Goal: Task Accomplishment & Management: Complete application form

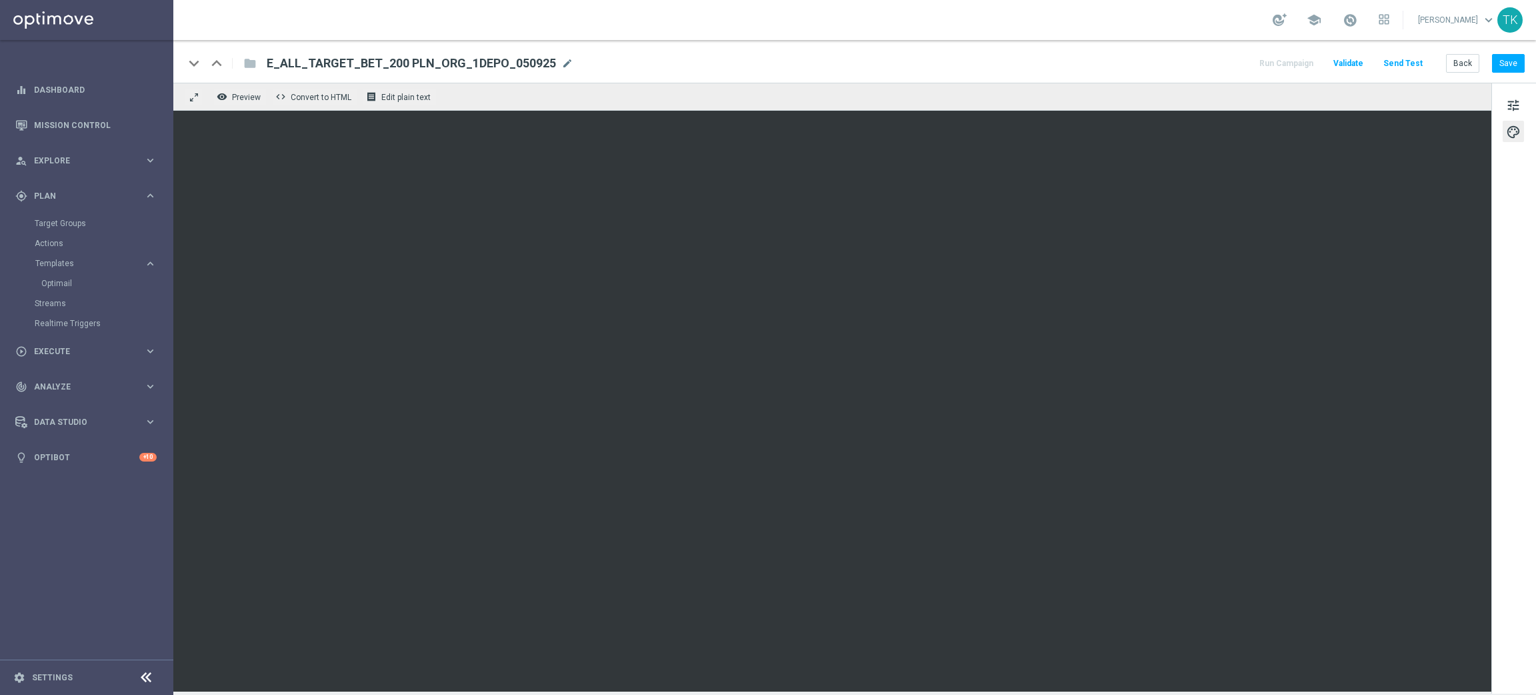
click at [1507, 50] on div "keyboard_arrow_down keyboard_arrow_up folder E_ALL_TARGET_BET_200 PLN_ORG_1DEPO…" at bounding box center [854, 61] width 1363 height 43
click at [1507, 60] on button "Save" at bounding box center [1508, 63] width 33 height 19
click at [1511, 63] on button "Save" at bounding box center [1508, 63] width 33 height 19
click at [1484, 64] on div "Back Save" at bounding box center [1485, 63] width 79 height 19
click at [1508, 62] on button "Save" at bounding box center [1508, 63] width 33 height 19
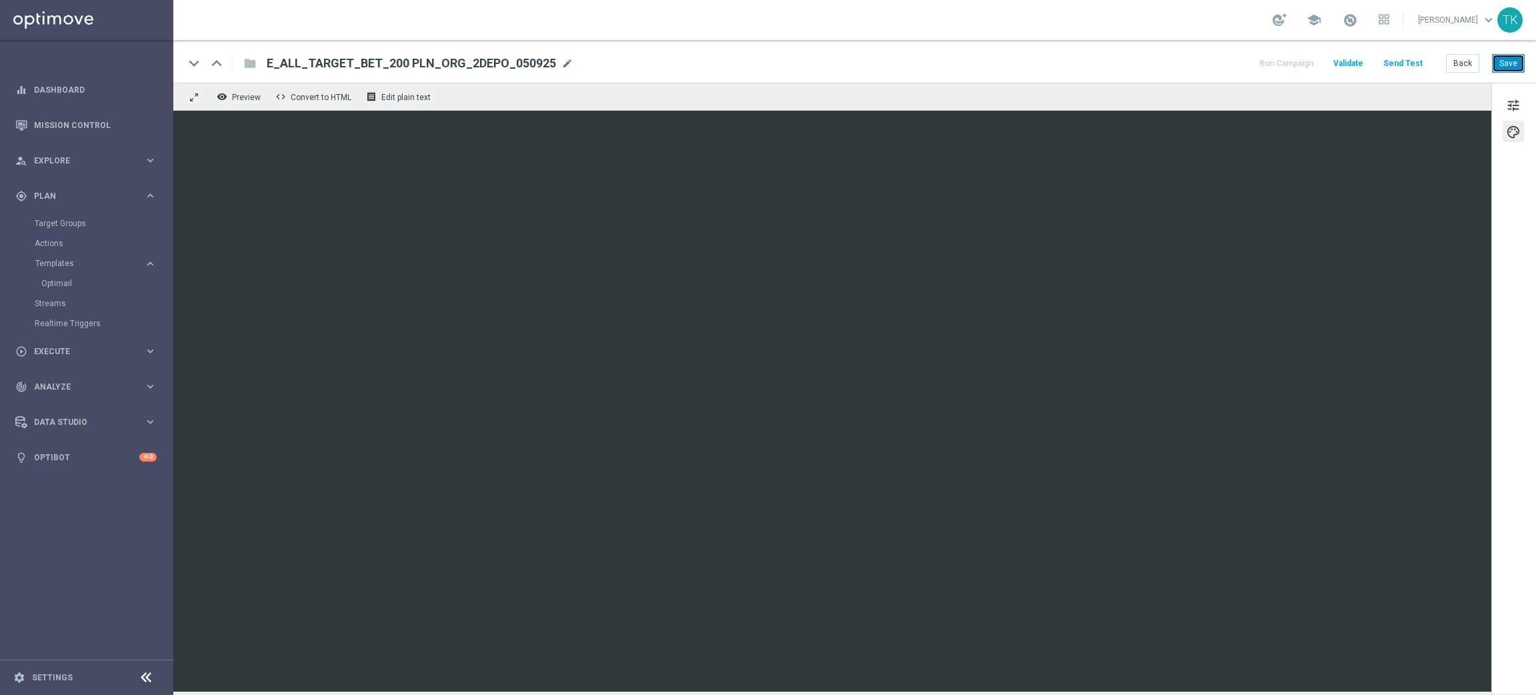
click at [1506, 61] on button "Save" at bounding box center [1508, 63] width 33 height 19
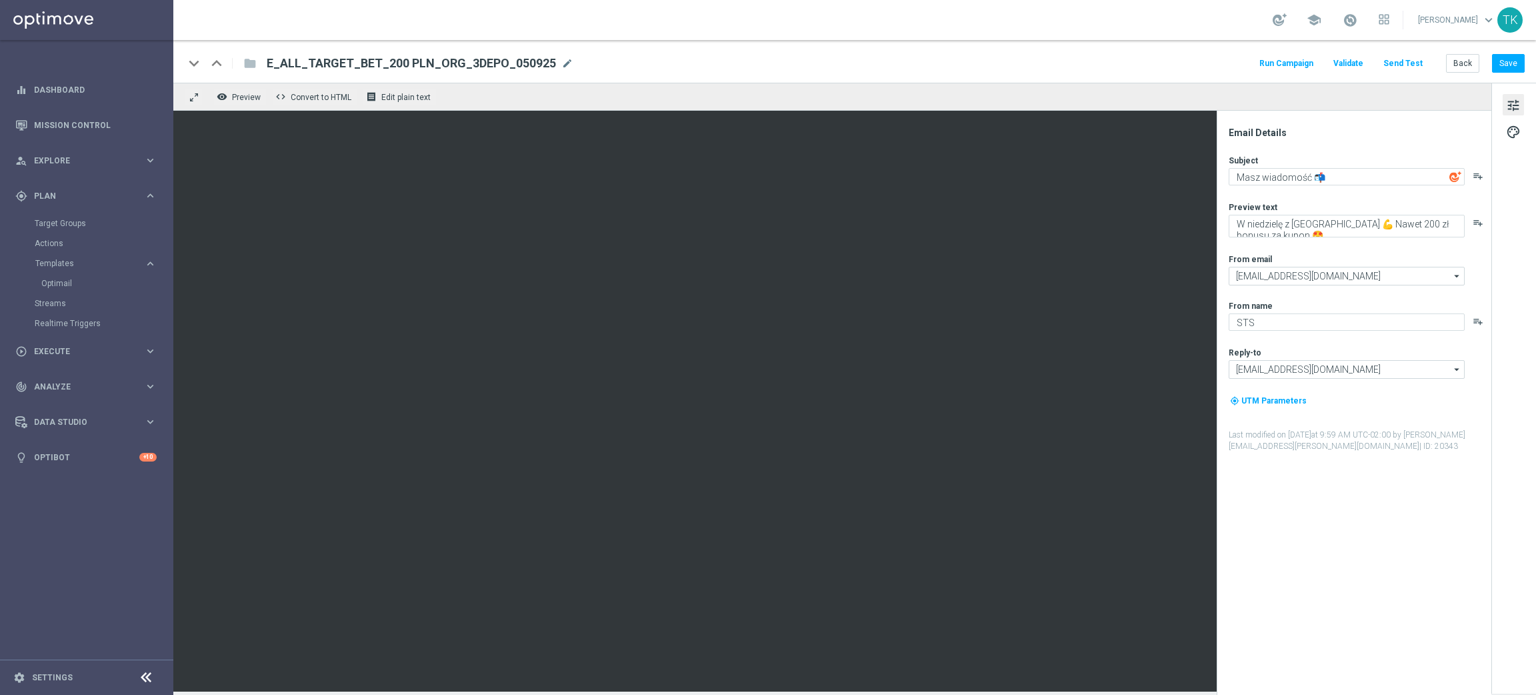
scroll to position [3, 0]
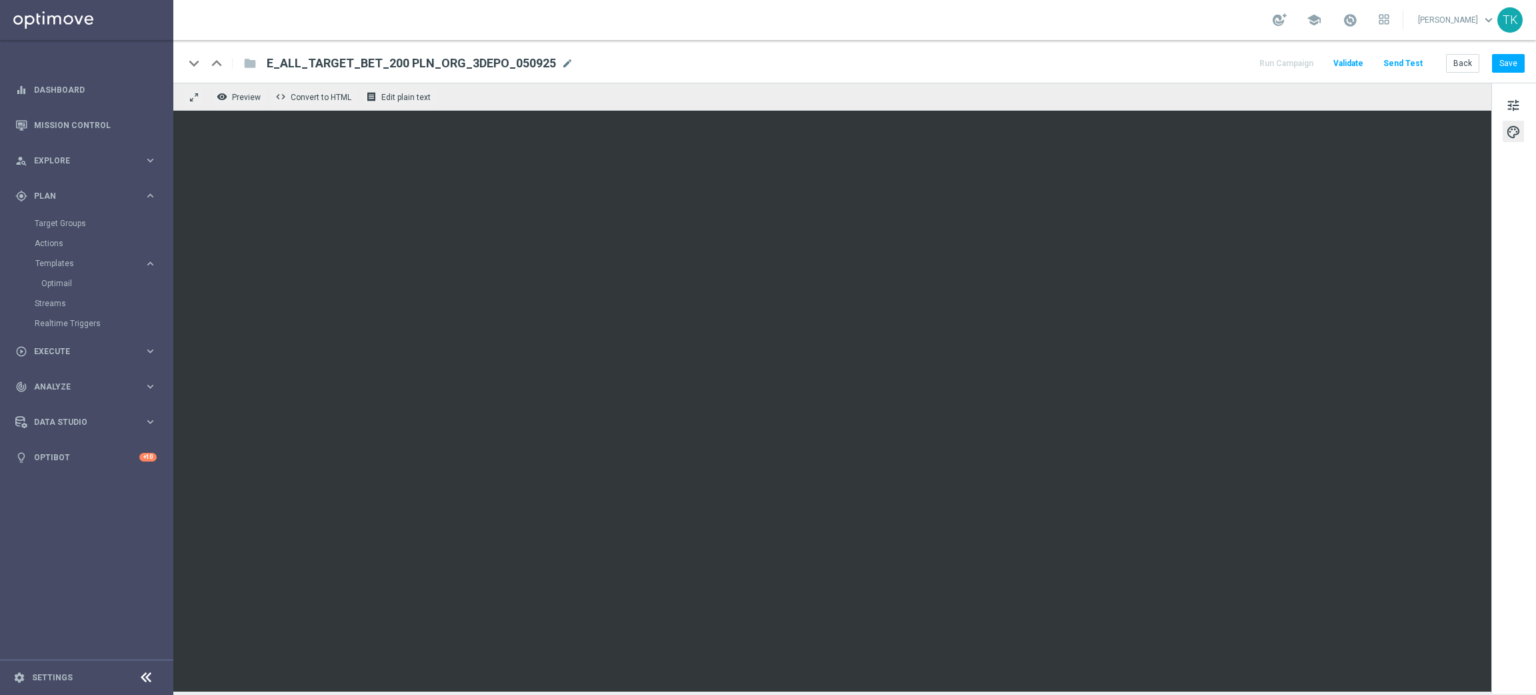
click at [1526, 62] on div "keyboard_arrow_down keyboard_arrow_up folder E_ALL_TARGET_BET_200 PLN_ORG_3DEPO…" at bounding box center [854, 61] width 1363 height 43
click at [1498, 62] on button "Save" at bounding box center [1508, 63] width 33 height 19
click at [1516, 61] on button "Save" at bounding box center [1508, 63] width 33 height 19
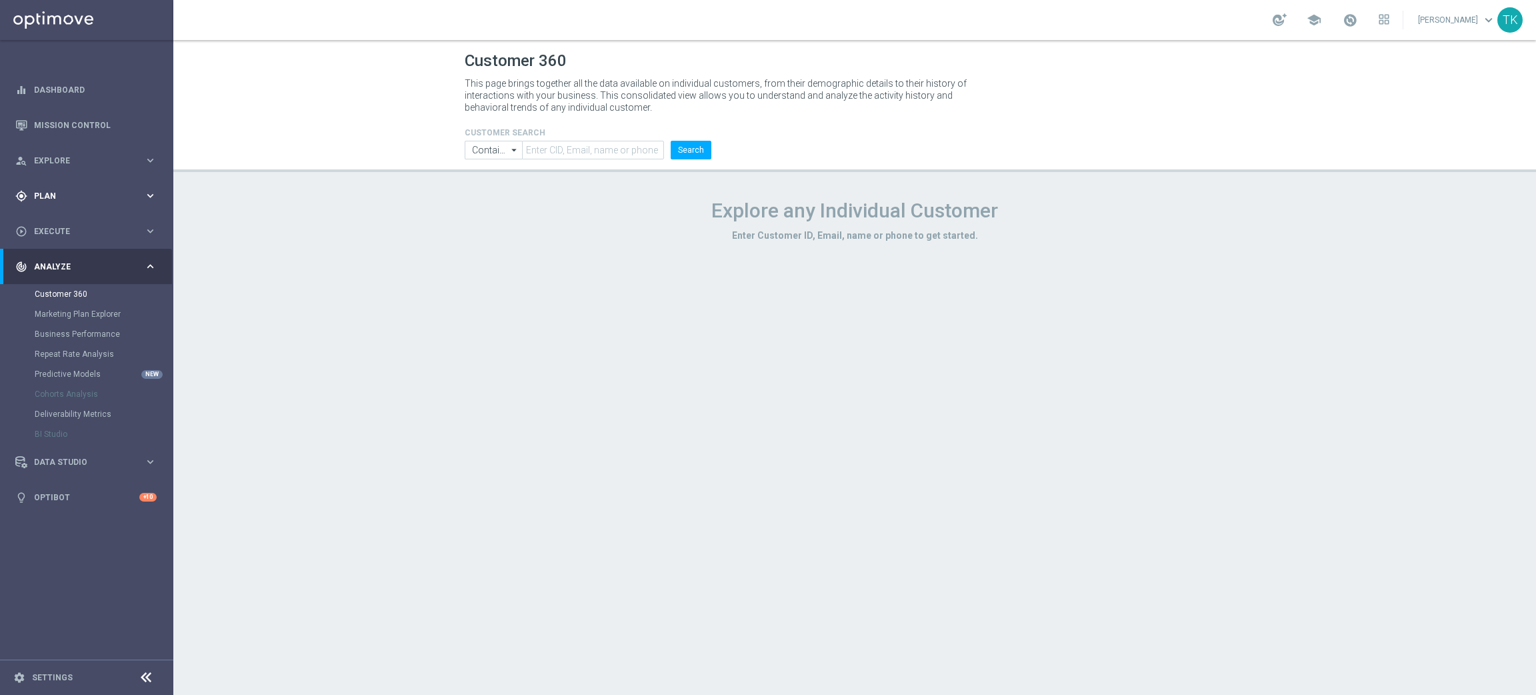
click at [53, 192] on span "Plan" at bounding box center [89, 196] width 110 height 8
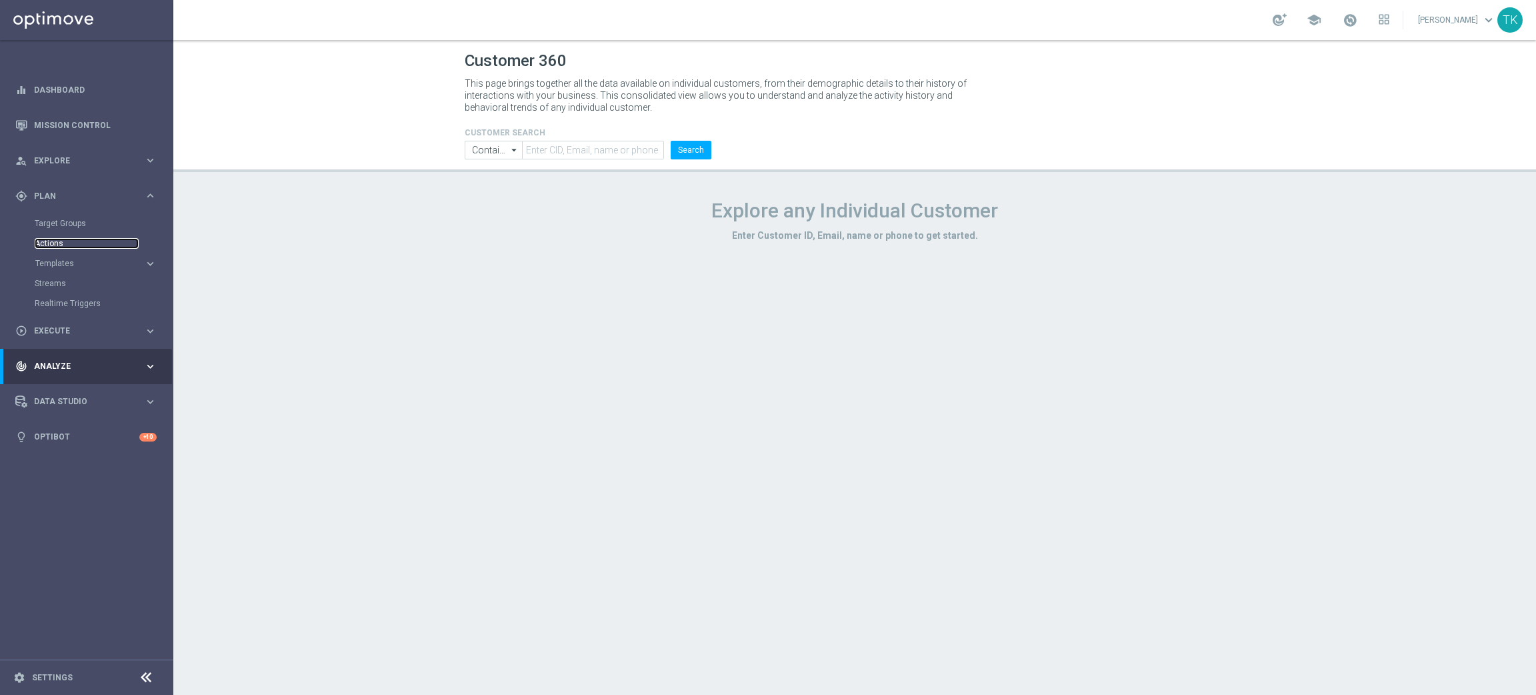
click at [53, 242] on link "Actions" at bounding box center [87, 243] width 104 height 11
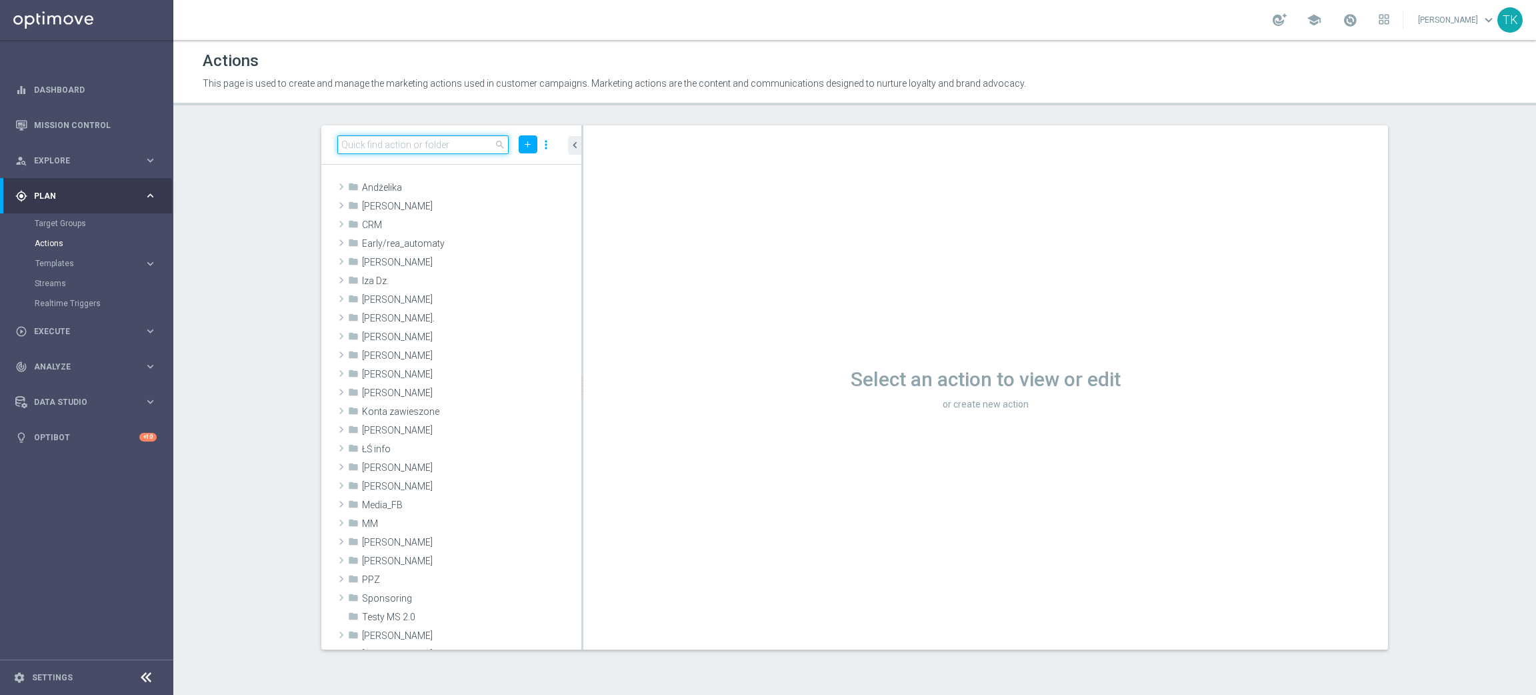
click at [373, 144] on input at bounding box center [422, 144] width 171 height 19
drag, startPoint x: 1466, startPoint y: 173, endPoint x: 1375, endPoint y: 197, distance: 94.5
click at [1466, 173] on section "search add more_vert folder Andżelika library_add create_new_folder mode_edit d…" at bounding box center [854, 387] width 1363 height 524
click at [527, 147] on icon "add" at bounding box center [528, 144] width 10 height 10
click at [489, 163] on span "New Action" at bounding box center [504, 167] width 42 height 9
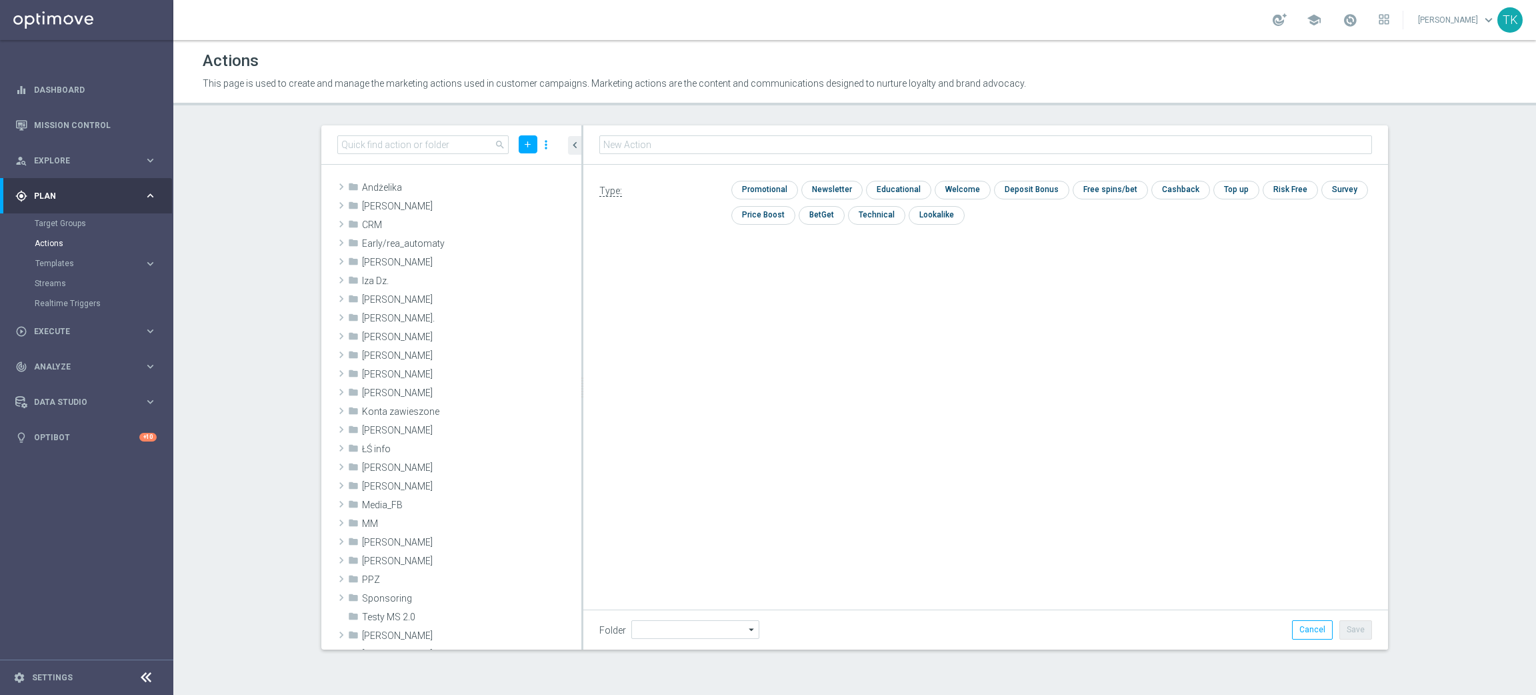
click at [621, 143] on input "text" at bounding box center [985, 144] width 773 height 19
type input "E_ALL_TARGET_BET_200 PLN_ORG_TESTA_1DEPO_050925"
click at [881, 215] on input "checkbox" at bounding box center [875, 215] width 55 height 18
checkbox input "true"
click at [1357, 628] on button "Save" at bounding box center [1356, 629] width 33 height 19
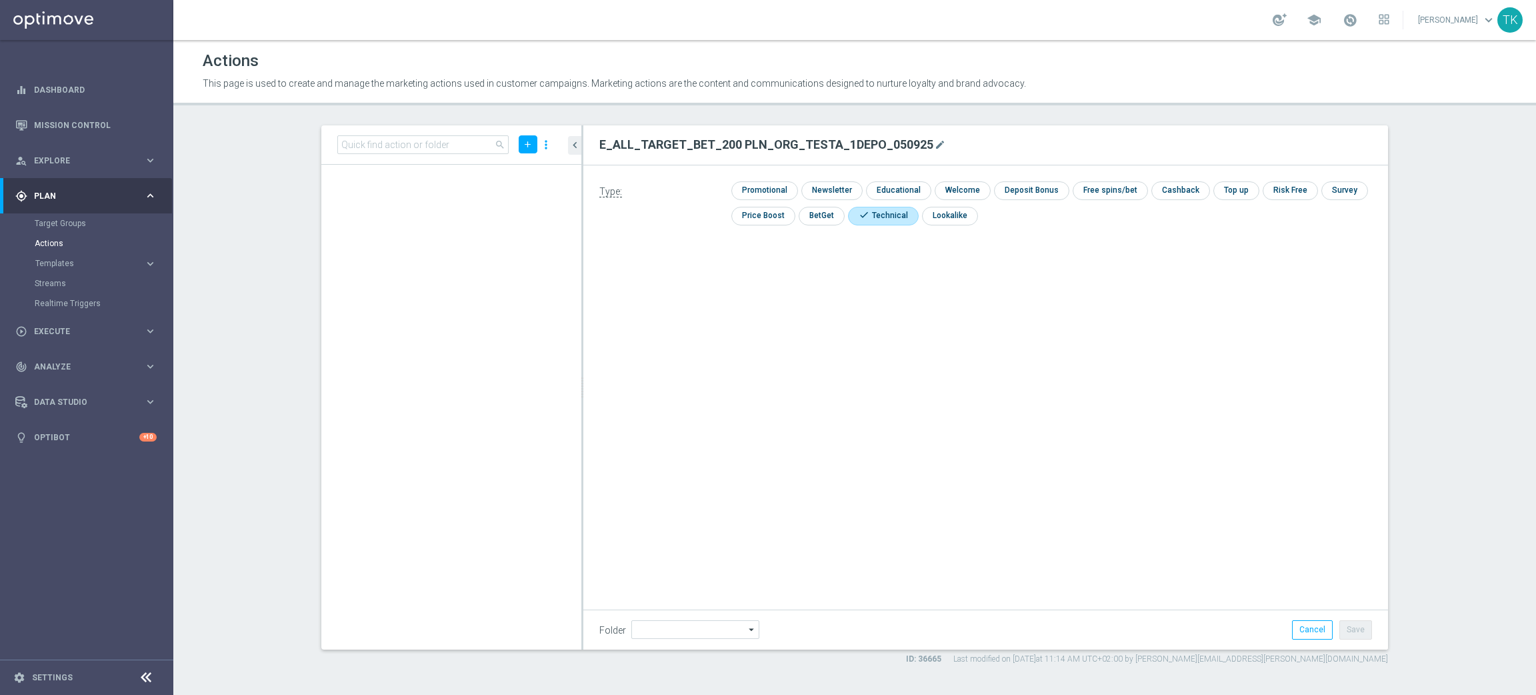
scroll to position [30510, 0]
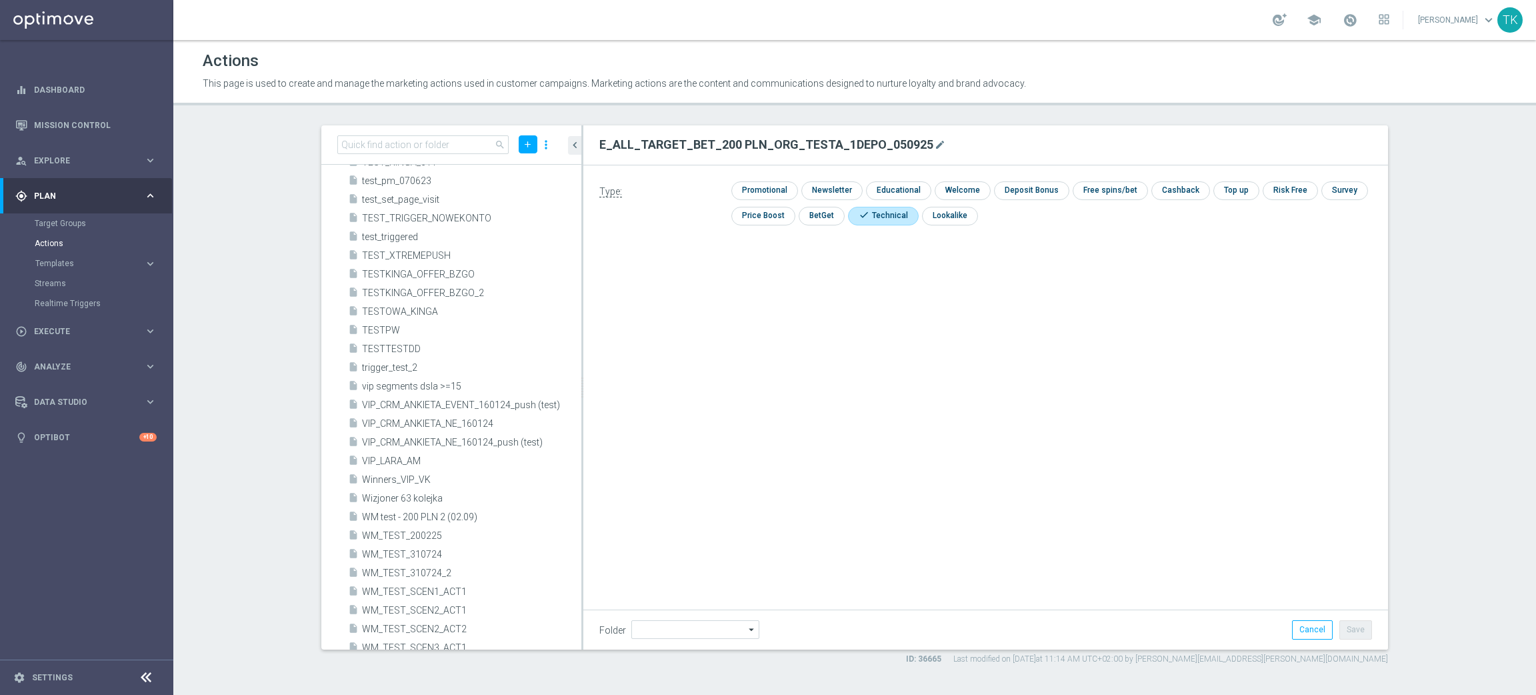
drag, startPoint x: 1488, startPoint y: 167, endPoint x: 1169, endPoint y: 167, distance: 318.7
click at [1488, 167] on section "search add more_vert insert_drive_file Scheduled2502 delete" at bounding box center [854, 394] width 1363 height 539
click at [531, 140] on icon "add" at bounding box center [528, 144] width 10 height 10
click at [501, 163] on span "New Action" at bounding box center [504, 167] width 42 height 9
click at [625, 145] on input "text" at bounding box center [985, 144] width 773 height 19
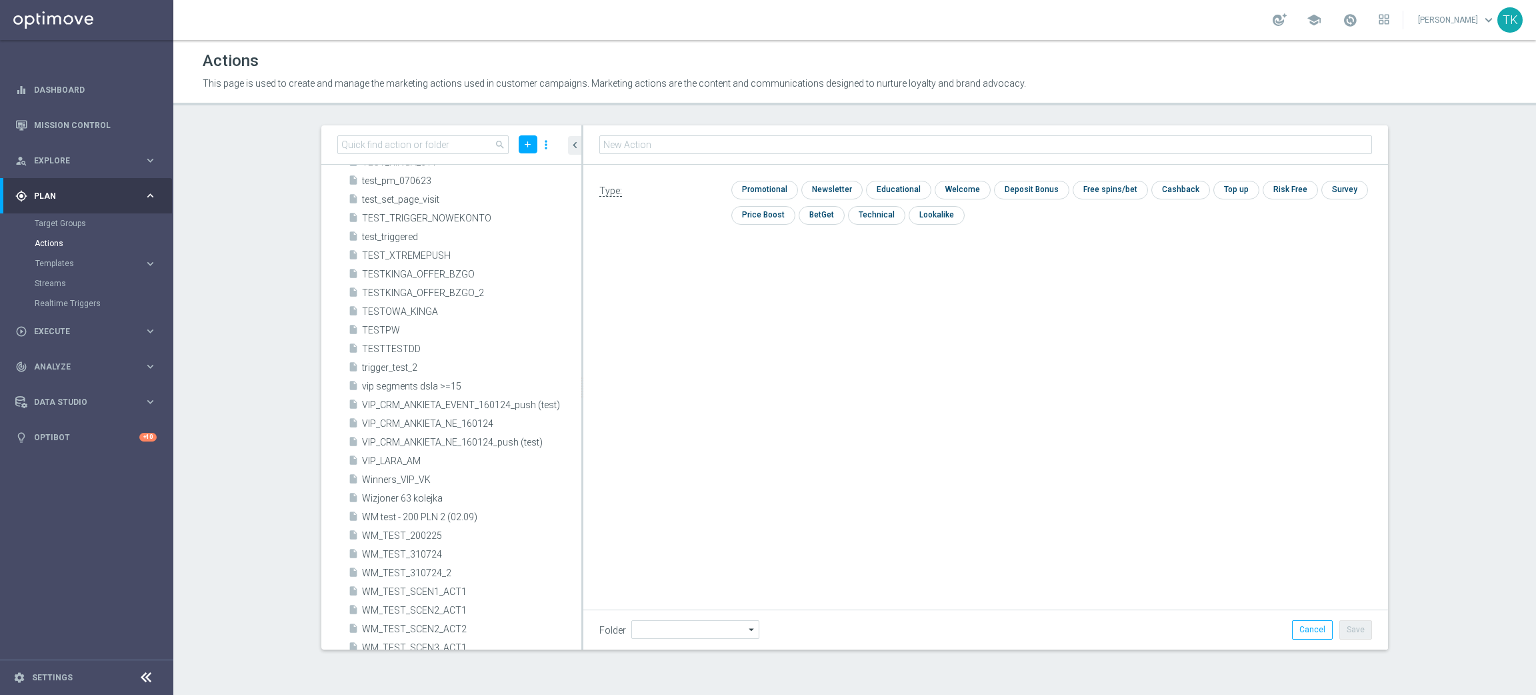
type input "E_ALL_TARGET_BET_200 PLN_ORG_TESTB_1DEPO_050925"
click at [859, 213] on input "checkbox" at bounding box center [875, 215] width 55 height 18
checkbox input "true"
click at [1352, 629] on button "Save" at bounding box center [1356, 629] width 33 height 19
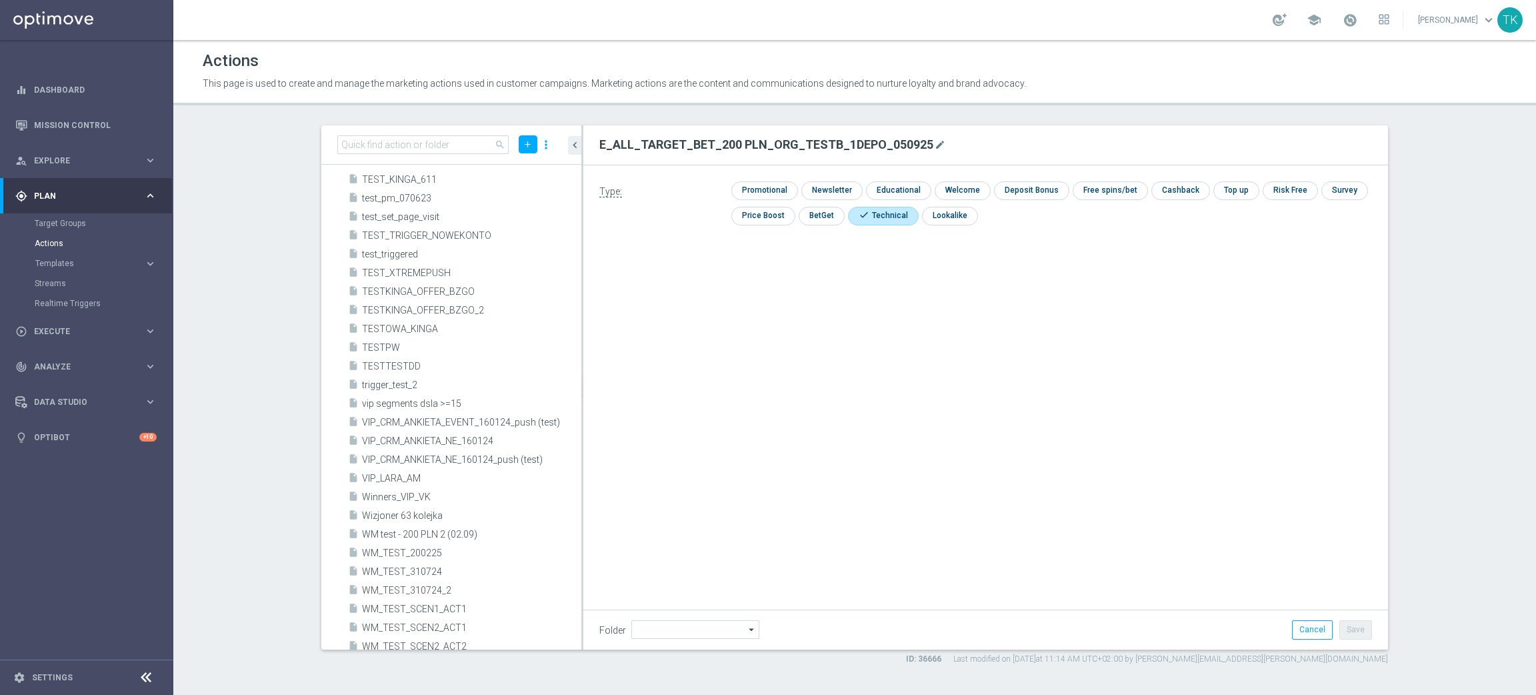
scroll to position [30590, 0]
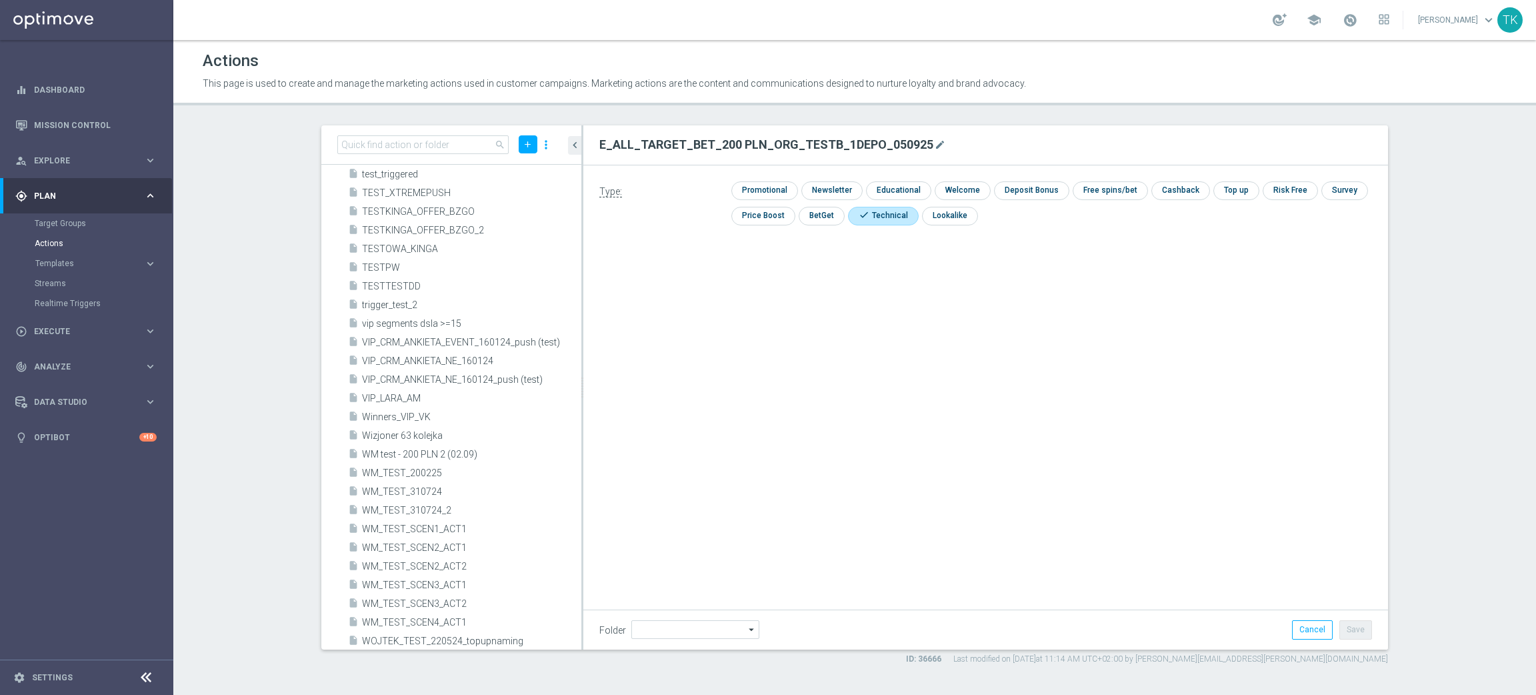
click at [1430, 236] on section "search add more_vert insert_drive_file Scheduled2502 delete" at bounding box center [854, 394] width 1363 height 539
click at [531, 145] on icon "add" at bounding box center [528, 144] width 10 height 10
click at [515, 164] on span "New Action" at bounding box center [504, 167] width 42 height 9
type input "E_ALL_TARGET_BET_200 PLN_ORG_TESTA_2DEPO_050925"
click at [891, 209] on input "checkbox" at bounding box center [875, 215] width 55 height 18
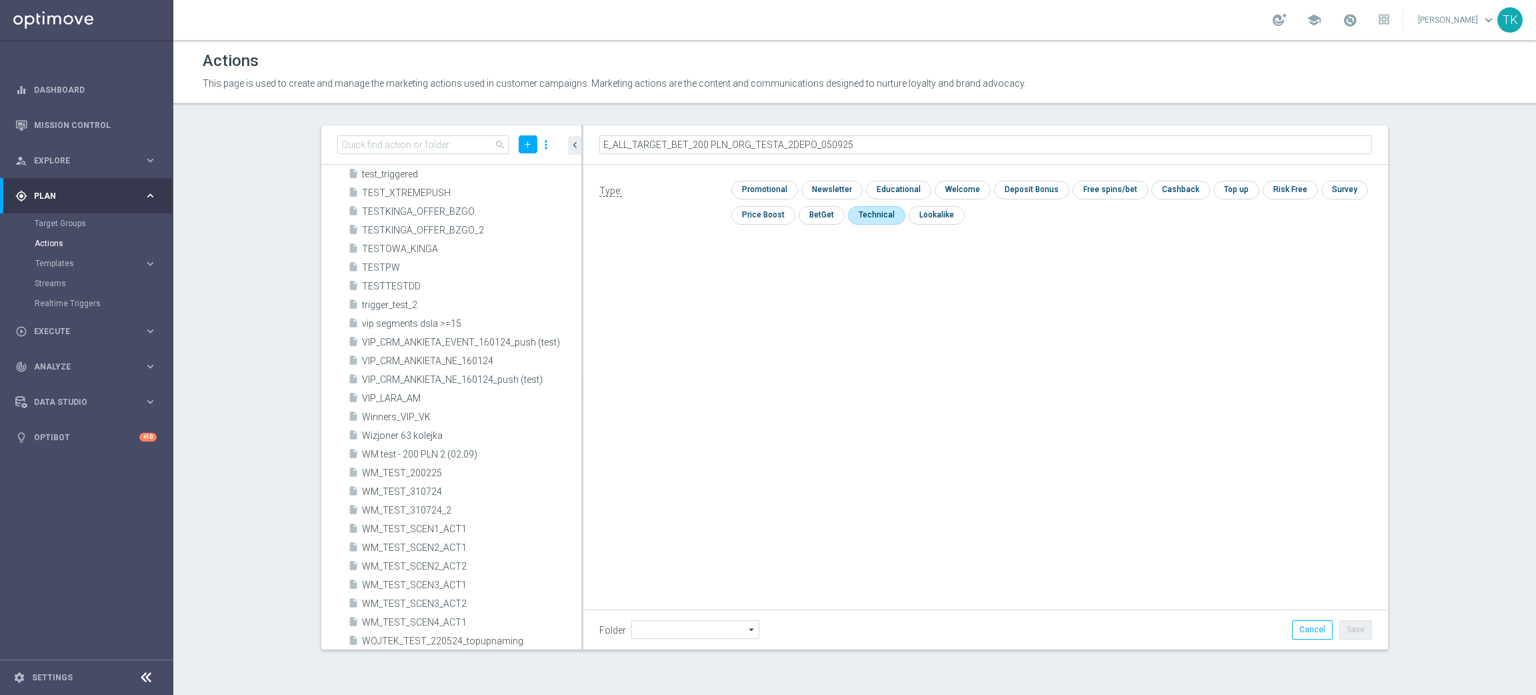
checkbox input "true"
click at [1366, 627] on button "Save" at bounding box center [1356, 629] width 33 height 19
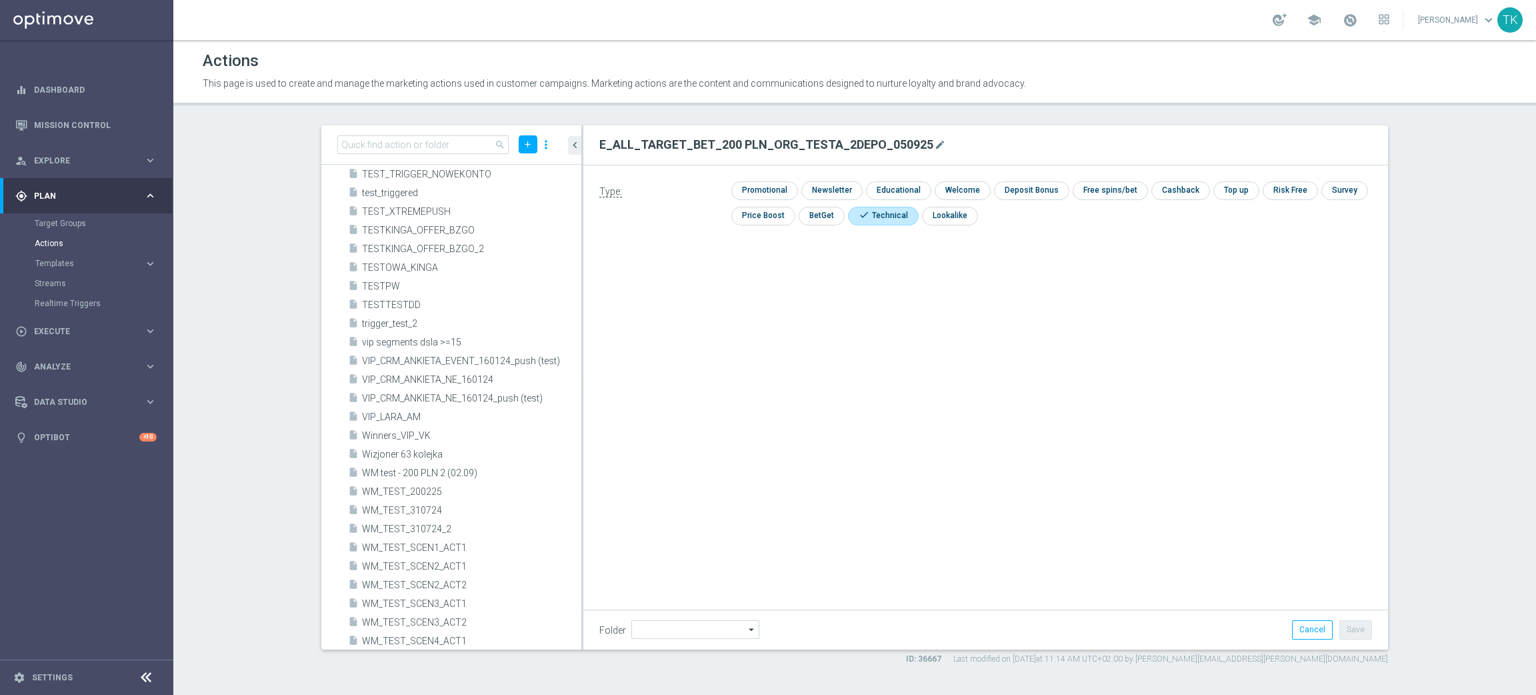
scroll to position [30607, 0]
drag, startPoint x: 1406, startPoint y: 391, endPoint x: 1397, endPoint y: 384, distance: 11.9
click at [1406, 391] on div "search add more_vert insert_drive_file Scheduled2502 delete" at bounding box center [855, 394] width 1120 height 539
click at [525, 140] on icon "add" at bounding box center [528, 144] width 10 height 10
click at [494, 164] on span "New Action" at bounding box center [504, 167] width 42 height 9
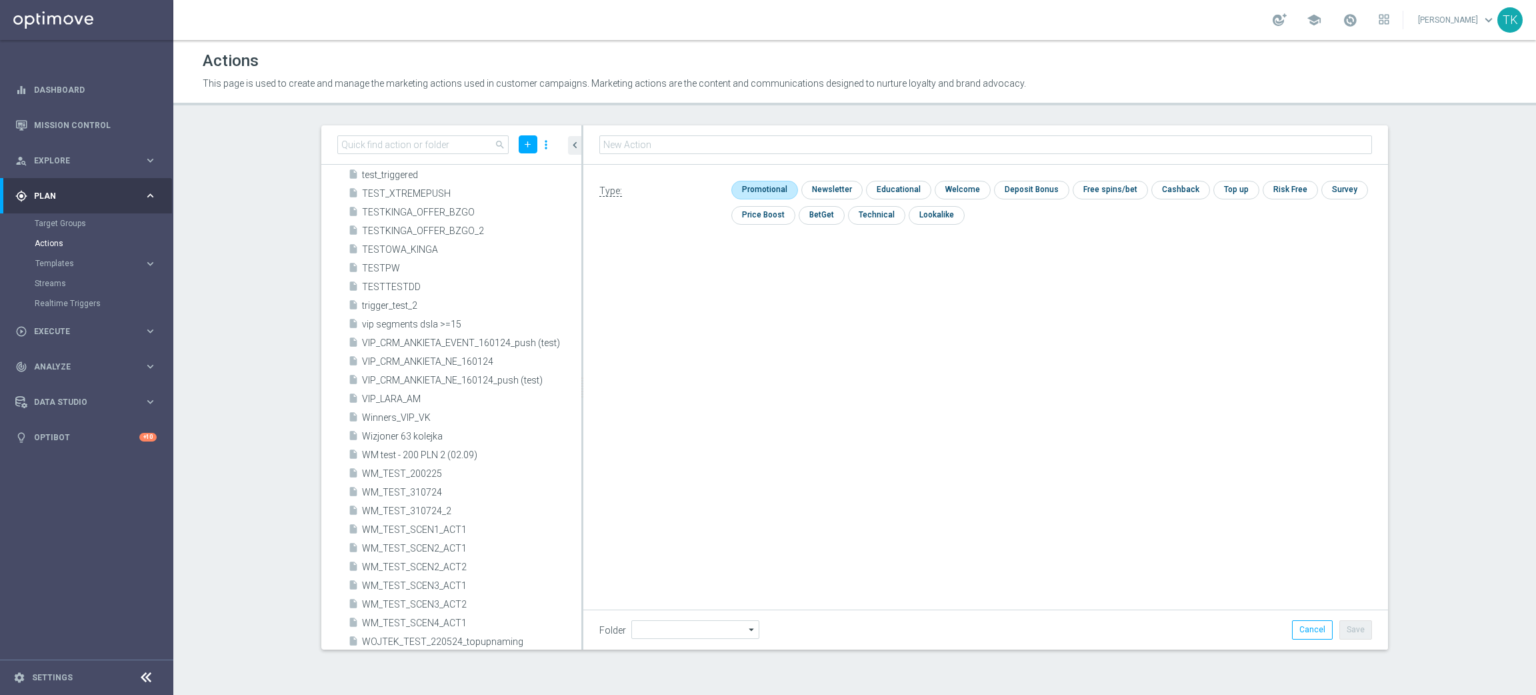
type input "E_ALL_TARGET_BET_200 PLN_ORG_TESTA_2DEPO_050925"
click at [874, 215] on input "checkbox" at bounding box center [875, 215] width 55 height 18
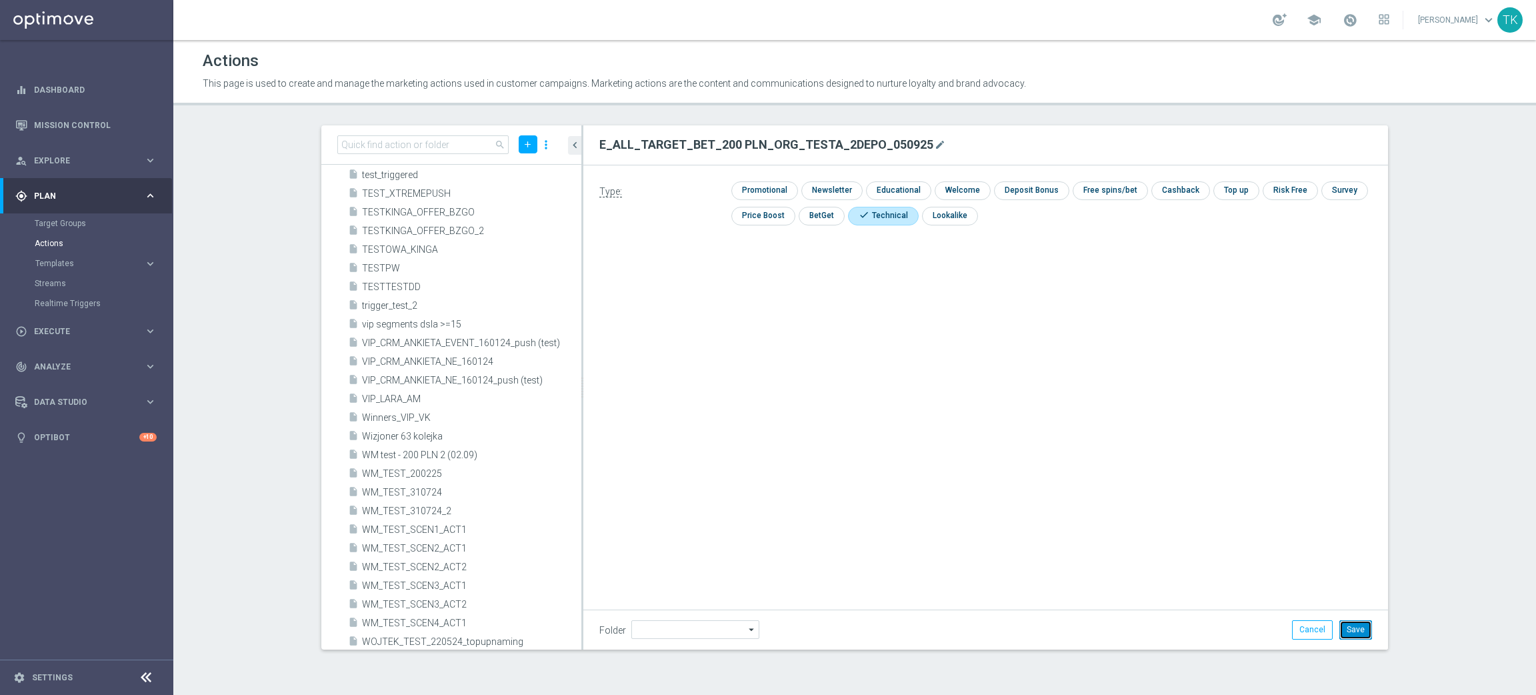
click at [1357, 635] on button "Save" at bounding box center [1356, 629] width 33 height 19
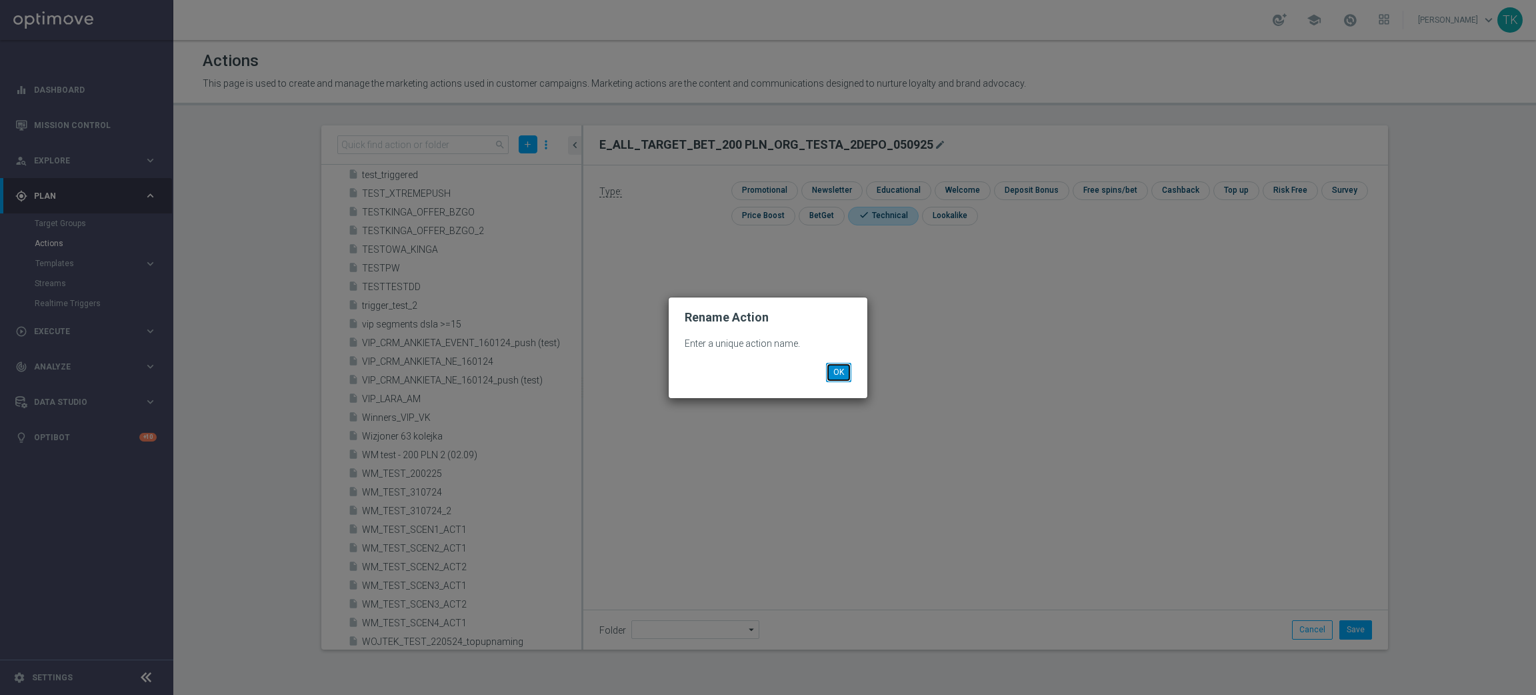
click at [847, 364] on button "OK" at bounding box center [838, 372] width 25 height 19
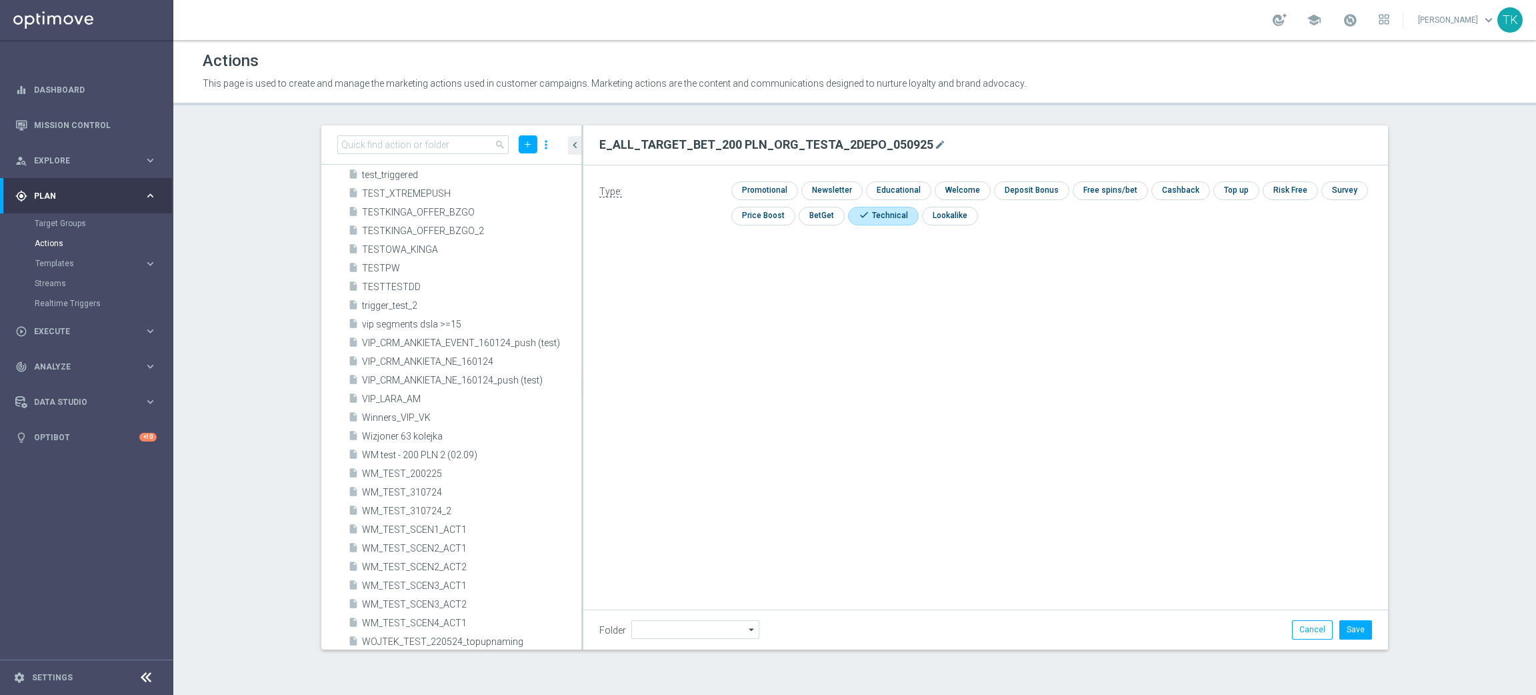
drag, startPoint x: 1432, startPoint y: 479, endPoint x: 1382, endPoint y: 428, distance: 70.7
click at [1432, 479] on section "search add more_vert insert_drive_file Scheduled2502 delete" at bounding box center [854, 387] width 1363 height 524
click at [529, 143] on icon "add" at bounding box center [528, 144] width 10 height 10
click at [517, 163] on span "New Action" at bounding box center [504, 167] width 42 height 9
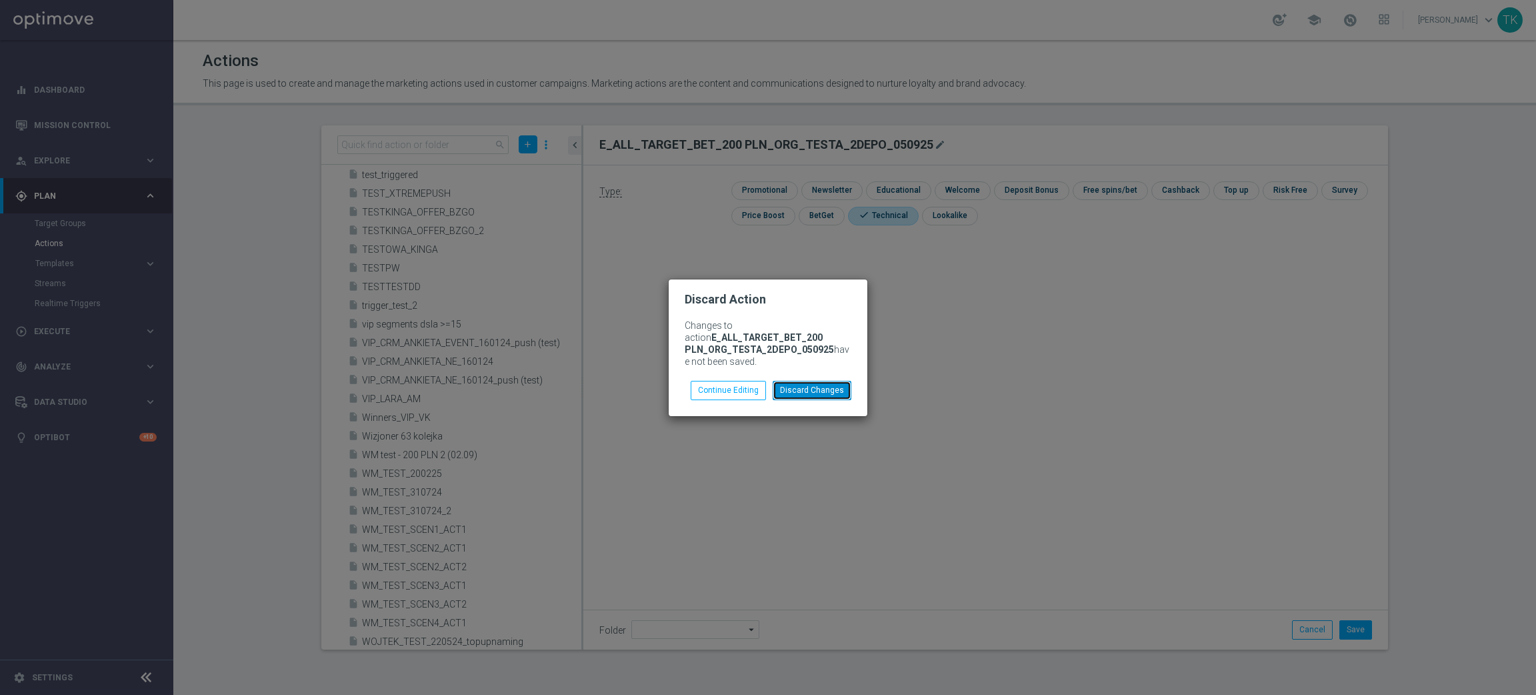
click at [826, 387] on button "Discard Changes" at bounding box center [812, 390] width 79 height 19
checkbox input "false"
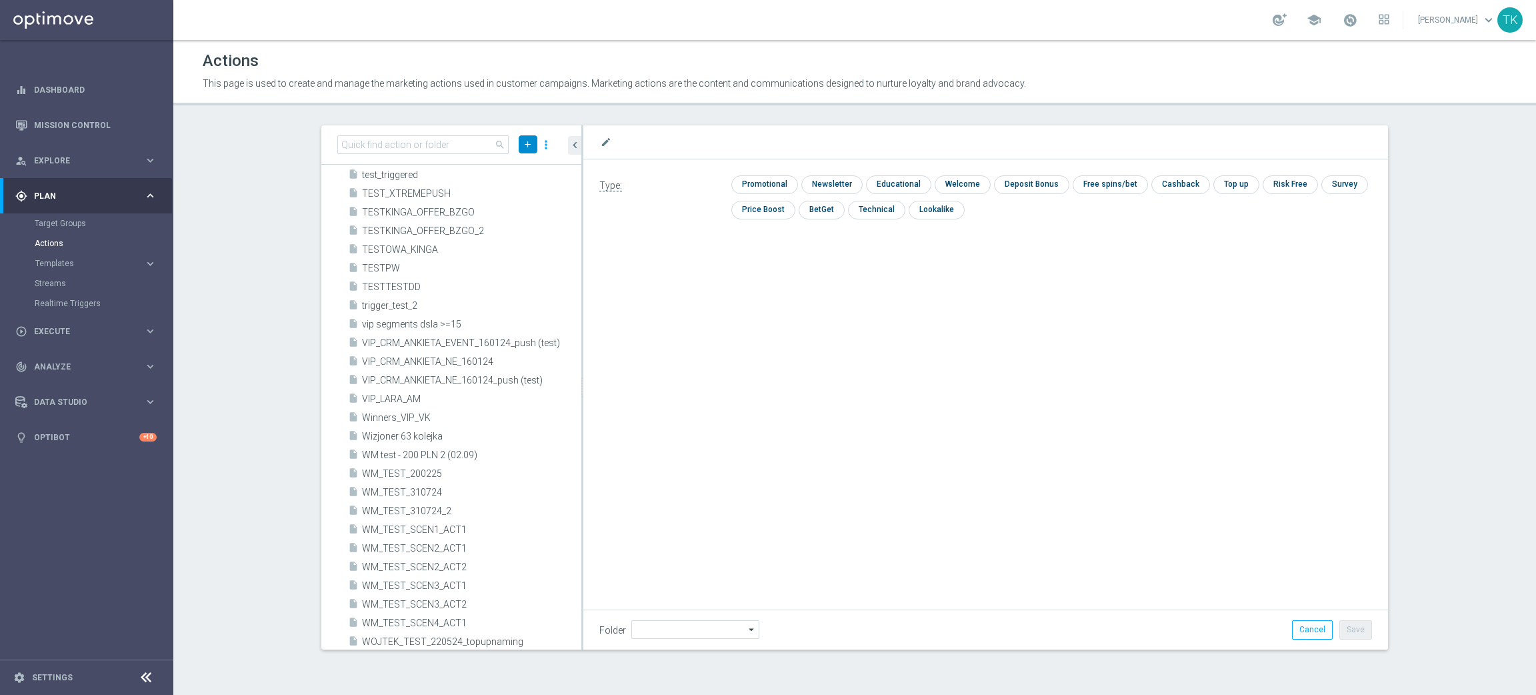
click at [529, 140] on icon "add" at bounding box center [528, 144] width 10 height 10
click at [493, 163] on span "New Action" at bounding box center [504, 167] width 42 height 9
click at [525, 140] on icon "add" at bounding box center [528, 144] width 10 height 10
click at [515, 163] on span "New Action" at bounding box center [504, 167] width 42 height 9
click at [731, 126] on div "mode_edit" at bounding box center [985, 142] width 805 height 34
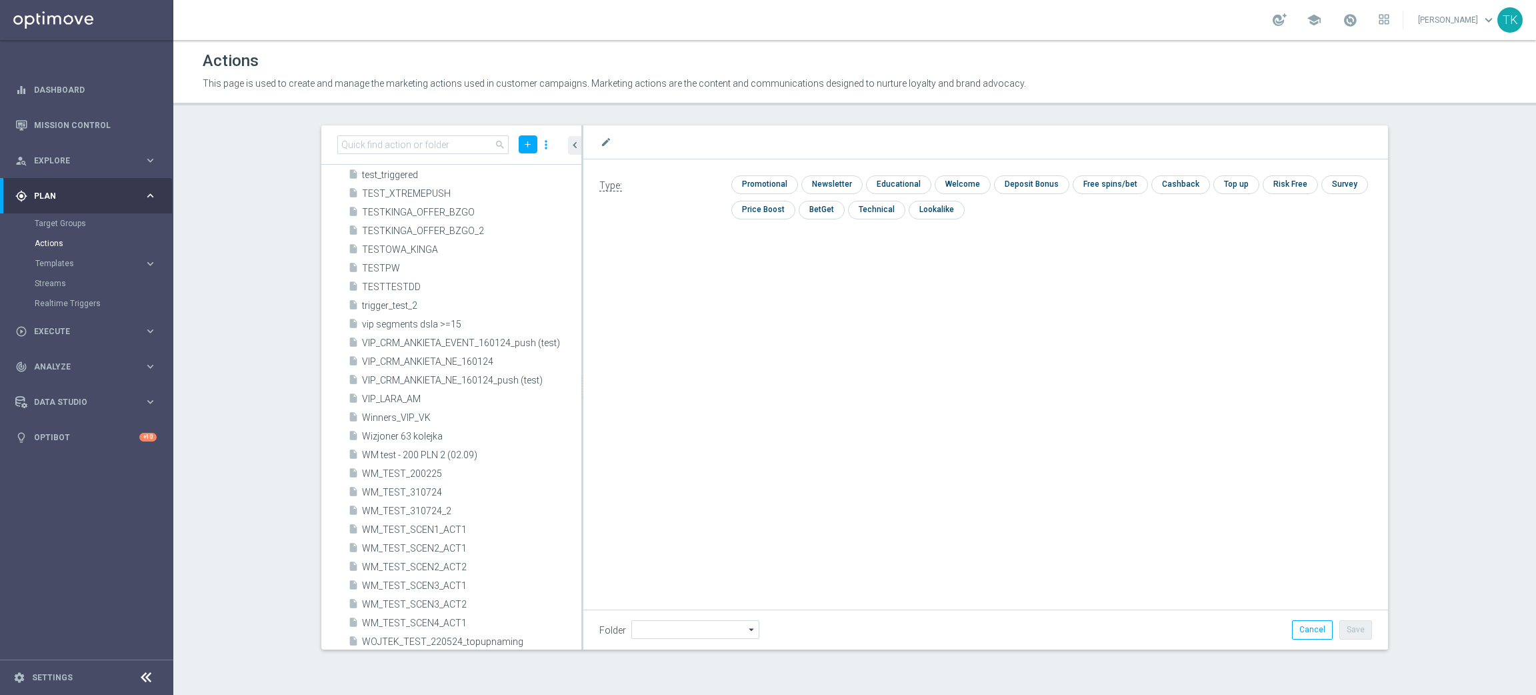
click at [702, 138] on div "mode_edit" at bounding box center [985, 141] width 773 height 17
click at [677, 142] on div "mode_edit" at bounding box center [985, 141] width 773 height 17
click at [603, 137] on icon "mode_edit" at bounding box center [606, 142] width 11 height 11
type input "E_ALL_TARGET_BET_200 PLN_ORG_TESTB_2DEPO_050925"
click at [882, 219] on input "checkbox" at bounding box center [875, 216] width 55 height 18
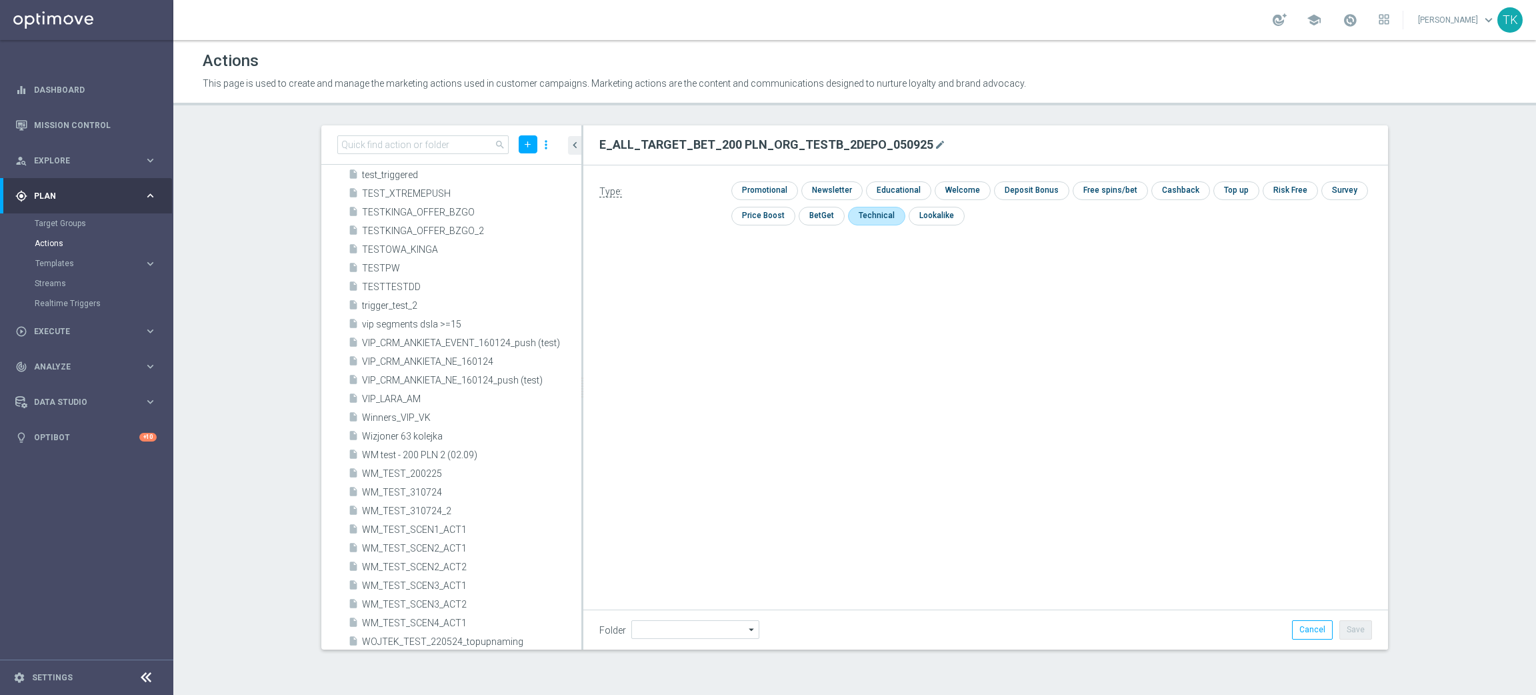
checkbox input "true"
click at [1350, 633] on button "Save" at bounding box center [1356, 629] width 33 height 19
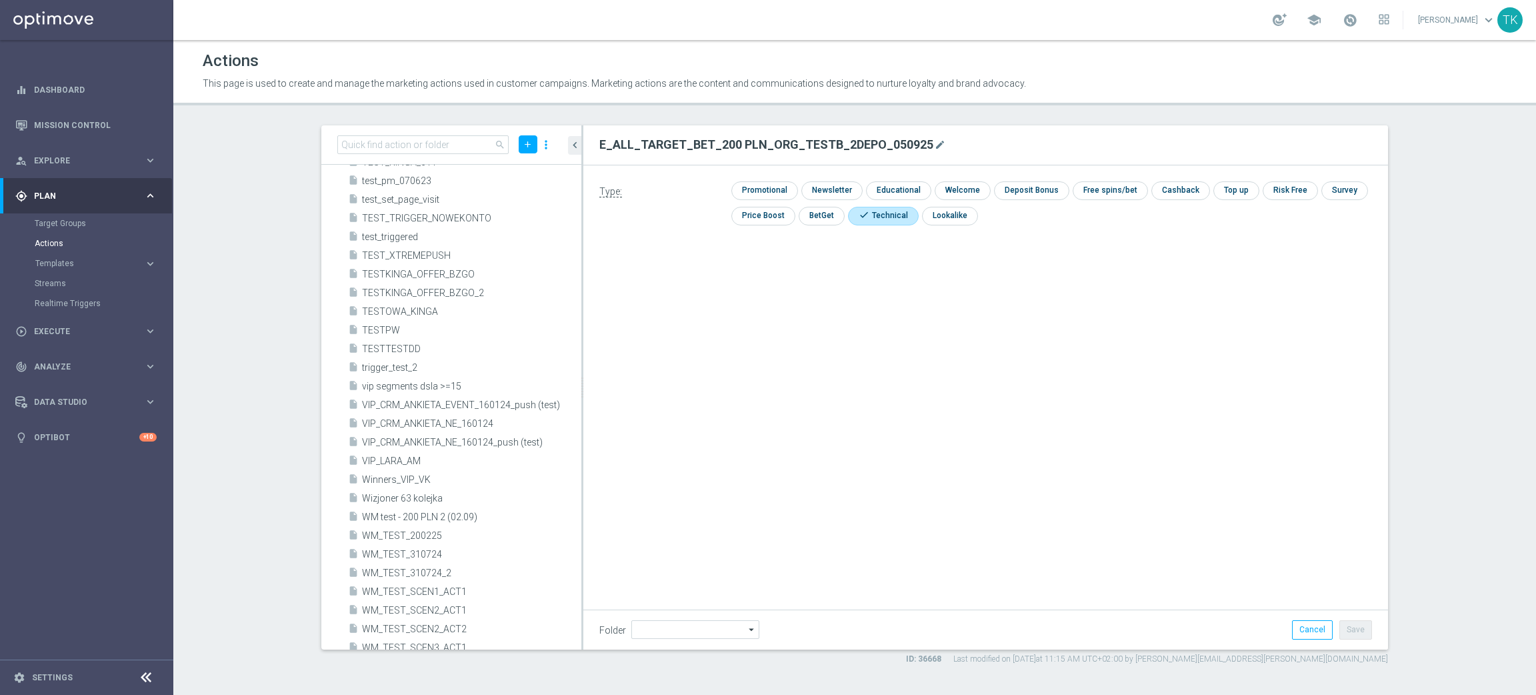
click at [1350, 328] on div "Type: check Promotional check Newsletter check Educational check Welcome check …" at bounding box center [985, 315] width 805 height 300
click at [527, 143] on icon "add" at bounding box center [528, 144] width 10 height 10
click at [509, 163] on span "New Action" at bounding box center [504, 167] width 42 height 9
type input "E_ALL_TARGET_BET_200 PLN_ORG_TESTA_3DEPO_050925"
click at [868, 211] on input "checkbox" at bounding box center [875, 215] width 55 height 18
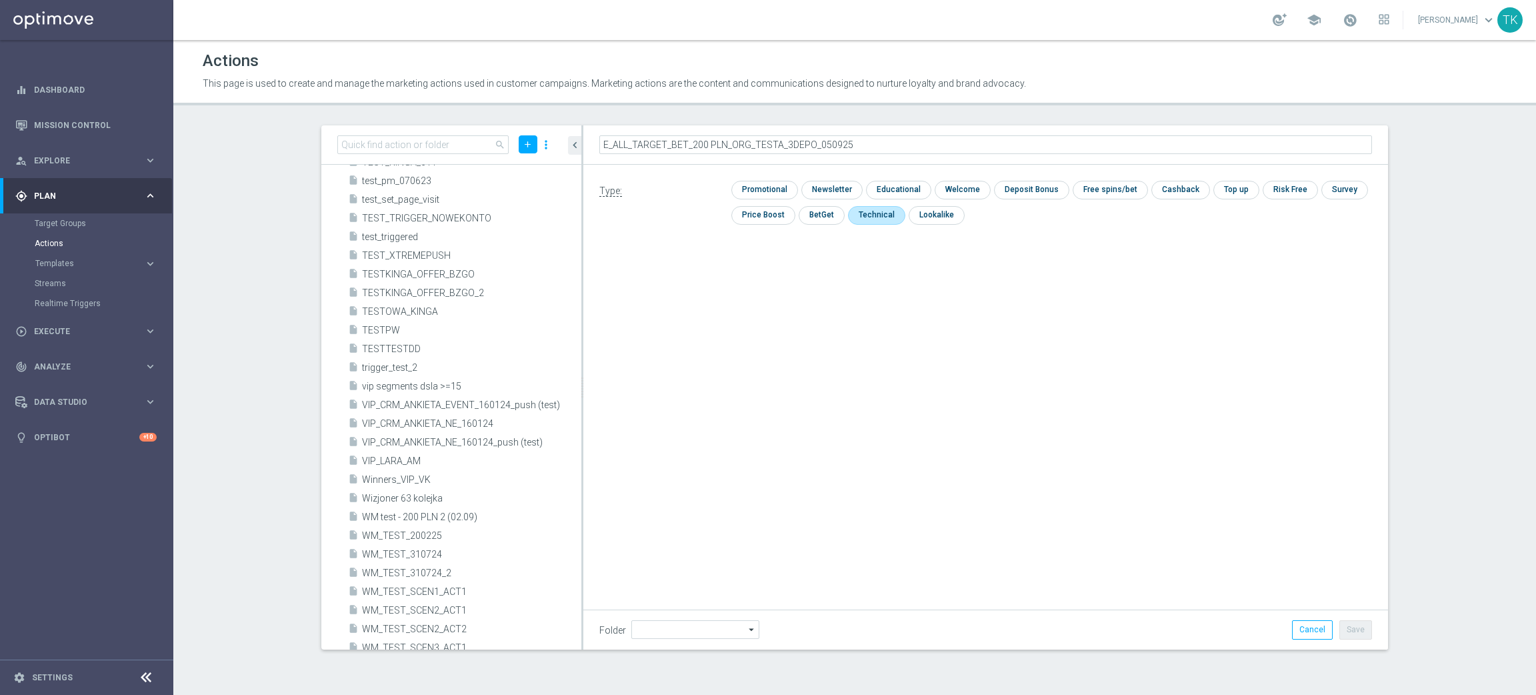
checkbox input "true"
click at [1360, 635] on button "Save" at bounding box center [1356, 629] width 33 height 19
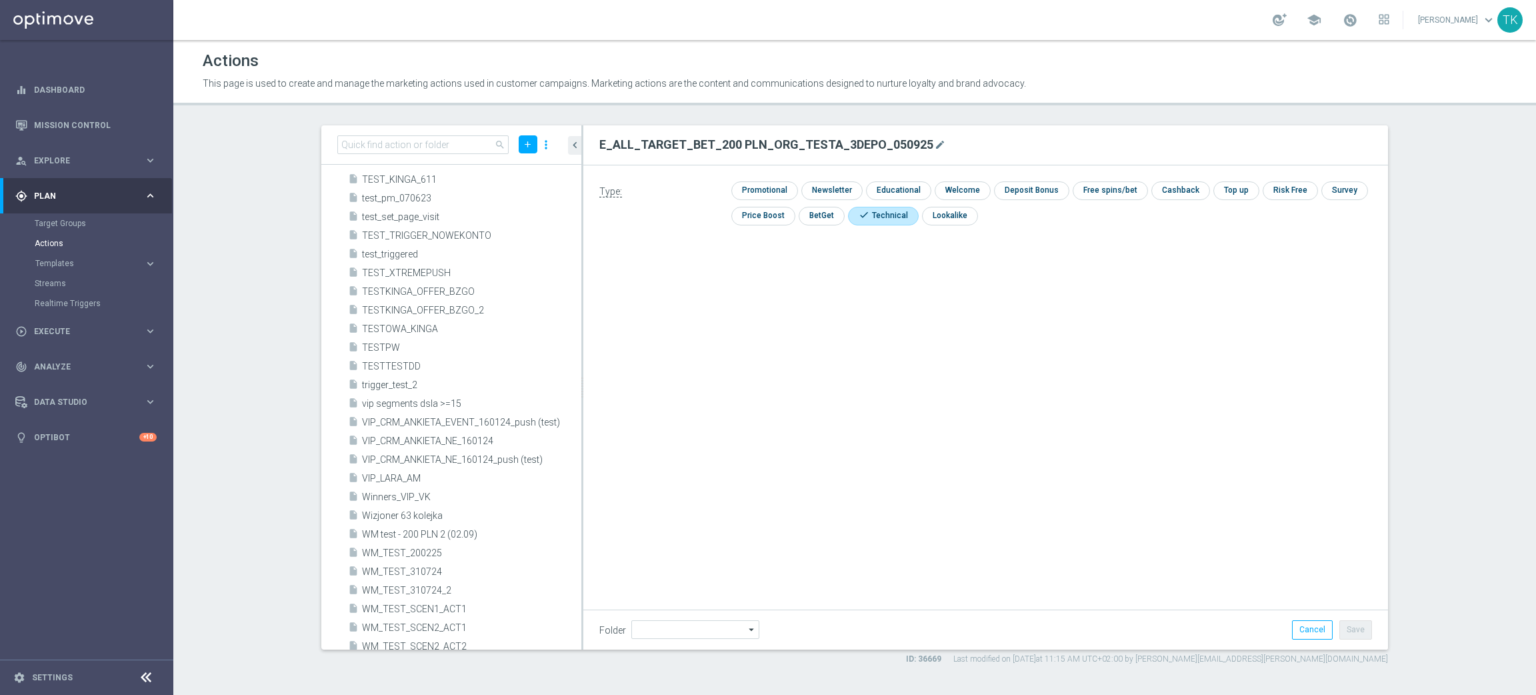
scroll to position [30625, 0]
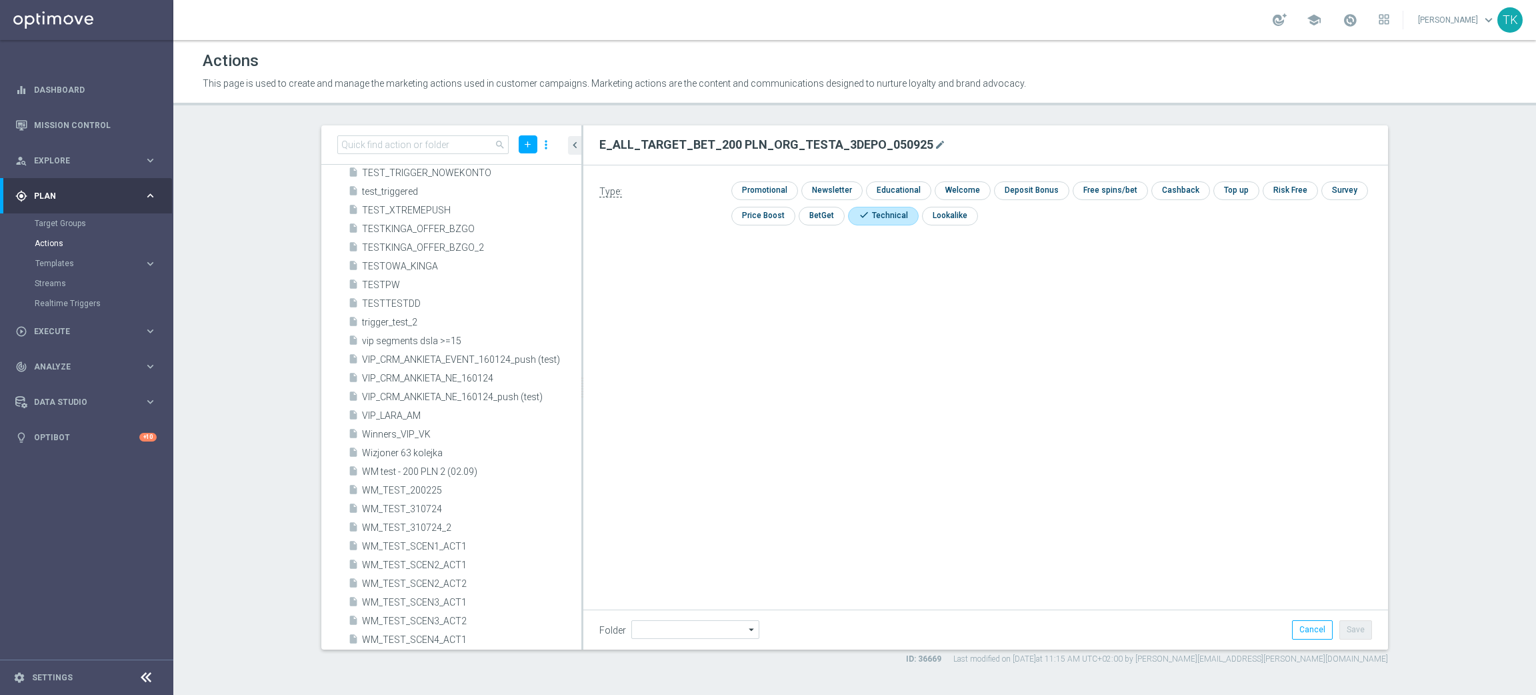
drag, startPoint x: 1340, startPoint y: 375, endPoint x: 1256, endPoint y: 347, distance: 88.8
click at [1341, 375] on div "Type: check Promotional check Newsletter check Educational check Welcome check …" at bounding box center [985, 315] width 805 height 300
click at [526, 145] on icon "add" at bounding box center [528, 144] width 10 height 10
click at [517, 167] on span "New Action" at bounding box center [504, 167] width 42 height 9
type input "E_ALL_TARGET_BET_200 PLN_ORG_TESTA_3DEPO_050925"
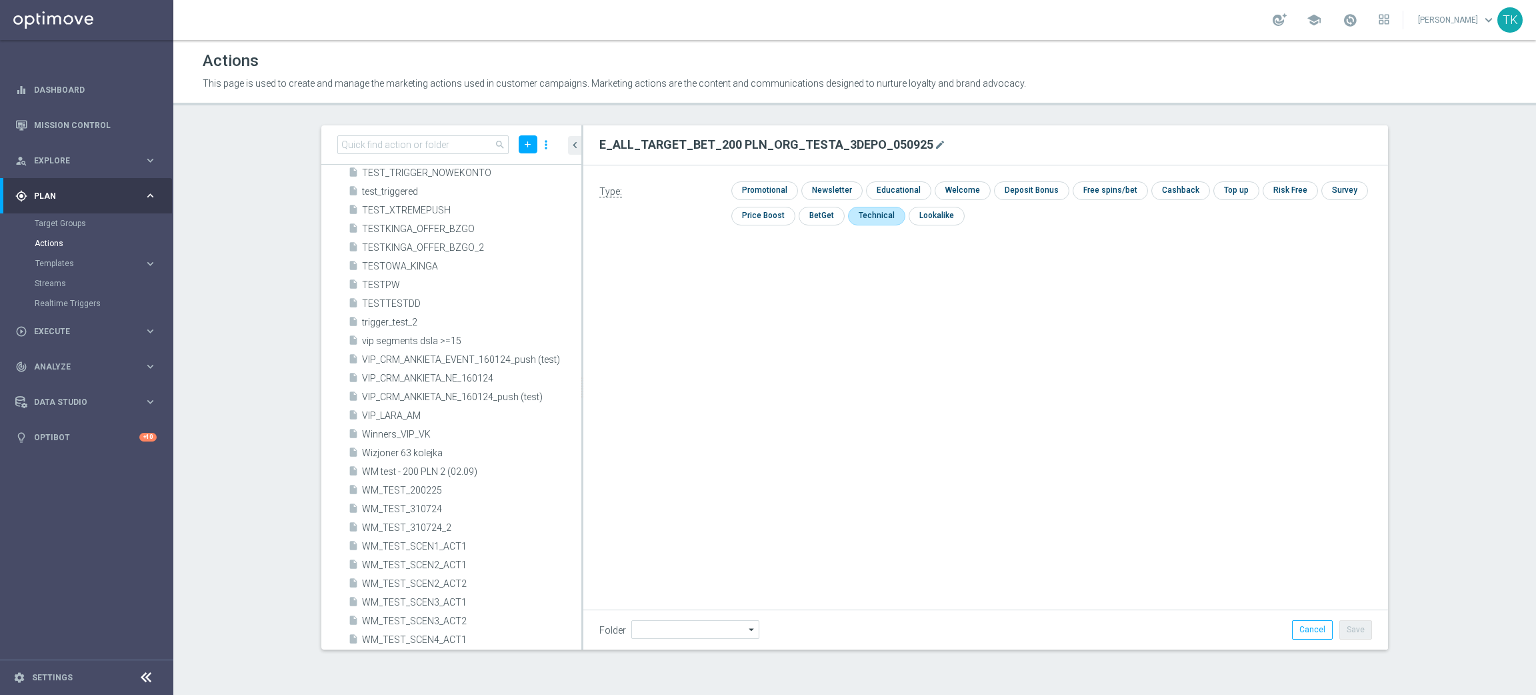
click at [889, 210] on input "checkbox" at bounding box center [875, 216] width 55 height 18
click at [1357, 632] on button "Save" at bounding box center [1356, 629] width 33 height 19
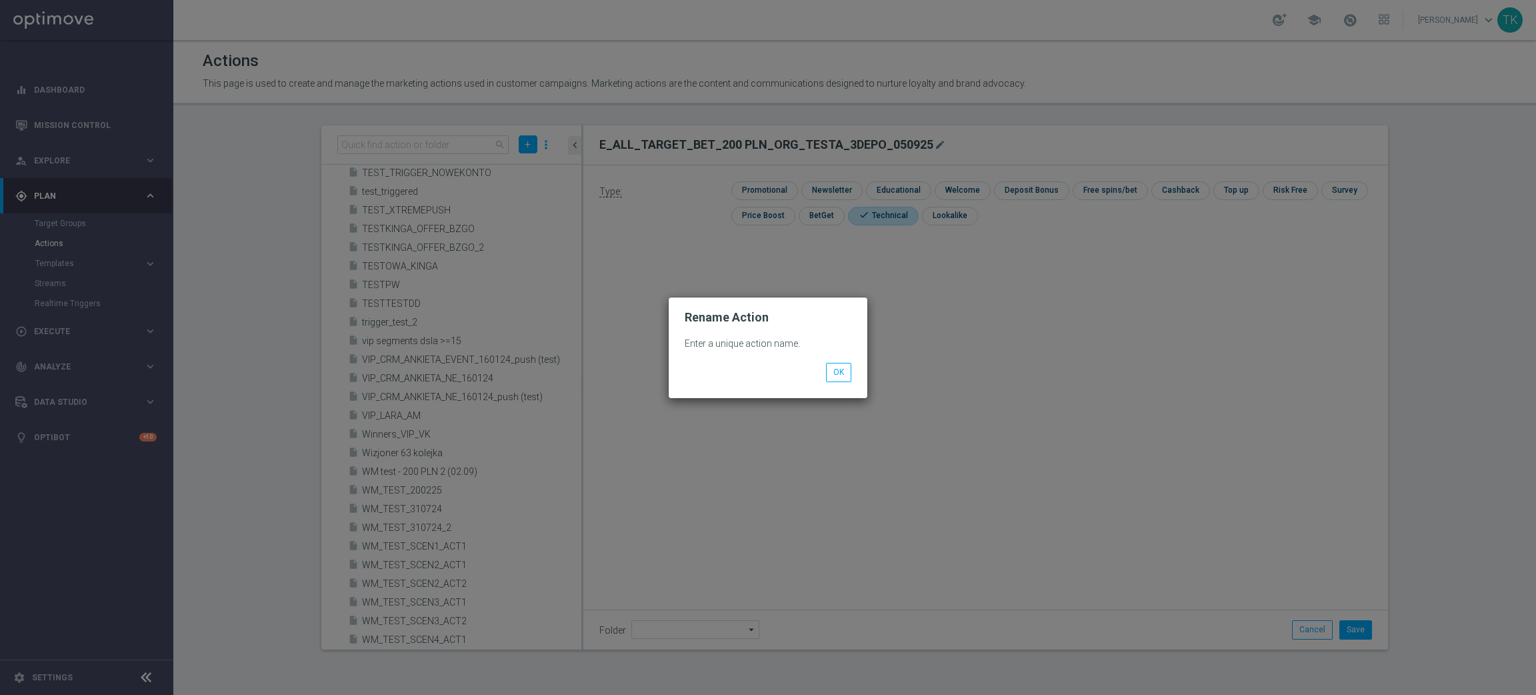
click at [838, 383] on div "Enter a unique action name. OK" at bounding box center [768, 360] width 199 height 73
click at [837, 369] on button "OK" at bounding box center [838, 372] width 25 height 19
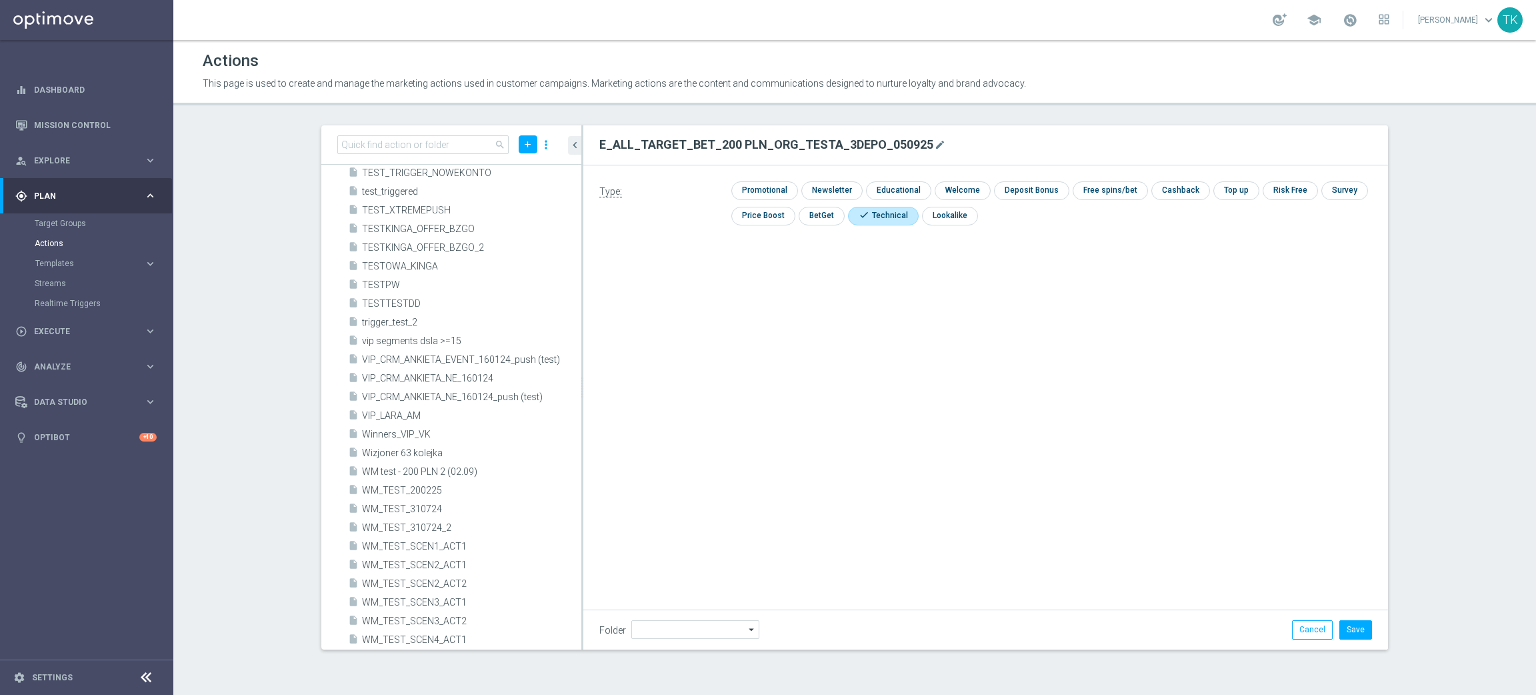
drag, startPoint x: 1347, startPoint y: 466, endPoint x: 1004, endPoint y: 271, distance: 394.8
click at [1347, 466] on div "E_ALL_TARGET_BET_200 PLN_ORG_TESTA_3DEPO_050925 mode_edit Type: check Promotion…" at bounding box center [985, 387] width 805 height 524
click at [529, 143] on icon "add" at bounding box center [528, 144] width 10 height 10
click at [511, 163] on span "New Action" at bounding box center [504, 167] width 42 height 9
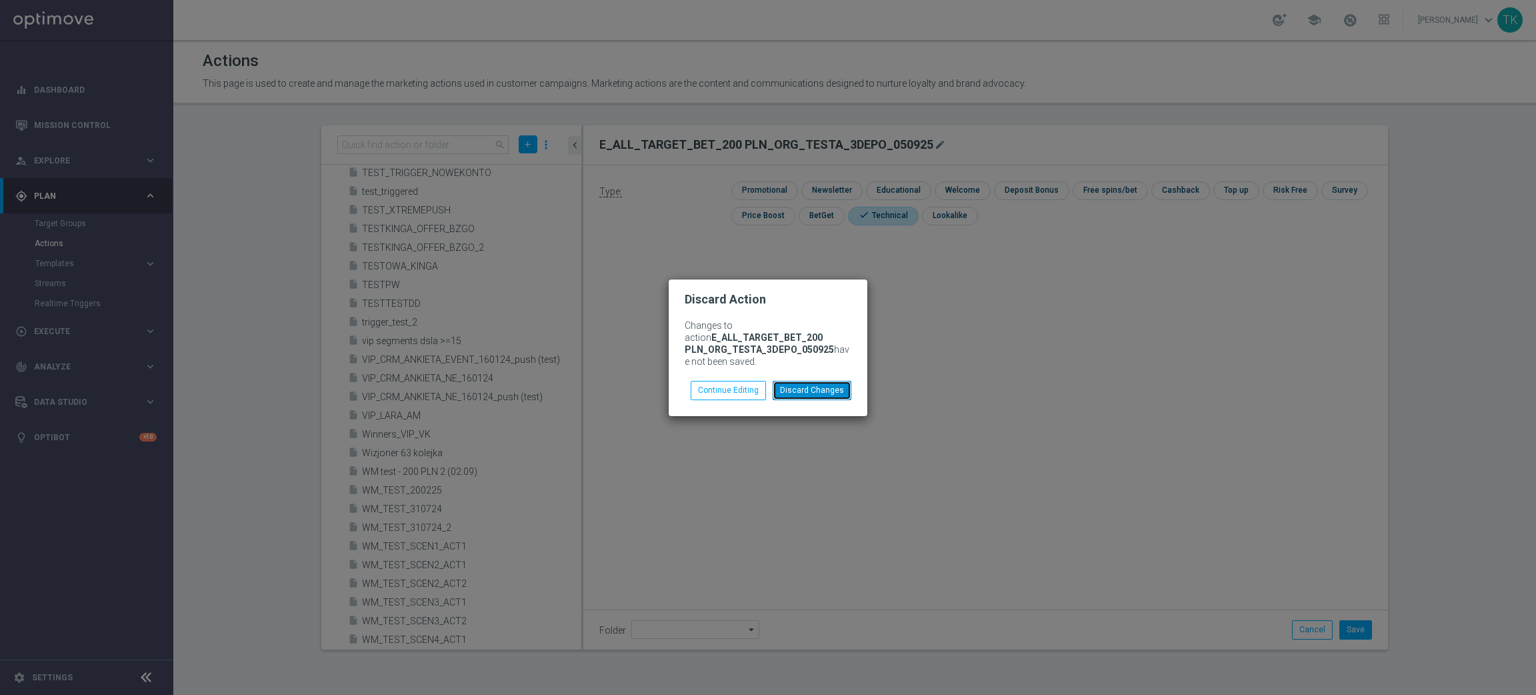
click at [839, 395] on button "Discard Changes" at bounding box center [812, 390] width 79 height 19
checkbox input "false"
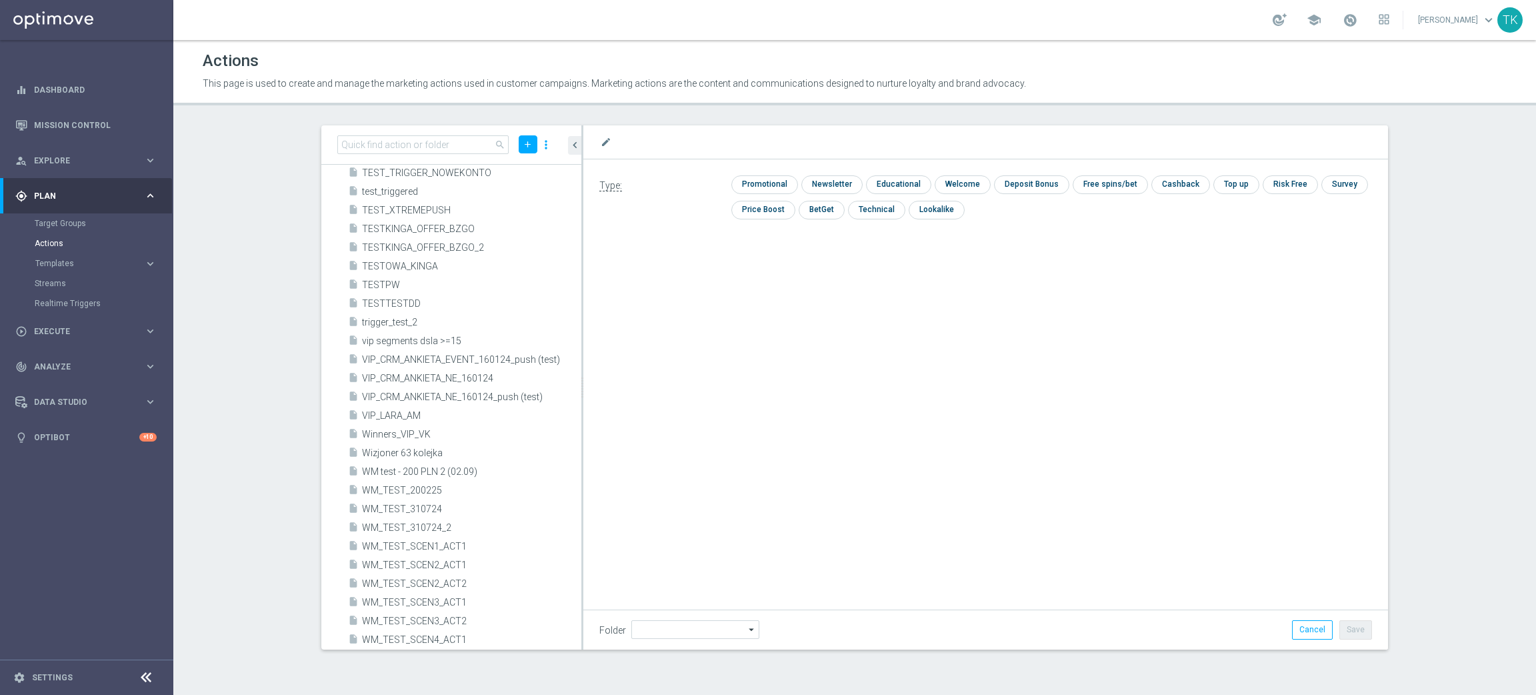
click at [641, 135] on div "mode_edit" at bounding box center [985, 141] width 773 height 17
click at [605, 140] on icon "mode_edit" at bounding box center [606, 142] width 11 height 11
type input "E_ALL_TARGET_BET_200 PLN_ORG_TESTB_3DEPO_050925"
click at [872, 208] on input "checkbox" at bounding box center [875, 215] width 55 height 18
checkbox input "true"
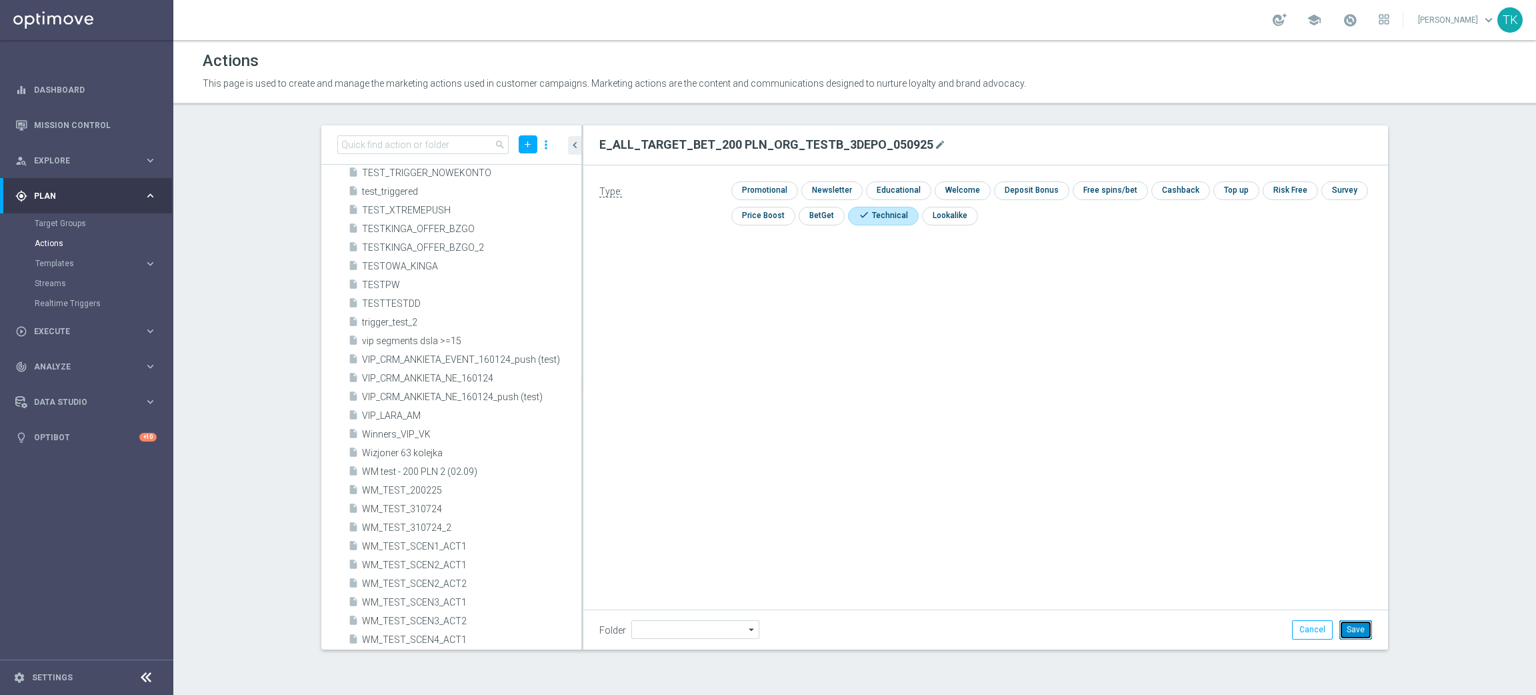
click at [1358, 632] on button "Save" at bounding box center [1356, 629] width 33 height 19
drag, startPoint x: 1238, startPoint y: 0, endPoint x: 47, endPoint y: 331, distance: 1235.6
click at [47, 331] on span "Execute" at bounding box center [89, 331] width 110 height 8
click at [63, 264] on div "Campaign Builder" at bounding box center [103, 259] width 137 height 20
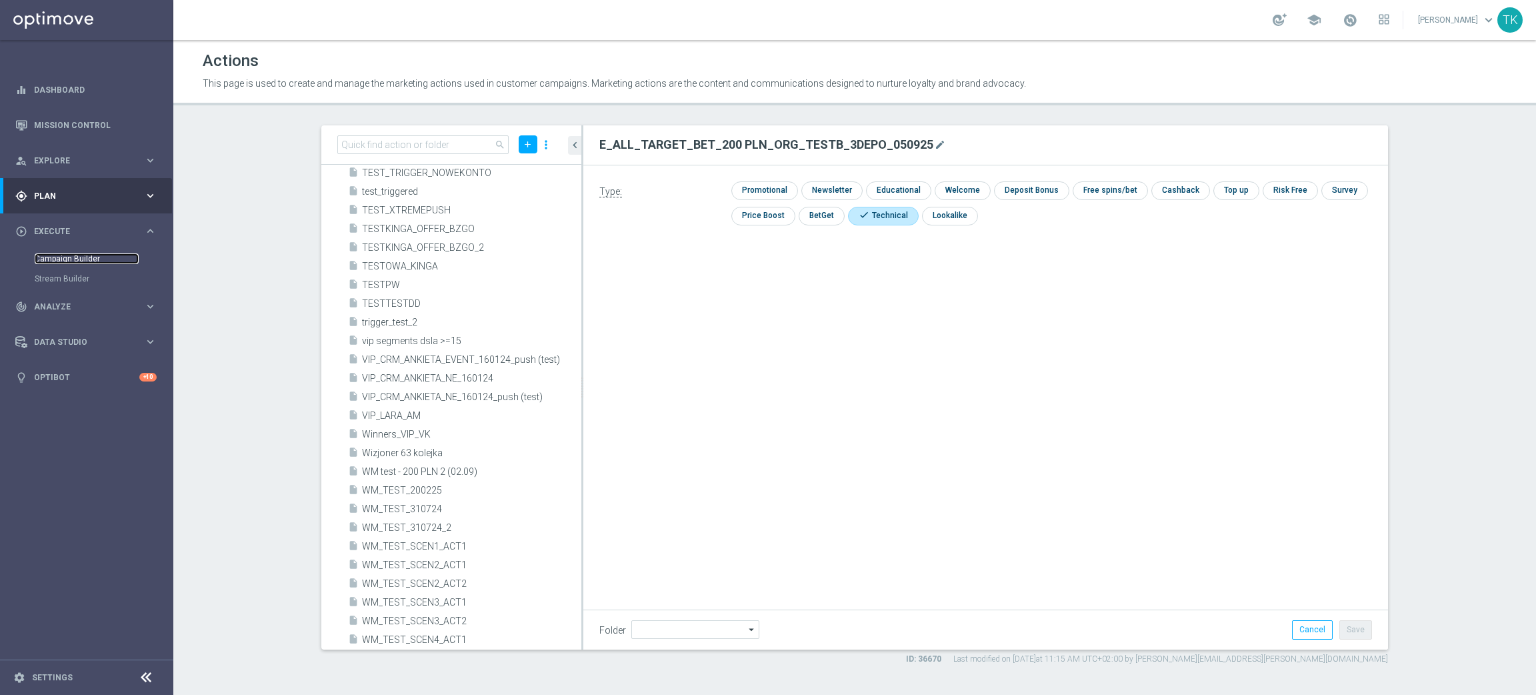
click at [57, 259] on link "Campaign Builder" at bounding box center [87, 258] width 104 height 11
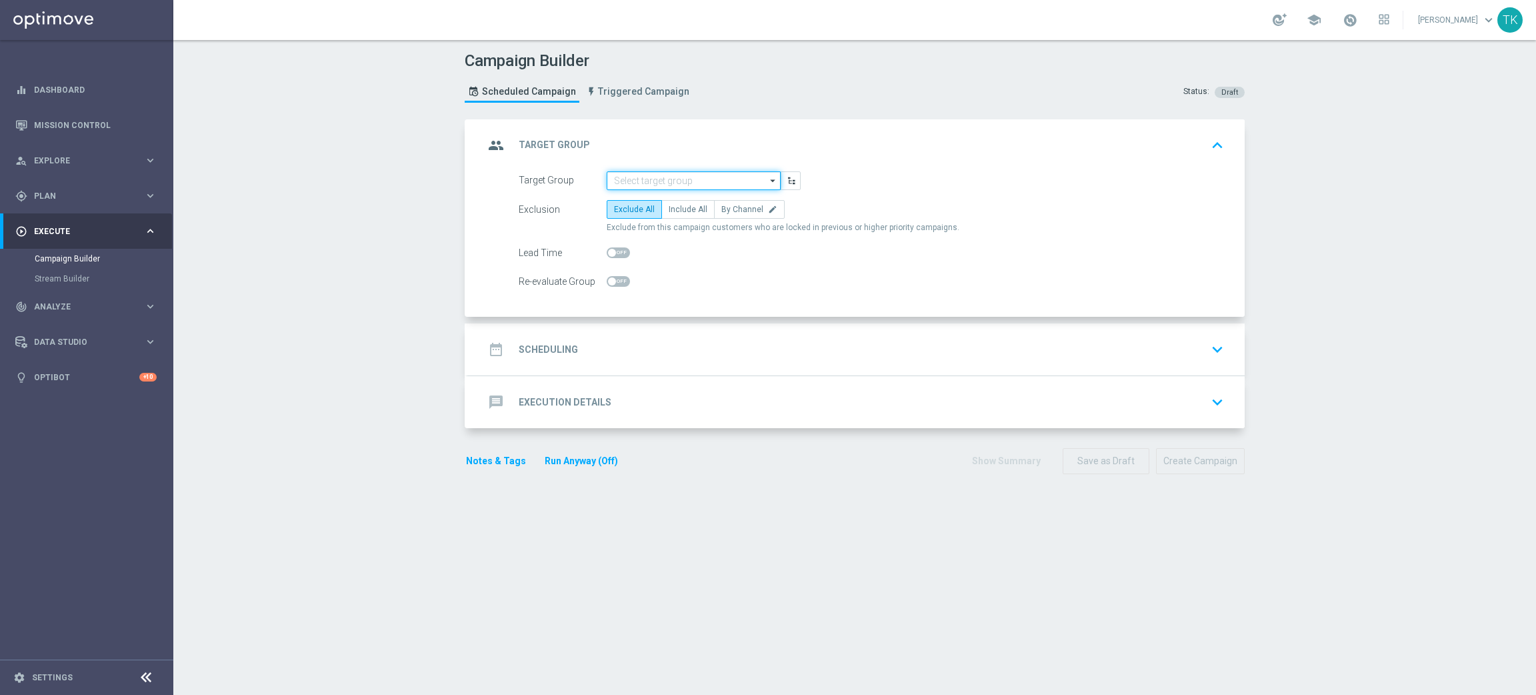
click at [607, 175] on input at bounding box center [694, 180] width 174 height 19
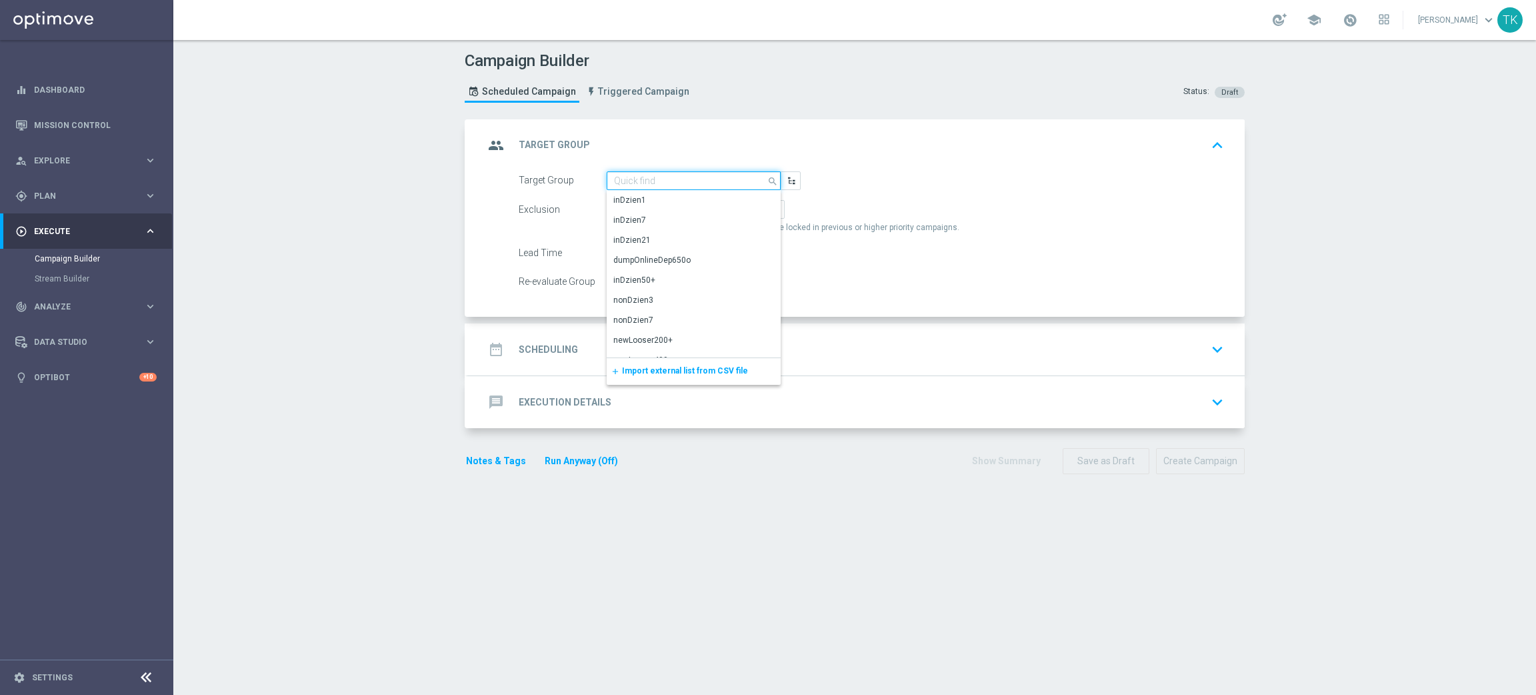
paste input "E_ALL_TARGET_BET_200 PLN_ORG_1DEPO_050925"
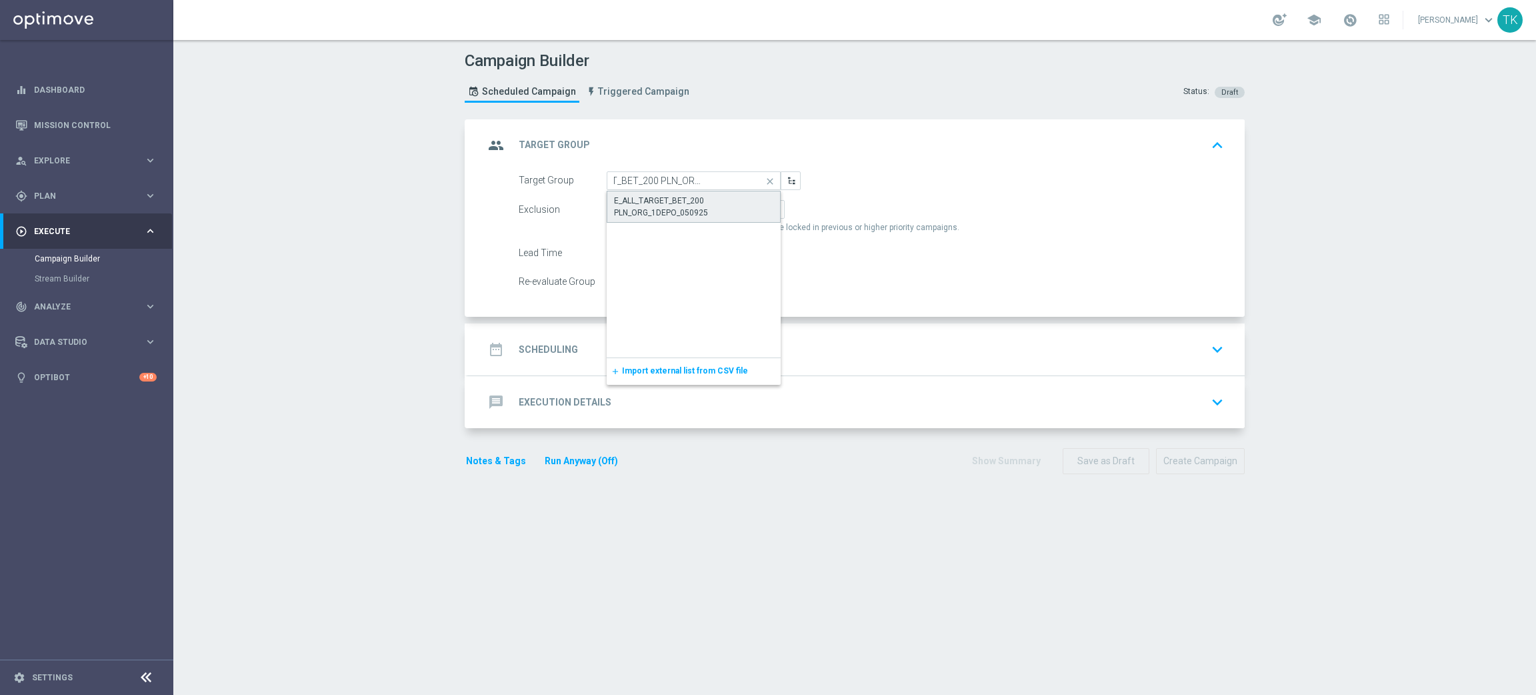
click at [669, 211] on div "E_ALL_TARGET_BET_200 PLN_ORG_1DEPO_050925" at bounding box center [693, 207] width 159 height 24
type input "E_ALL_TARGET_BET_200 PLN_ORG_1DEPO_050925"
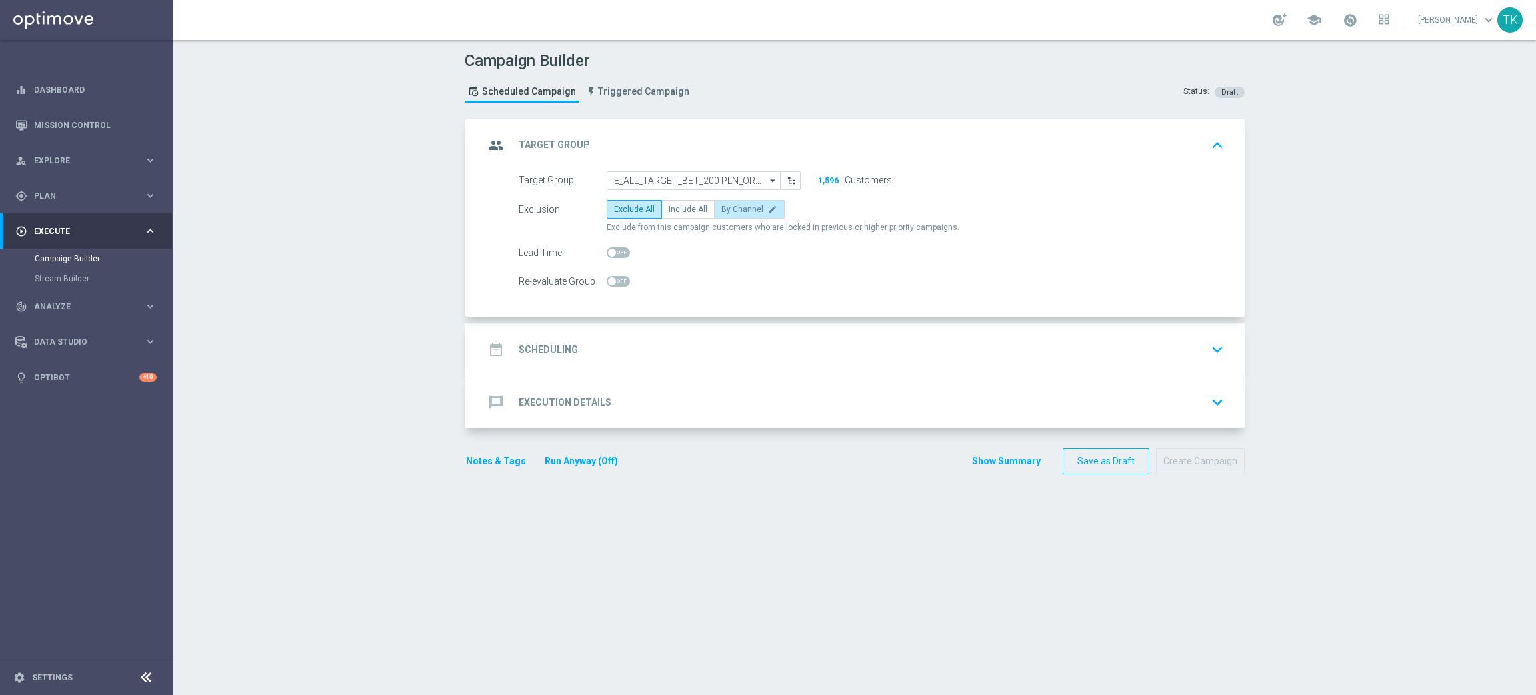
click at [729, 211] on span "By Channel" at bounding box center [743, 209] width 42 height 9
click at [729, 211] on input "By Channel edit" at bounding box center [726, 211] width 9 height 9
radio input "true"
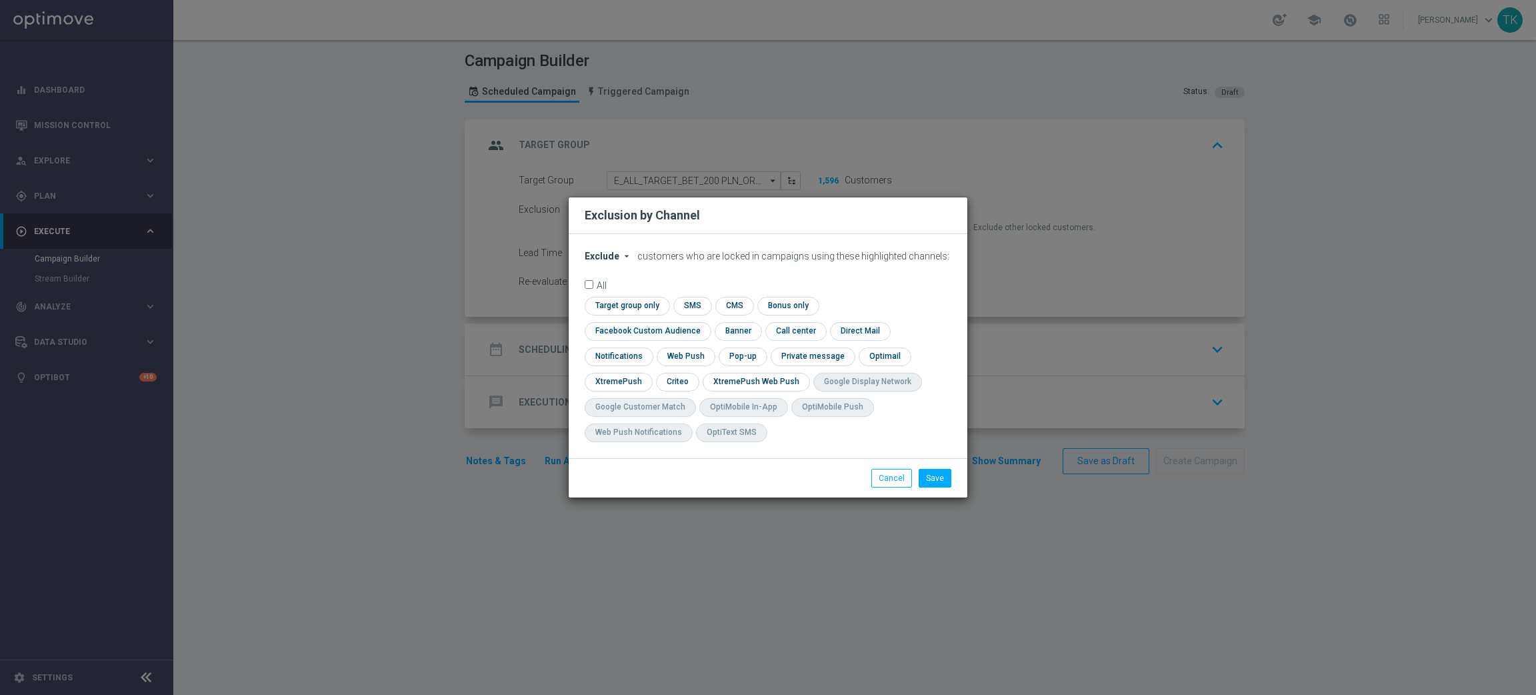
click at [599, 261] on span "Exclude" at bounding box center [602, 256] width 35 height 11
click at [0, 0] on span "Include" at bounding box center [0, 0] width 0 height 0
click at [705, 322] on input "checkbox" at bounding box center [645, 331] width 121 height 18
checkbox input "true"
click at [675, 383] on input "checkbox" at bounding box center [676, 382] width 41 height 18
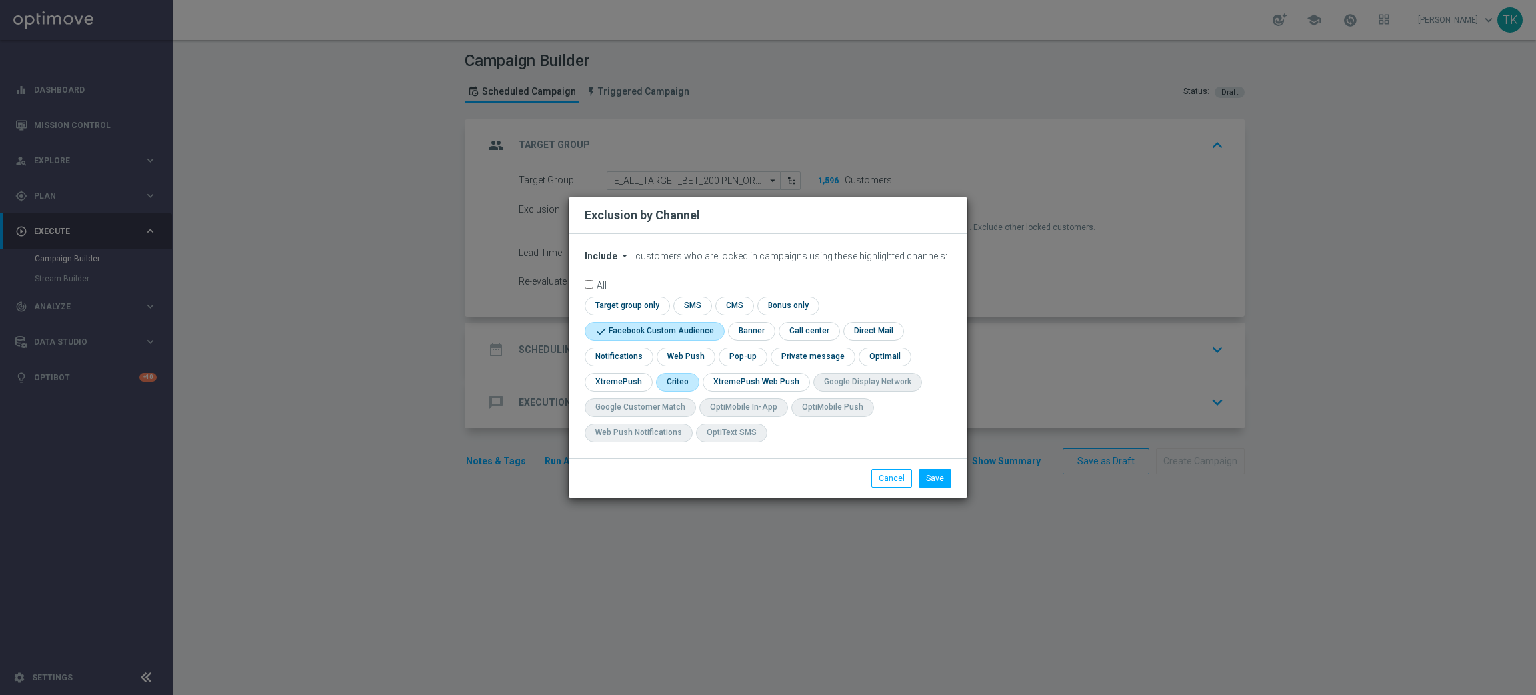
checkbox input "true"
click at [749, 365] on div "check Pop-up" at bounding box center [743, 356] width 49 height 19
click at [750, 362] on input "checkbox" at bounding box center [742, 356] width 46 height 18
checkbox input "true"
click at [926, 477] on button "Save" at bounding box center [935, 478] width 33 height 19
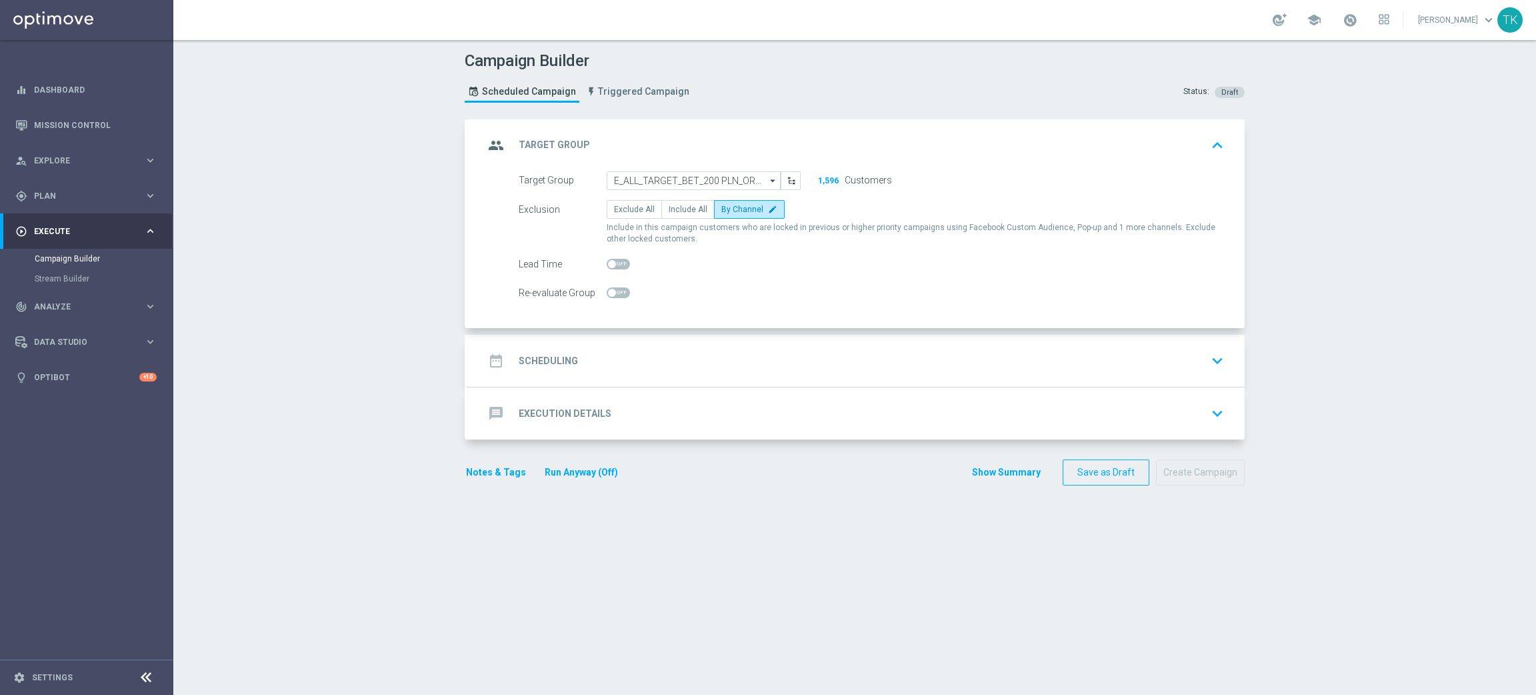
click at [617, 352] on div "date_range Scheduling keyboard_arrow_down" at bounding box center [856, 360] width 745 height 25
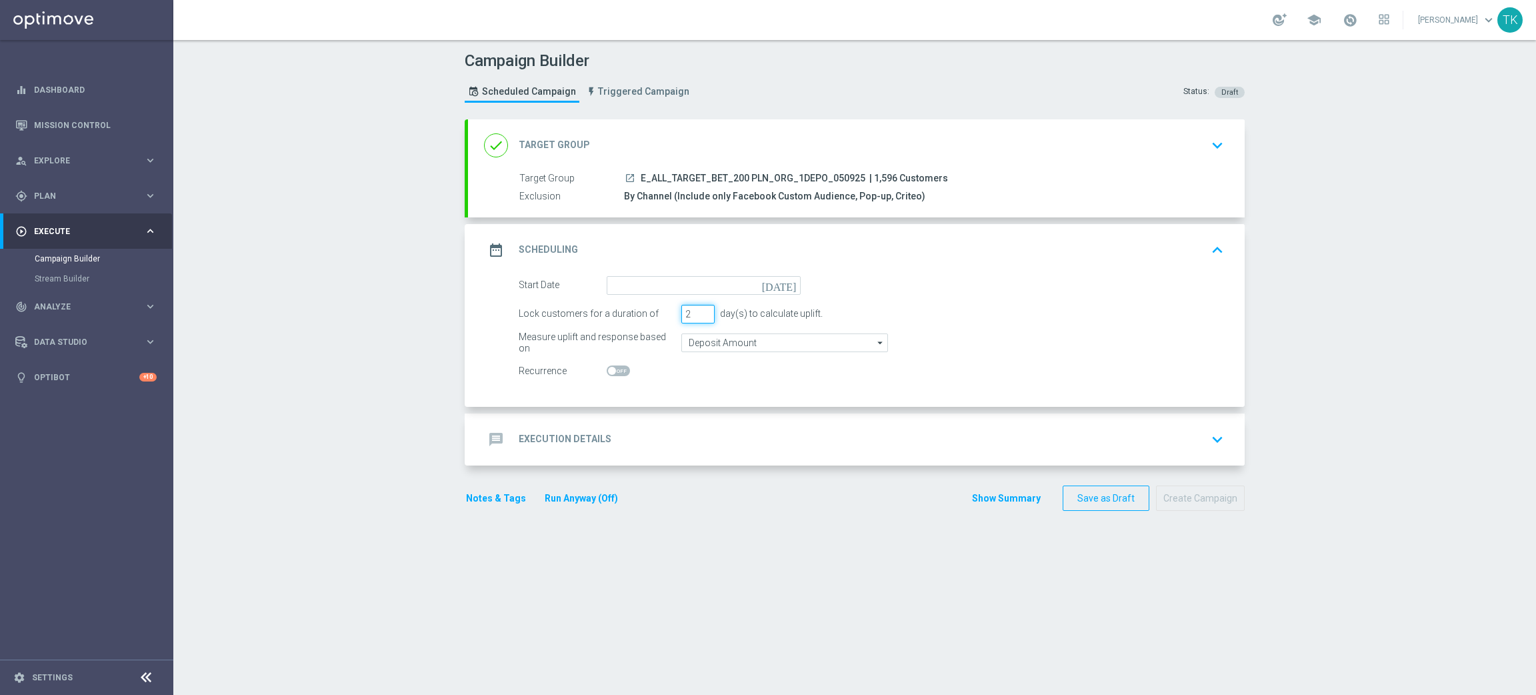
click at [697, 315] on input "2" at bounding box center [697, 314] width 33 height 19
type input "1"
click at [697, 315] on input "1" at bounding box center [697, 314] width 33 height 19
click at [633, 289] on input at bounding box center [704, 285] width 194 height 19
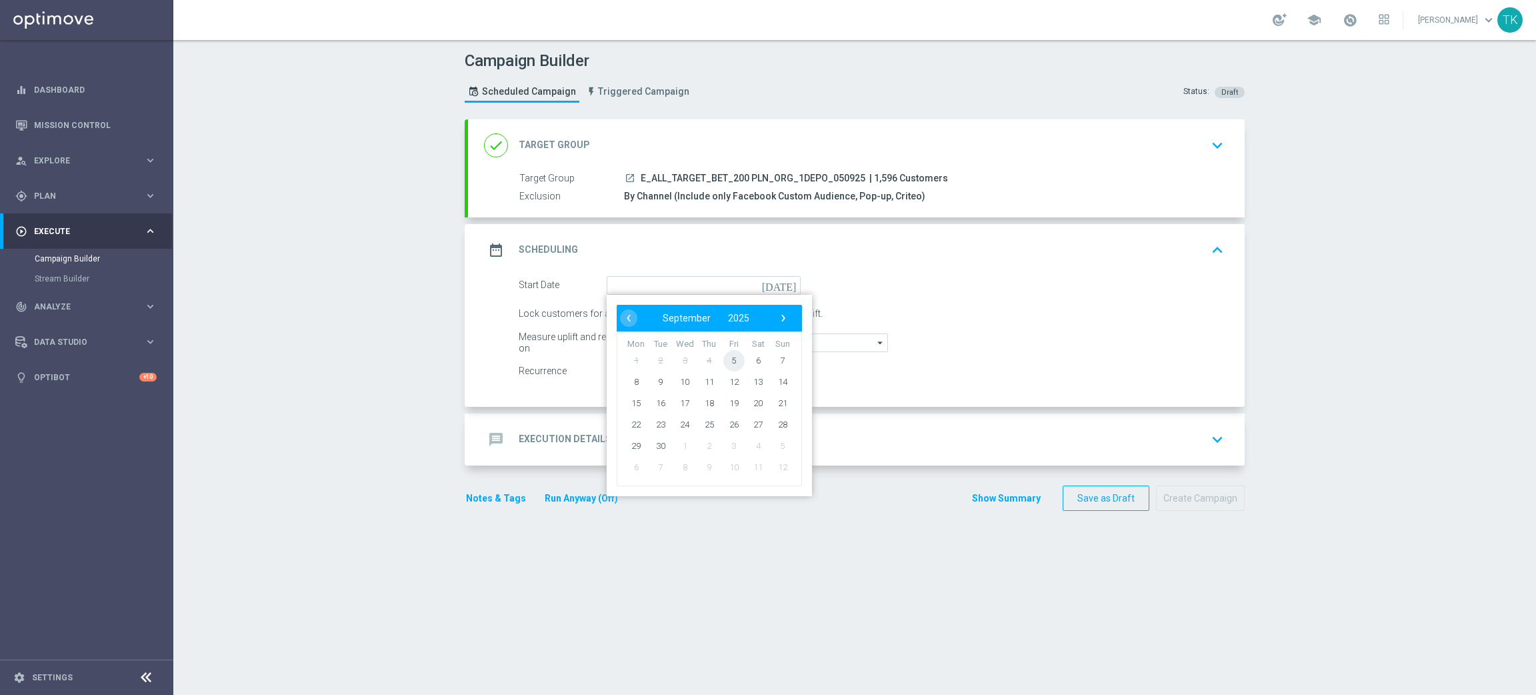
click at [730, 358] on span "5" at bounding box center [734, 359] width 21 height 21
type input "[DATE]"
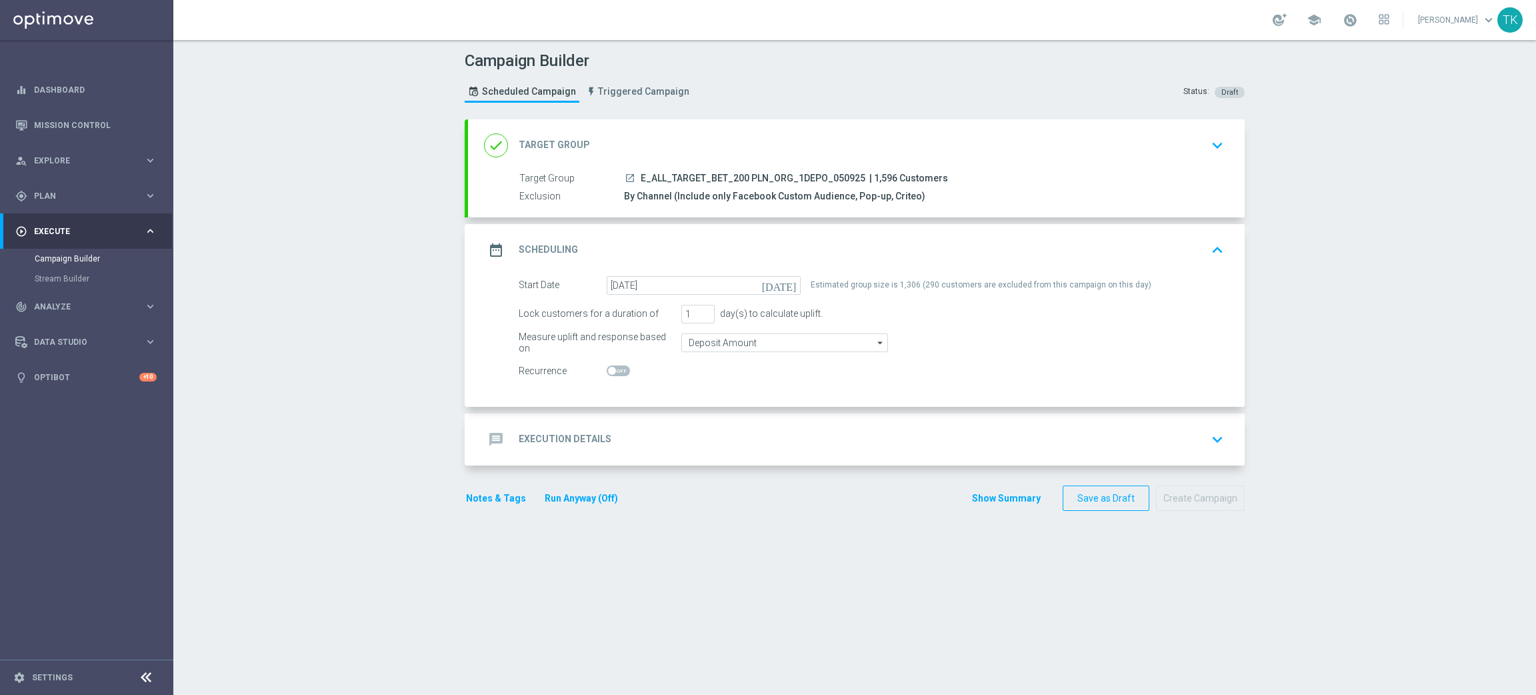
click at [555, 433] on h2 "Execution Details" at bounding box center [565, 439] width 93 height 13
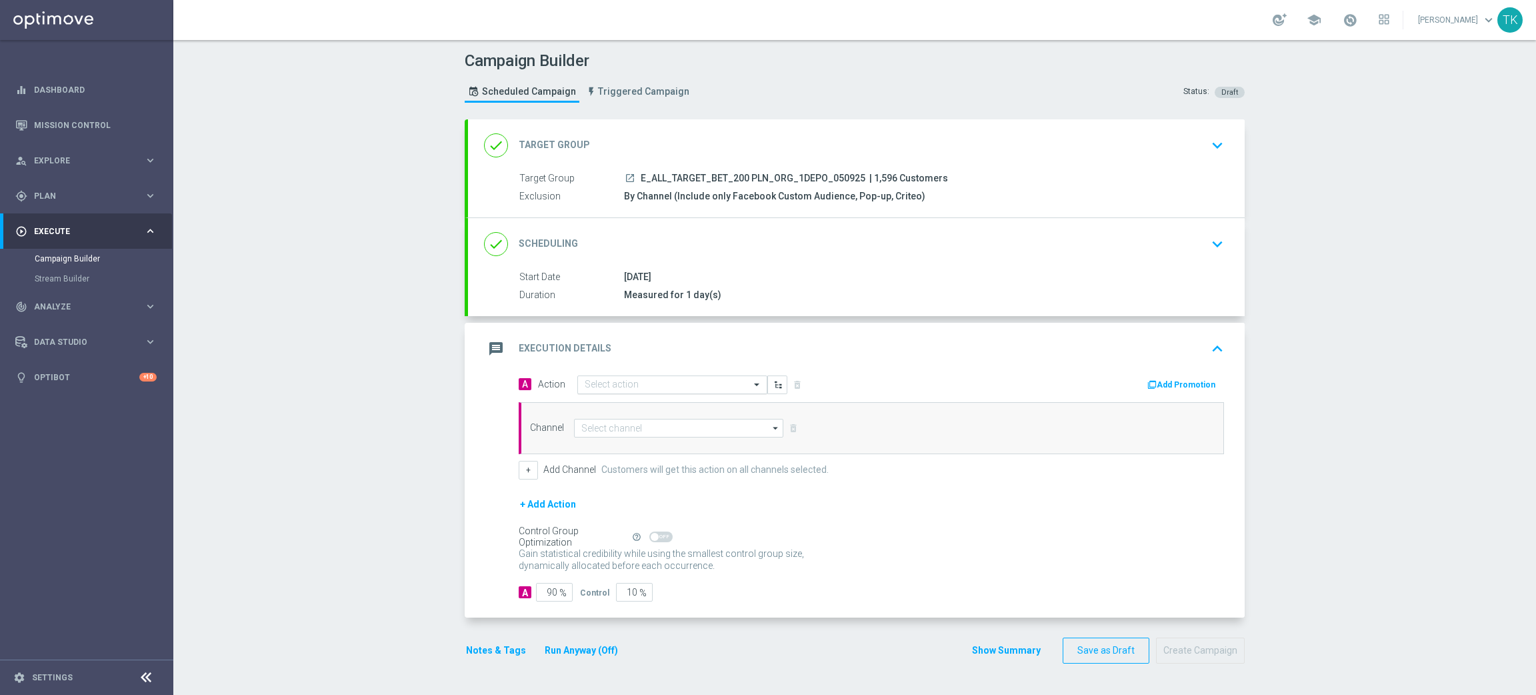
click at [595, 385] on input "text" at bounding box center [659, 384] width 149 height 11
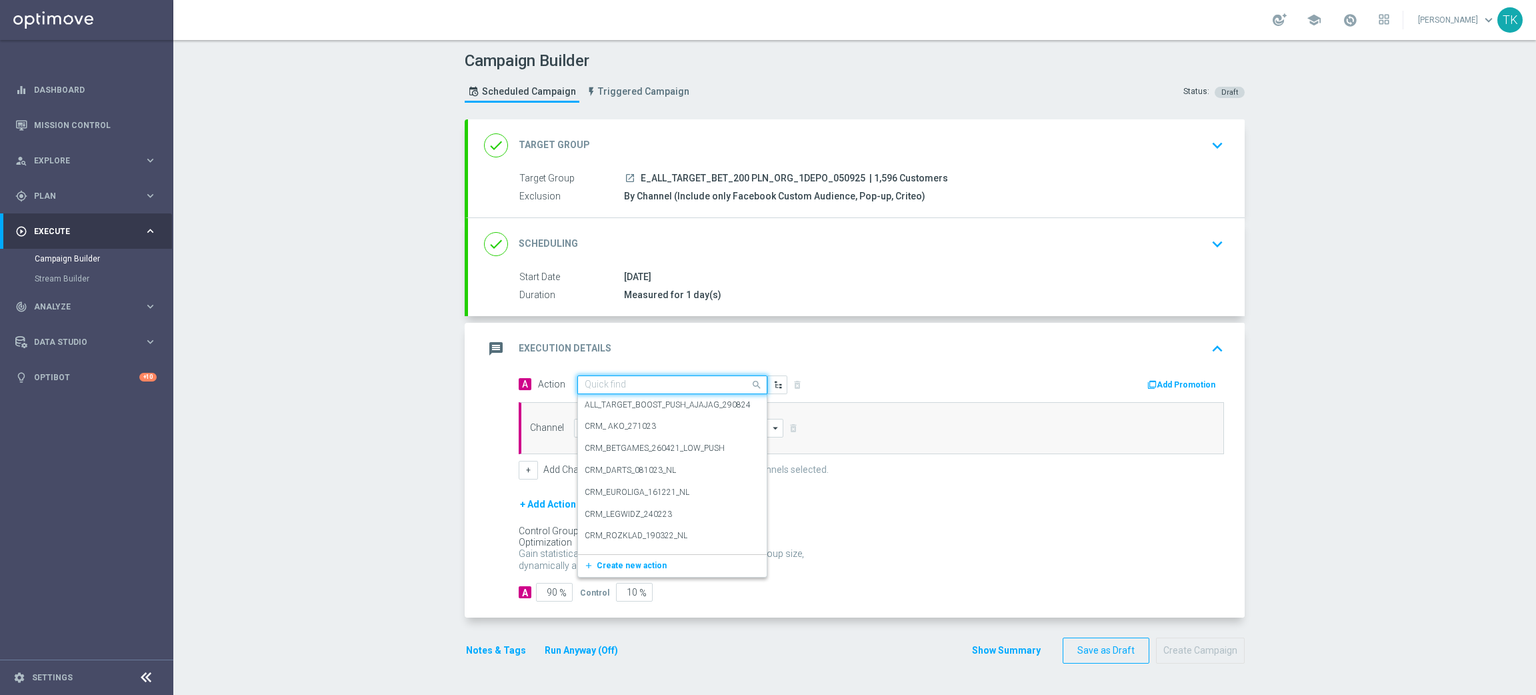
paste input "E_ALL_TARGET_BET_200 PLN_ORG_TESTA_1DEPO_050925"
type input "E_ALL_TARGET_BET_200 PLN_ORG_TESTA_1DEPO_050925"
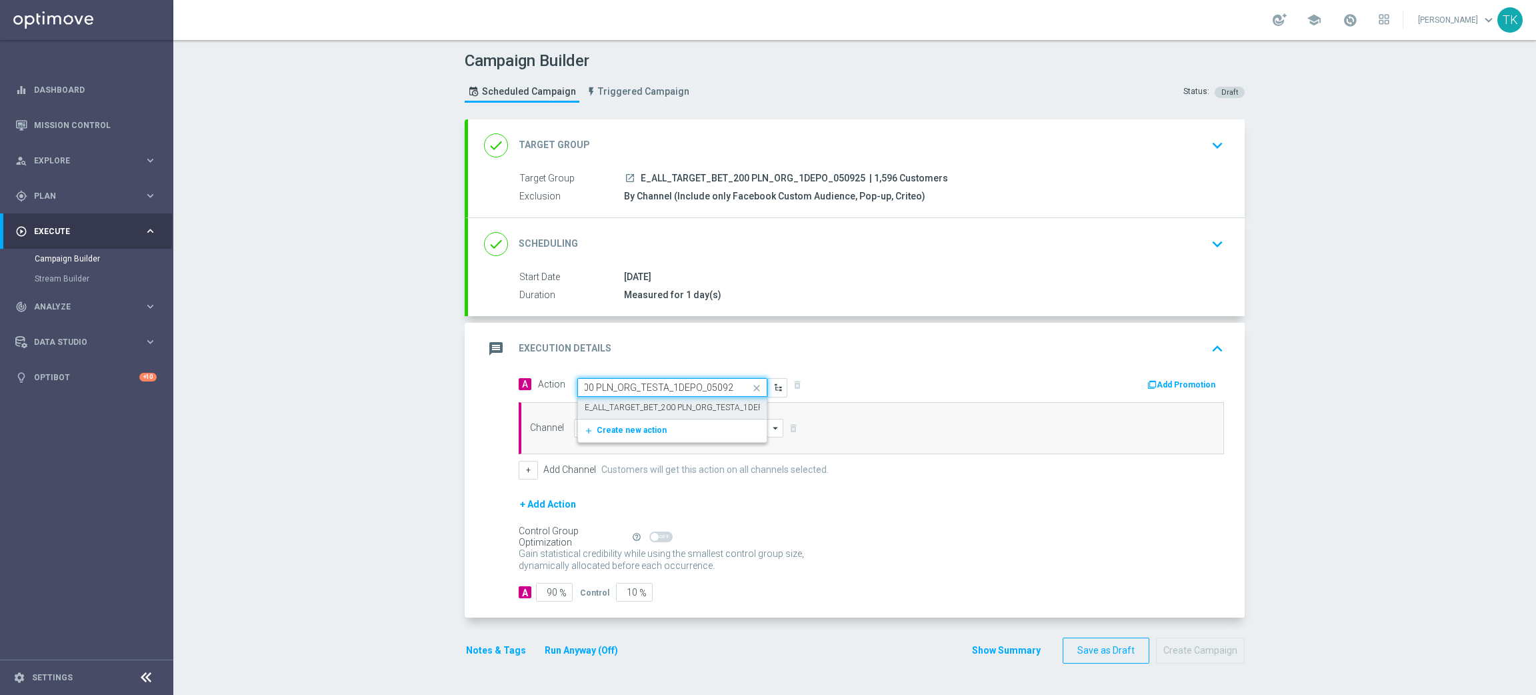
click at [606, 405] on label "E_ALL_TARGET_BET_200 PLN_ORG_TESTA_1DEPO_050925" at bounding box center [692, 407] width 215 height 11
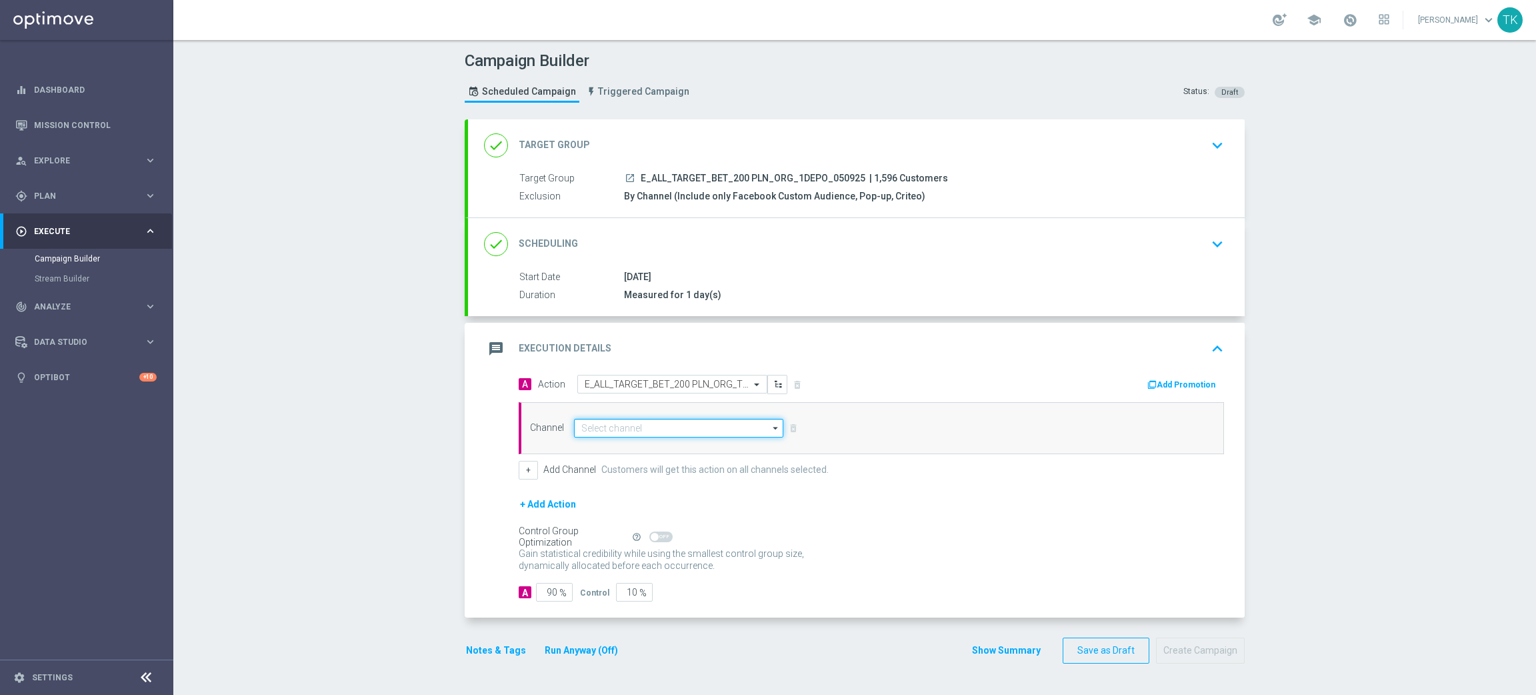
click at [581, 435] on input at bounding box center [678, 428] width 209 height 19
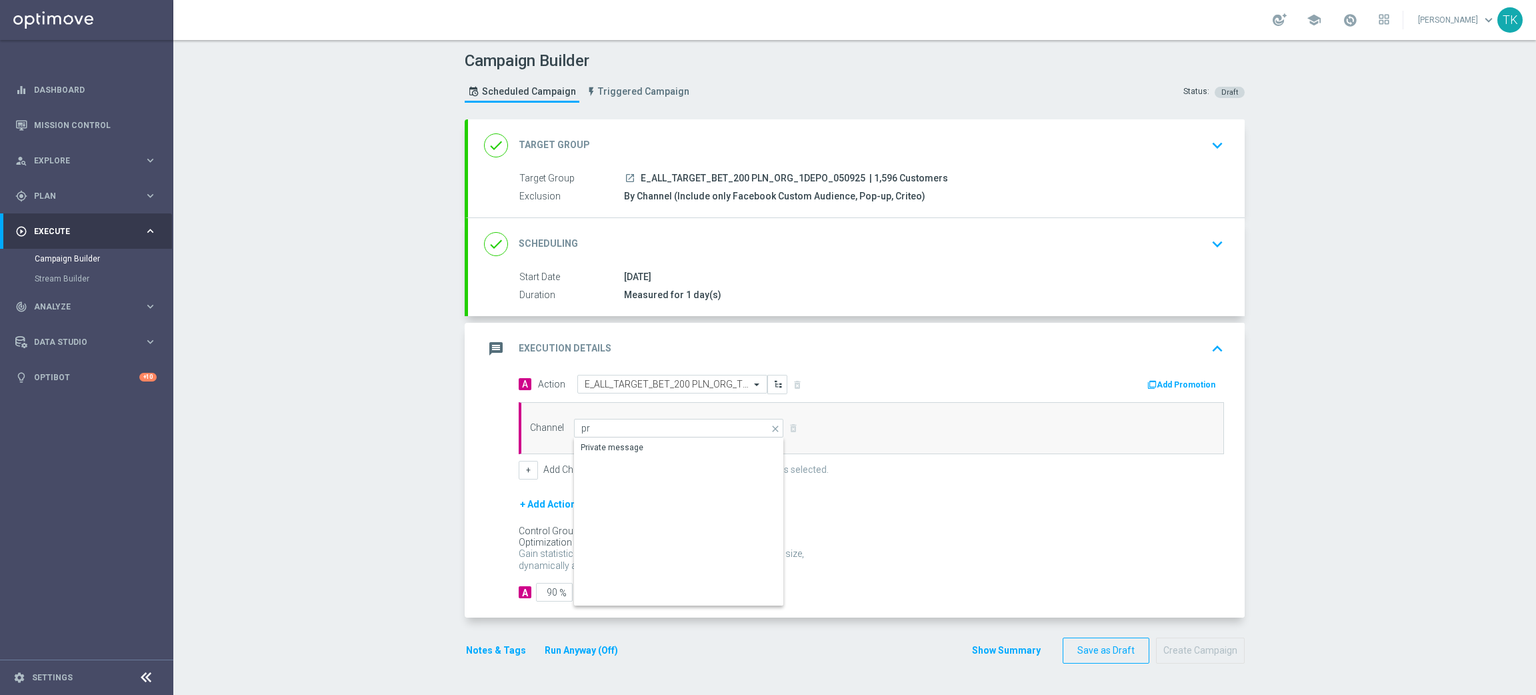
click at [590, 437] on div "Show Selected 0 of 22" at bounding box center [679, 437] width 210 height 1
click at [590, 440] on div "Private message" at bounding box center [679, 448] width 210 height 20
type input "Private message"
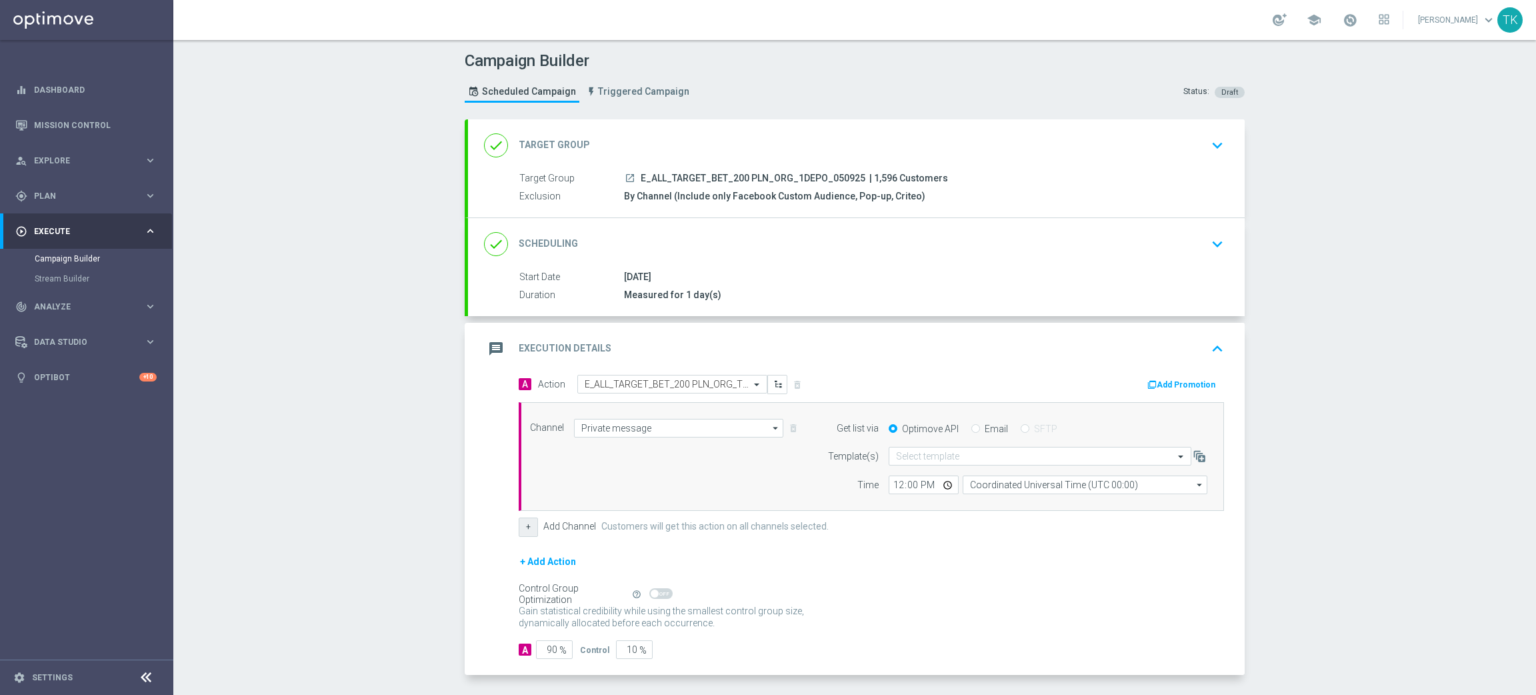
click at [521, 535] on button "+" at bounding box center [528, 526] width 19 height 19
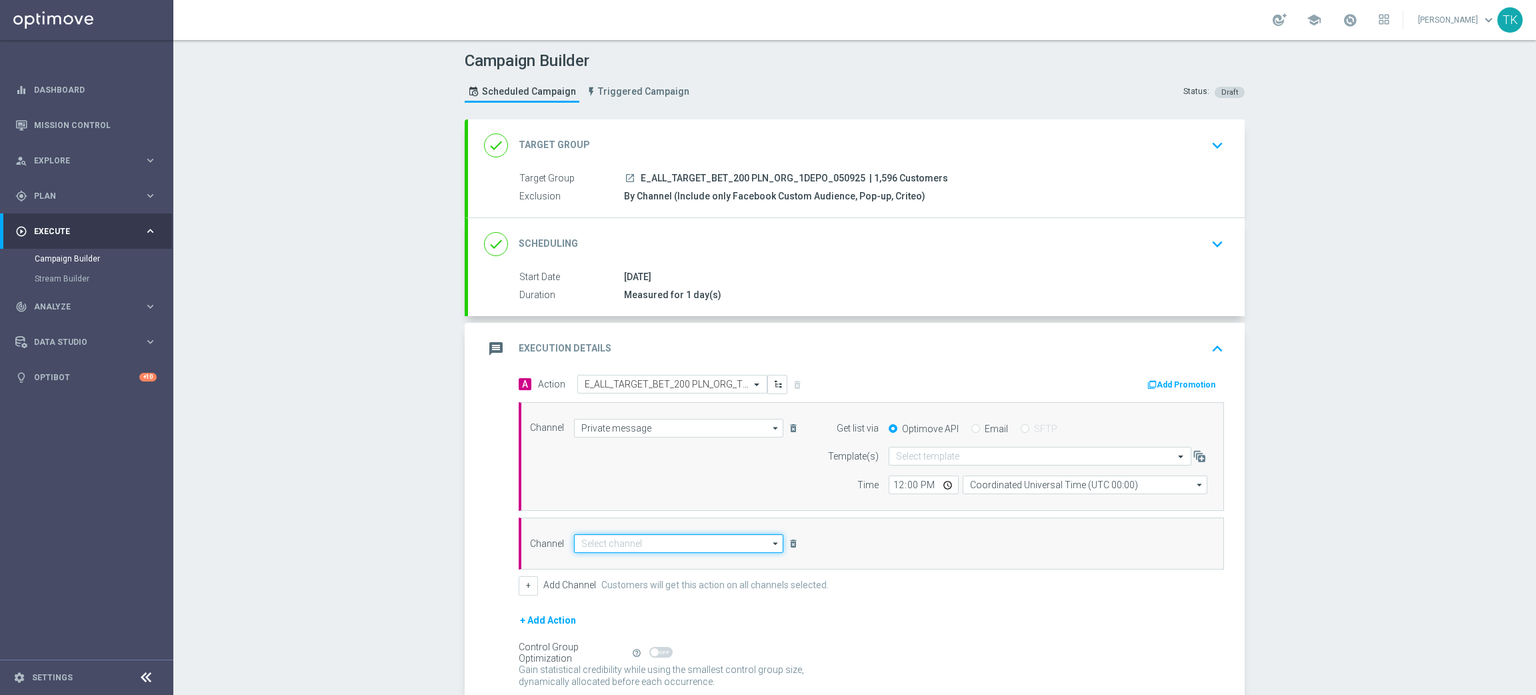
click at [603, 549] on input at bounding box center [678, 543] width 209 height 19
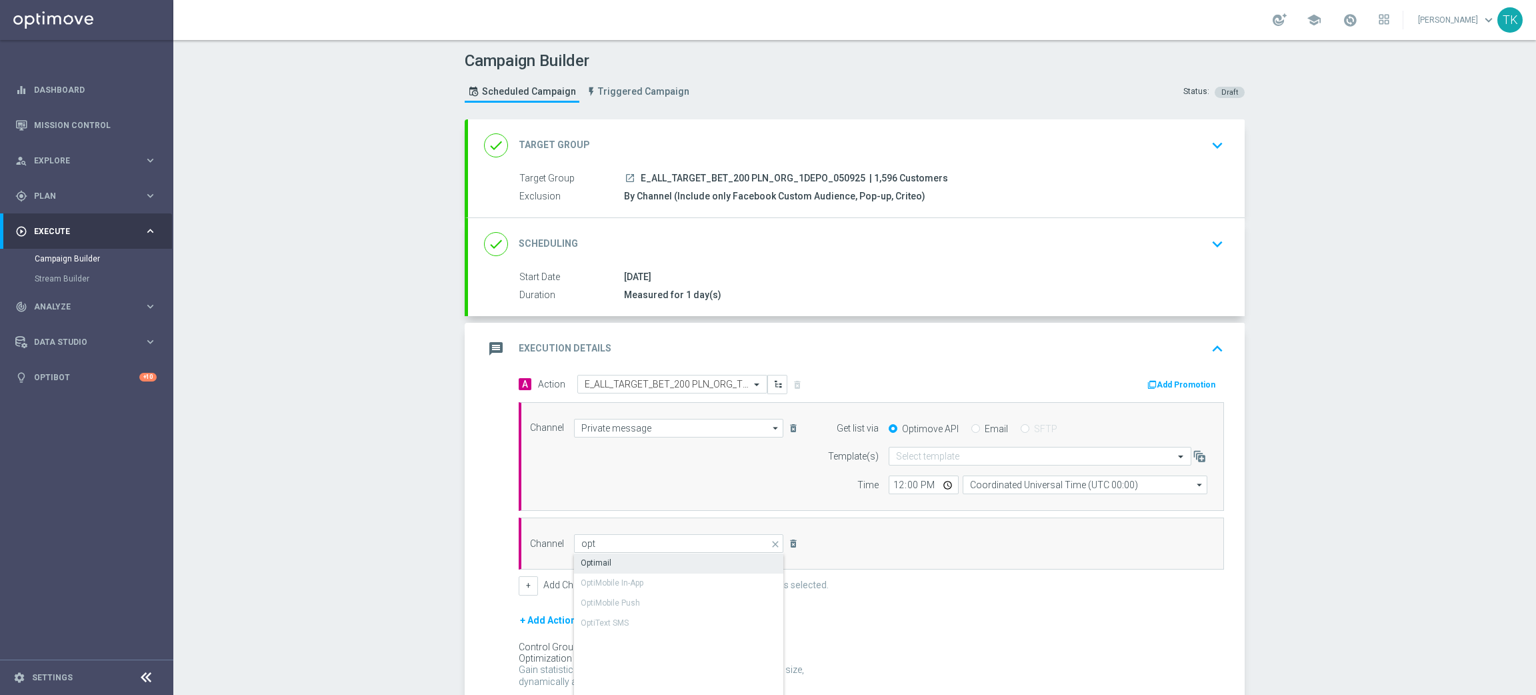
click at [603, 559] on div "Optimail" at bounding box center [679, 562] width 210 height 19
type input "Optimail"
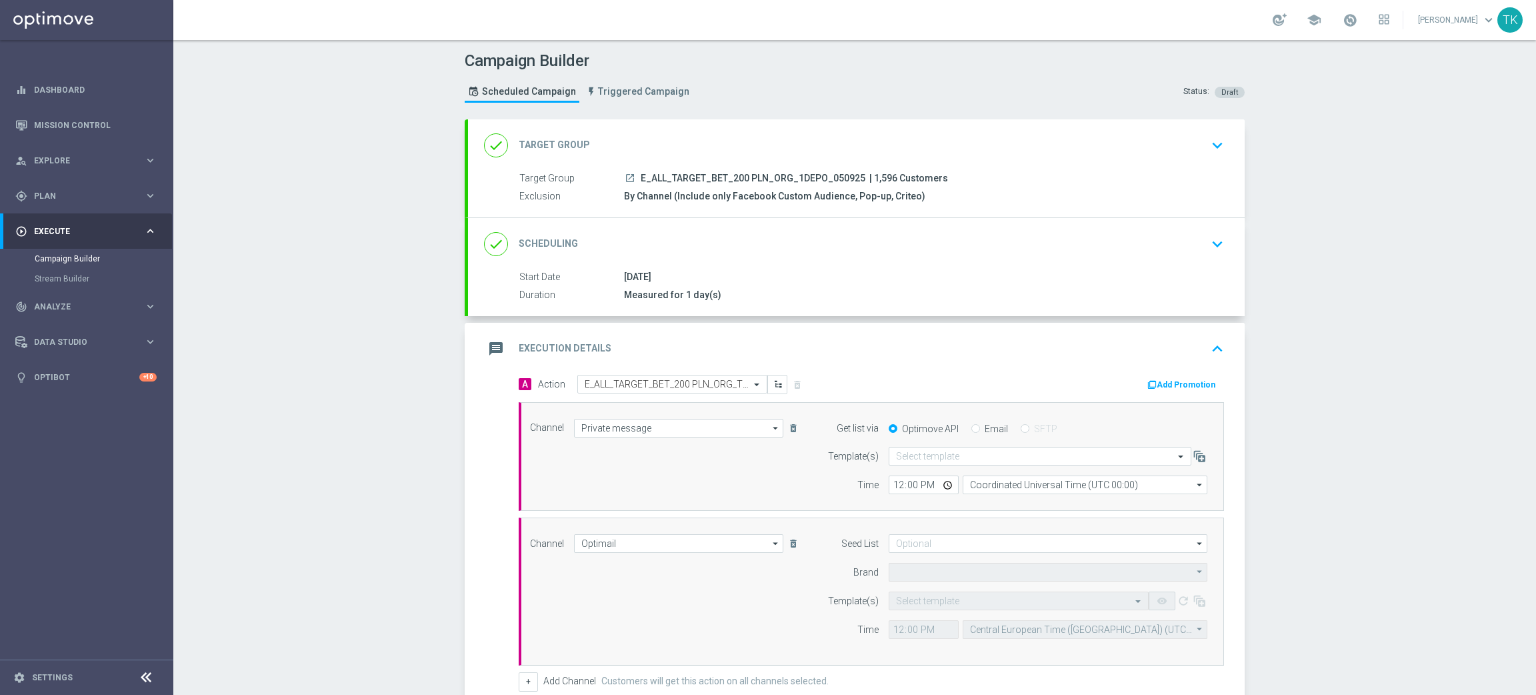
type input "STS"
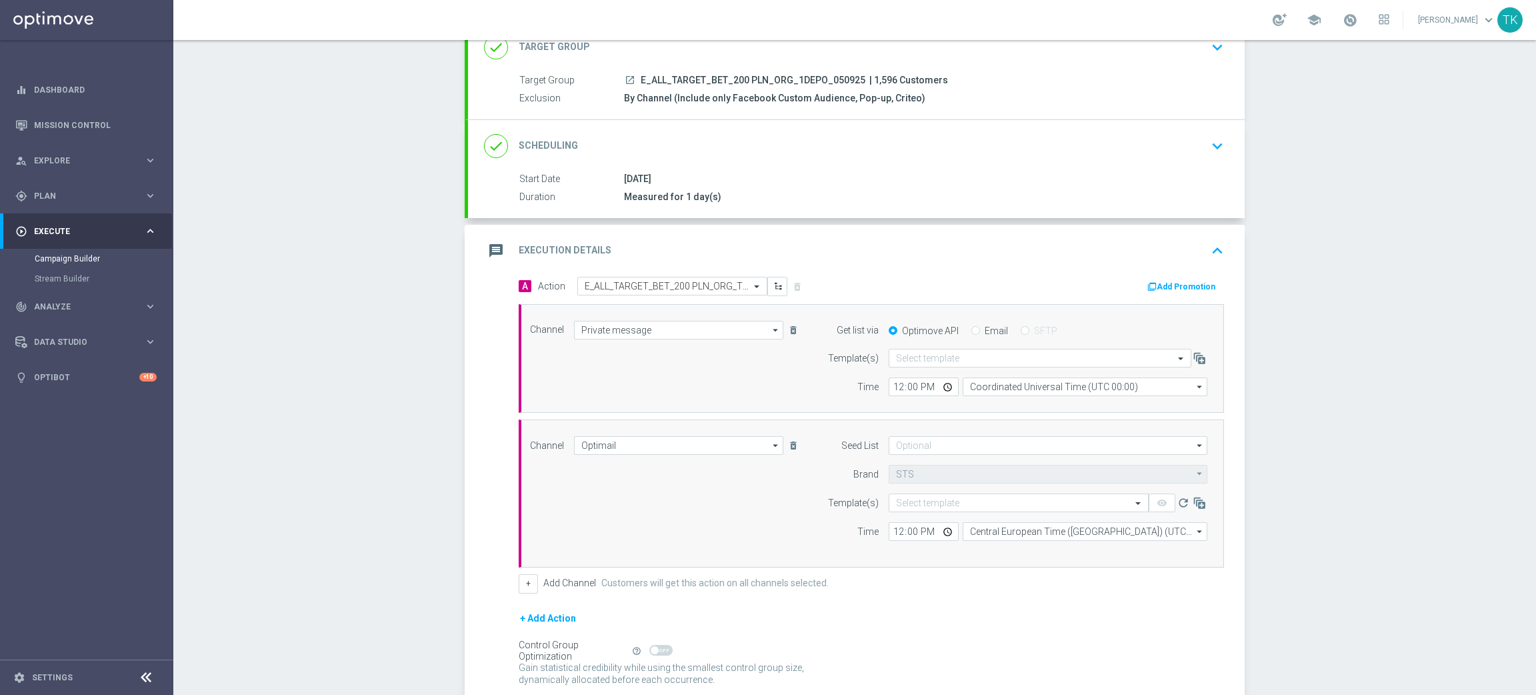
scroll to position [209, 0]
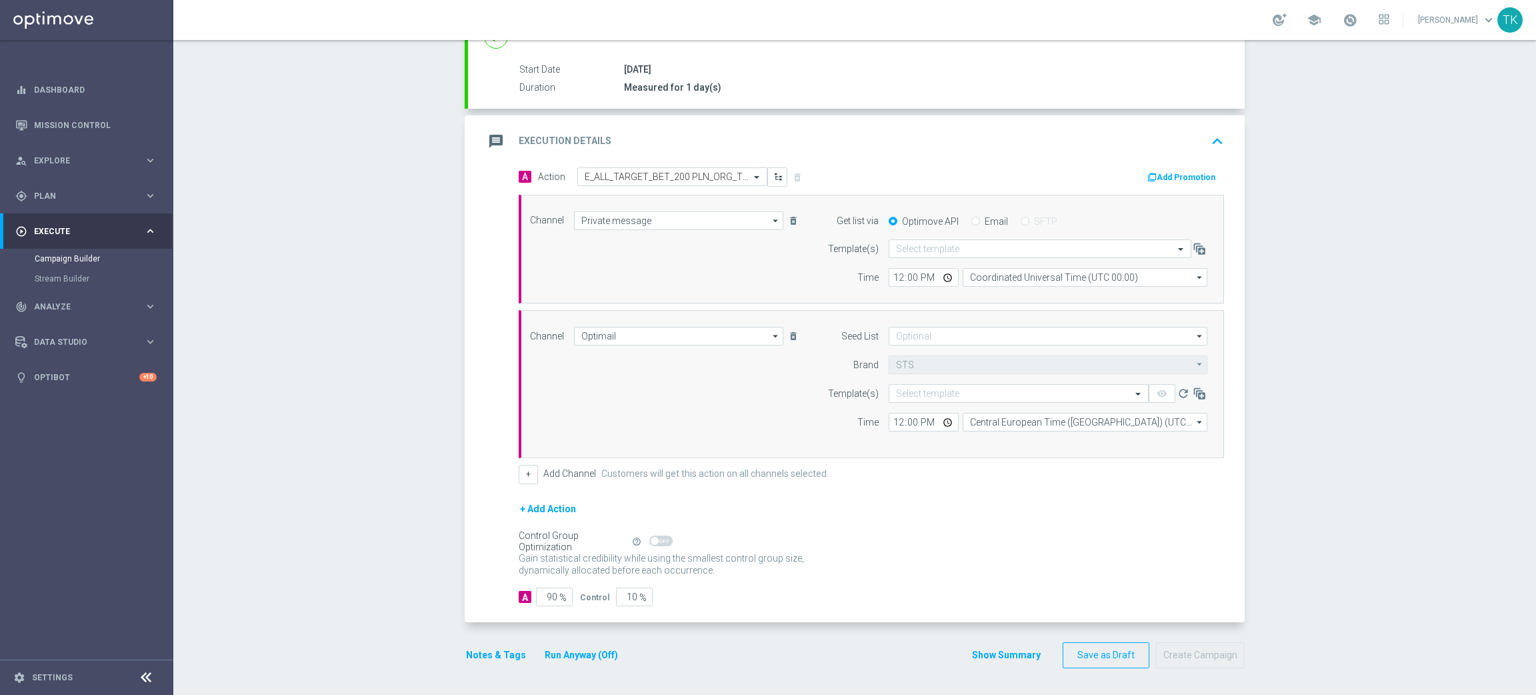
click at [546, 511] on button "+ Add Action" at bounding box center [548, 509] width 59 height 17
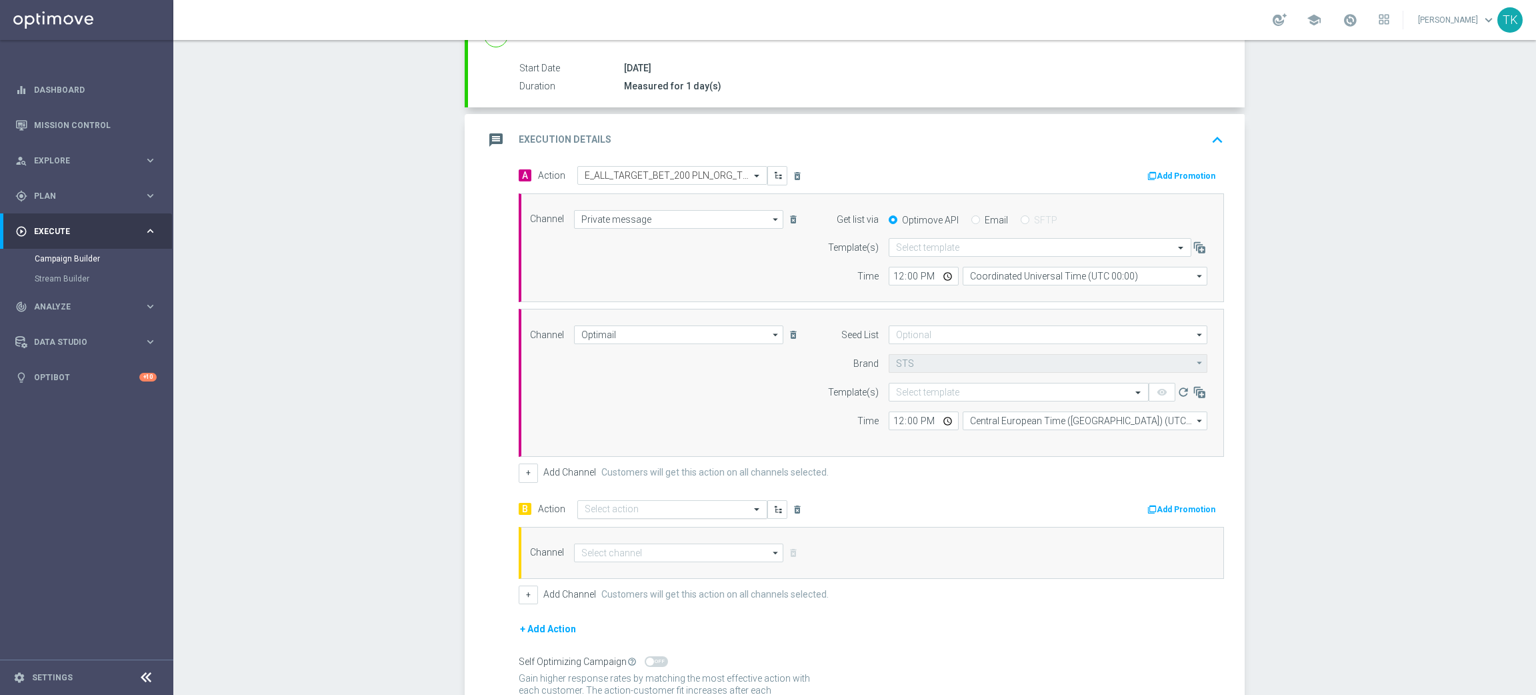
click at [585, 512] on input "text" at bounding box center [659, 509] width 149 height 11
paste input "E_ALL_TARGET_BET_200 PLN_ORG_TESTB_1DEPO_050925"
type input "E_ALL_TARGET_BET_200 PLN_ORG_TESTB_1DEPO_050925"
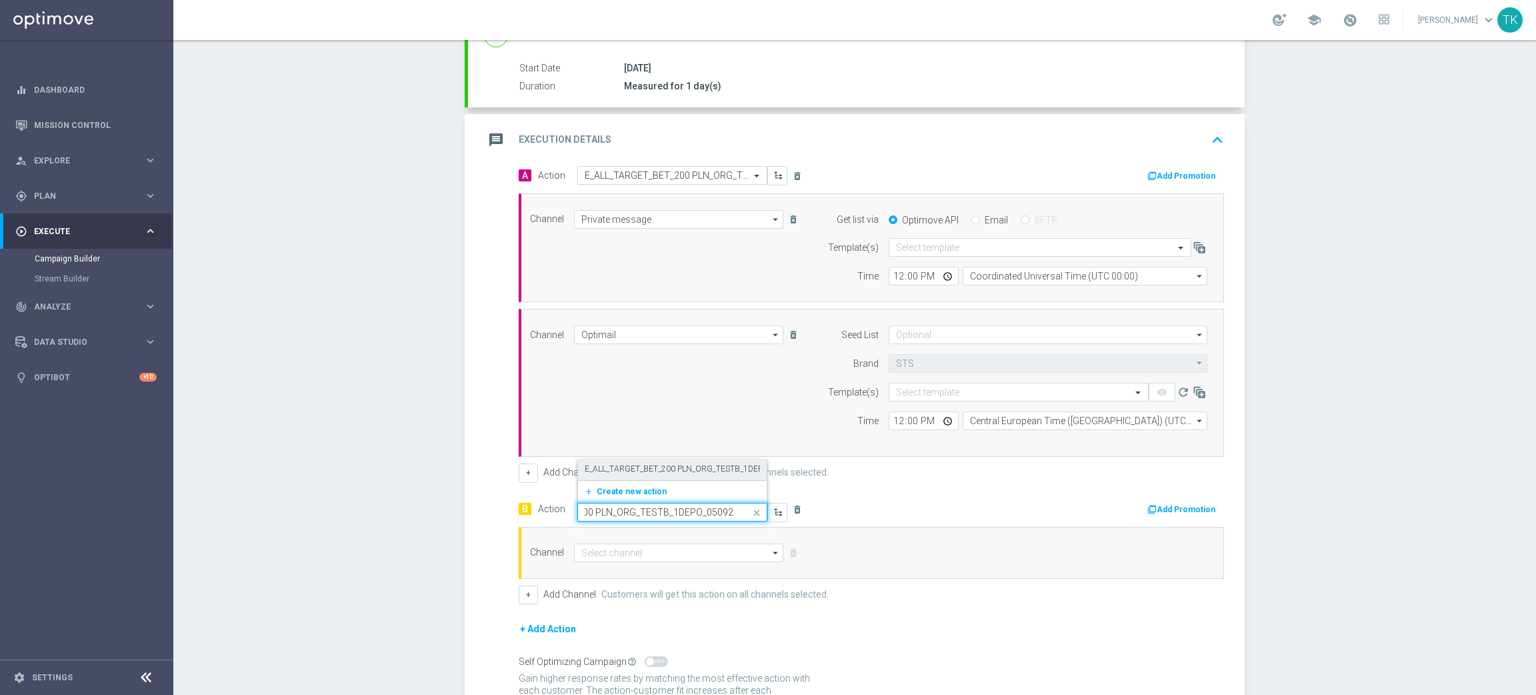
click at [650, 474] on label "E_ALL_TARGET_BET_200 PLN_ORG_TESTB_1DEPO_050925" at bounding box center [692, 468] width 215 height 11
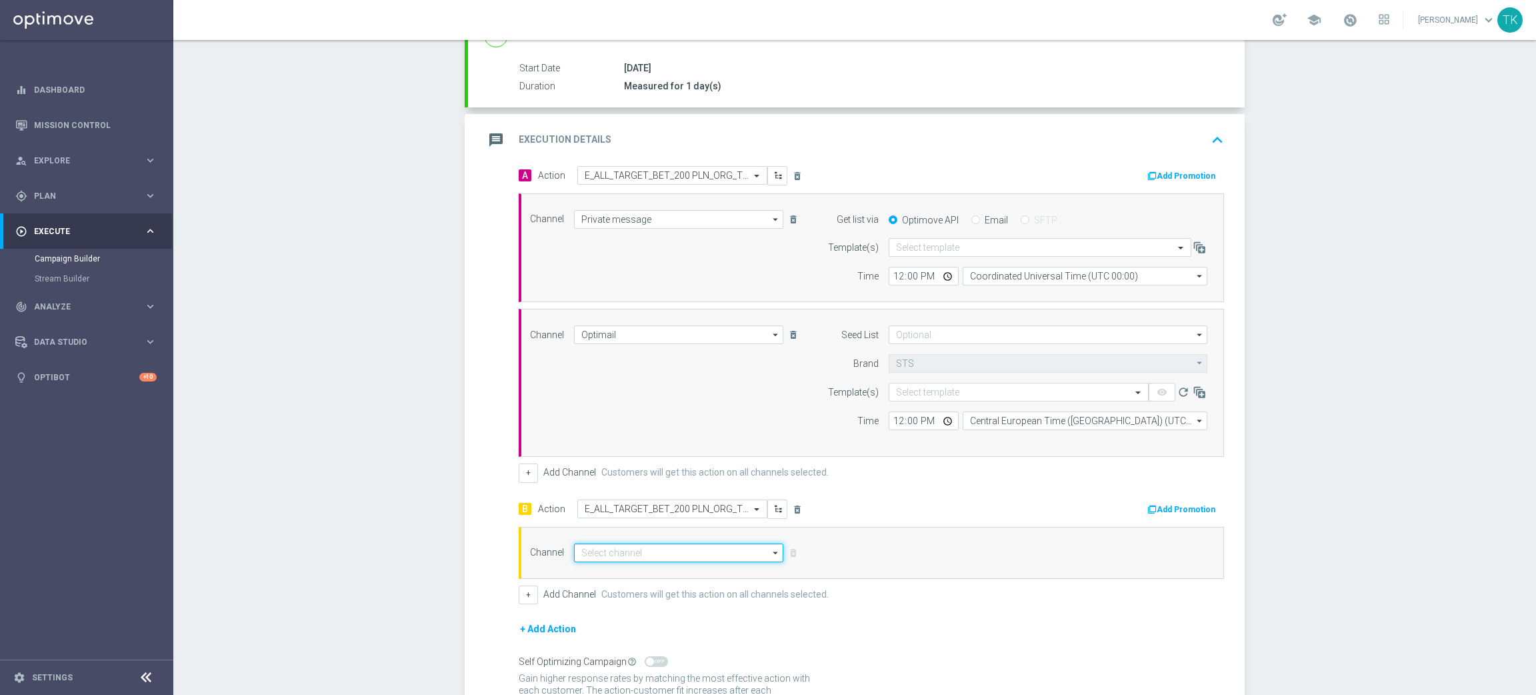
click at [581, 550] on input at bounding box center [678, 552] width 209 height 19
click at [587, 573] on div "Private message" at bounding box center [612, 573] width 63 height 12
type input "Private message"
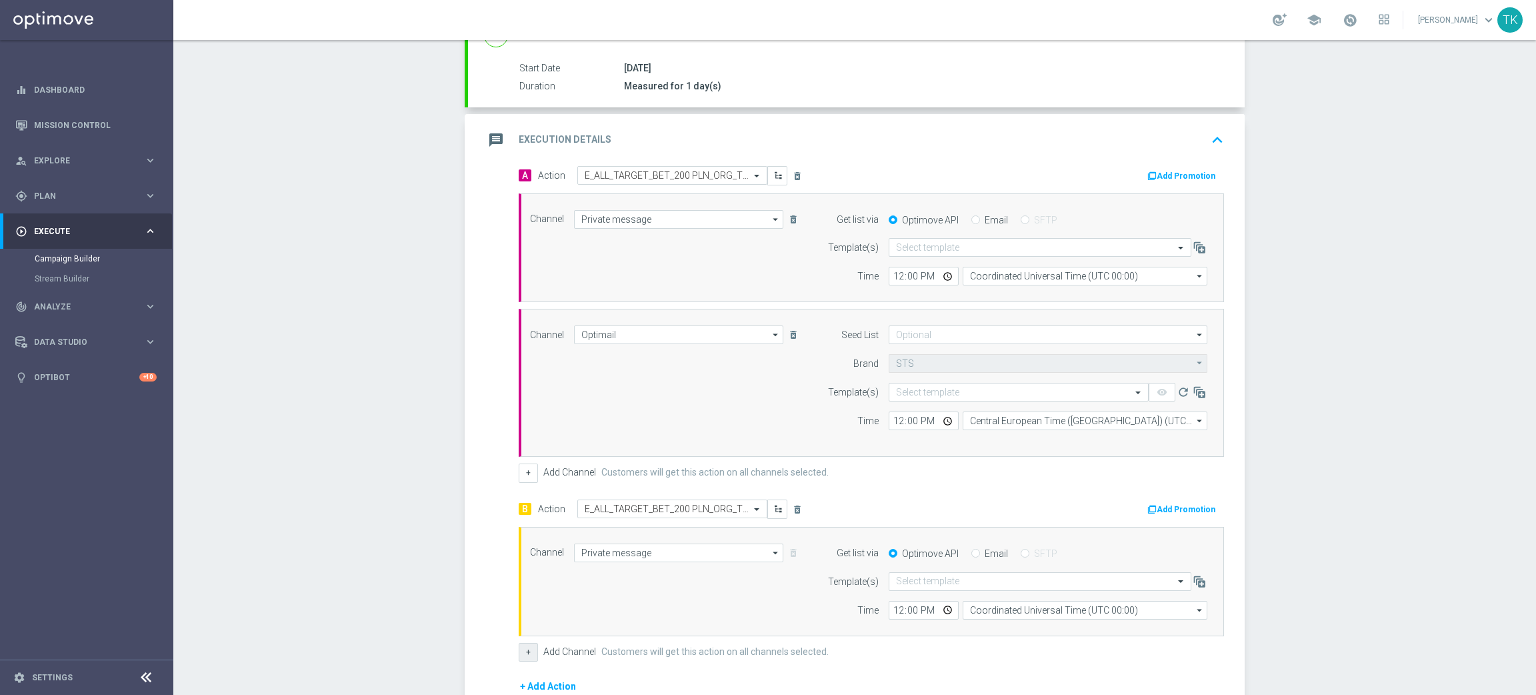
click at [523, 655] on button "+" at bounding box center [528, 652] width 19 height 19
click at [615, 672] on input at bounding box center [678, 668] width 209 height 19
click at [597, 687] on div "Optimail" at bounding box center [596, 688] width 31 height 12
type input "Optimail"
type input "STS"
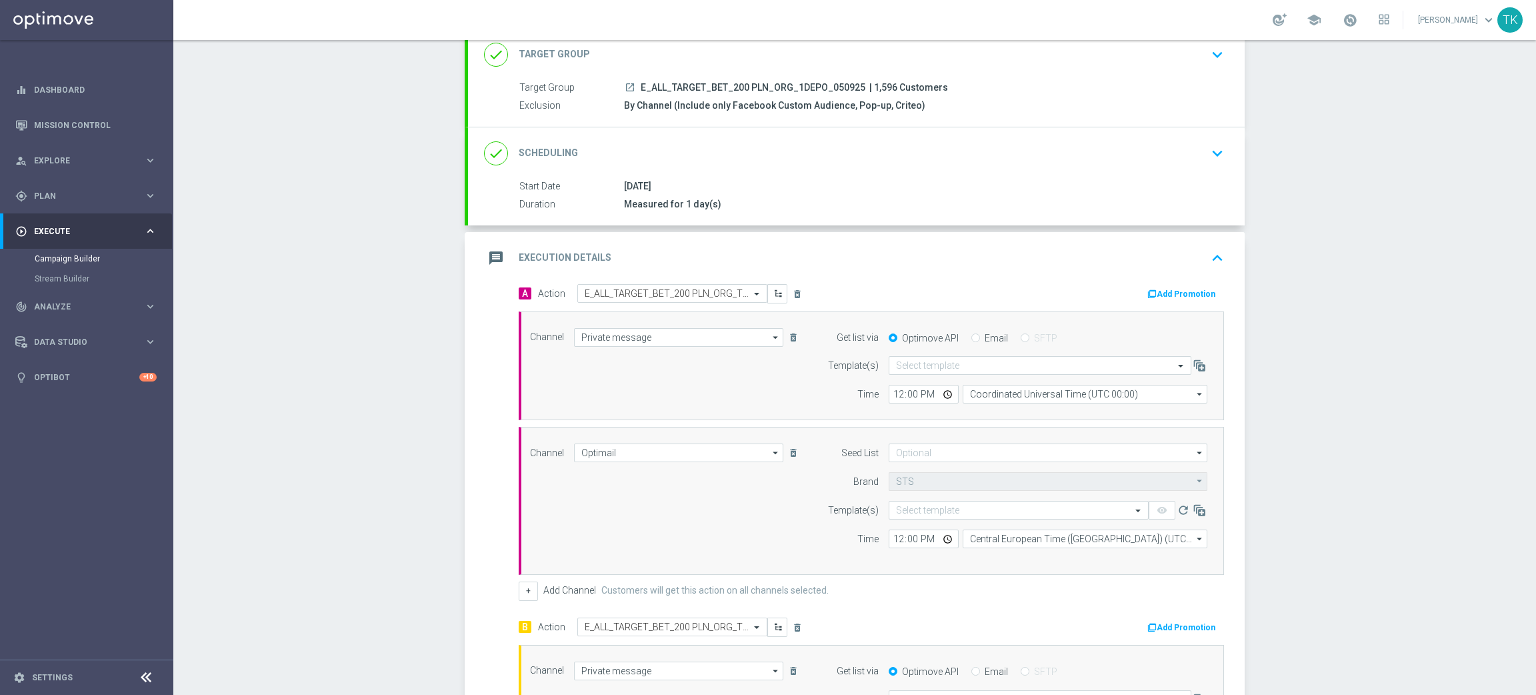
scroll to position [43, 0]
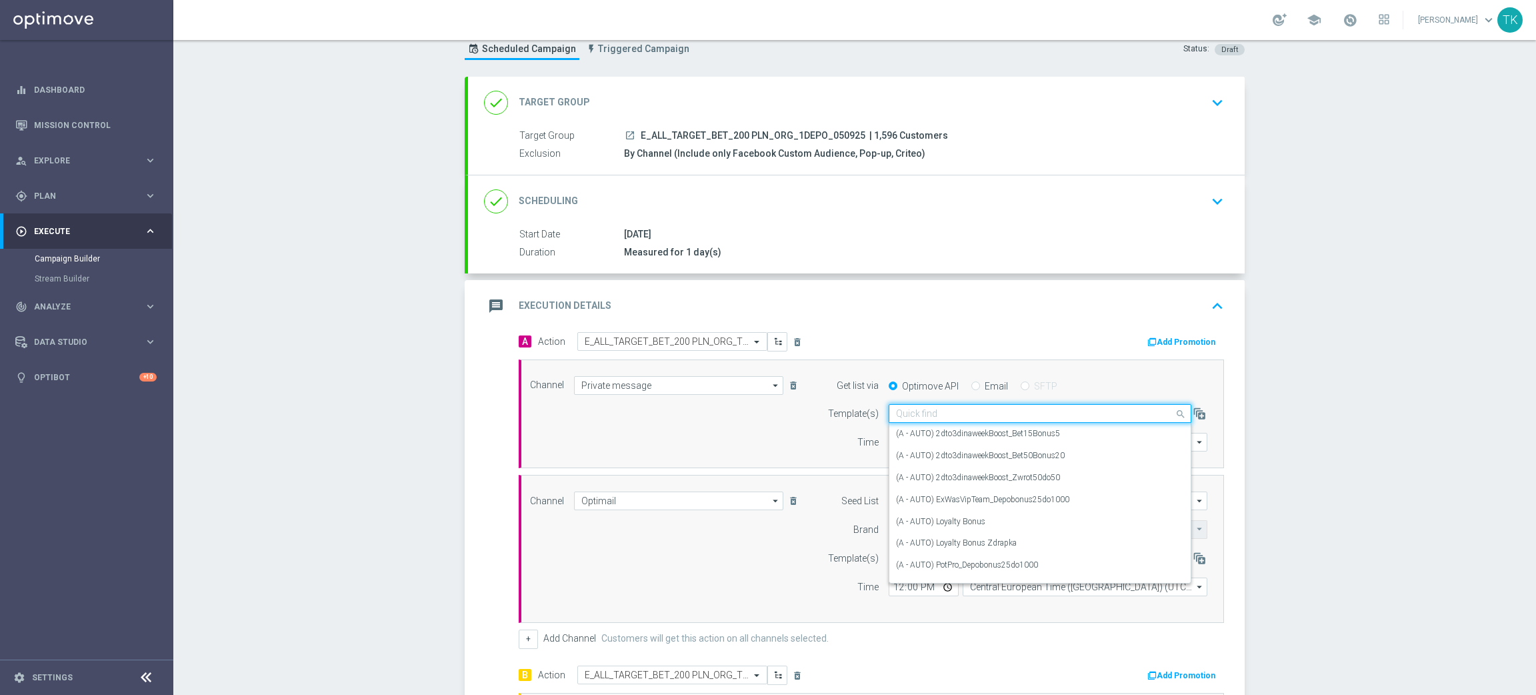
click at [902, 416] on input "text" at bounding box center [1026, 413] width 261 height 11
paste input "E_ALL_TARGET_BET_200 PLN_ORG_1DEPO_050925"
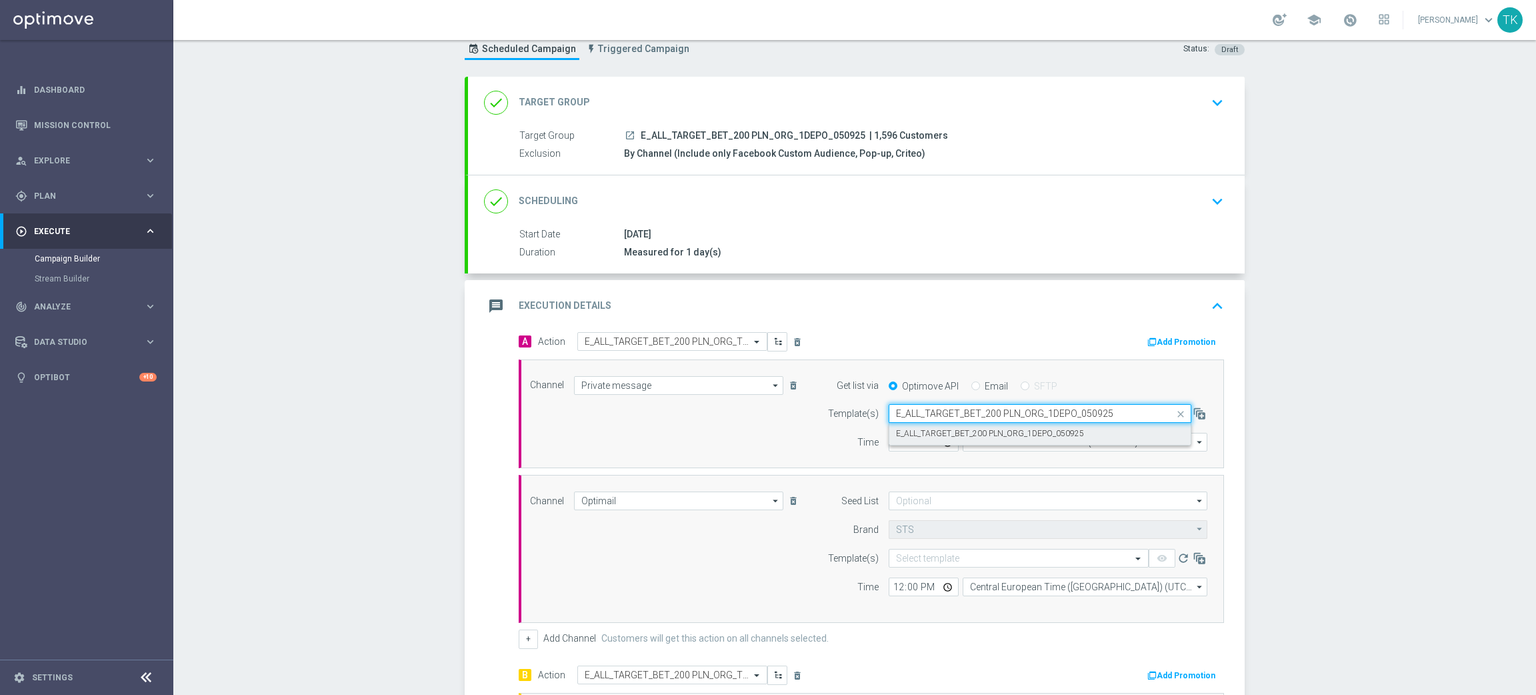
click at [910, 428] on label "E_ALL_TARGET_BET_200 PLN_ORG_1DEPO_050925" at bounding box center [990, 433] width 188 height 11
type input "E_ALL_TARGET_BET_200 PLN_ORG_1DEPO_050925"
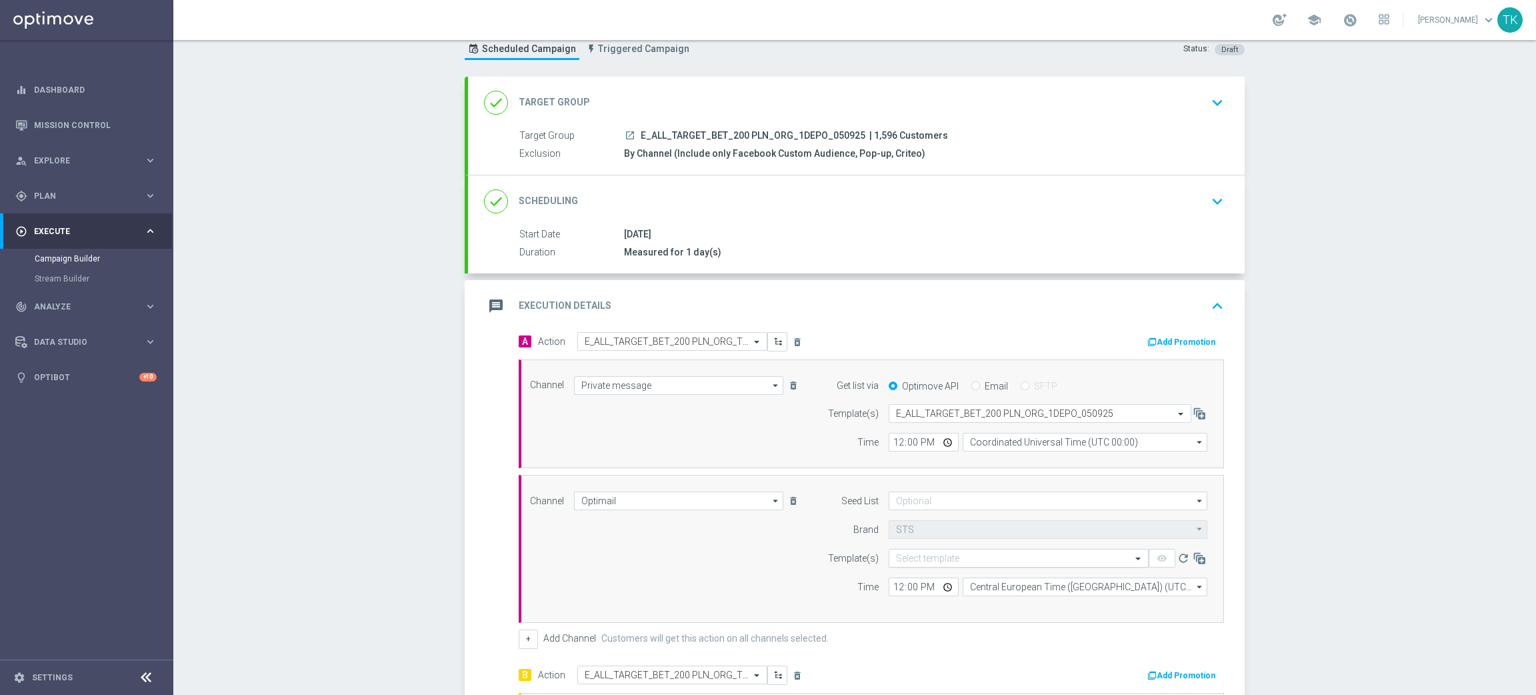
click at [897, 561] on input "text" at bounding box center [1005, 558] width 219 height 11
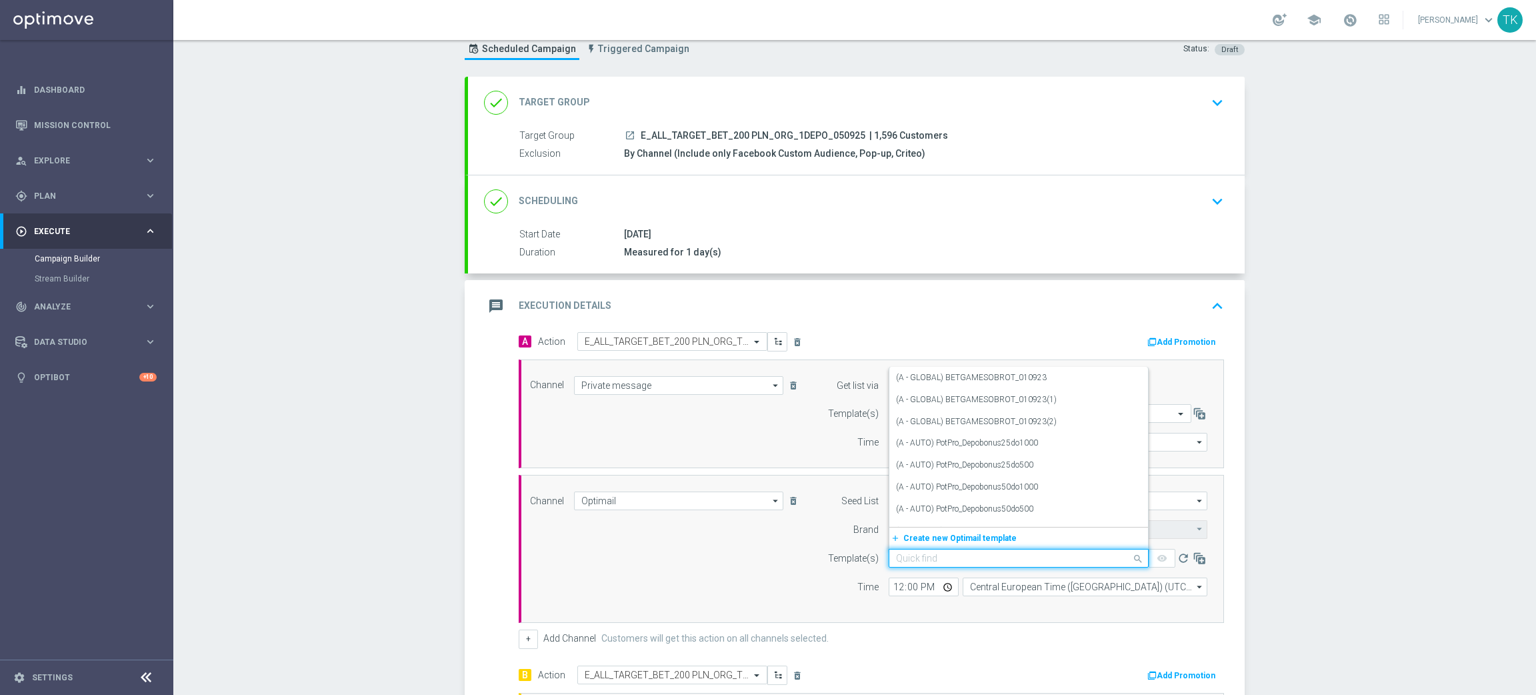
paste input "E_ALL_TARGET_BET_200 PLN_ORG_1DEPO_050925"
click at [926, 512] on label "E_ALL_TARGET_BET_200 PLN_ORG_1DEPO_050925" at bounding box center [990, 515] width 188 height 11
type input "E_ALL_TARGET_BET_200 PLN_ORG_1DEPO_050925"
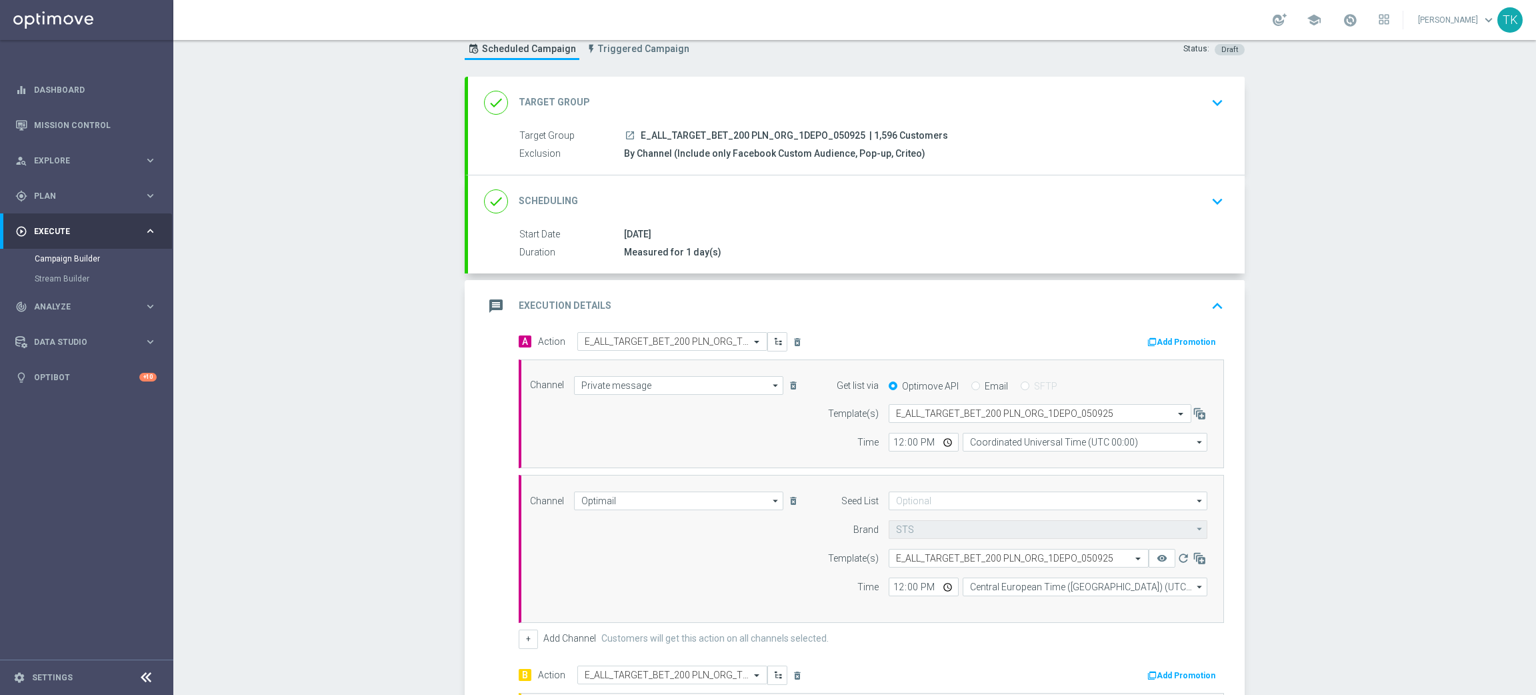
scroll to position [343, 0]
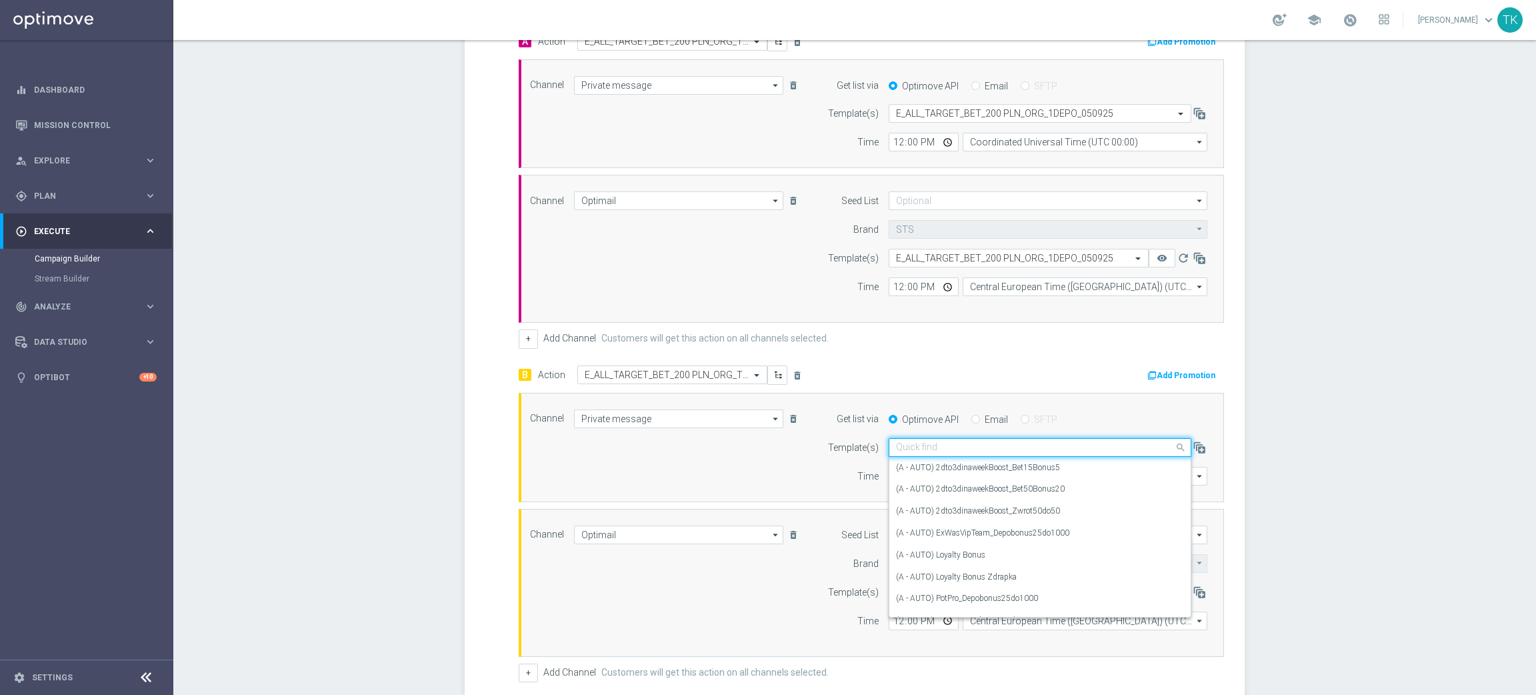
click at [914, 454] on div "Quick find" at bounding box center [1040, 447] width 303 height 19
paste input "E_ALL_TARGET_BET_200 PLN_ORG_1DEPO_050925"
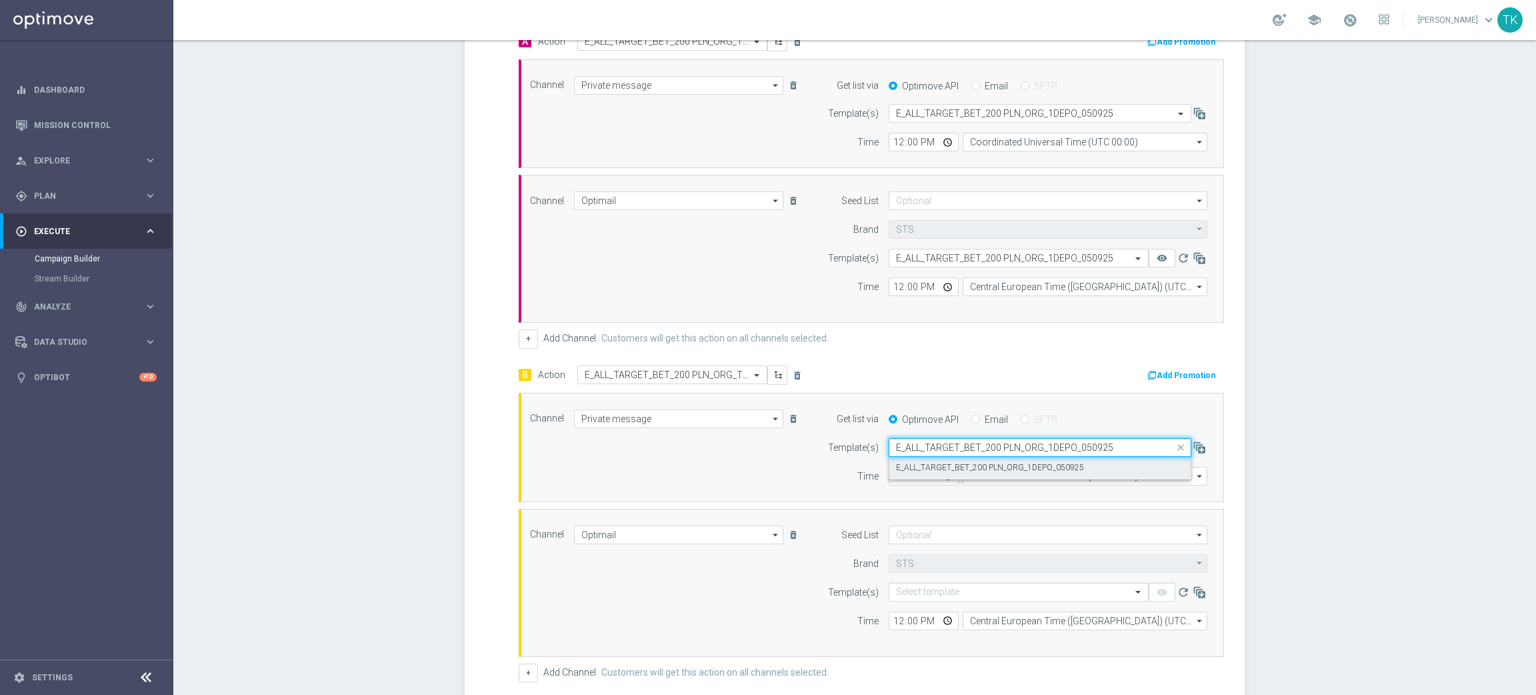
click at [914, 470] on label "E_ALL_TARGET_BET_200 PLN_ORG_1DEPO_050925" at bounding box center [990, 467] width 188 height 11
type input "E_ALL_TARGET_BET_200 PLN_ORG_1DEPO_050925"
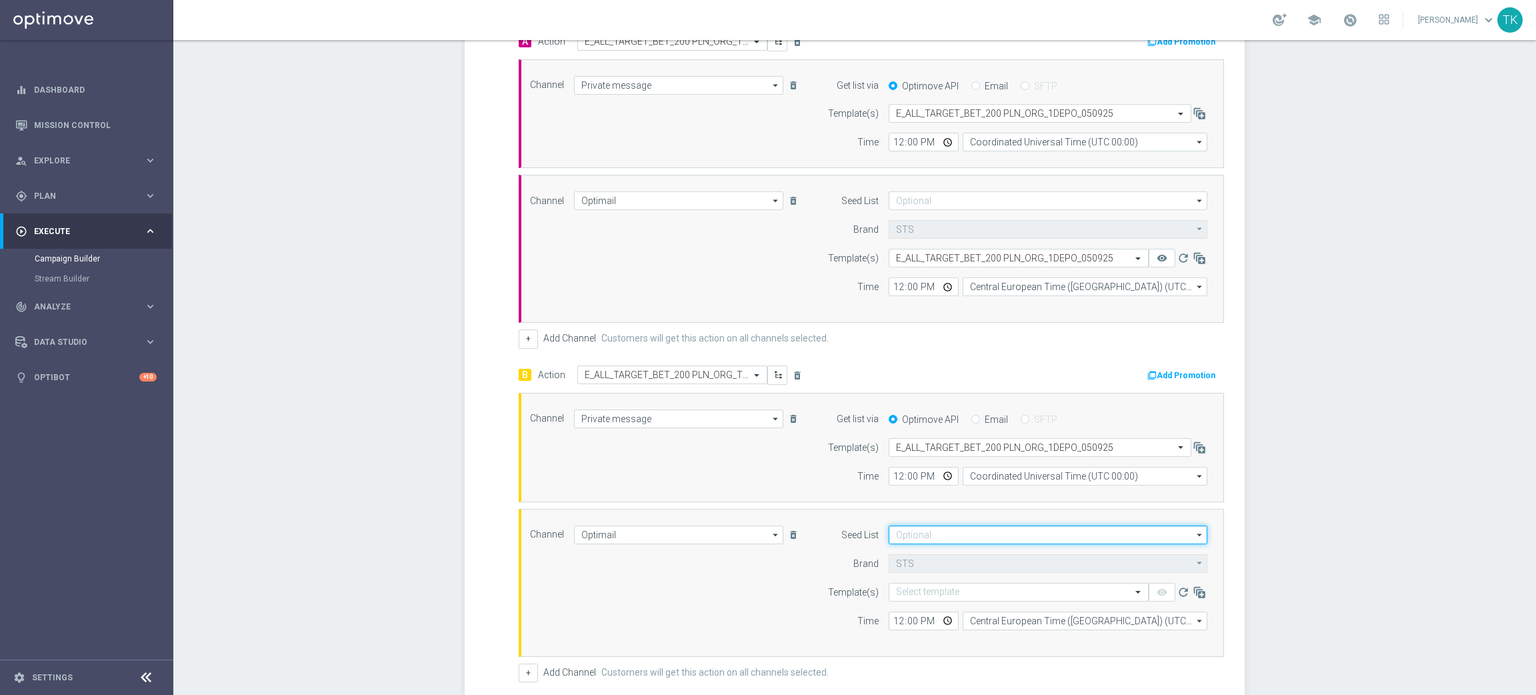
click at [910, 531] on input at bounding box center [1048, 534] width 319 height 19
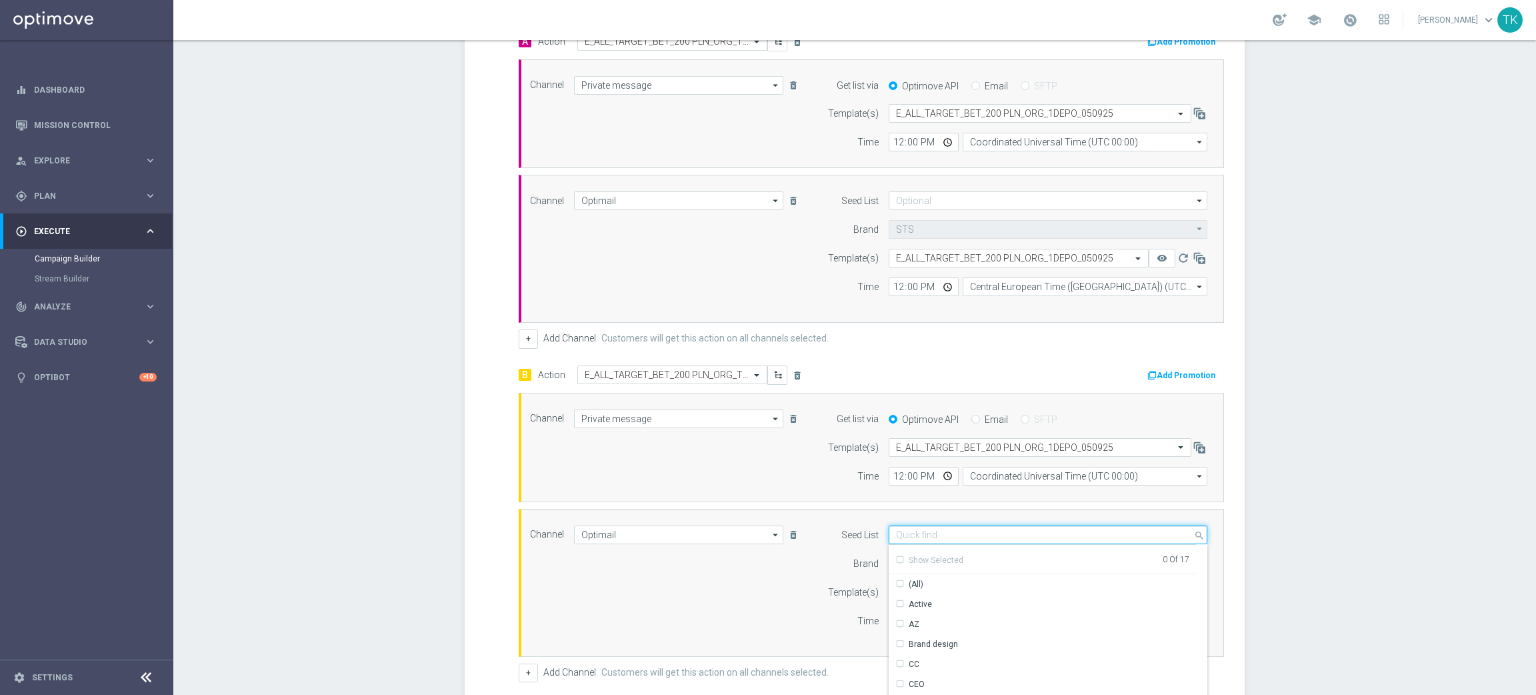
paste input "E_ALL_TARGET_BET_200 PLN_ORG_1DEPO_050925"
type input "E_ALL_TARGET_BET_200 PLN_ORG_1DEPO_050925"
click at [910, 531] on input "E_ALL_TARGET_BET_200 PLN_ORG_1DEPO_050925" at bounding box center [1048, 534] width 319 height 19
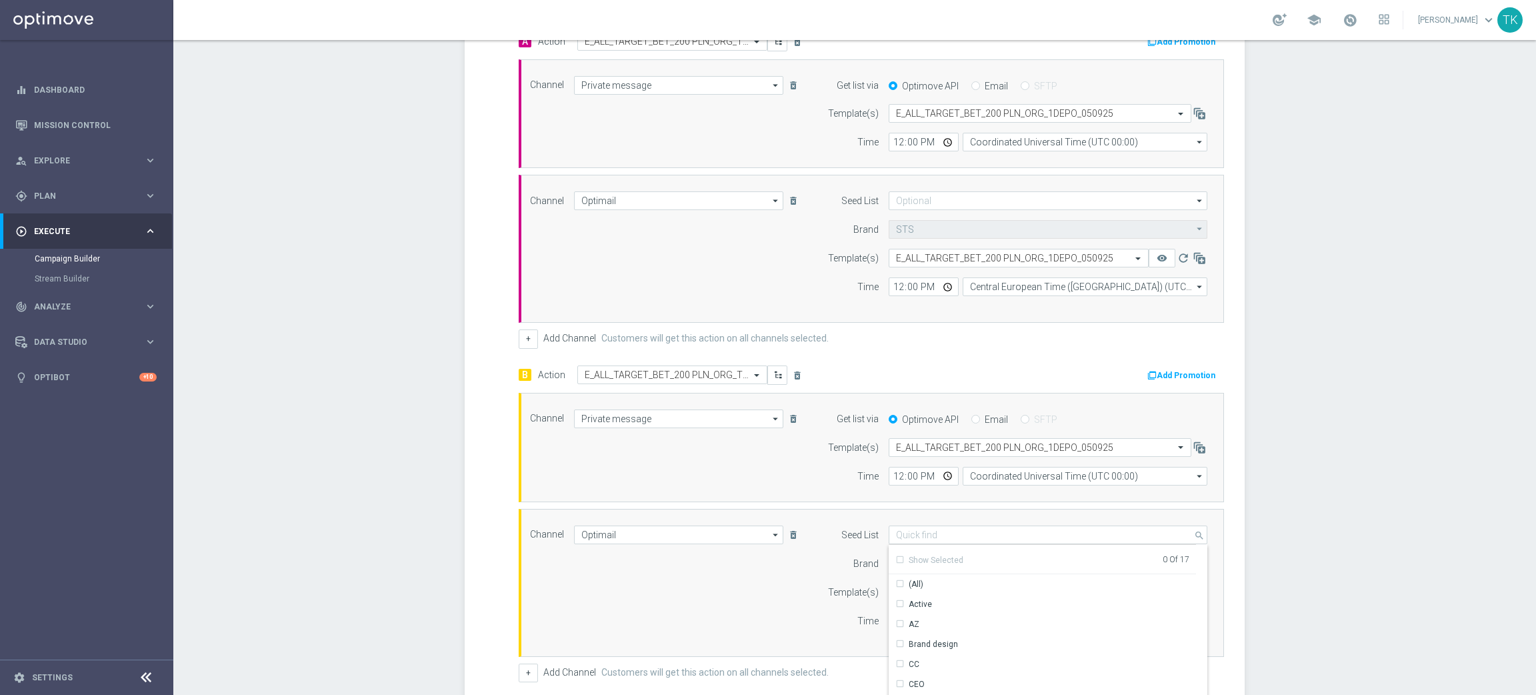
click at [768, 597] on div "Channel Optimail Optimail arrow_drop_down Show Selected 1 of 22 Target group on…" at bounding box center [868, 582] width 697 height 115
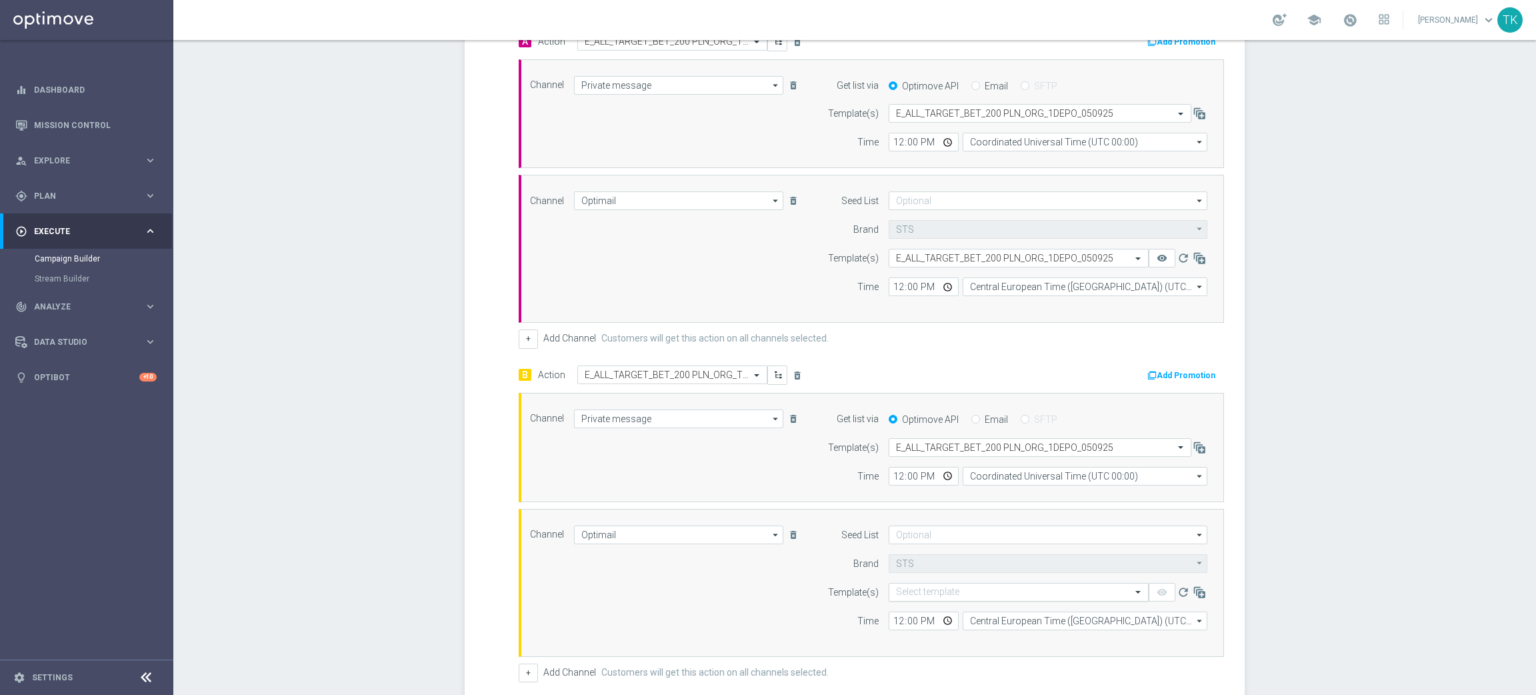
click at [912, 597] on input "text" at bounding box center [1005, 592] width 219 height 11
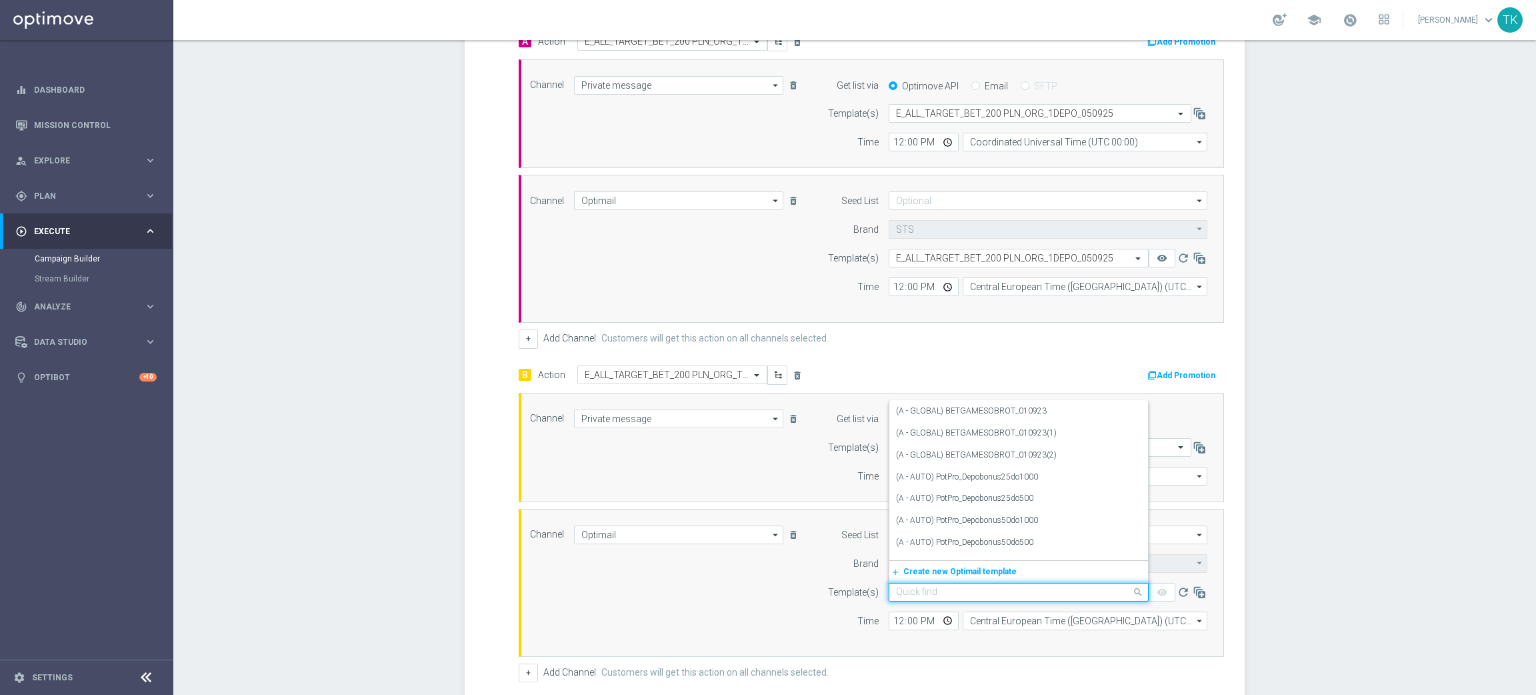
paste input "E_ALL_TARGET_BET_200 PLN_ORG_1DEPO_050925"
click at [923, 551] on label "E_ALL_TARGET_BET_200 PLN_ORG_1DEPO_050925" at bounding box center [990, 548] width 188 height 11
type input "E_ALL_TARGET_BET_200 PLN_ORG_1DEPO_050925"
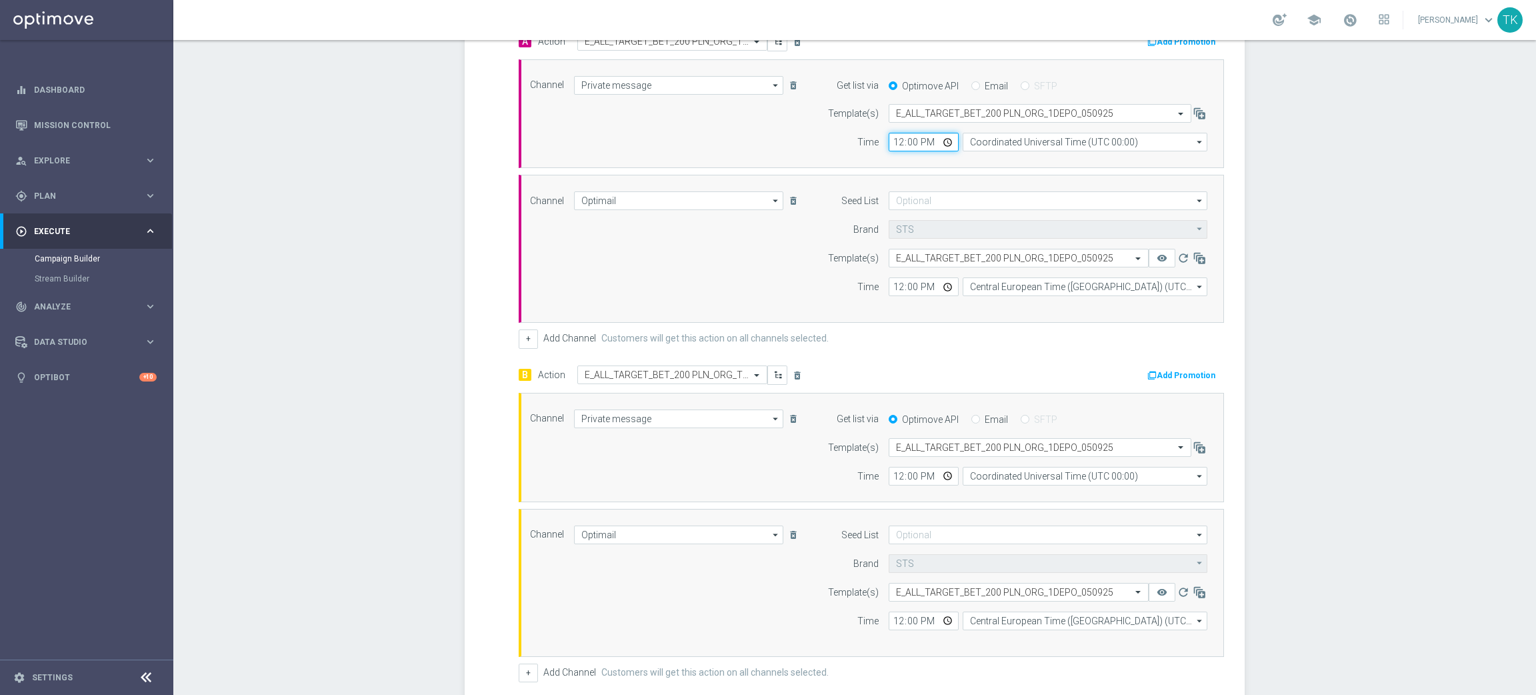
click at [896, 137] on input "12:00" at bounding box center [924, 142] width 70 height 19
type input "16:02"
click at [1034, 139] on input "Coordinated Universal Time (UTC 00:00)" at bounding box center [1085, 142] width 245 height 19
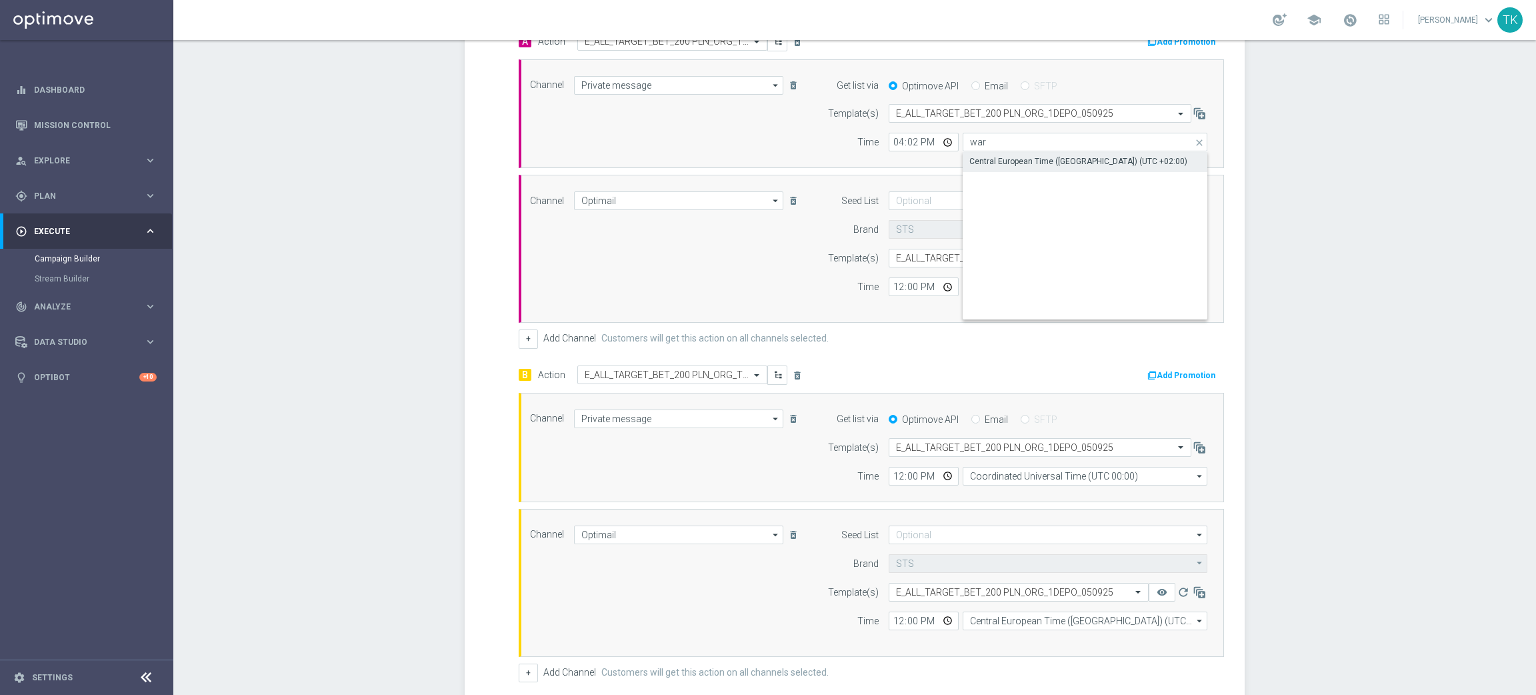
click at [1025, 155] on div "Central European Time ([GEOGRAPHIC_DATA]) (UTC +02:00)" at bounding box center [1079, 161] width 218 height 12
type input "Central European Time ([GEOGRAPHIC_DATA]) (UTC +02:00)"
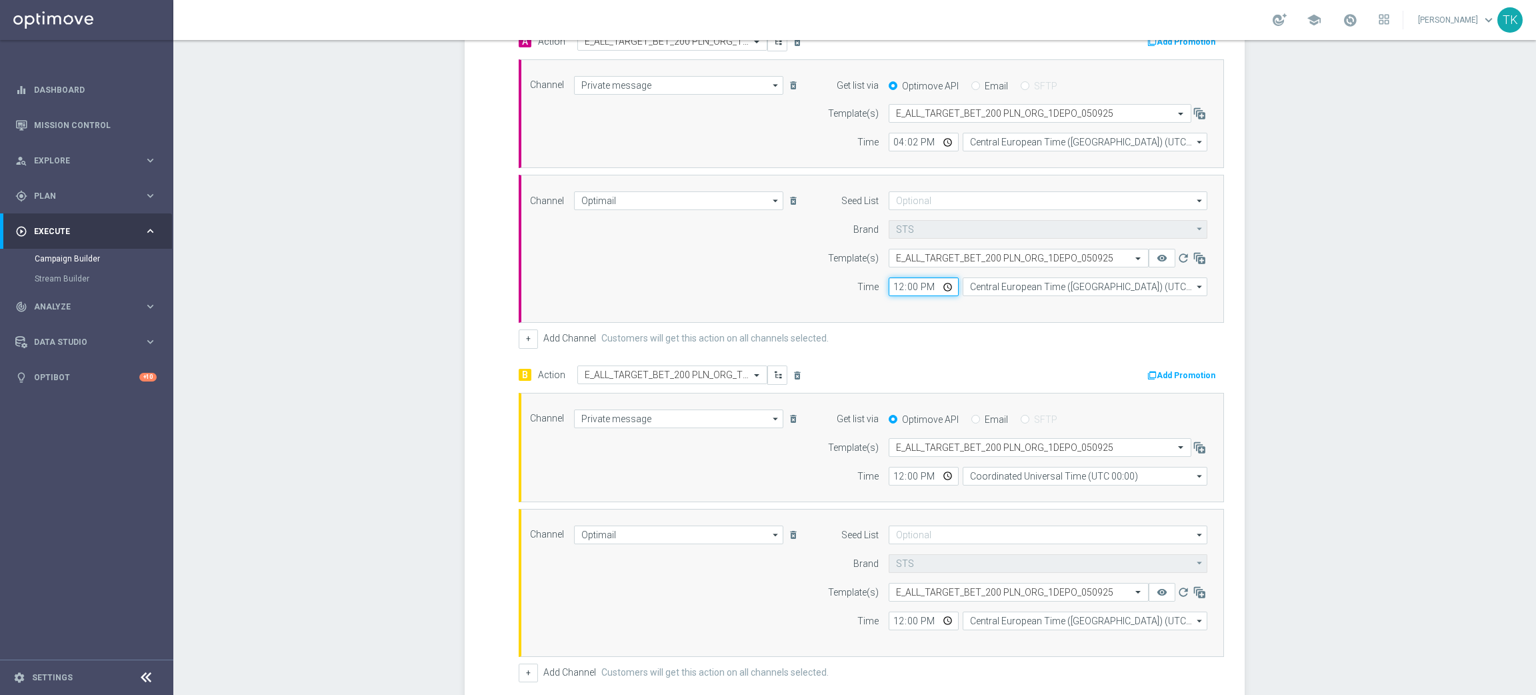
click at [891, 288] on input "12:00" at bounding box center [924, 286] width 70 height 19
type input "16:02"
click at [978, 281] on input "Central European Time ([GEOGRAPHIC_DATA]) (UTC +02:00)" at bounding box center [1085, 286] width 245 height 19
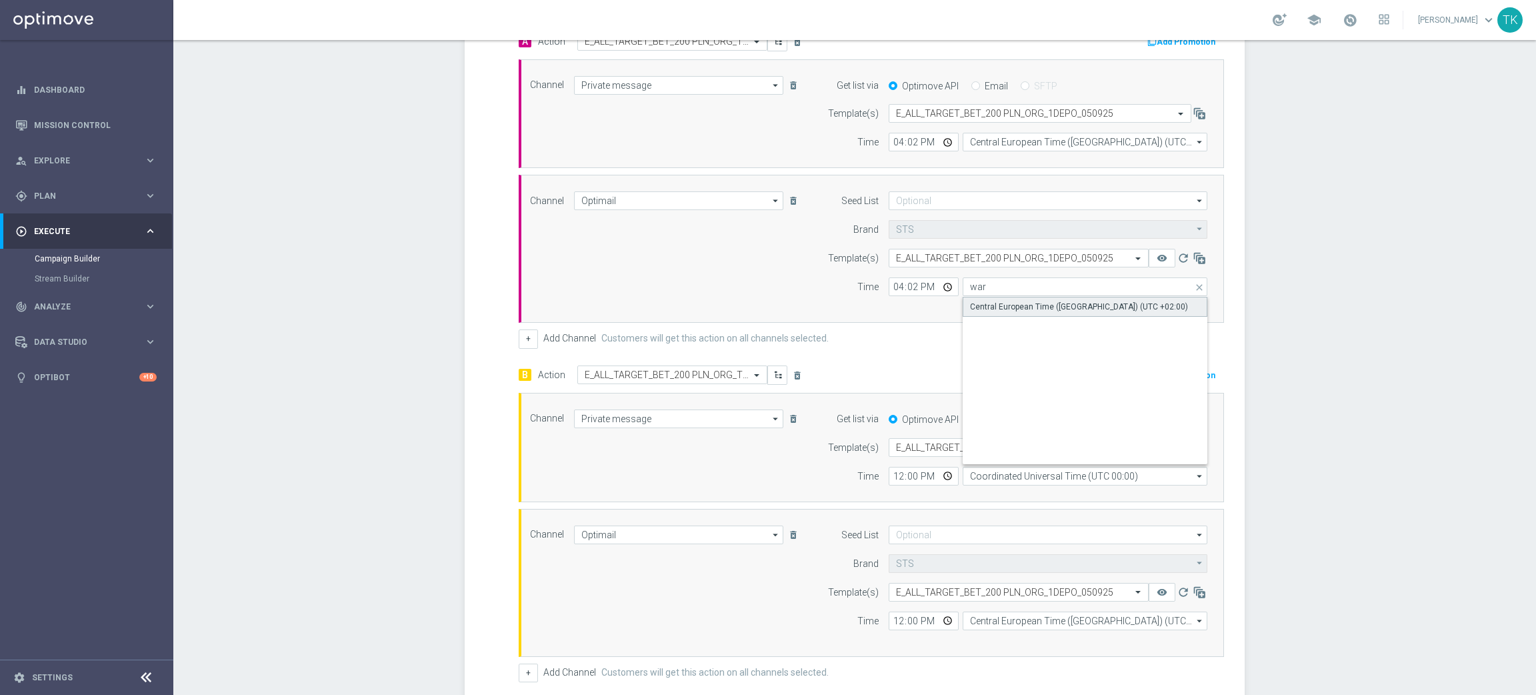
click at [990, 311] on div "Central European Time ([GEOGRAPHIC_DATA]) (UTC +02:00)" at bounding box center [1079, 307] width 218 height 12
type input "Central European Time ([GEOGRAPHIC_DATA]) (UTC +02:00)"
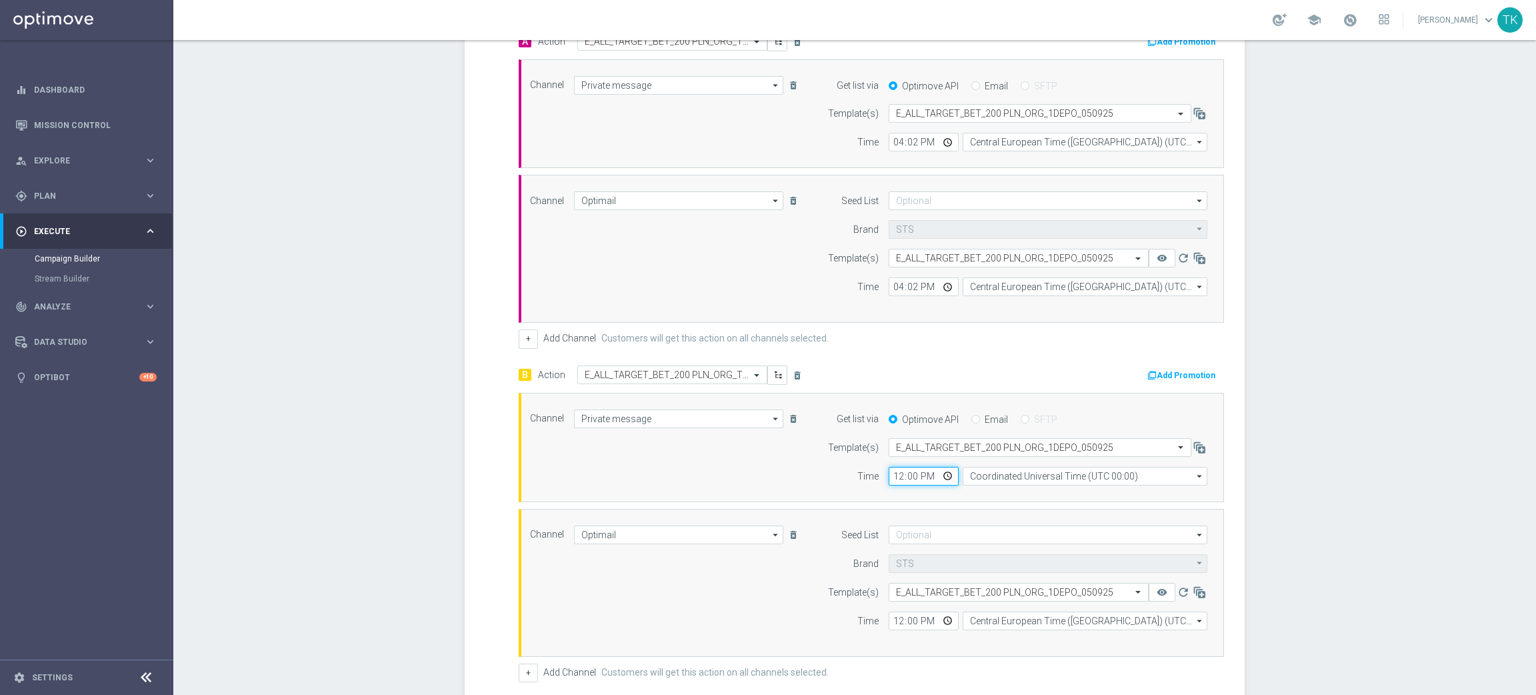
click at [893, 481] on input "12:00" at bounding box center [924, 476] width 70 height 19
type input "16:02"
click at [890, 615] on input "12:00" at bounding box center [924, 620] width 70 height 19
click at [891, 626] on input "16:02" at bounding box center [924, 620] width 70 height 19
type input "19:02"
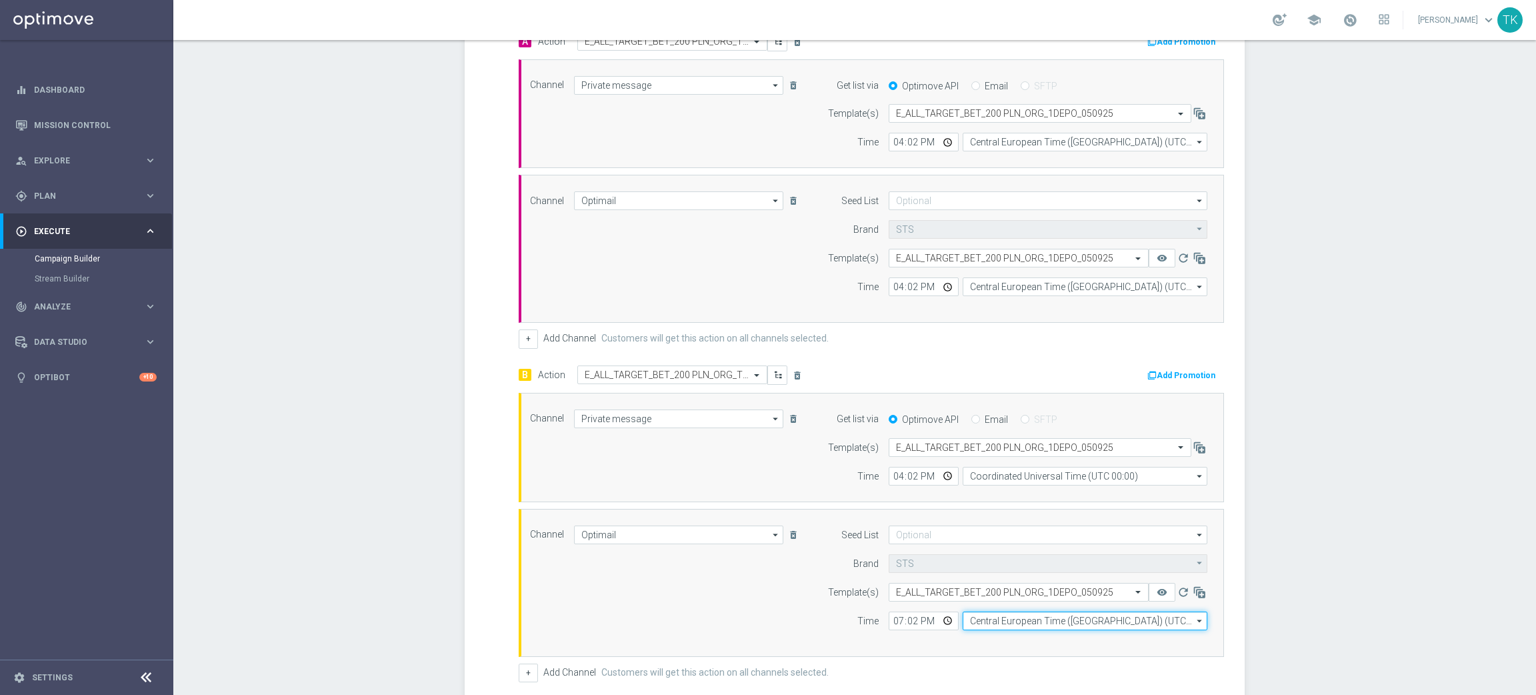
click at [999, 619] on input "Central European Time ([GEOGRAPHIC_DATA]) (UTC +02:00)" at bounding box center [1085, 620] width 245 height 19
click at [1015, 636] on div "Central European Time ([GEOGRAPHIC_DATA]) (UTC +02:00)" at bounding box center [1079, 640] width 218 height 12
type input "Central European Time ([GEOGRAPHIC_DATA]) (UTC +02:00)"
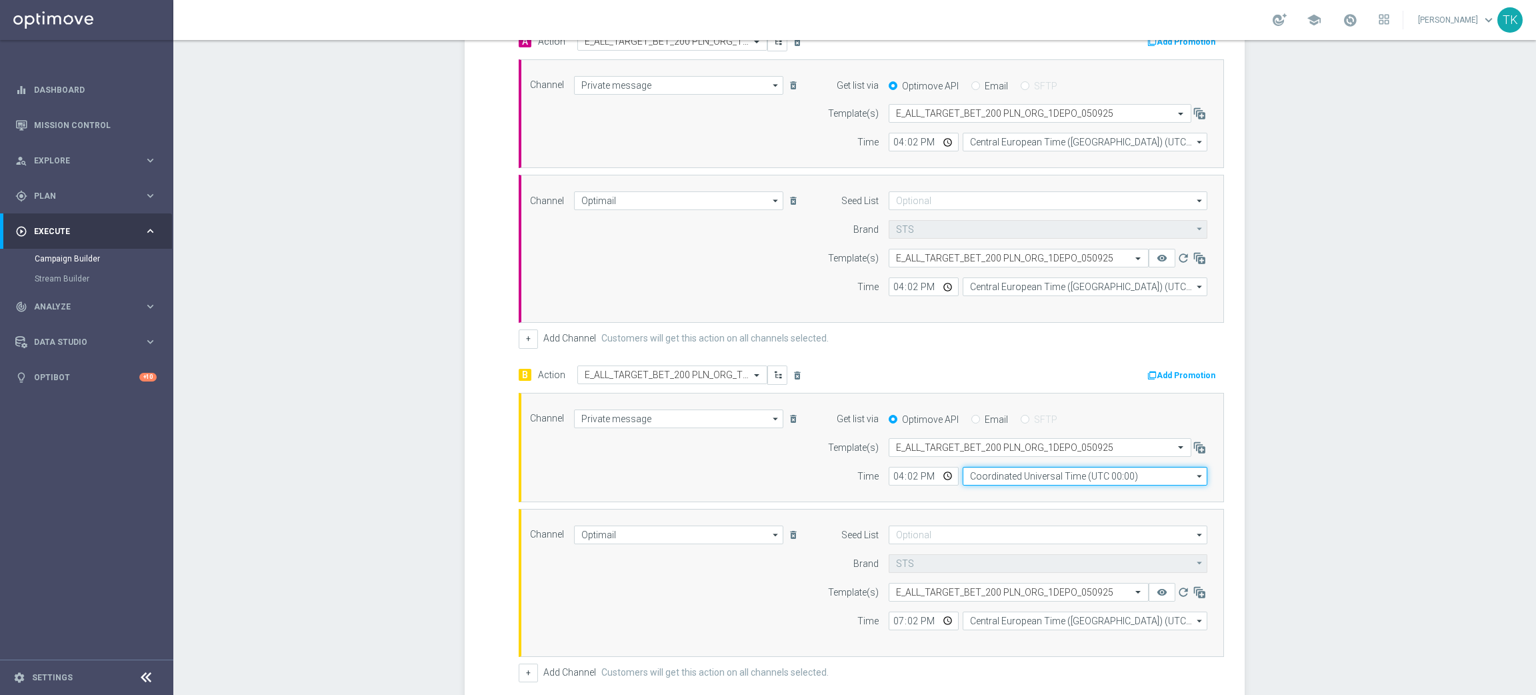
click at [1038, 473] on input "Coordinated Universal Time (UTC 00:00)" at bounding box center [1085, 476] width 245 height 19
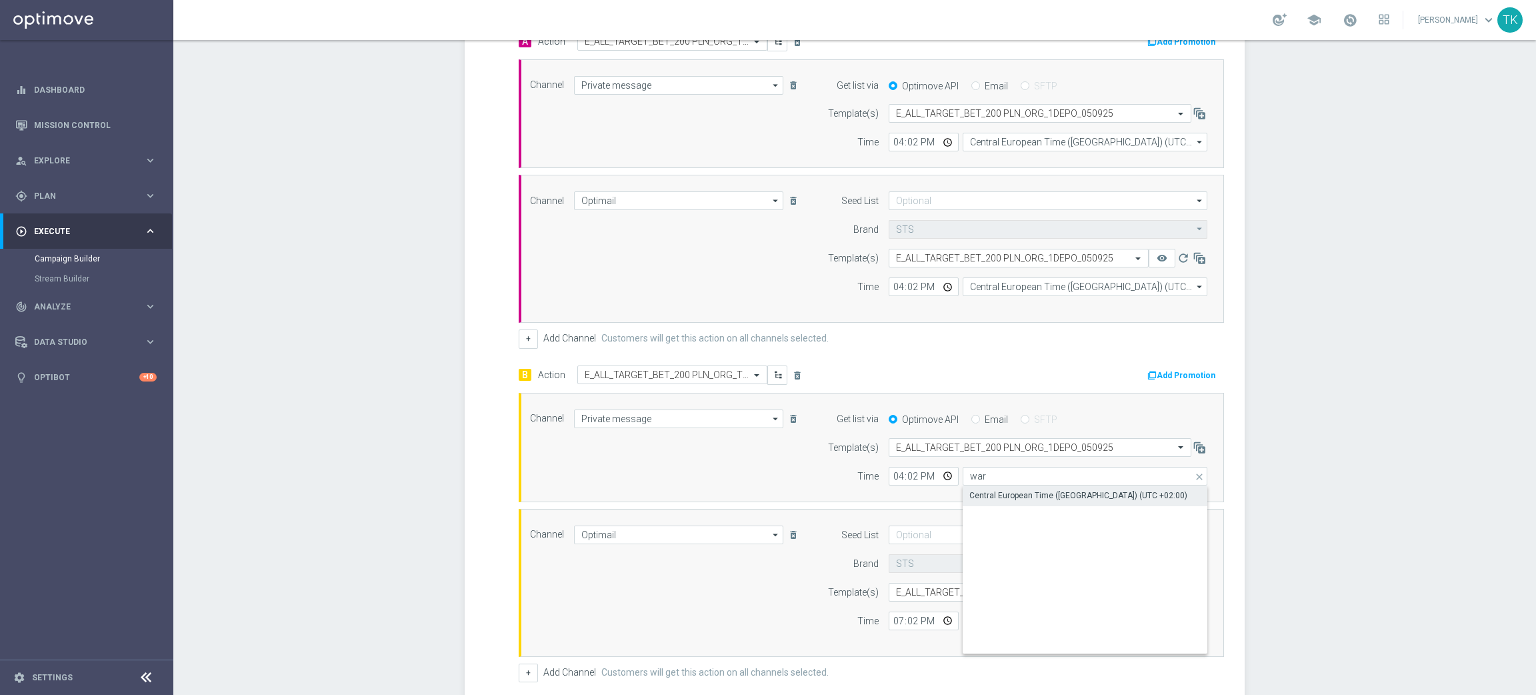
click at [1006, 493] on div "Central European Time ([GEOGRAPHIC_DATA]) (UTC +02:00)" at bounding box center [1079, 495] width 218 height 12
type input "Central European Time ([GEOGRAPHIC_DATA]) (UTC +02:00)"
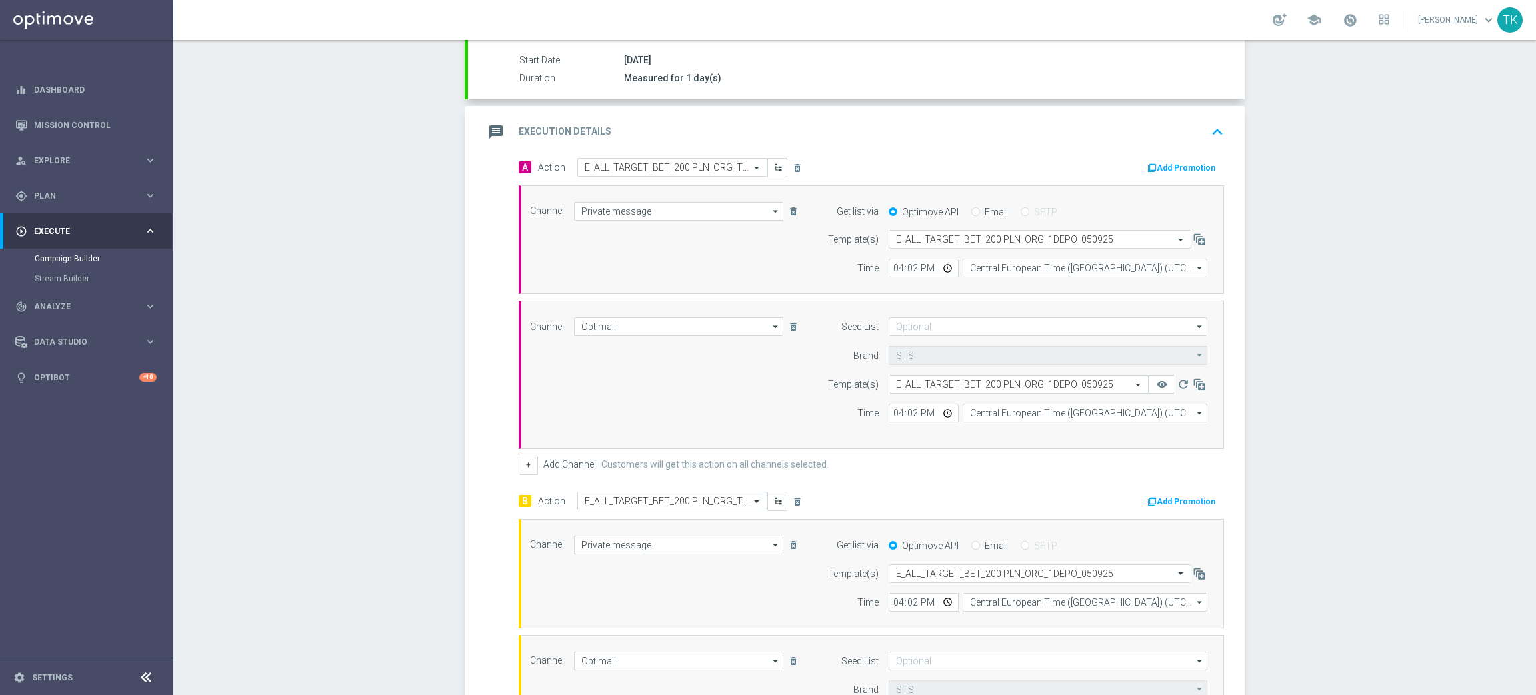
scroll to position [400, 0]
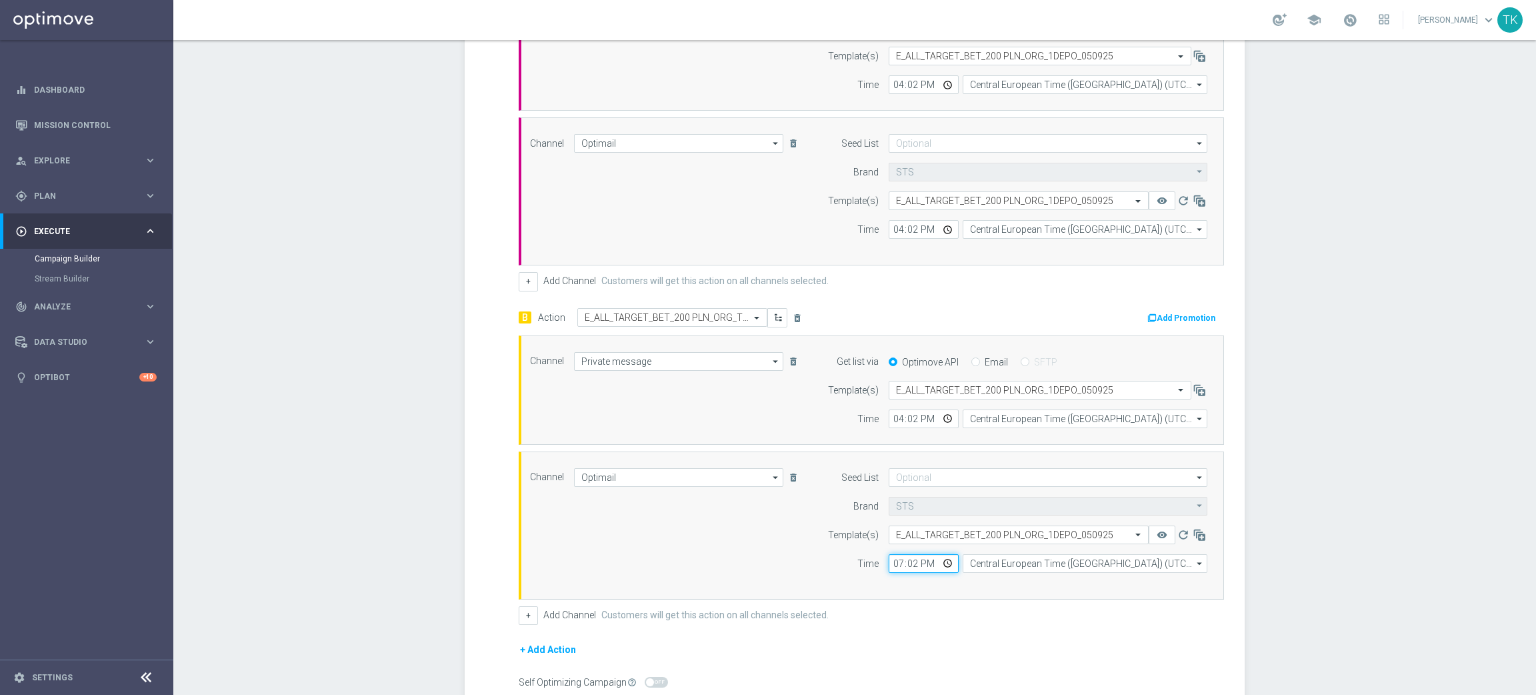
click at [889, 569] on input "19:02" at bounding box center [924, 563] width 70 height 19
type input "16:02"
click at [890, 419] on input "16:02" at bounding box center [924, 418] width 70 height 19
type input "19:02"
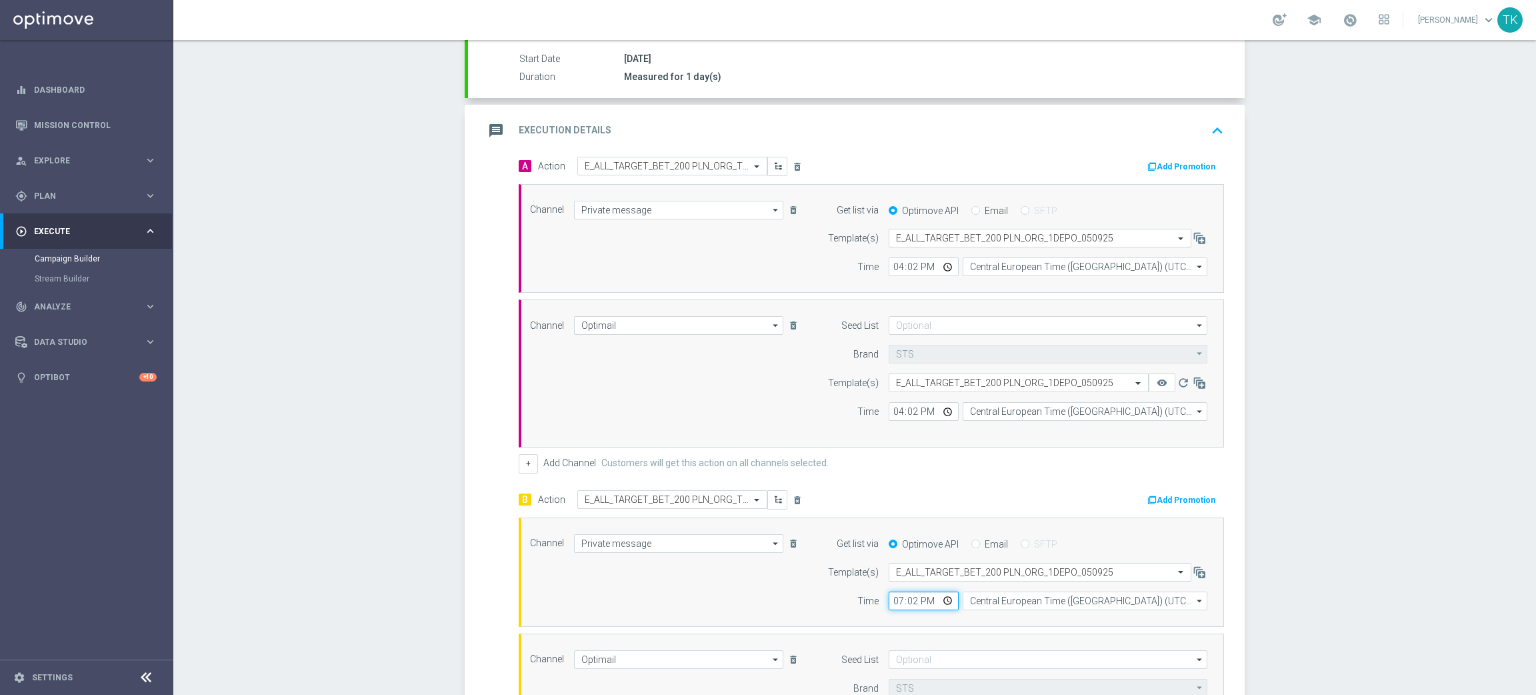
scroll to position [100, 0]
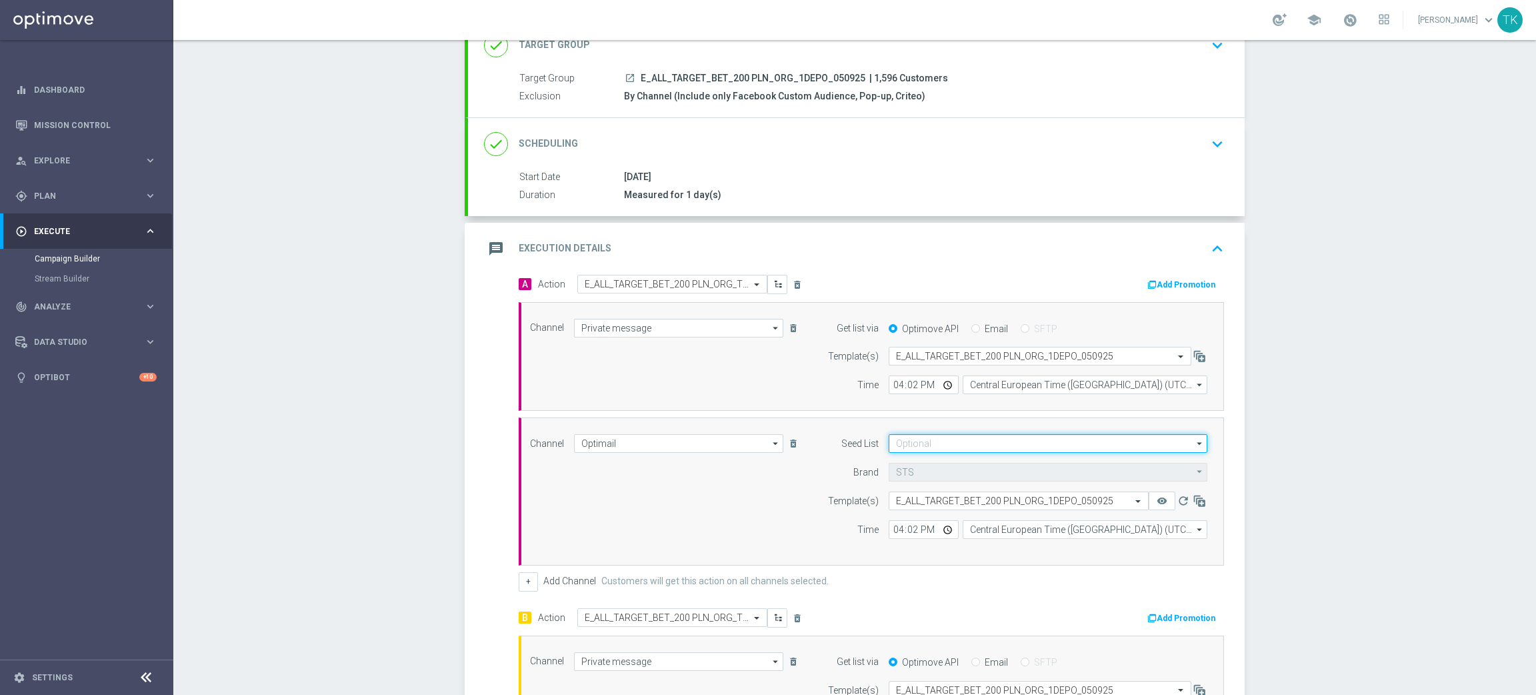
click at [922, 440] on input at bounding box center [1048, 443] width 319 height 19
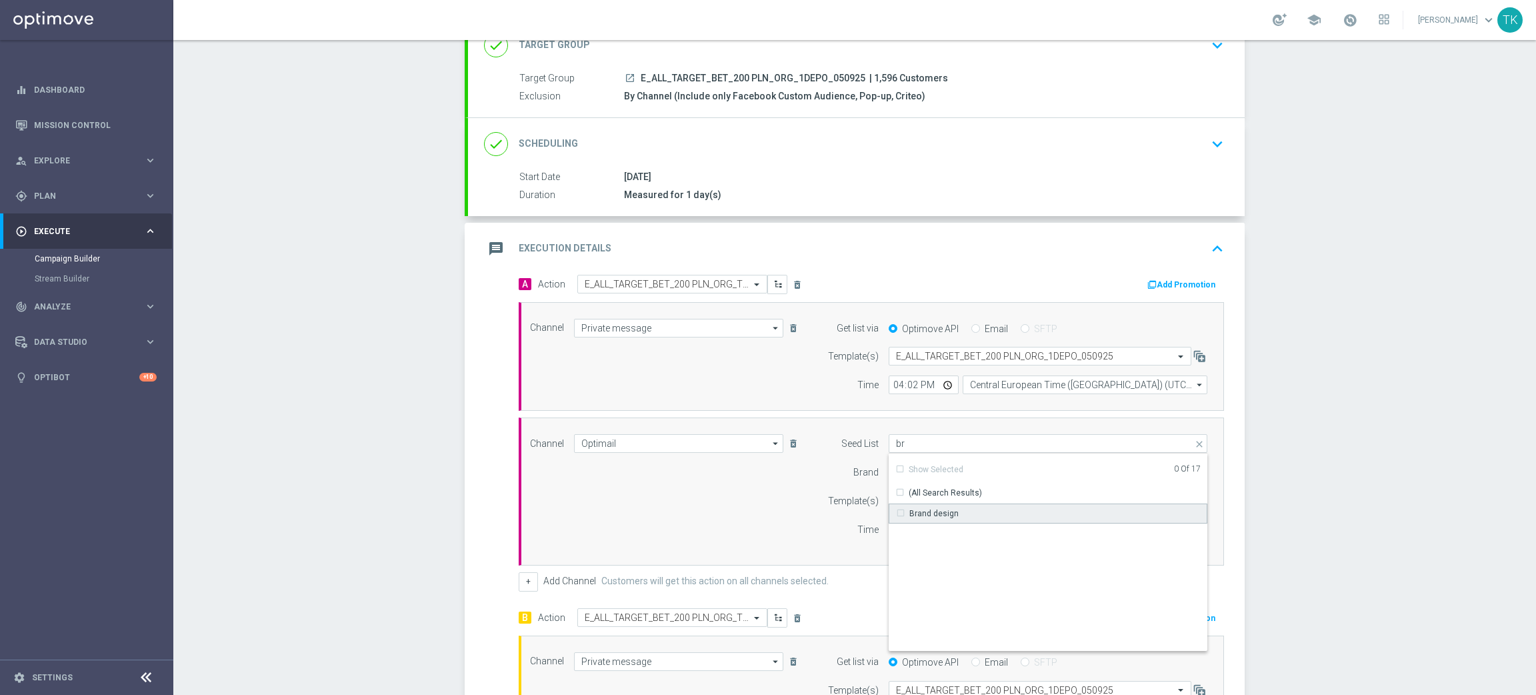
click at [921, 511] on div "Brand design" at bounding box center [934, 513] width 49 height 12
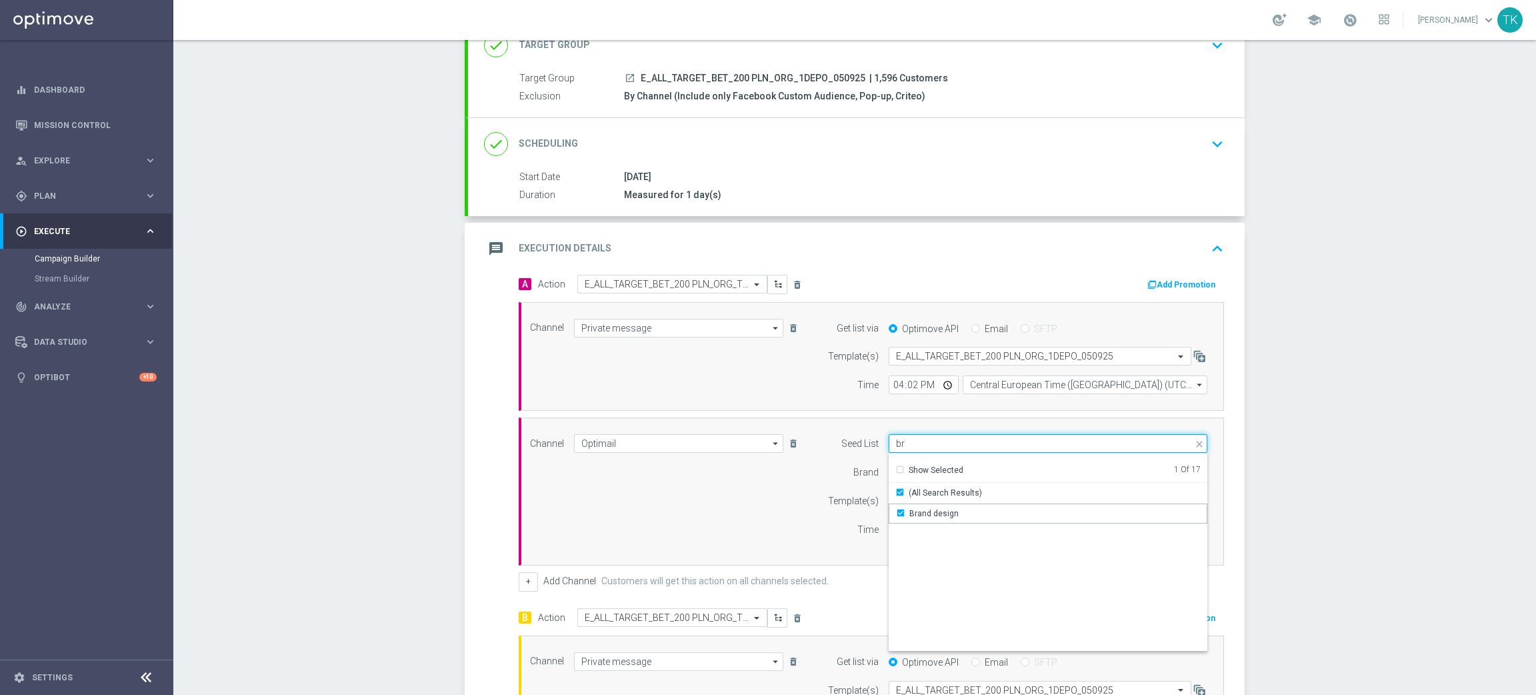
click at [910, 440] on input "br" at bounding box center [1048, 443] width 319 height 19
click at [937, 509] on div "Reactivation" at bounding box center [933, 513] width 47 height 12
click at [760, 498] on div "Channel Optimail Optimail arrow_drop_down Show Selected 1 of 22 Target group on…" at bounding box center [868, 491] width 697 height 115
type input "Selected 2 of 17"
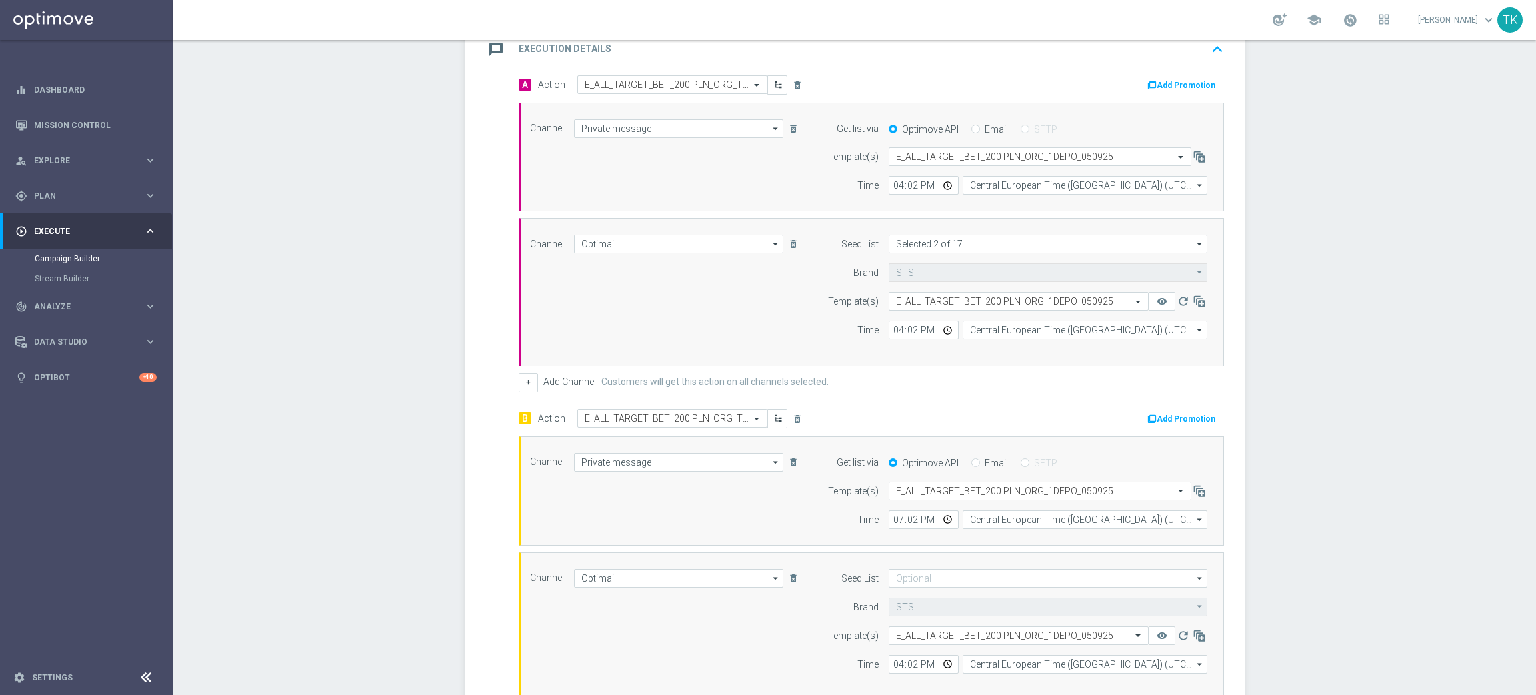
scroll to position [499, 0]
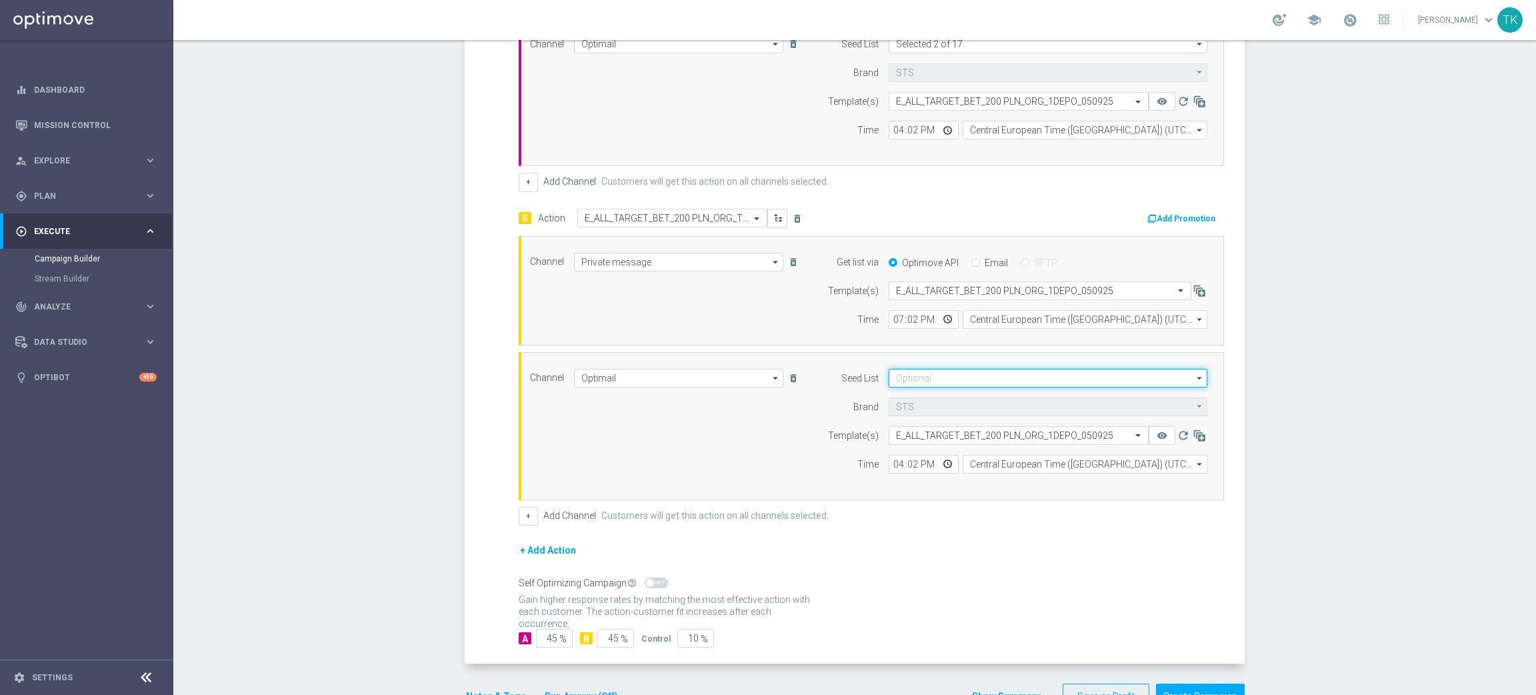
click at [903, 379] on input at bounding box center [1048, 378] width 319 height 19
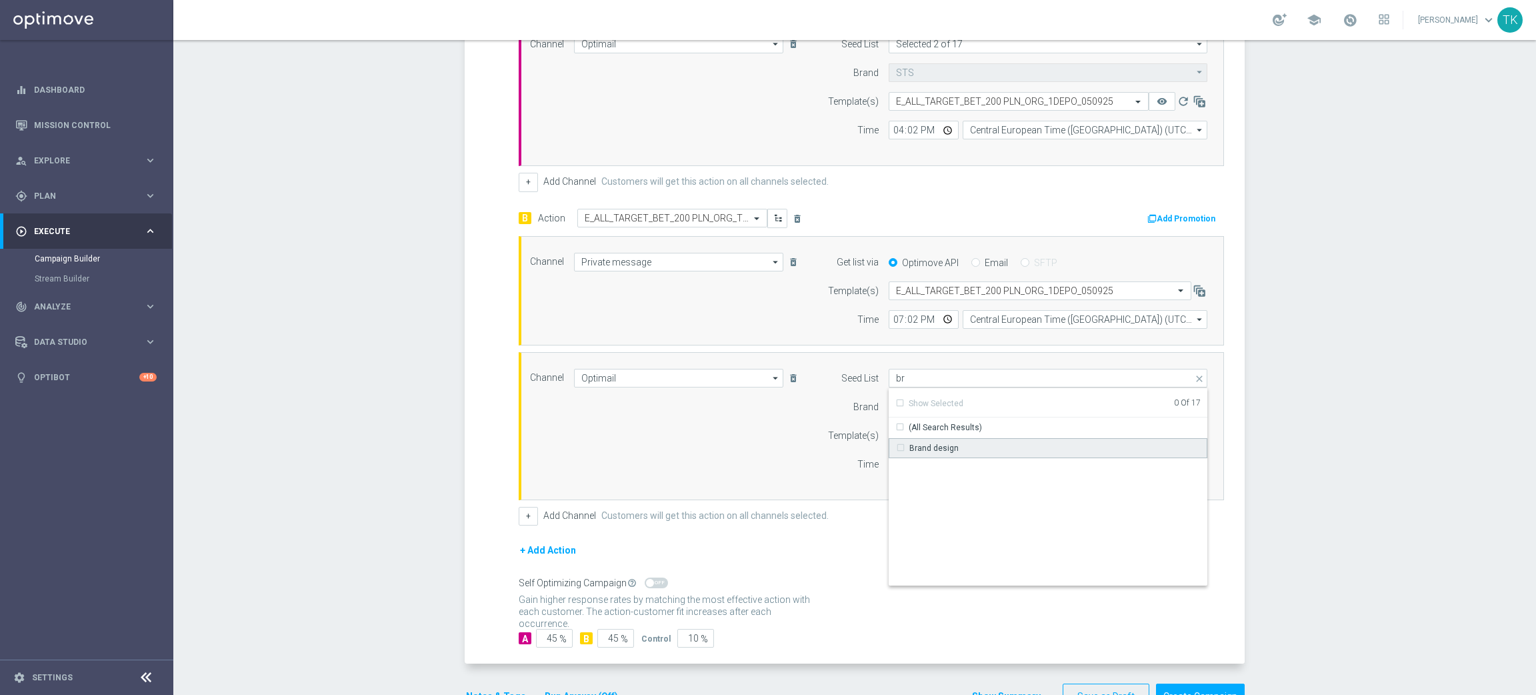
click at [926, 443] on div "Brand design" at bounding box center [934, 448] width 49 height 12
drag, startPoint x: 768, startPoint y: 447, endPoint x: 837, endPoint y: 434, distance: 70.6
click at [766, 447] on div "Channel Optimail Optimail arrow_drop_down Show Selected 1 of 22 Target group on…" at bounding box center [868, 426] width 697 height 115
type input "Brand design"
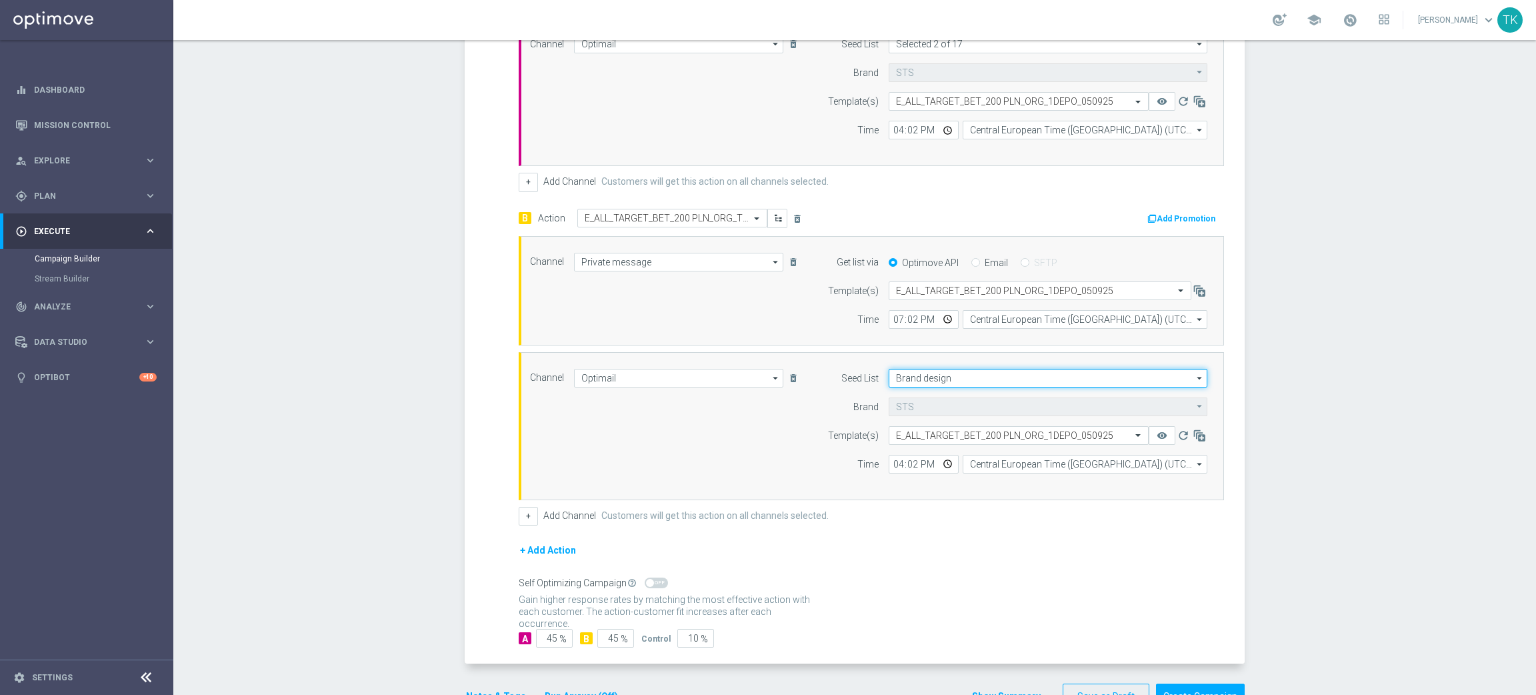
click at [930, 382] on input "Brand design" at bounding box center [1048, 378] width 319 height 19
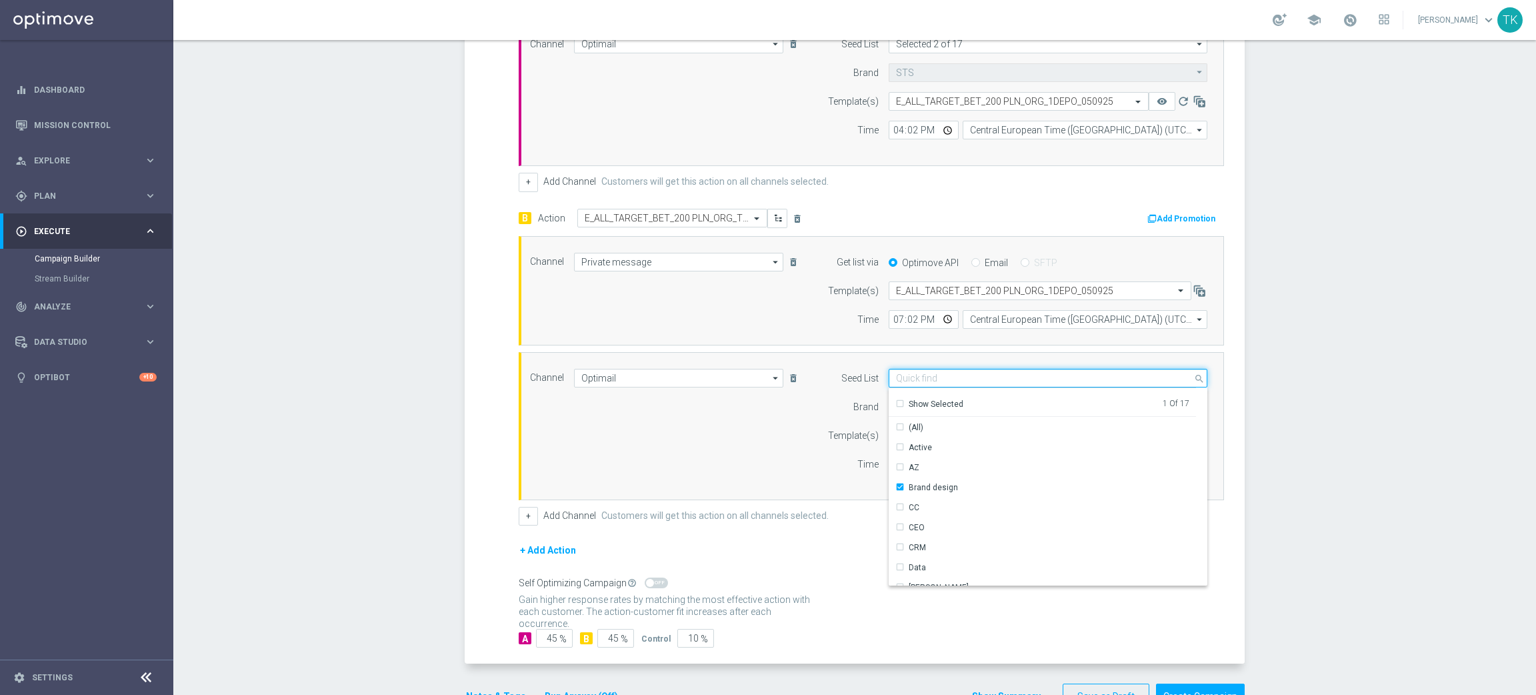
click at [930, 382] on input at bounding box center [1048, 378] width 319 height 19
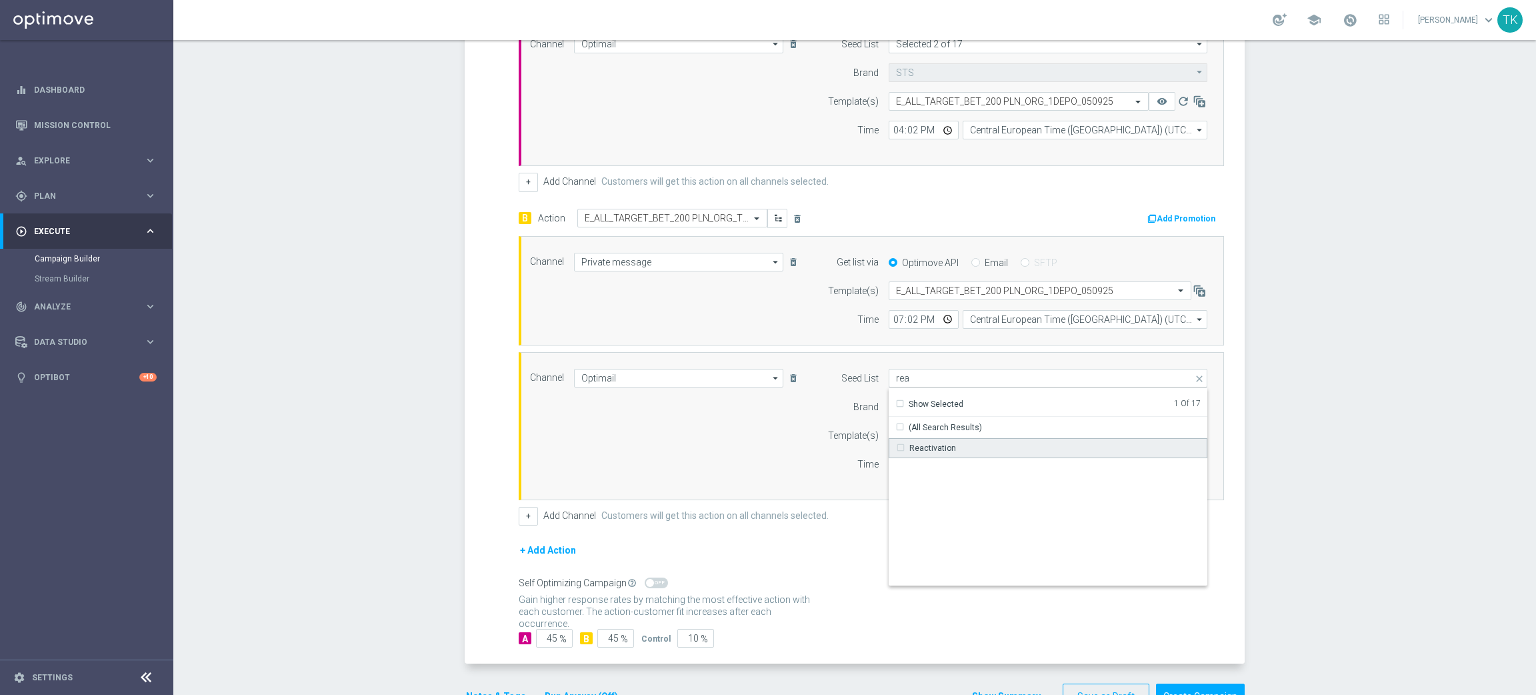
click at [934, 443] on div "Reactivation" at bounding box center [933, 448] width 47 height 12
click at [683, 448] on div "Channel Optimail Optimail arrow_drop_down Show Selected 1 of 22 Target group on…" at bounding box center [868, 426] width 697 height 115
type input "Selected 2 of 17"
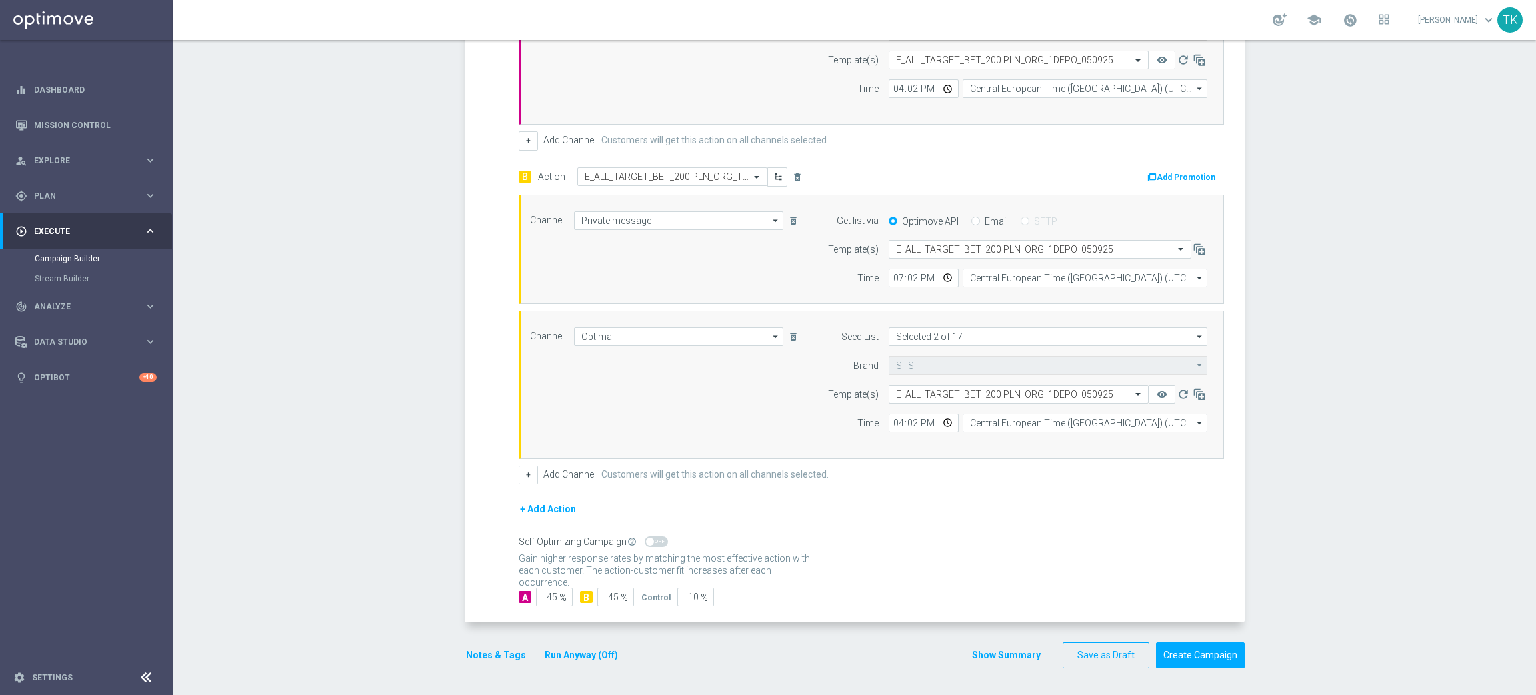
click at [989, 653] on button "Show Summary" at bounding box center [1007, 654] width 70 height 15
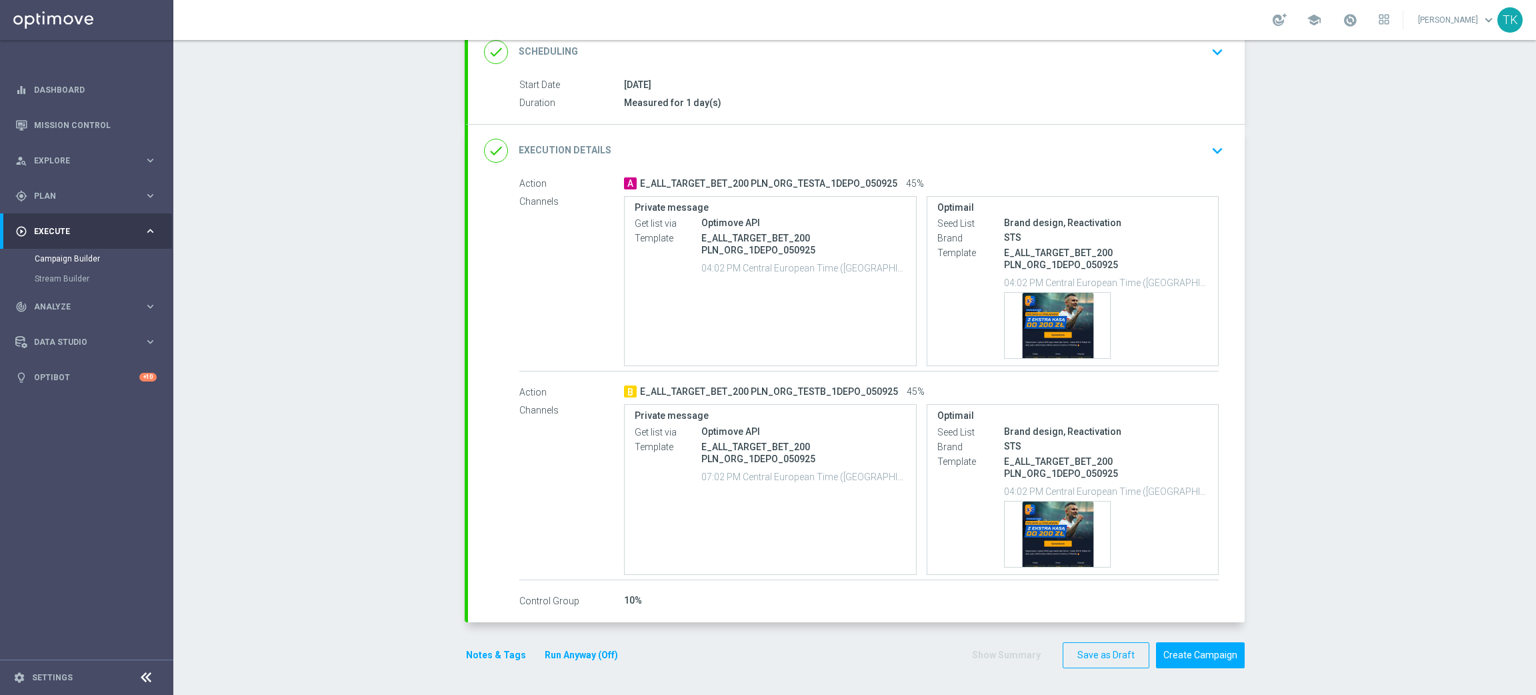
scroll to position [191, 0]
click at [473, 653] on button "Notes & Tags" at bounding box center [496, 655] width 63 height 17
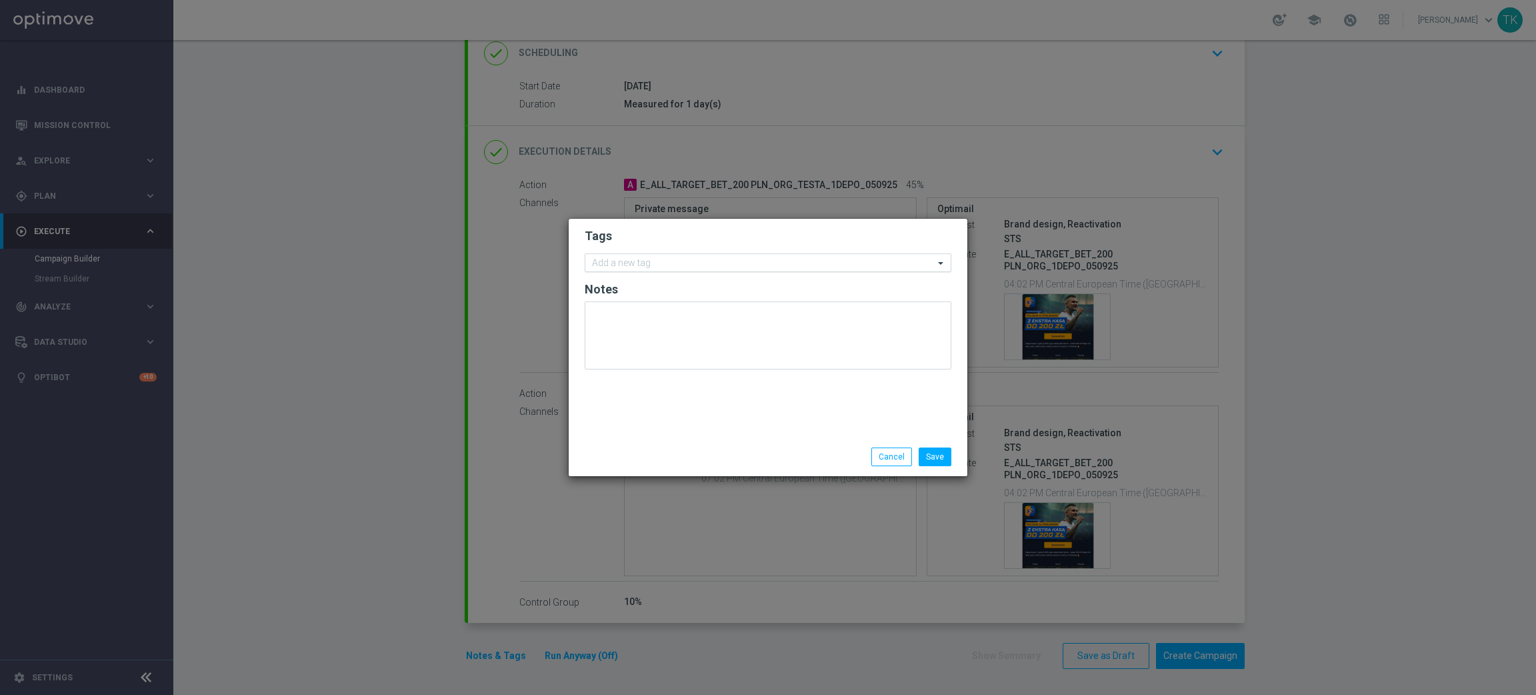
click at [619, 255] on div "Add a new tag" at bounding box center [759, 263] width 349 height 17
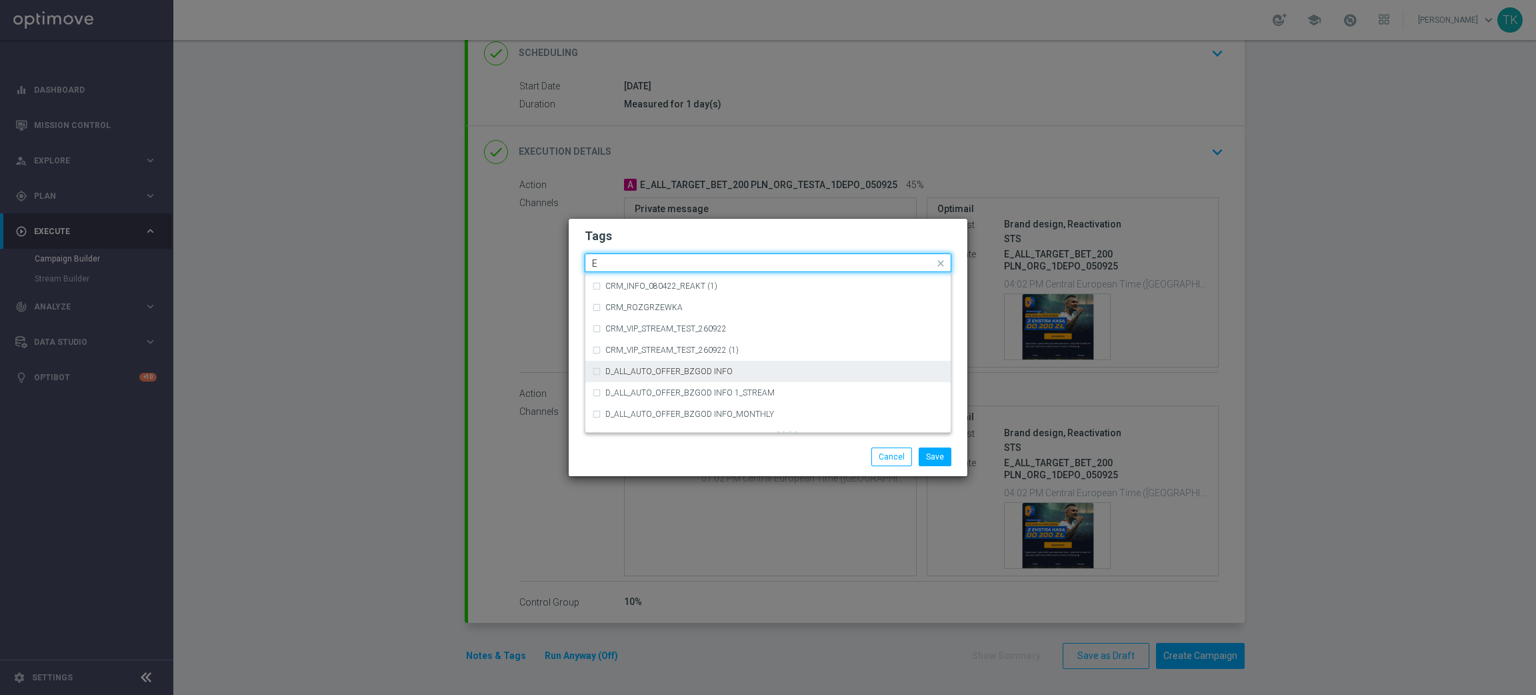
scroll to position [1800, 0]
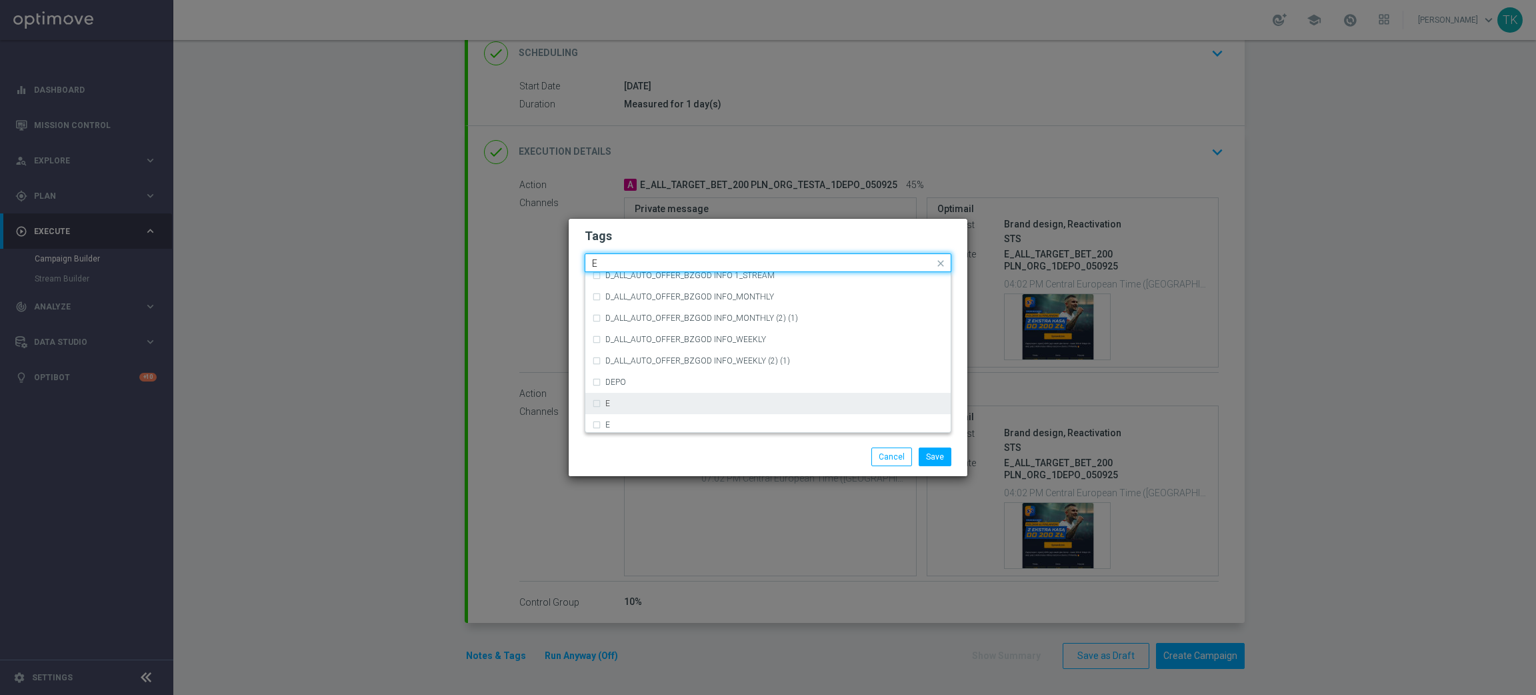
click at [625, 404] on div "E" at bounding box center [774, 403] width 339 height 8
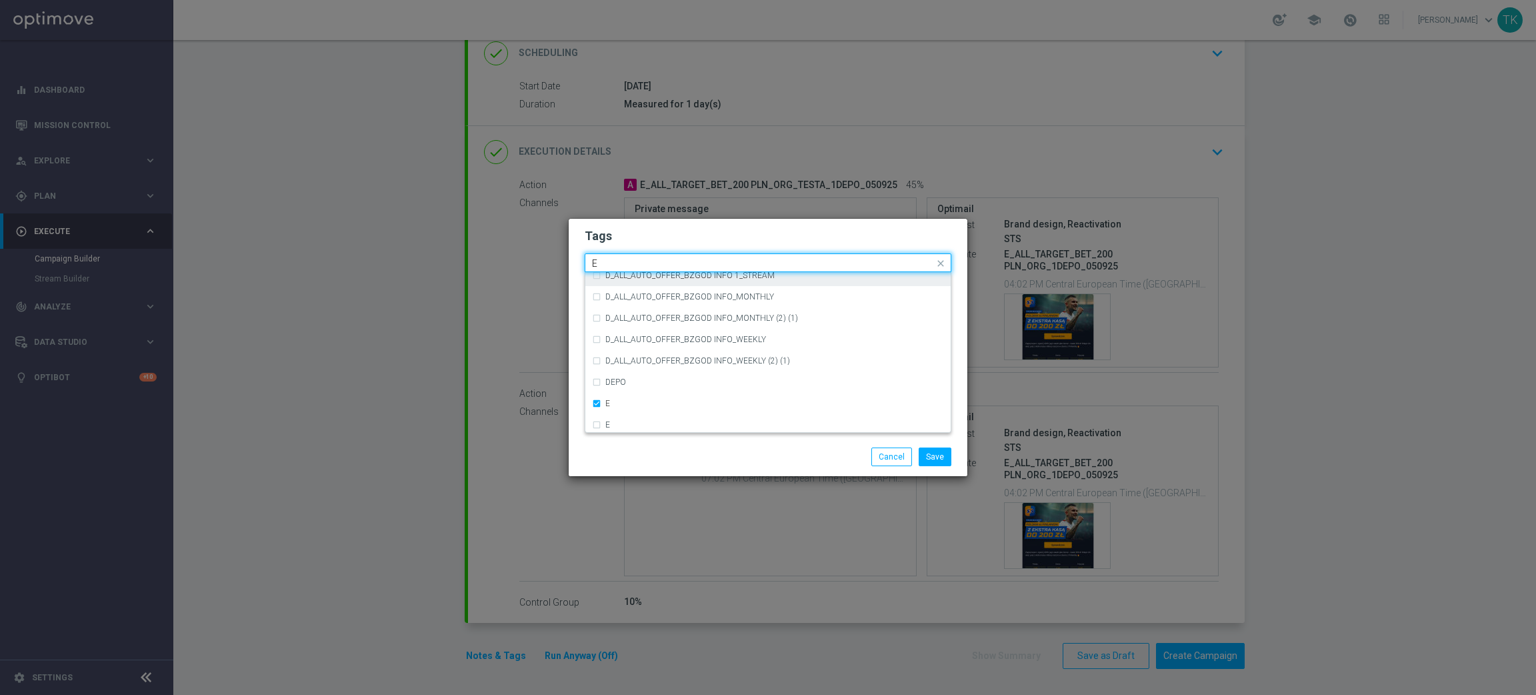
click at [605, 263] on input "E" at bounding box center [763, 263] width 342 height 11
click at [609, 289] on div "ALL" at bounding box center [768, 282] width 352 height 21
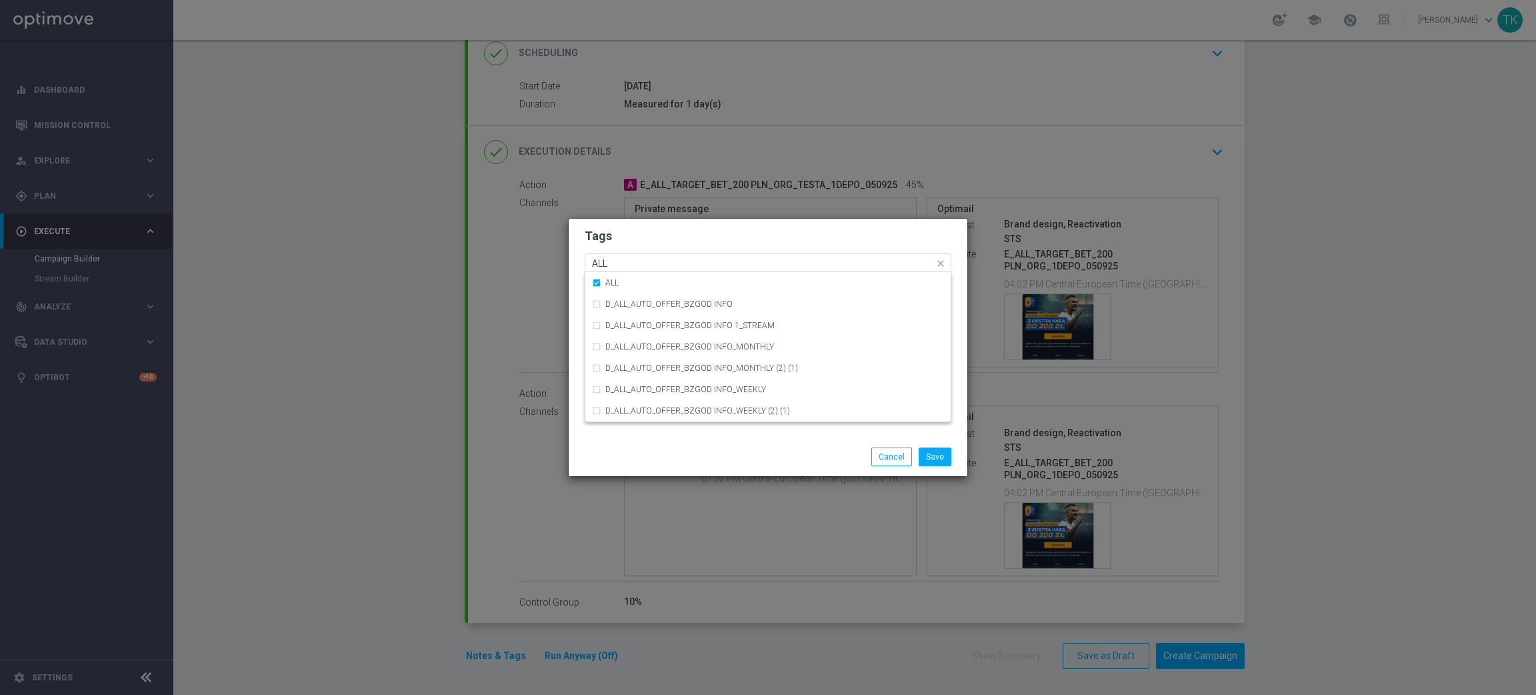
click at [626, 253] on div "Quick find × E × ALL ALL" at bounding box center [768, 262] width 367 height 19
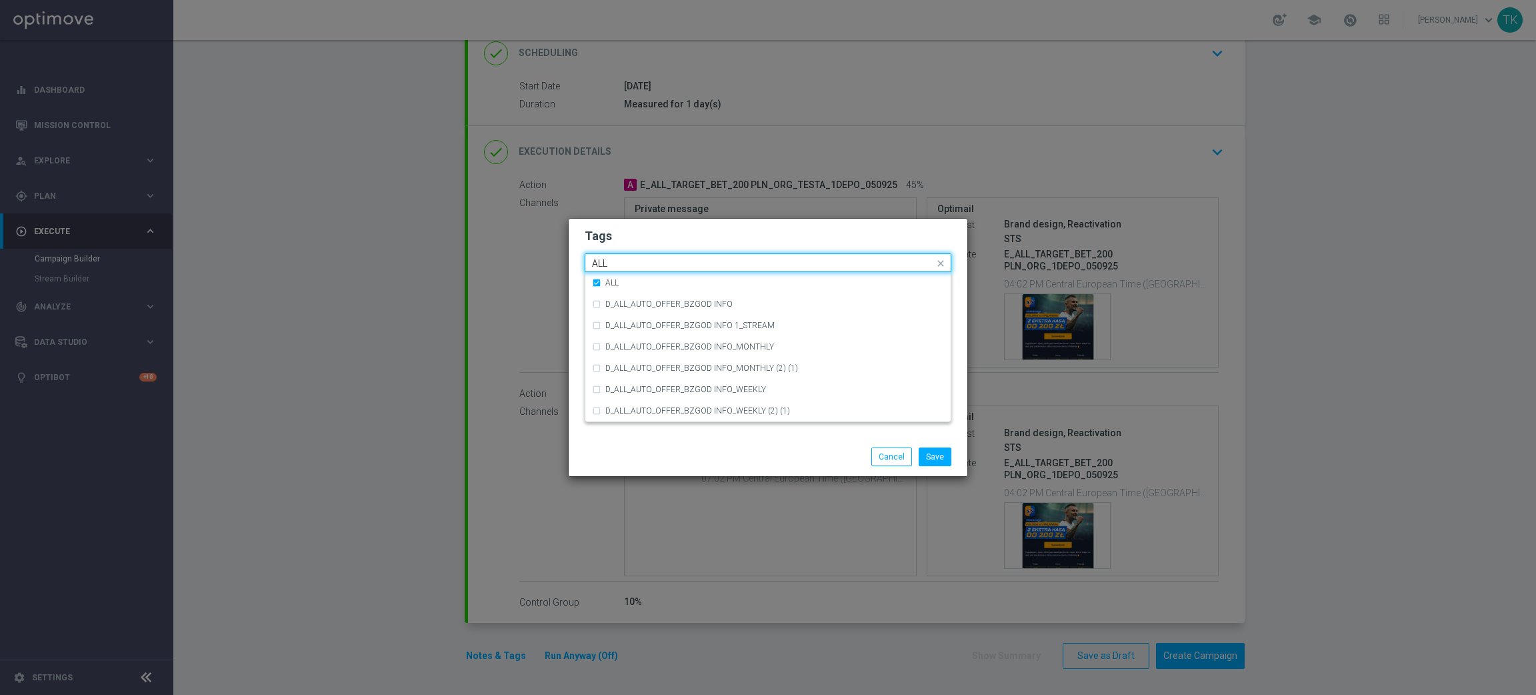
click at [615, 253] on div "Quick find × E × ALL ALL" at bounding box center [768, 262] width 367 height 19
click at [609, 260] on input "ALL" at bounding box center [763, 263] width 342 height 11
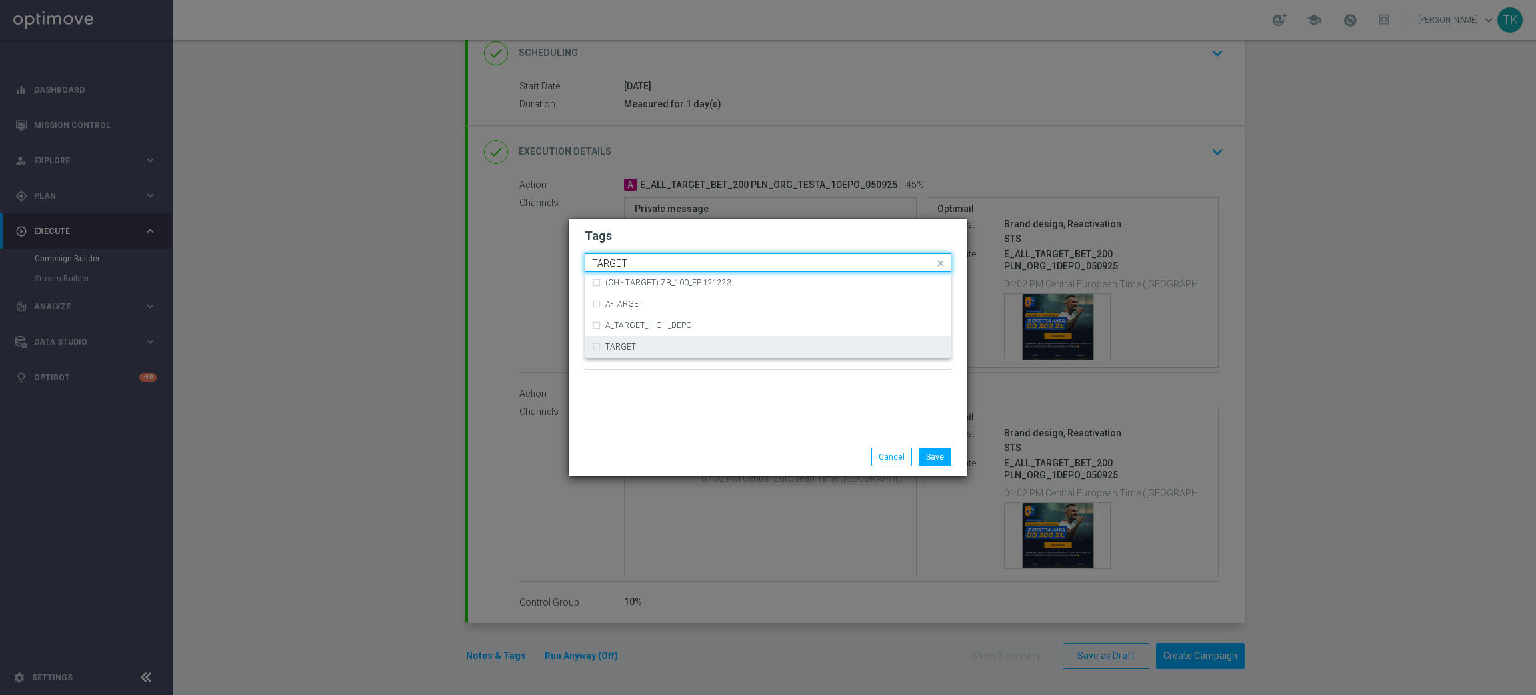
click at [649, 348] on div "TARGET" at bounding box center [774, 347] width 339 height 8
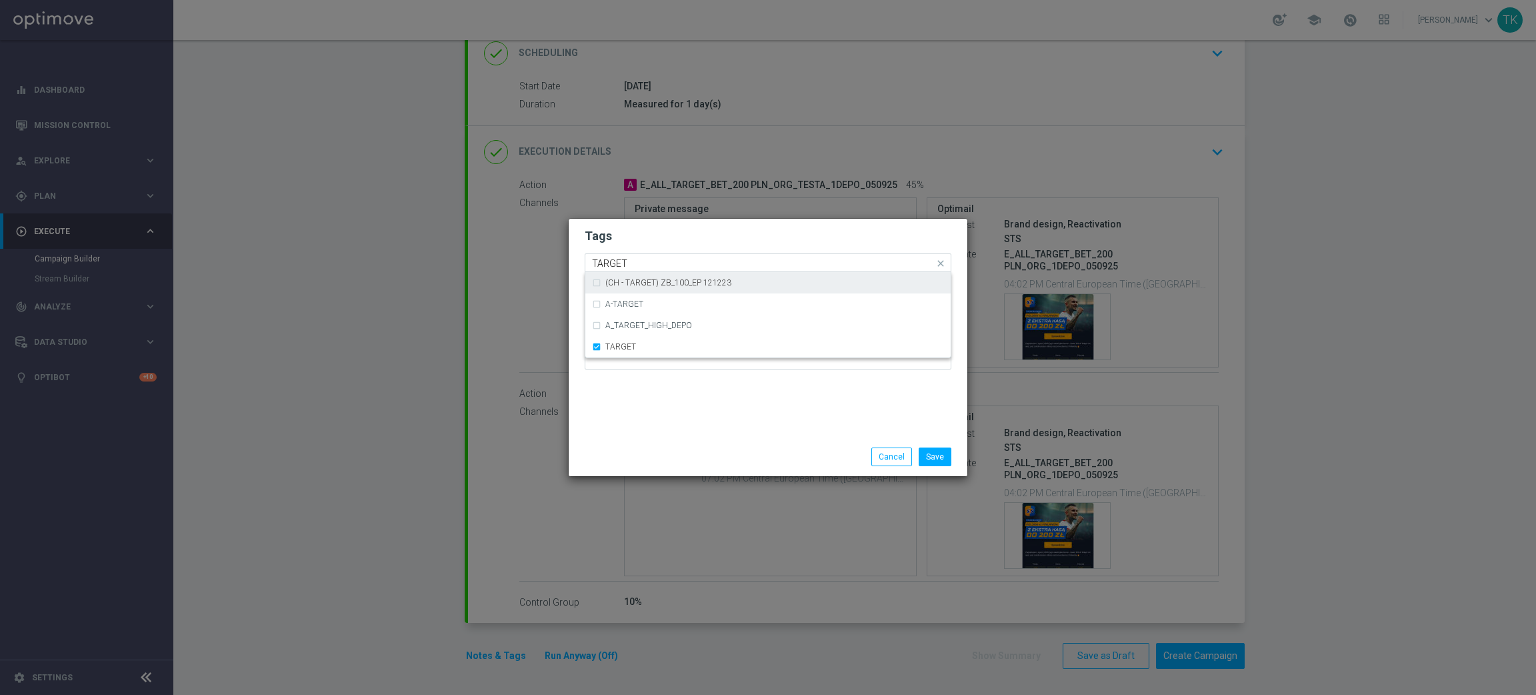
click at [623, 262] on input "TARGET" at bounding box center [763, 263] width 342 height 11
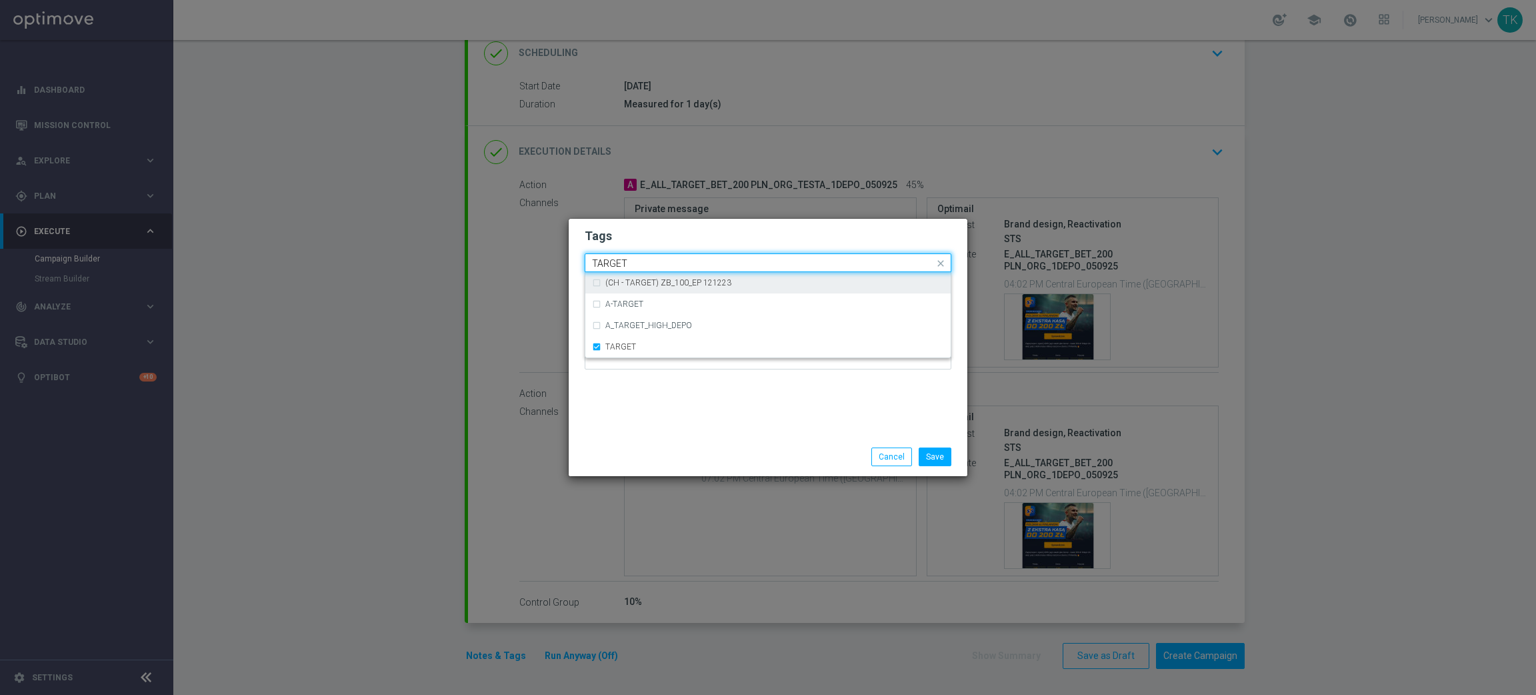
click at [623, 262] on input "TARGET" at bounding box center [763, 263] width 342 height 11
click at [629, 282] on div "BET" at bounding box center [774, 283] width 339 height 8
type input "BET"
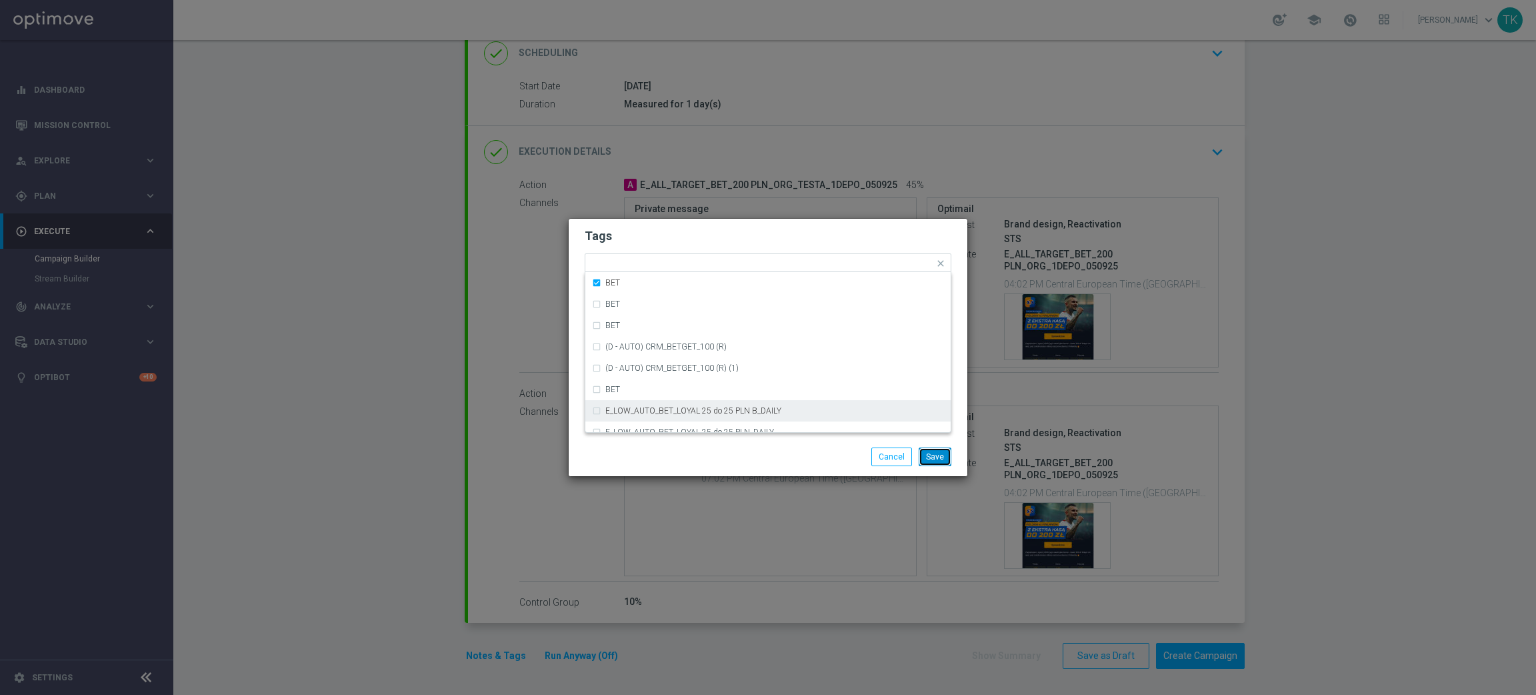
click at [938, 451] on button "Save" at bounding box center [935, 456] width 33 height 19
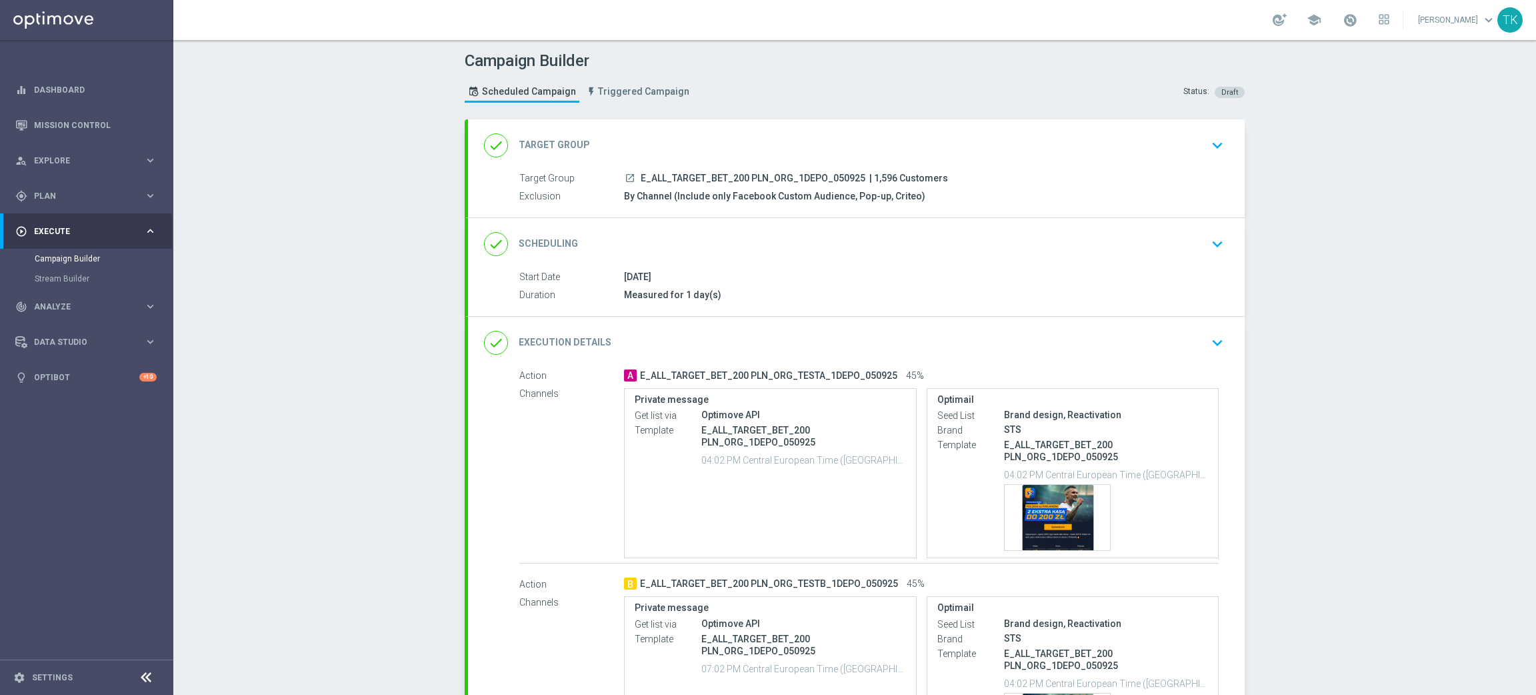
scroll to position [191, 0]
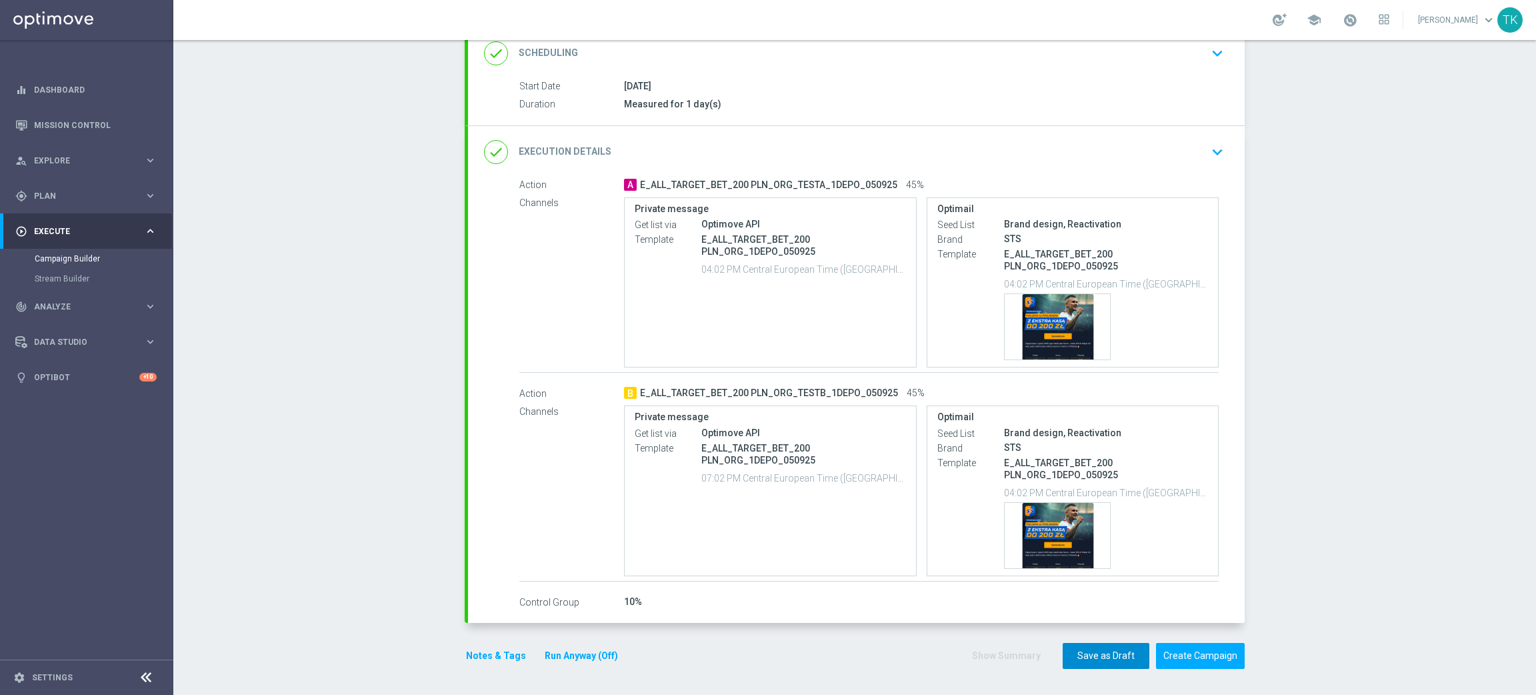
click at [1074, 659] on button "Save as Draft" at bounding box center [1106, 656] width 87 height 26
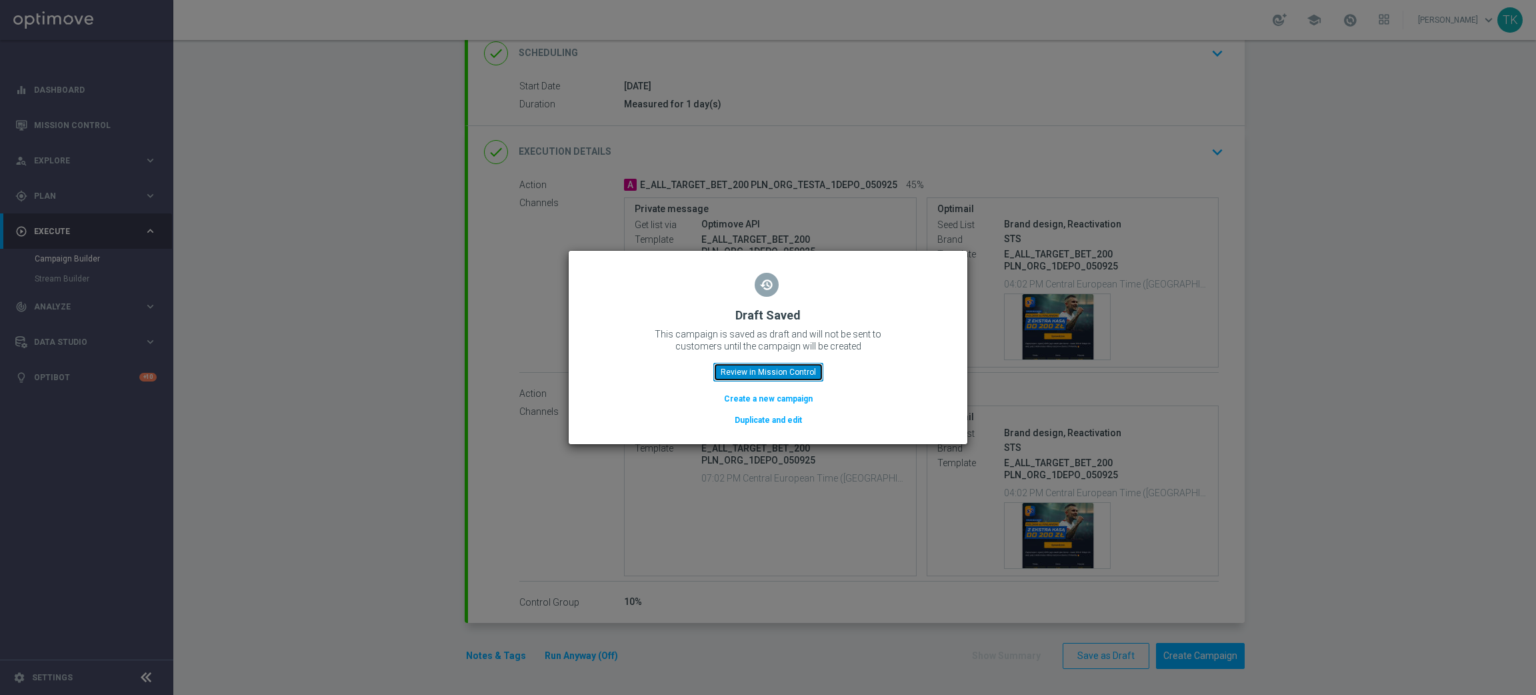
click at [781, 372] on button "Review in Mission Control" at bounding box center [769, 372] width 110 height 19
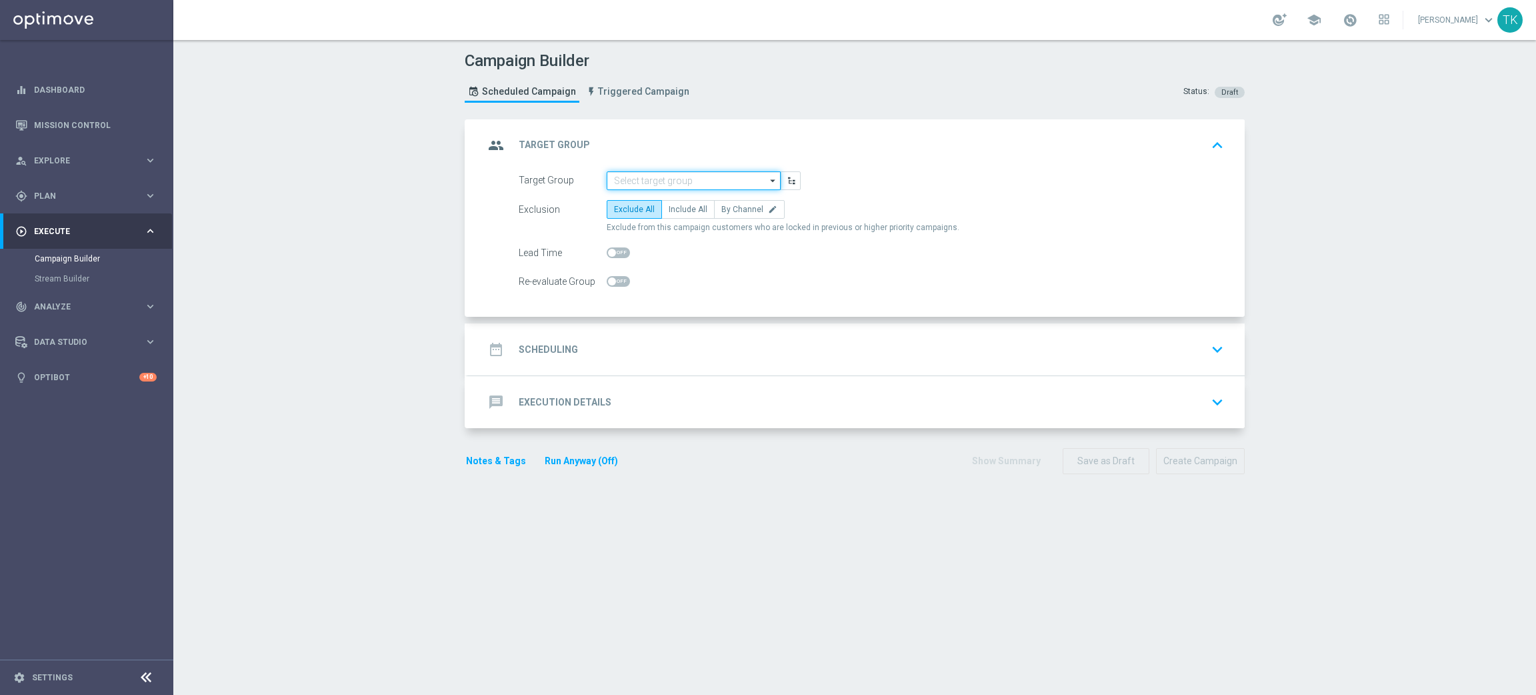
click at [617, 178] on input at bounding box center [694, 180] width 174 height 19
paste input "E_ALL_TARGET_BET_200 PLN_ORG_2DEPO_050925"
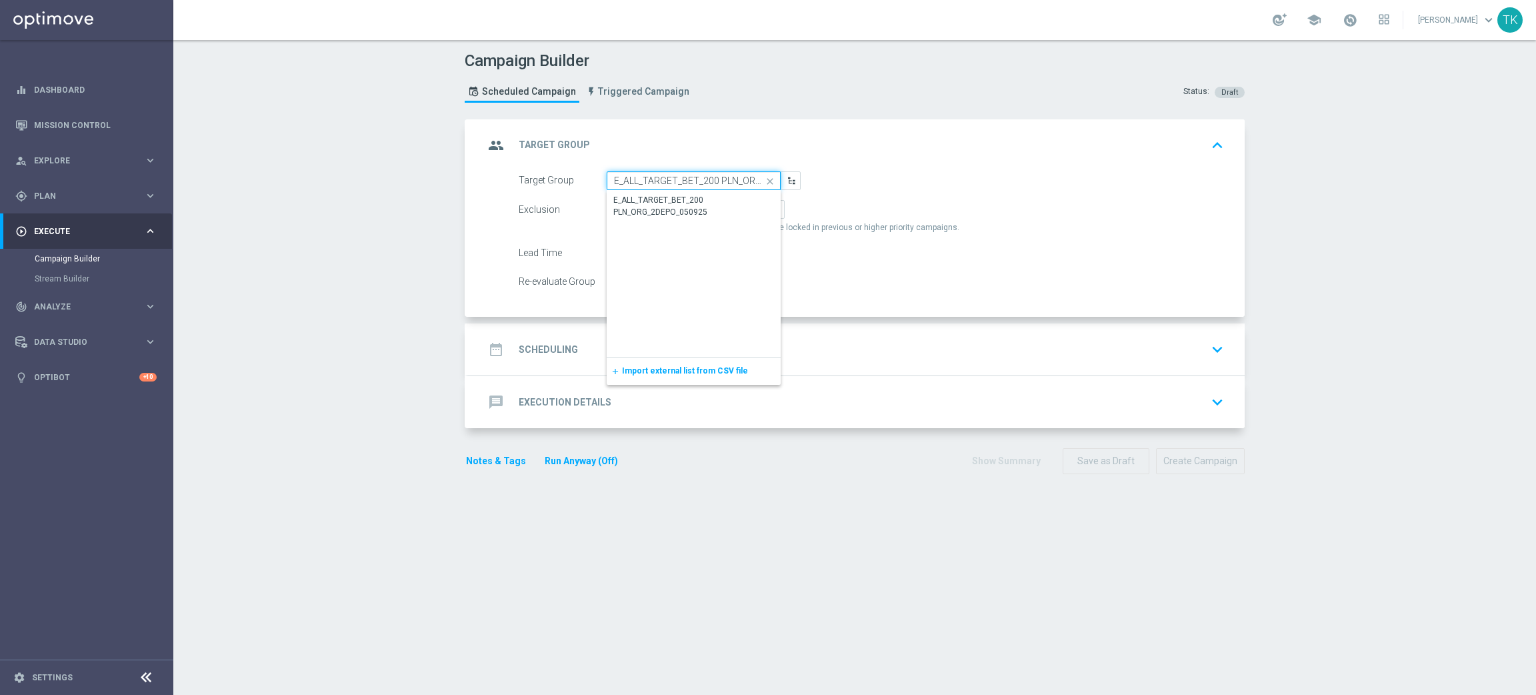
scroll to position [0, 61]
click at [691, 206] on div "E_ALL_TARGET_BET_200 PLN_ORG_2DEPO_050925" at bounding box center [693, 207] width 159 height 24
type input "E_ALL_TARGET_BET_200 PLN_ORG_2DEPO_050925"
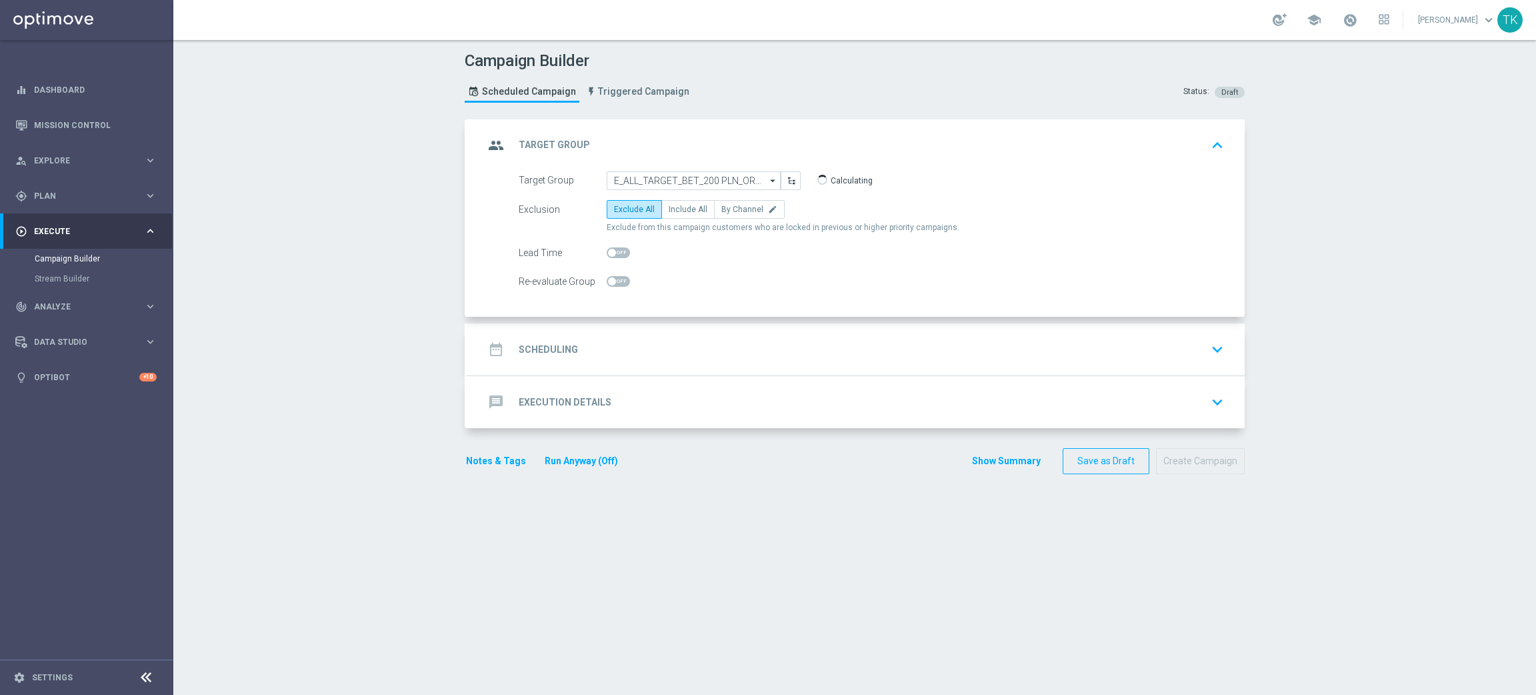
click at [1341, 201] on div "Campaign Builder Scheduled Campaign Triggered Campaign Status: Draft group Targ…" at bounding box center [854, 367] width 1363 height 655
click at [749, 208] on span "By Channel" at bounding box center [743, 209] width 42 height 9
click at [730, 208] on input "By Channel edit" at bounding box center [726, 211] width 9 height 9
radio input "true"
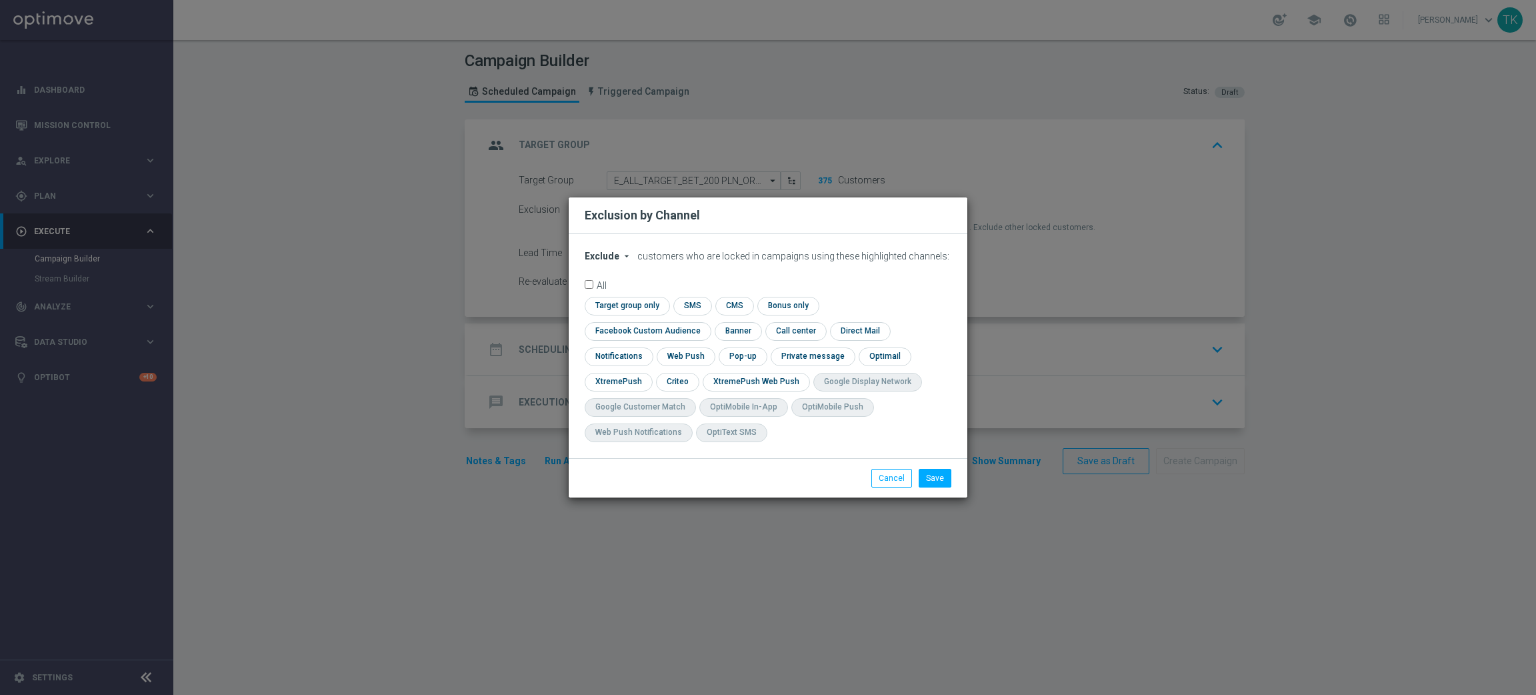
click at [603, 261] on span "Exclude" at bounding box center [602, 256] width 35 height 11
click at [609, 292] on div "Include" at bounding box center [609, 287] width 49 height 16
click at [705, 322] on input "checkbox" at bounding box center [645, 331] width 121 height 18
checkbox input "true"
click at [682, 375] on input "checkbox" at bounding box center [676, 382] width 41 height 18
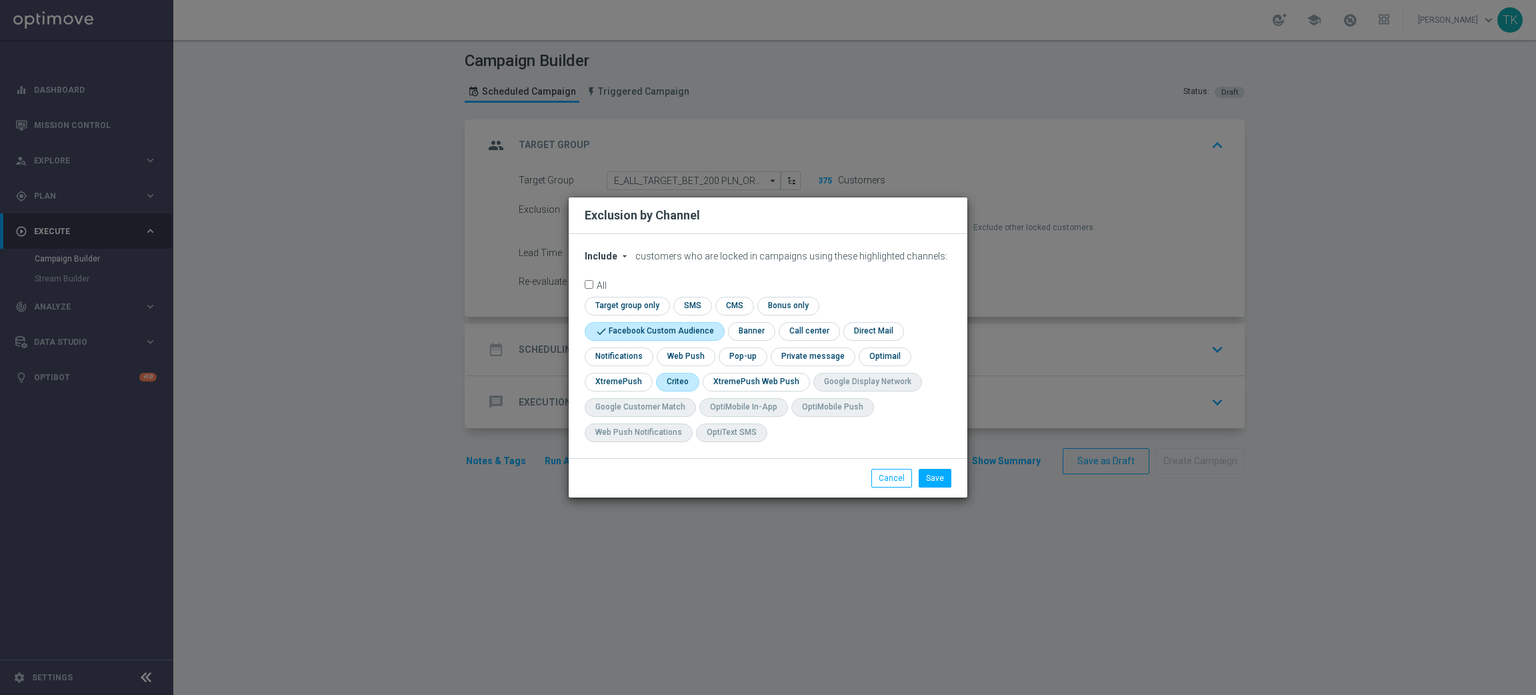
checkbox input "true"
click at [737, 357] on input "checkbox" at bounding box center [742, 356] width 46 height 18
checkbox input "true"
click at [932, 484] on button "Save" at bounding box center [935, 478] width 33 height 19
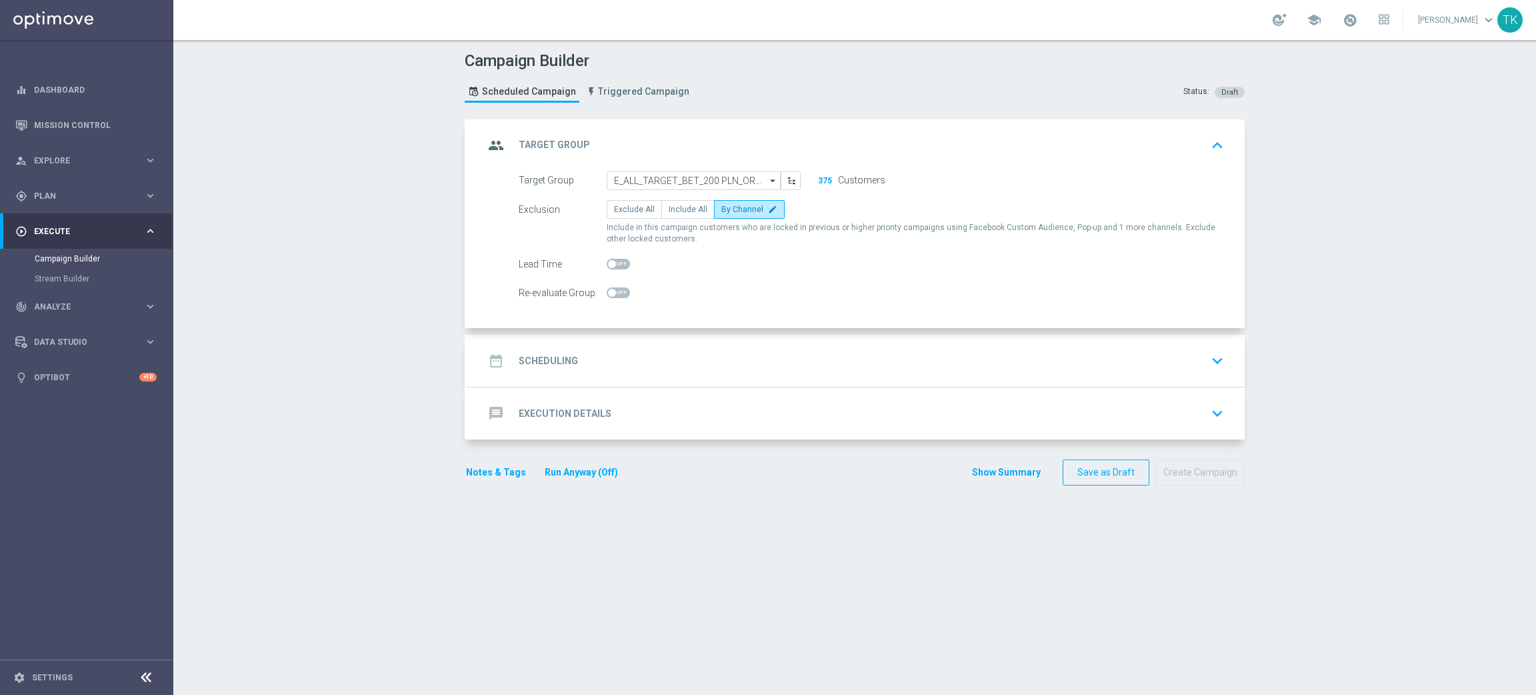
click at [613, 349] on div "date_range Scheduling keyboard_arrow_down" at bounding box center [856, 360] width 745 height 25
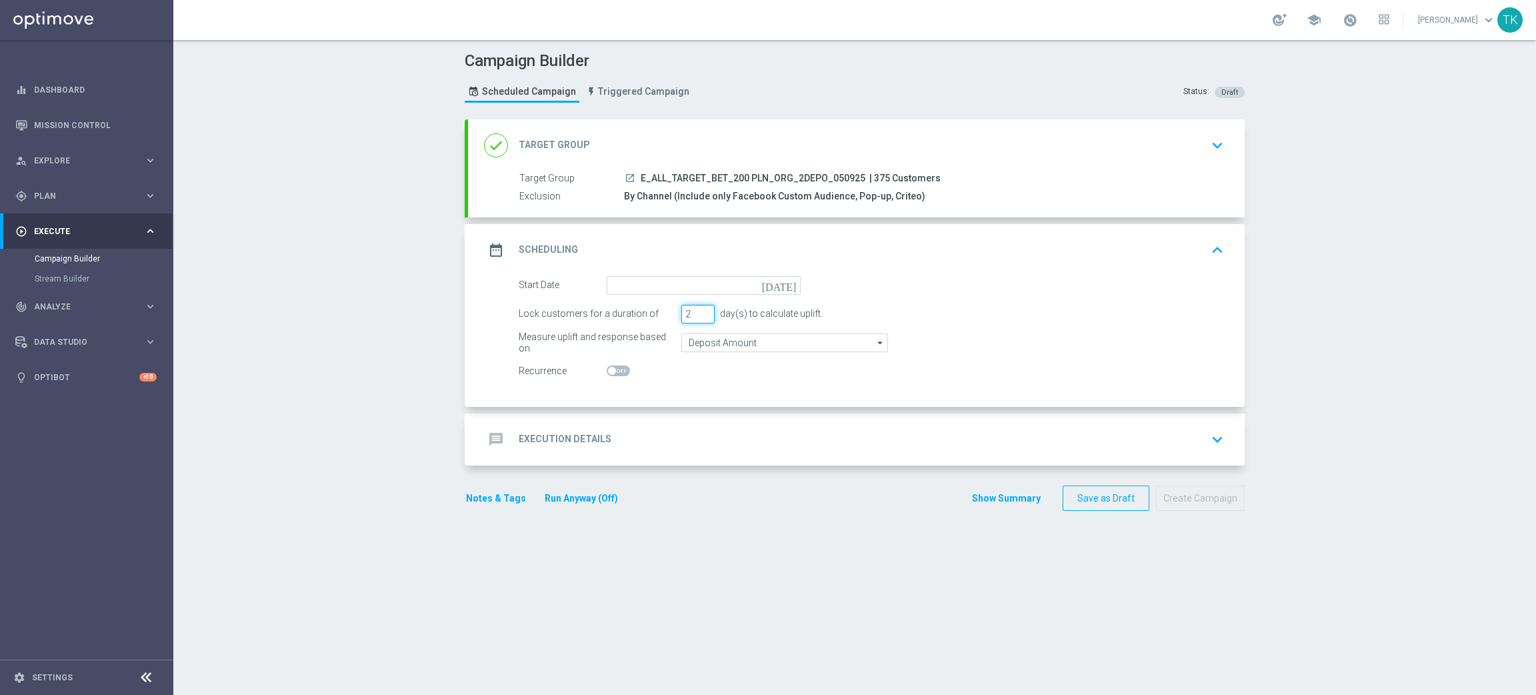
click at [695, 315] on input "2" at bounding box center [697, 314] width 33 height 19
type input "1"
click at [695, 315] on input "1" at bounding box center [697, 314] width 33 height 19
click at [619, 277] on input at bounding box center [704, 285] width 194 height 19
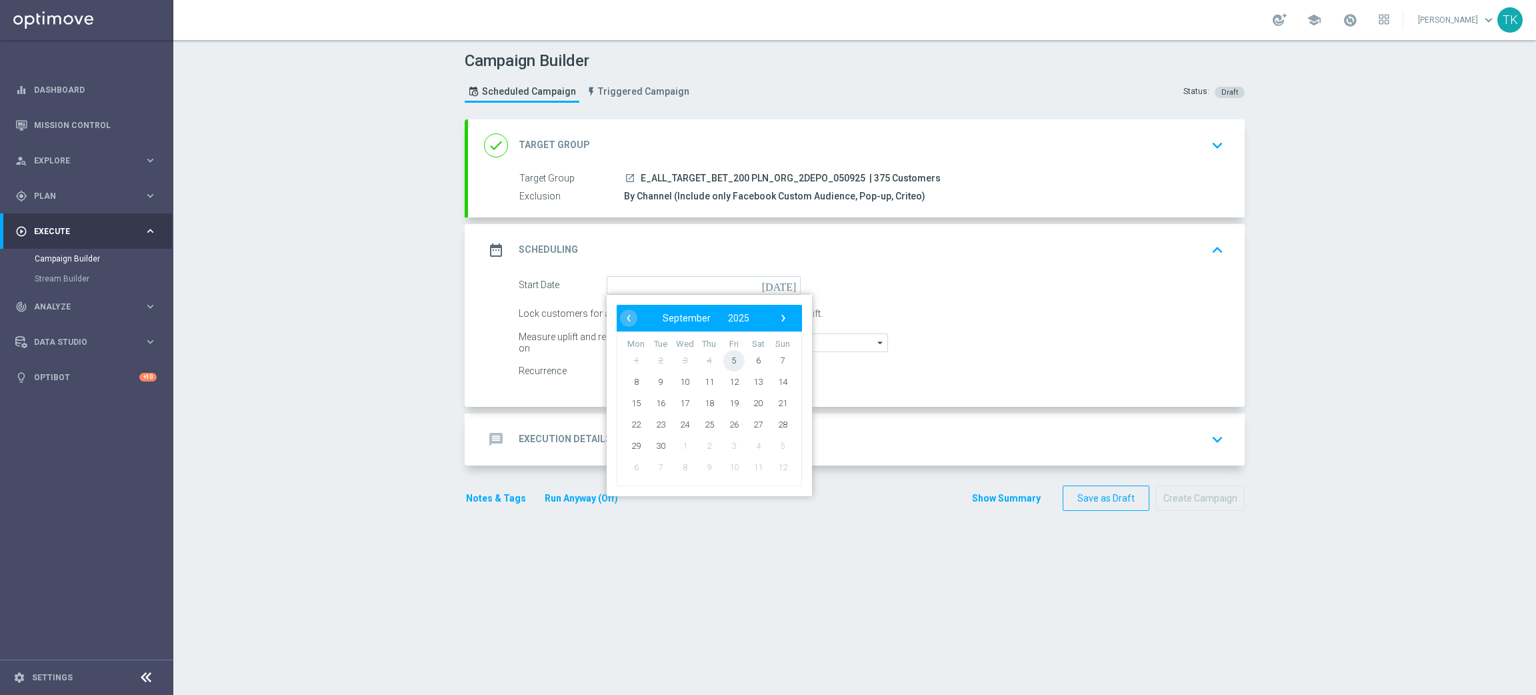
click at [724, 363] on span "5" at bounding box center [734, 359] width 21 height 21
type input "[DATE]"
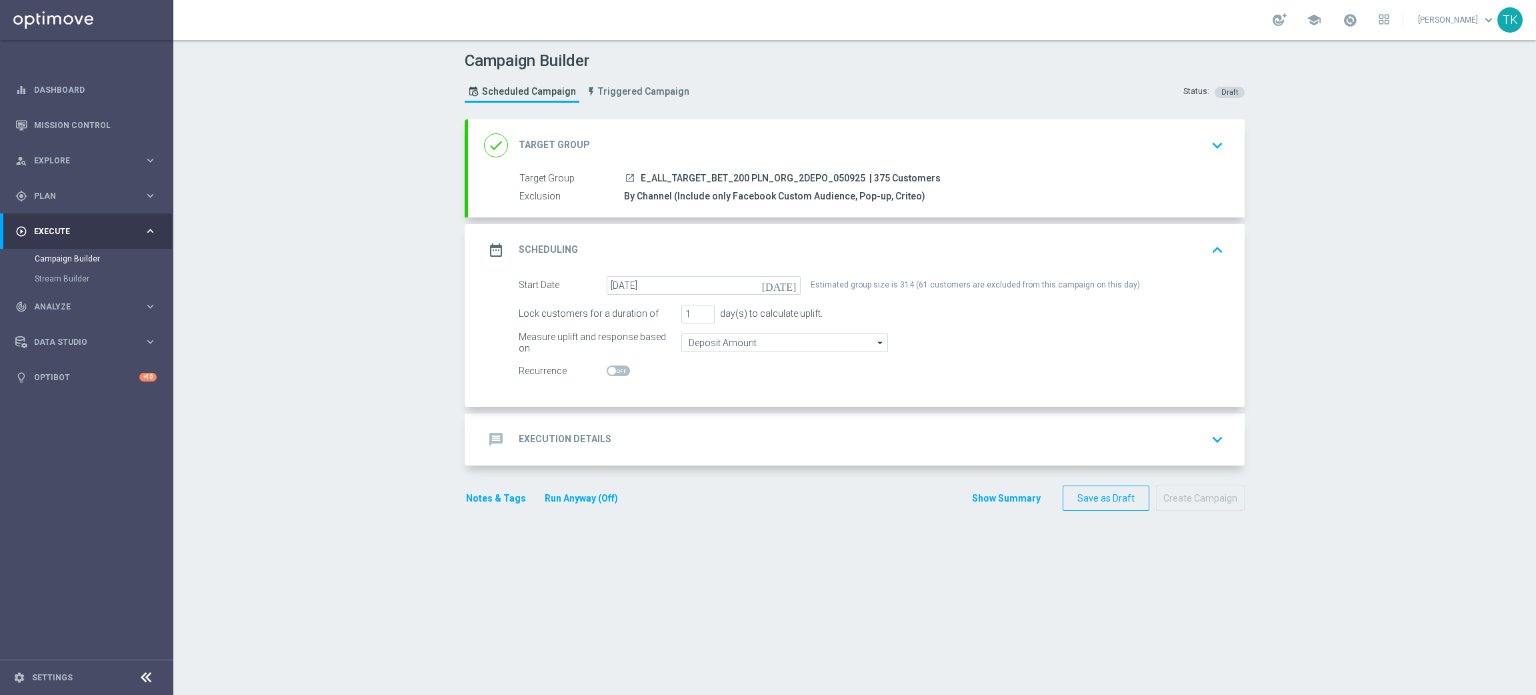
click at [639, 427] on div "message Execution Details keyboard_arrow_down" at bounding box center [856, 439] width 745 height 25
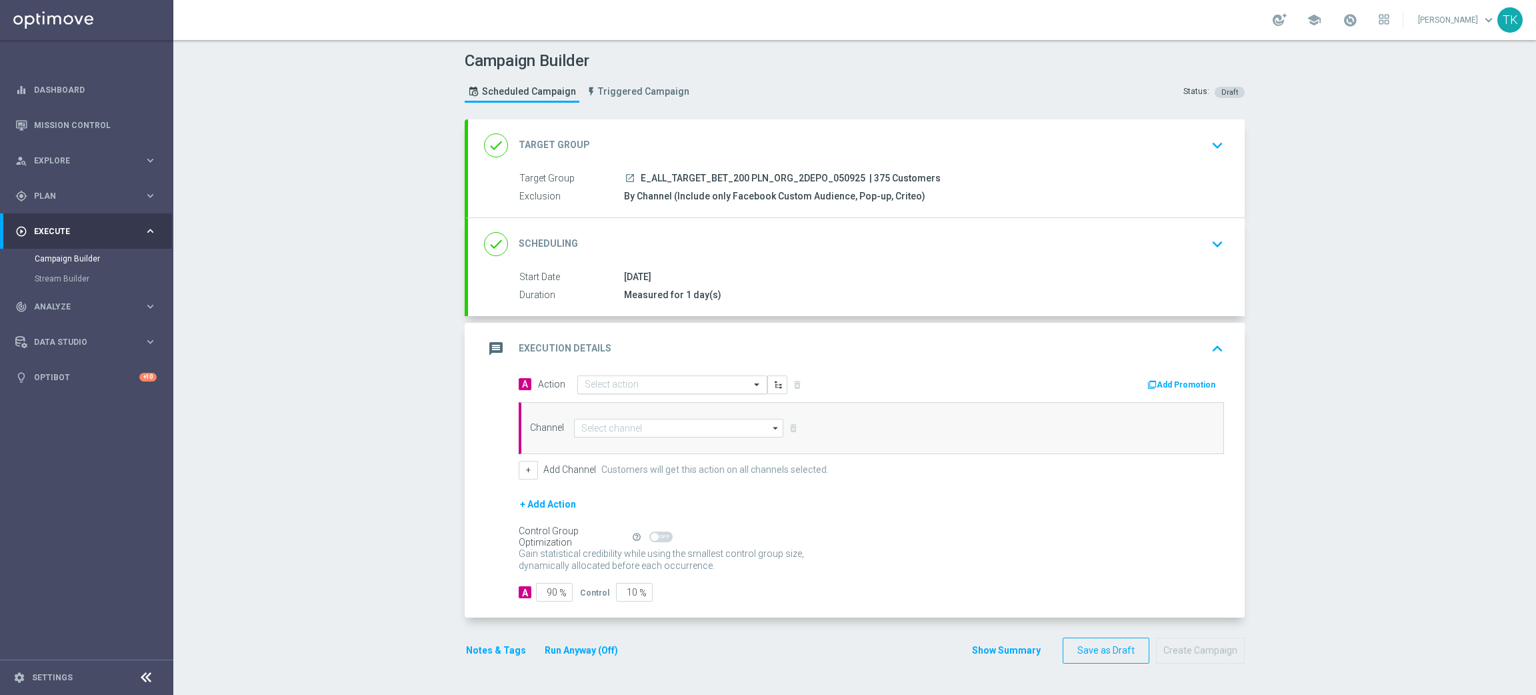
click at [618, 377] on div "Select action" at bounding box center [672, 384] width 190 height 19
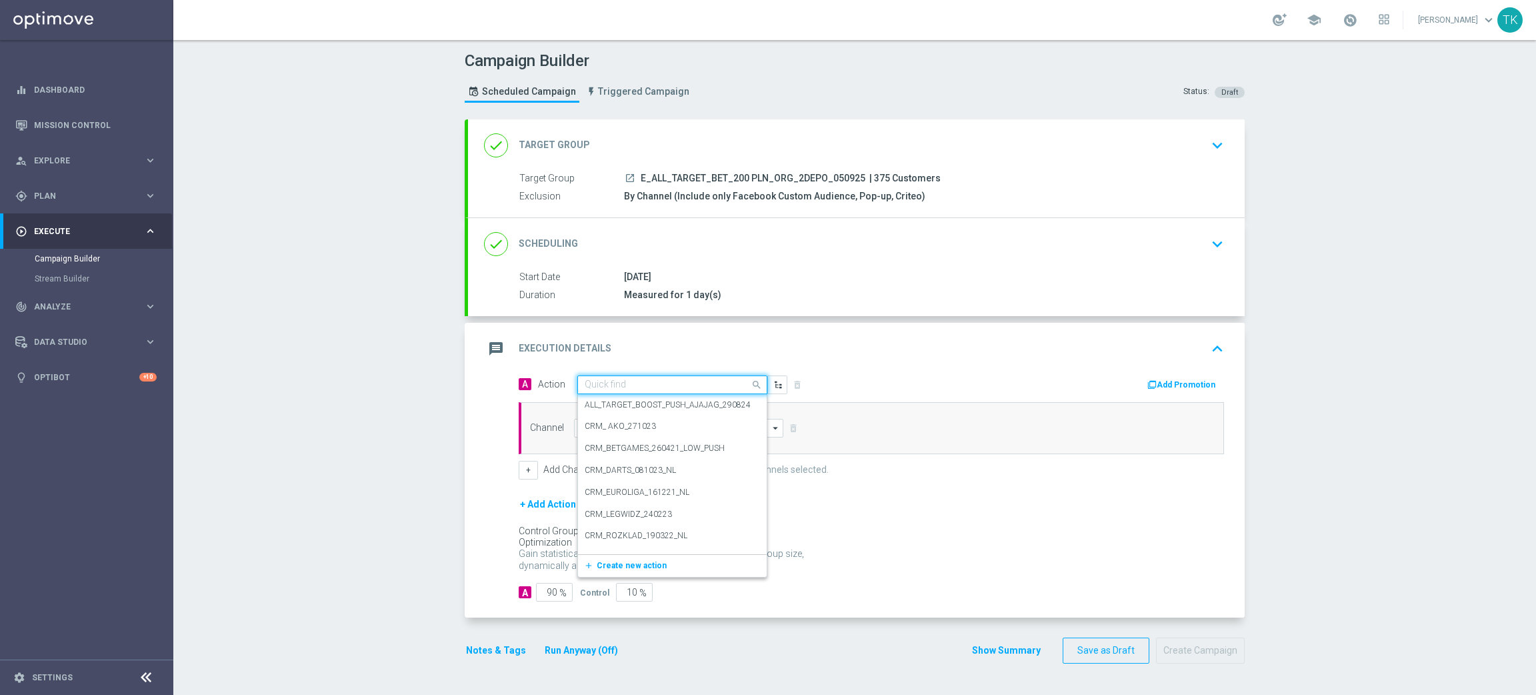
paste input "E_ALL_TARGET_BET_200 PLN_ORG_TESTA_2DEPO_050925"
type input "E_ALL_TARGET_BET_200 PLN_ORG_TESTA_2DEPO_050925"
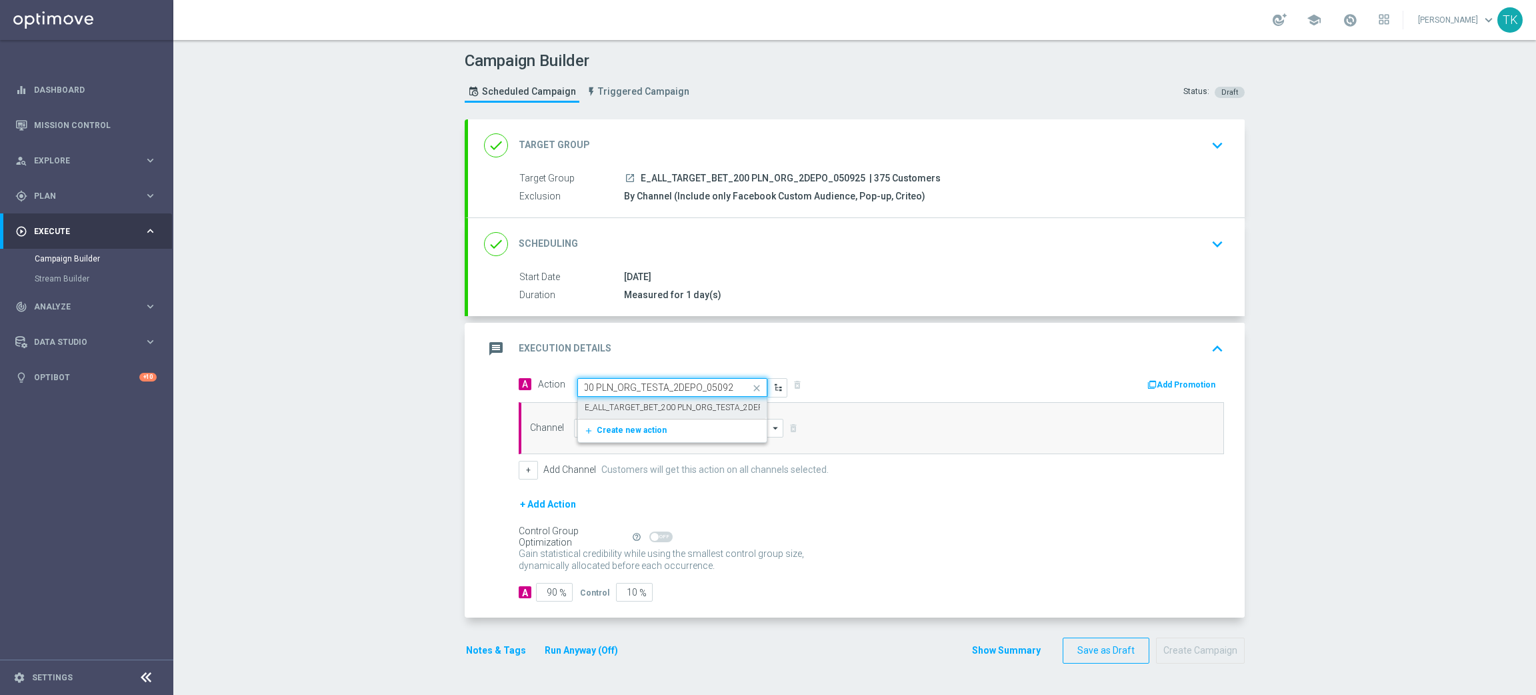
click at [606, 411] on label "E_ALL_TARGET_BET_200 PLN_ORG_TESTA_2DEPO_050925" at bounding box center [692, 407] width 215 height 11
click at [530, 508] on button "+ Add Action" at bounding box center [548, 504] width 59 height 17
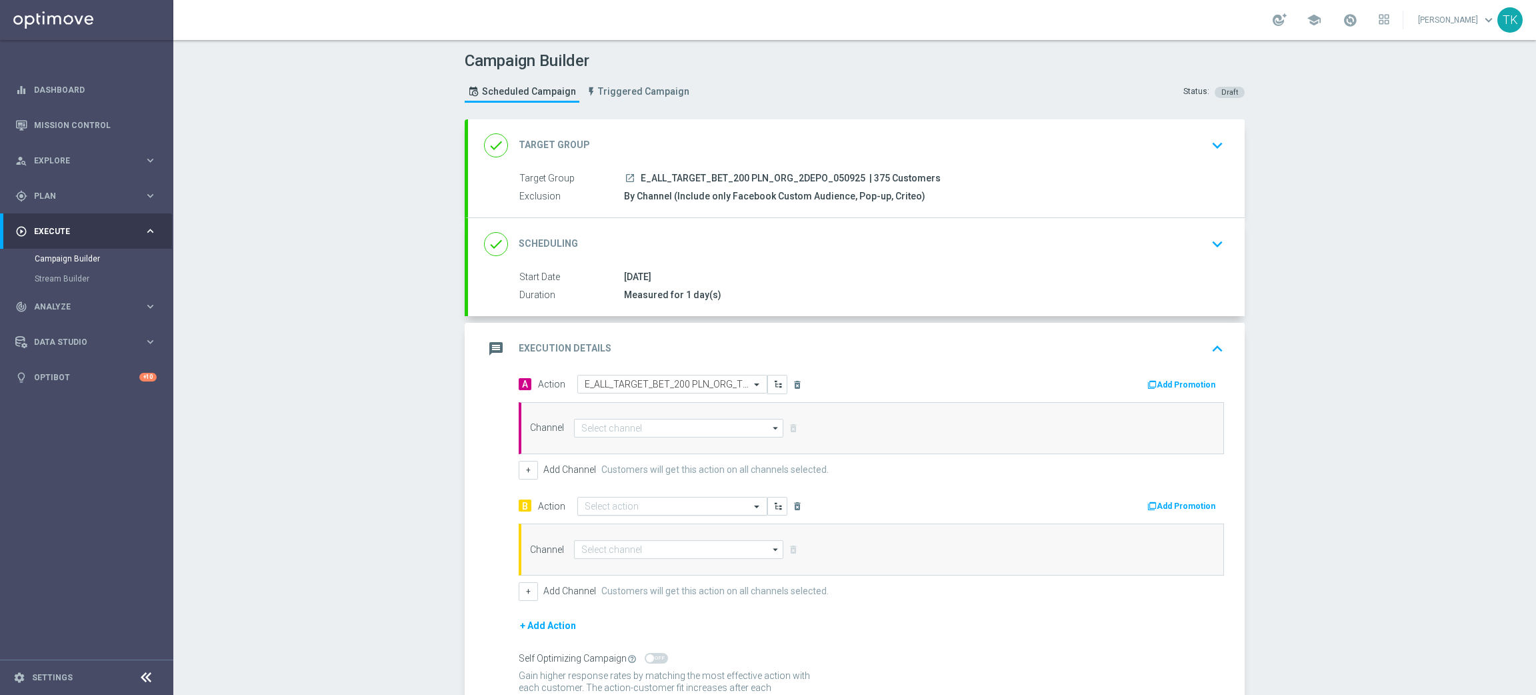
click at [610, 506] on input "text" at bounding box center [659, 506] width 149 height 11
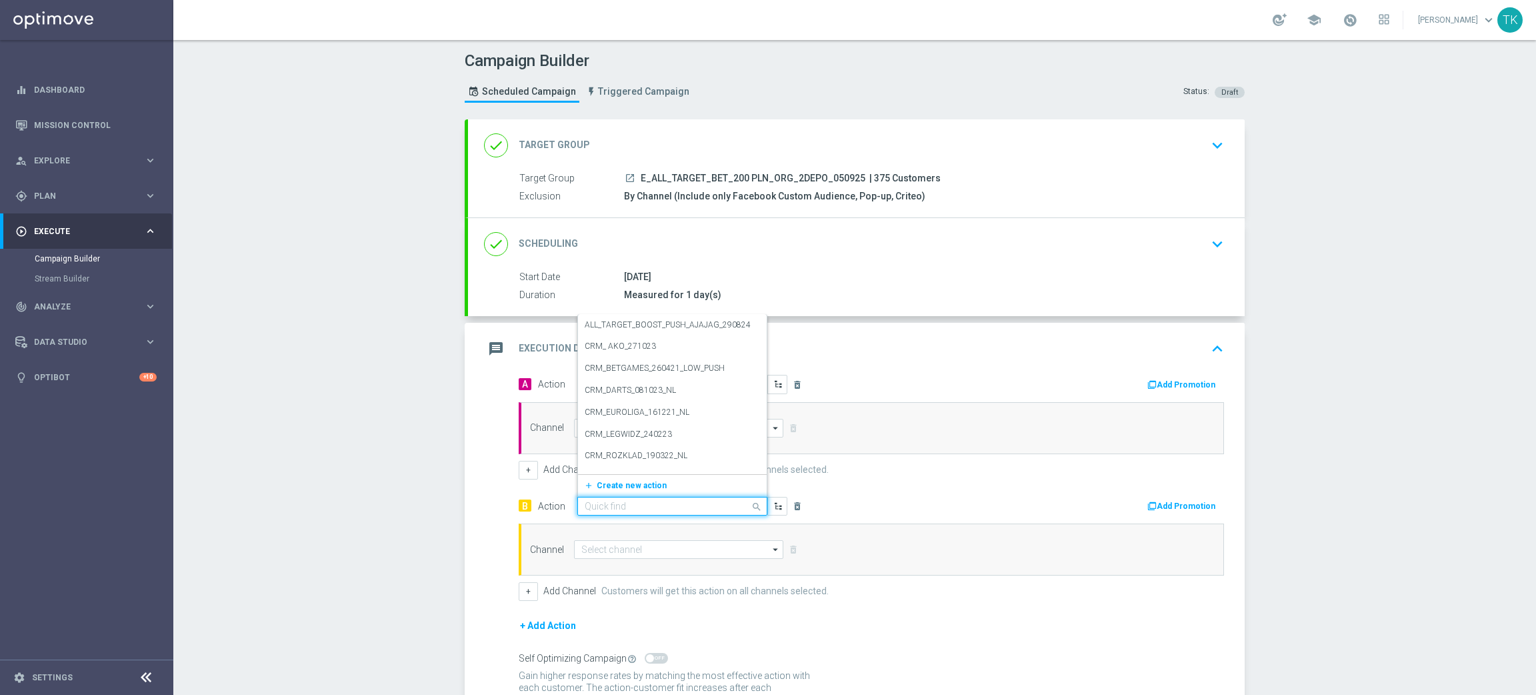
paste input "E_ALL_TARGET_BET_200 PLN_ORG_TESTB_2DEPO_050925"
type input "E_ALL_TARGET_BET_200 PLN_ORG_TESTB_2DEPO_050925"
click at [643, 467] on label "E_ALL_TARGET_BET_200 PLN_ORG_TESTB_2DEPO_050925" at bounding box center [692, 465] width 215 height 11
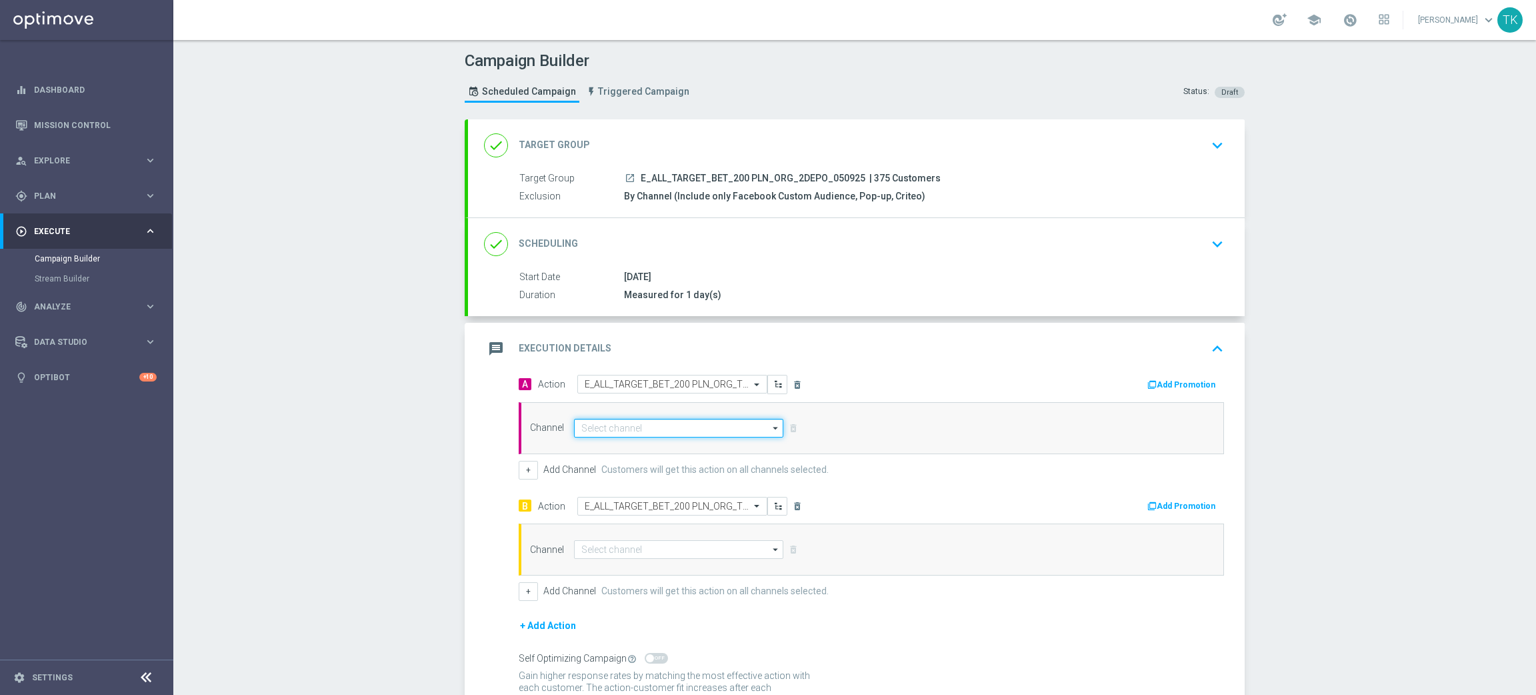
click at [599, 420] on input at bounding box center [678, 428] width 209 height 19
click at [590, 447] on div "Private message" at bounding box center [612, 447] width 63 height 12
type input "Private message"
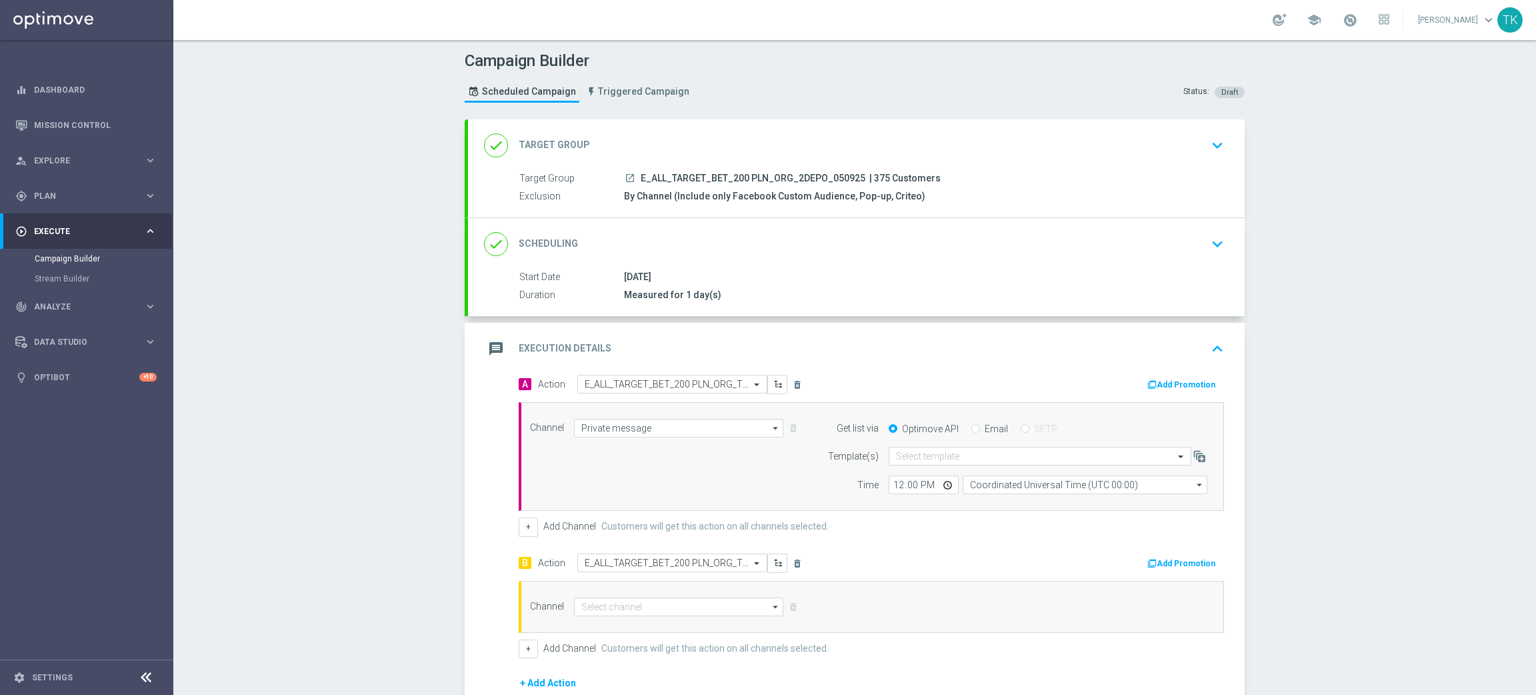
click at [763, 175] on span "E_ALL_TARGET_BET_200 PLN_ORG_2DEPO_050925" at bounding box center [753, 179] width 225 height 12
copy div "E_ALL_TARGET_BET_200 PLN_ORG_2DEPO_050925"
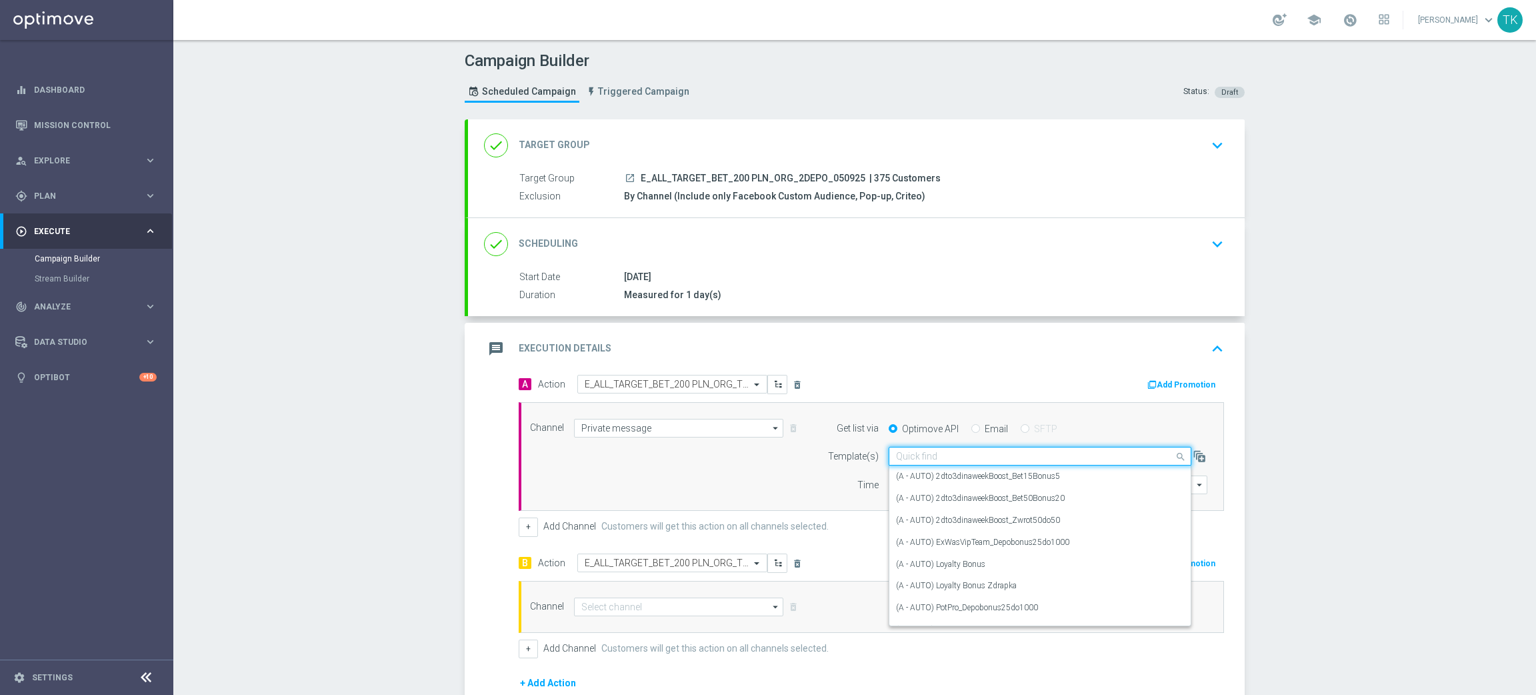
click at [896, 455] on input "text" at bounding box center [1026, 456] width 261 height 11
paste input "E_ALL_TARGET_BET_200 PLN_ORG_2DEPO_050925"
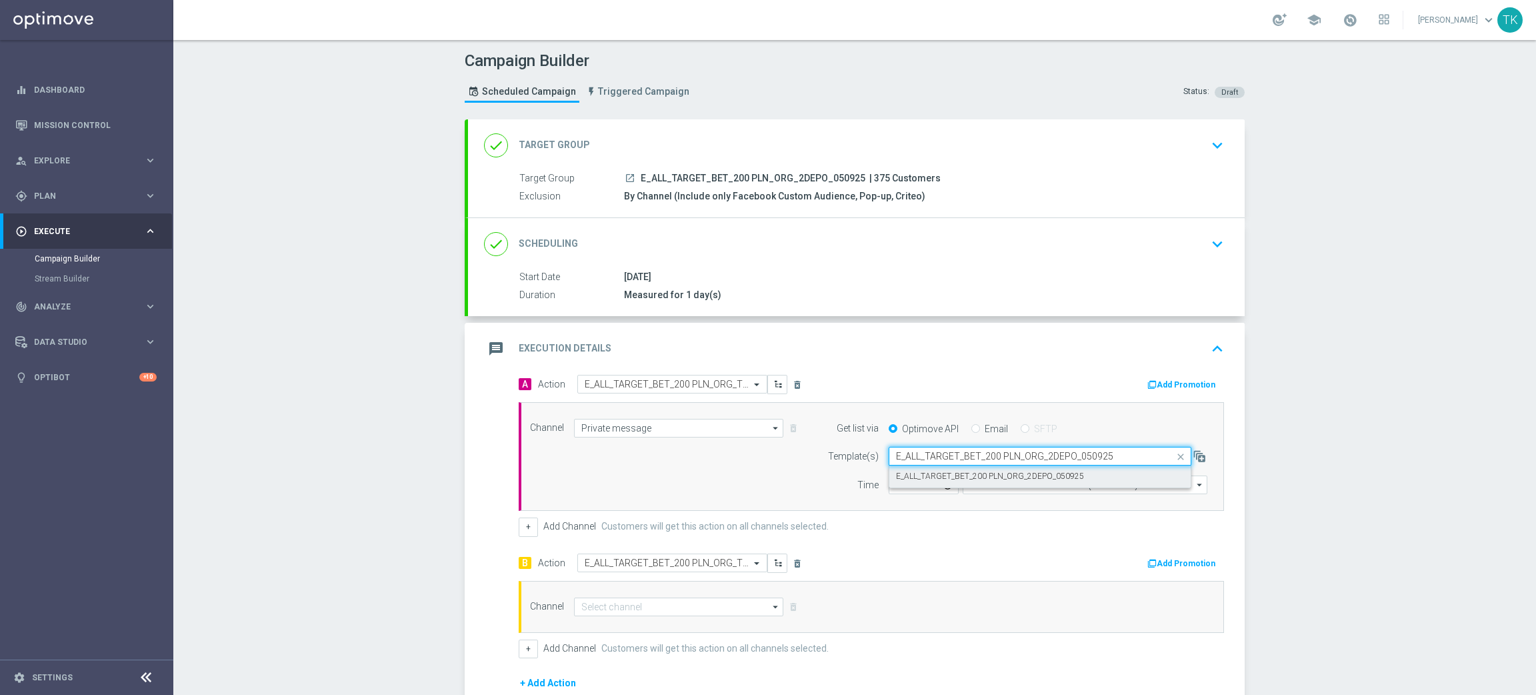
click at [896, 471] on label "E_ALL_TARGET_BET_200 PLN_ORG_2DEPO_050925" at bounding box center [990, 476] width 188 height 11
type input "E_ALL_TARGET_BET_200 PLN_ORG_2DEPO_050925"
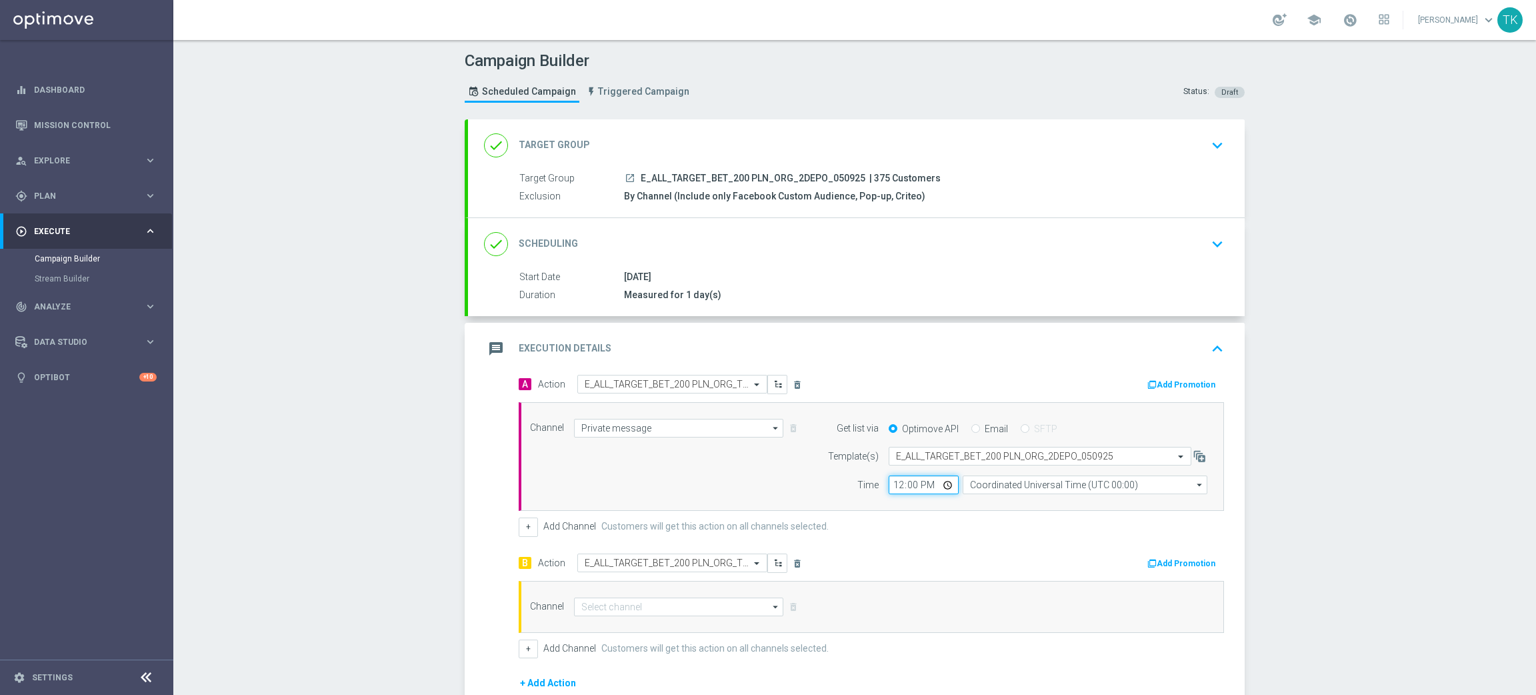
click at [889, 490] on input "12:00" at bounding box center [924, 484] width 70 height 19
type input "16:02"
click at [982, 490] on input "Coordinated Universal Time (UTC 00:00)" at bounding box center [1085, 484] width 245 height 19
click at [982, 495] on div "Central European Time ([GEOGRAPHIC_DATA]) (UTC +02:00)" at bounding box center [1085, 505] width 245 height 20
type input "Central European Time ([GEOGRAPHIC_DATA]) (UTC +02:00)"
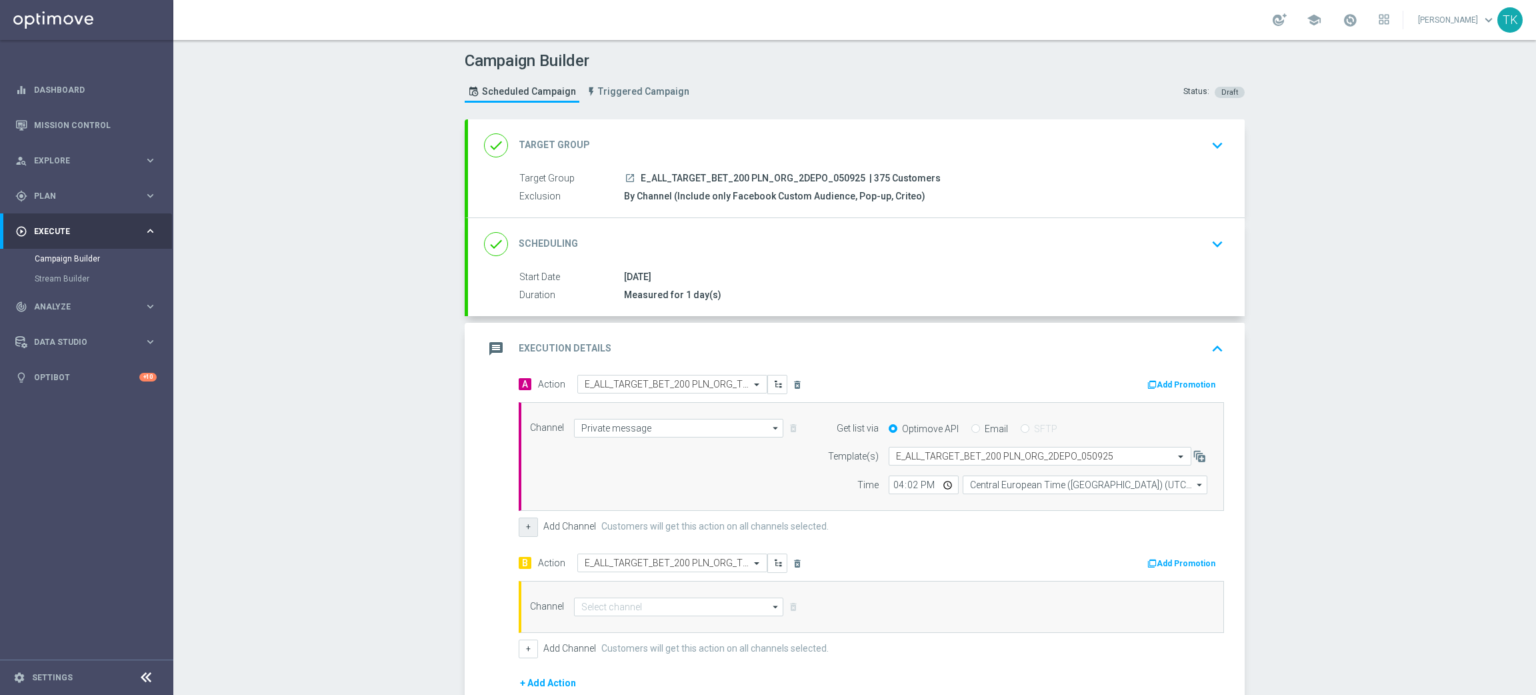
click at [519, 523] on button "+" at bounding box center [528, 526] width 19 height 19
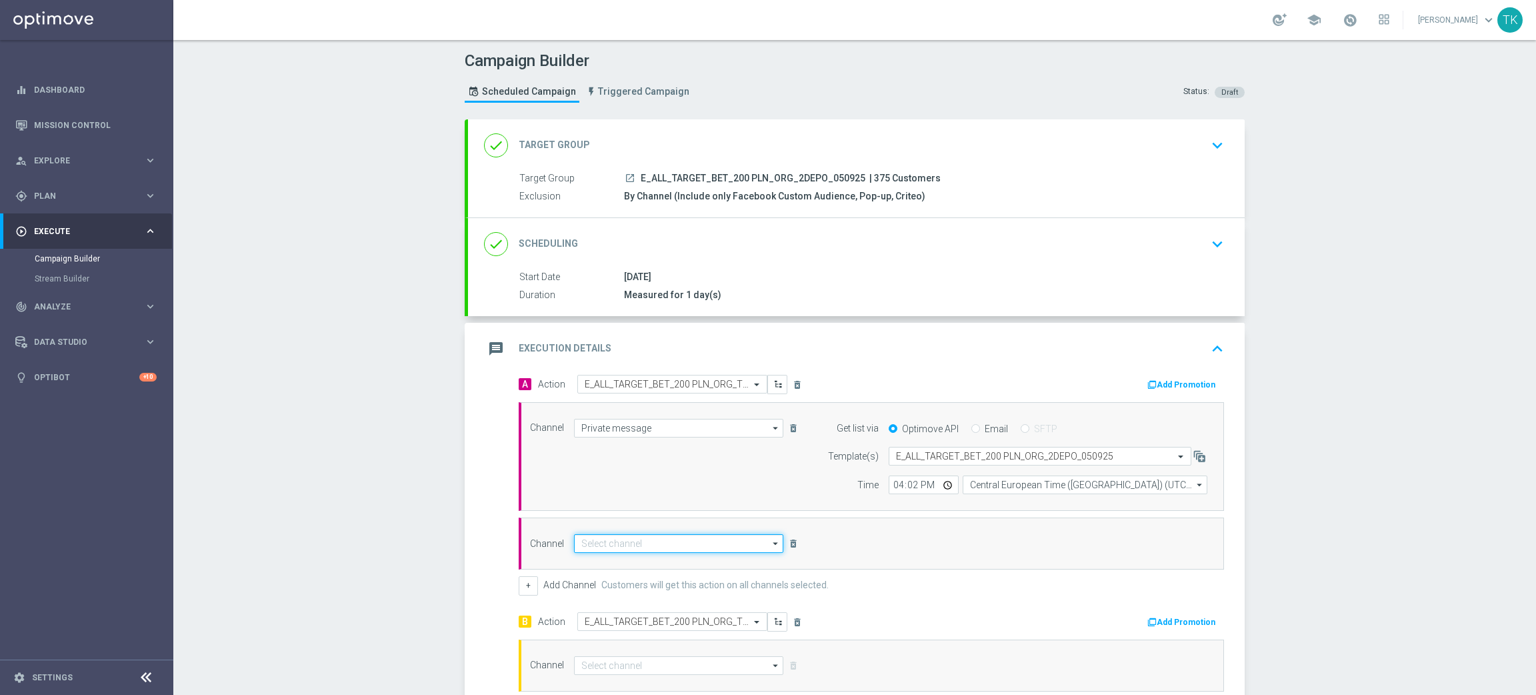
click at [629, 546] on input at bounding box center [678, 543] width 209 height 19
click at [619, 567] on div "Optimail" at bounding box center [679, 563] width 210 height 20
type input "Optimail"
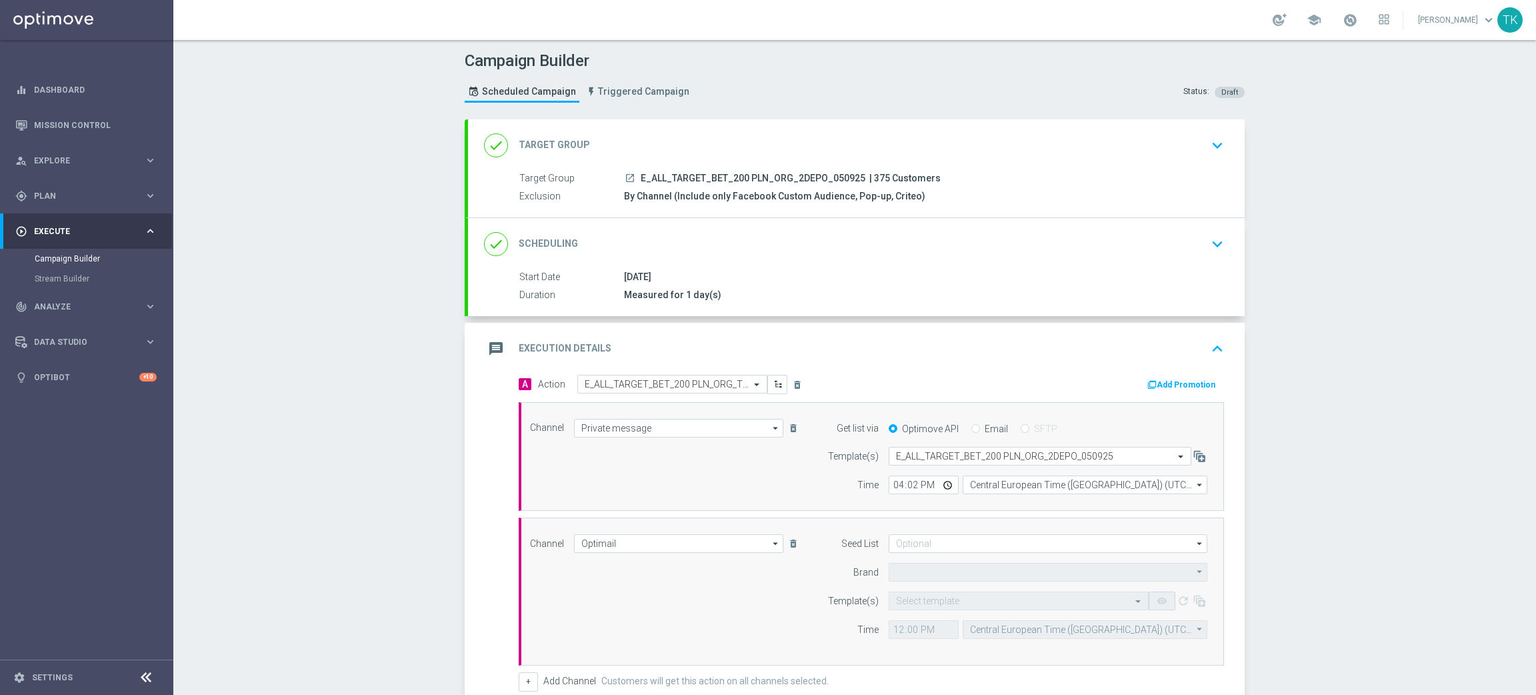
type input "STS"
click at [914, 531] on div "Channel Optimail Optimail arrow_drop_down Show Selected 1 of 22 Target group on…" at bounding box center [871, 591] width 705 height 148
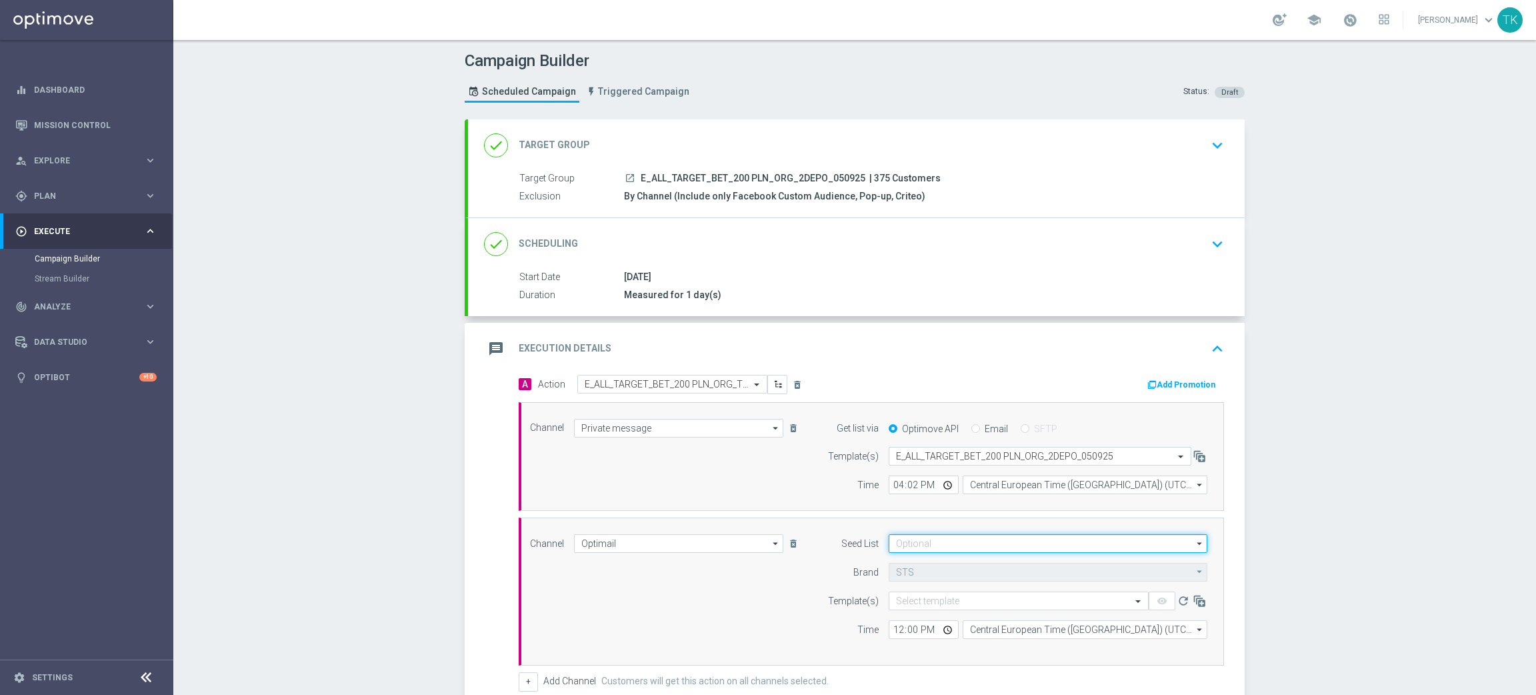
click at [905, 546] on input at bounding box center [1048, 543] width 319 height 19
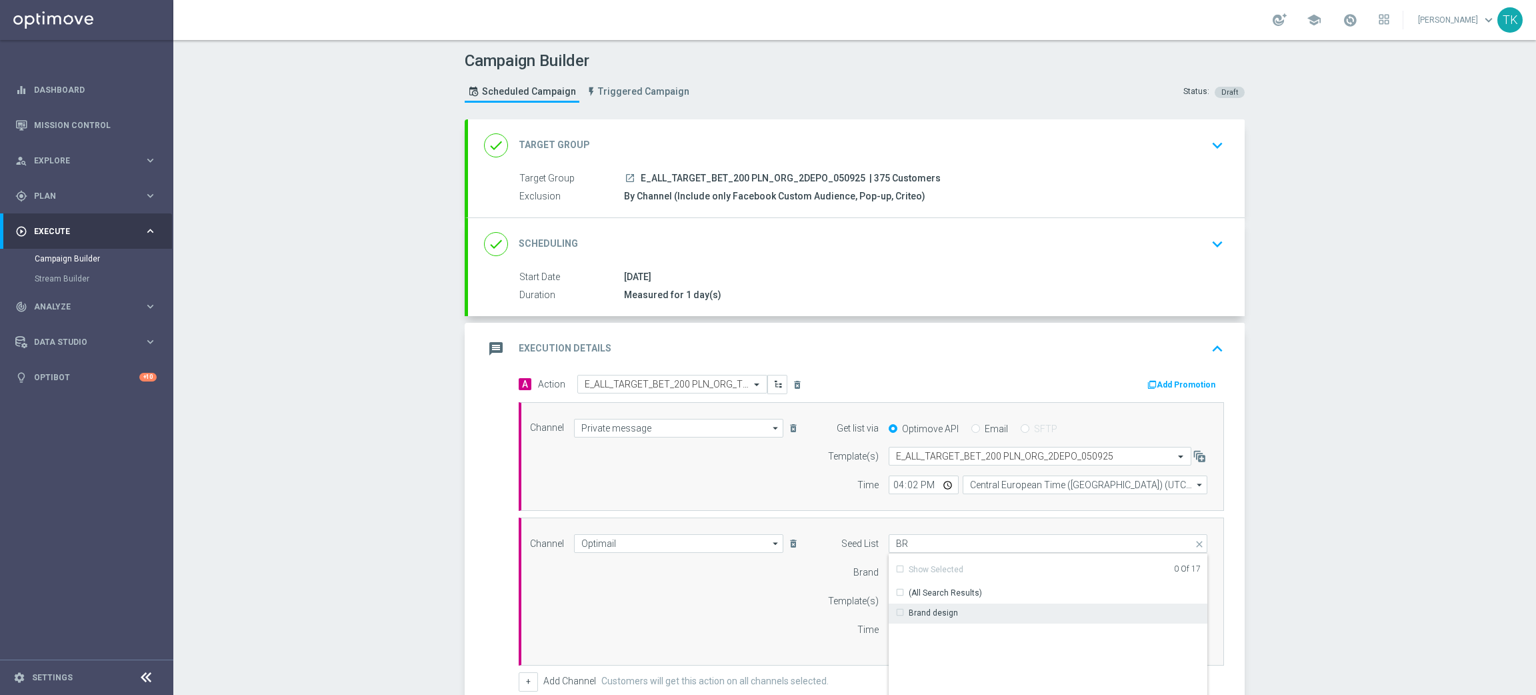
click at [926, 619] on div "Brand design" at bounding box center [1048, 612] width 319 height 19
drag, startPoint x: 772, startPoint y: 587, endPoint x: 838, endPoint y: 573, distance: 67.3
click at [771, 585] on div "Channel Optimail Optimail arrow_drop_down Show Selected 1 of 22 Target group on…" at bounding box center [868, 591] width 697 height 115
type input "Brand design"
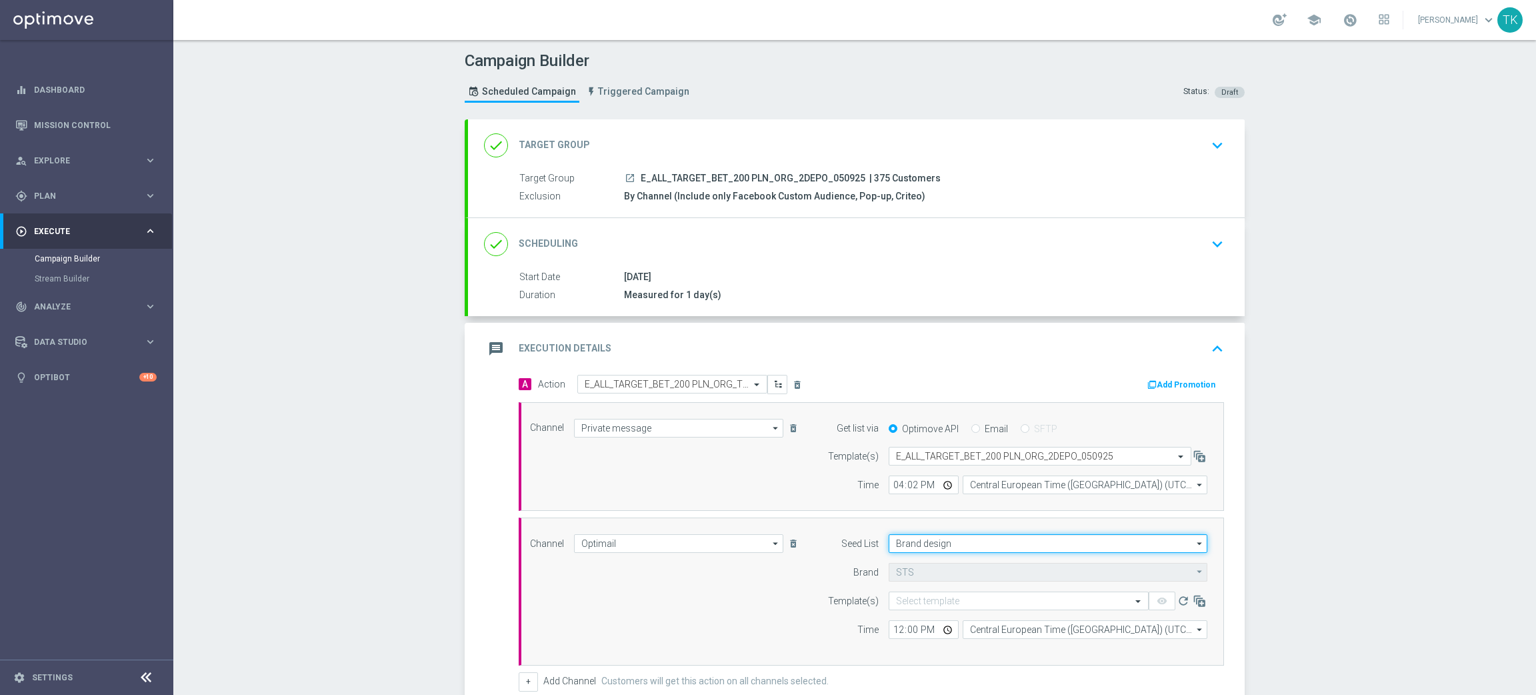
click at [930, 539] on input "Brand design" at bounding box center [1048, 543] width 319 height 19
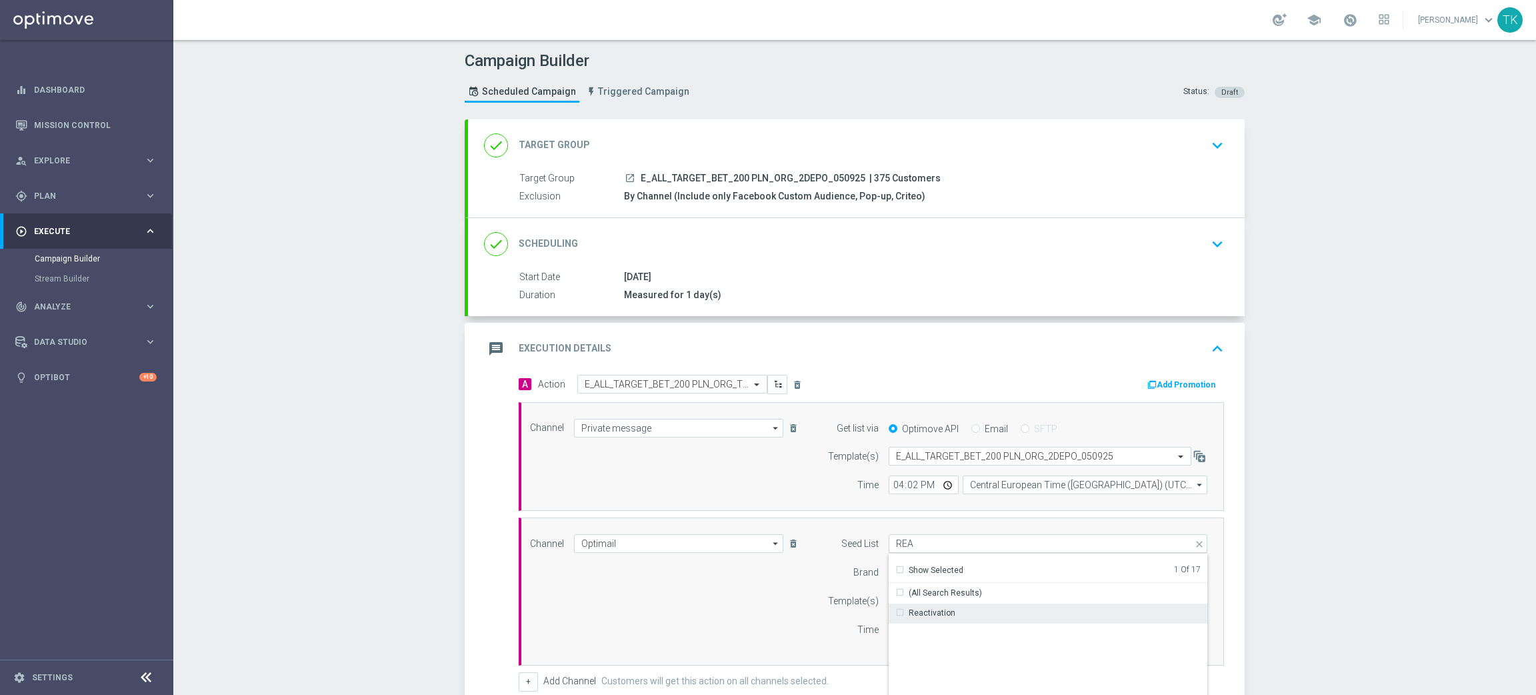
click at [930, 609] on div "Reactivation" at bounding box center [932, 613] width 47 height 12
click at [714, 612] on div "Channel Optimail Optimail arrow_drop_down Show Selected 1 of 22 Target group on…" at bounding box center [868, 591] width 697 height 115
type input "Selected 2 of 17"
click at [906, 600] on input "text" at bounding box center [1005, 600] width 219 height 11
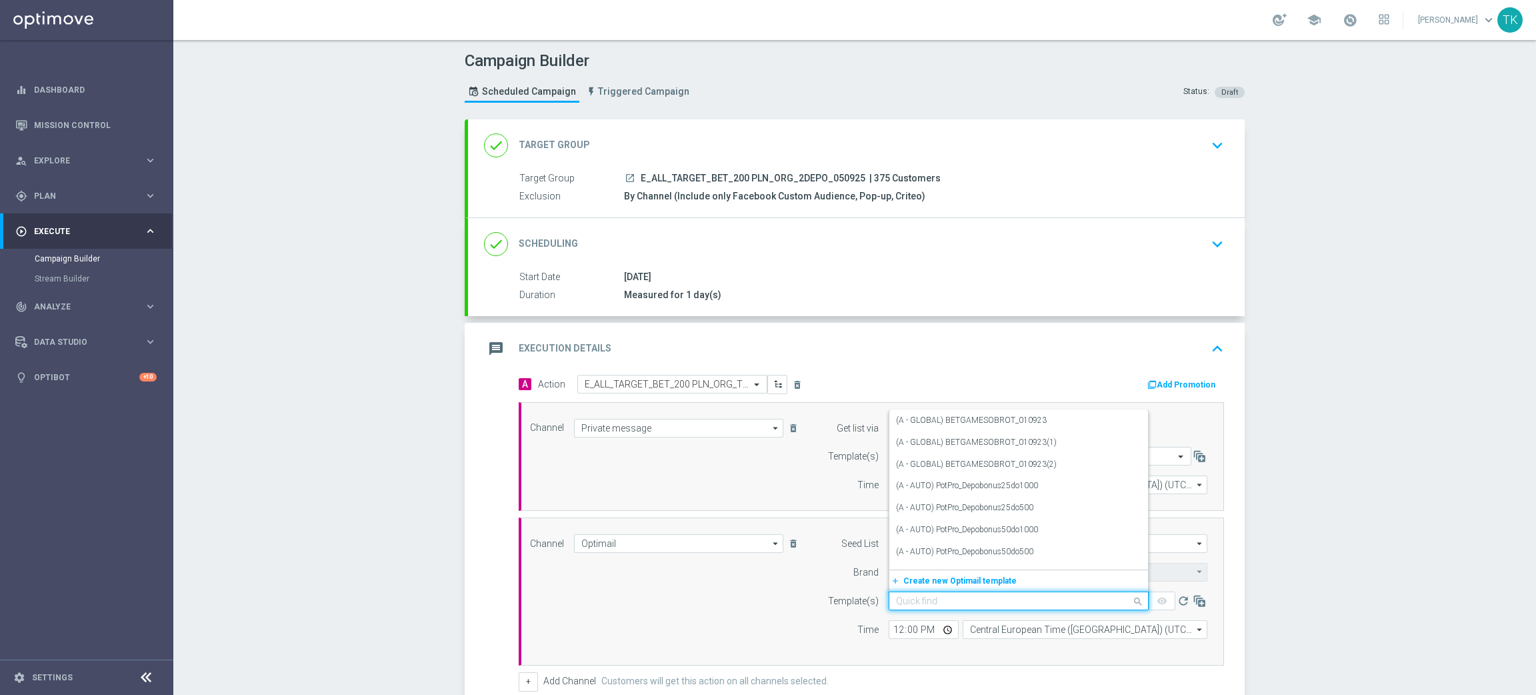
paste input "E_ALL_TARGET_BET_200 PLN_ORG_2DEPO_050925"
click at [942, 562] on label "E_ALL_TARGET_BET_200 PLN_ORG_2DEPO_050925" at bounding box center [990, 558] width 188 height 11
type input "E_ALL_TARGET_BET_200 PLN_ORG_2DEPO_050925"
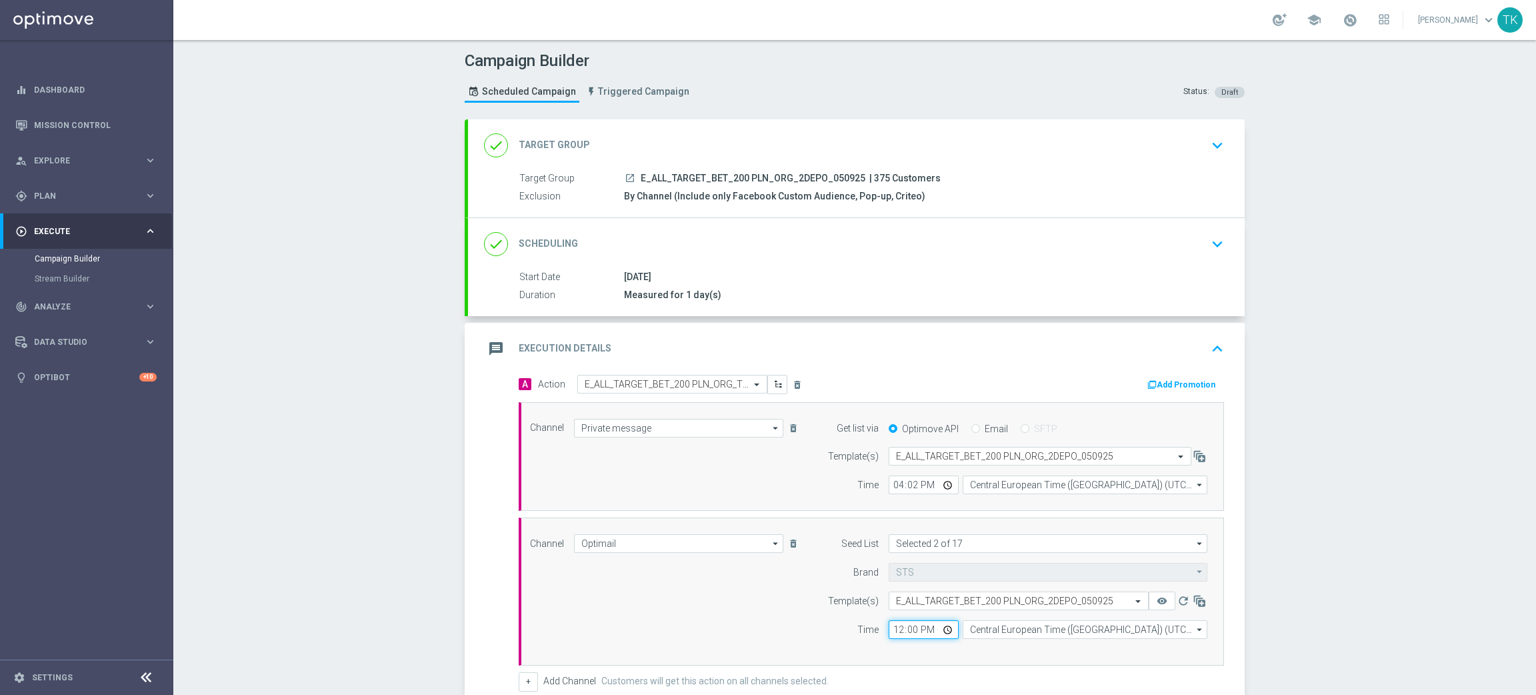
click at [890, 628] on input "12:00" at bounding box center [924, 629] width 70 height 19
type input "16:02"
click at [1038, 633] on input "Central European Time ([GEOGRAPHIC_DATA]) (UTC +02:00)" at bounding box center [1085, 629] width 245 height 19
click at [995, 647] on div "Central European Time ([GEOGRAPHIC_DATA]) (UTC +02:00)" at bounding box center [1079, 649] width 218 height 12
type input "Central European Time ([GEOGRAPHIC_DATA]) (UTC +02:00)"
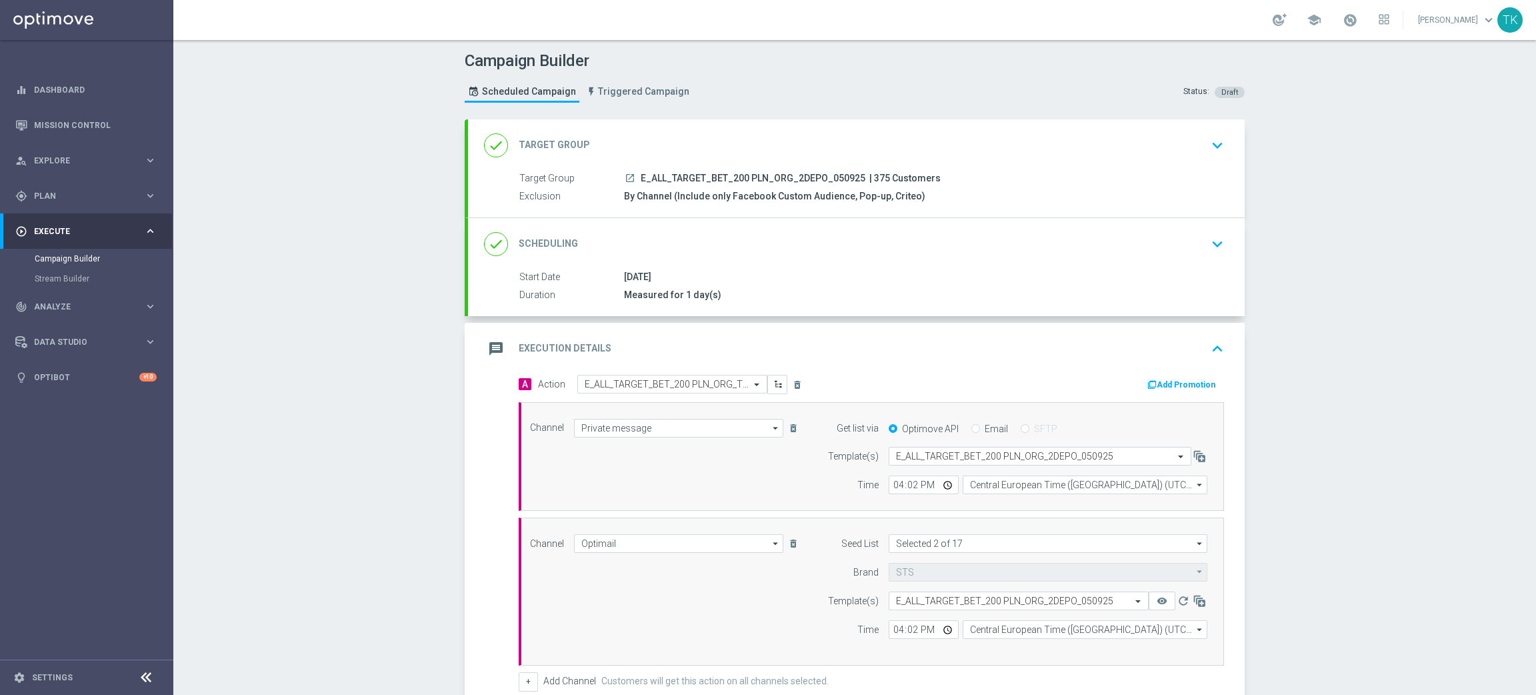
scroll to position [330, 0]
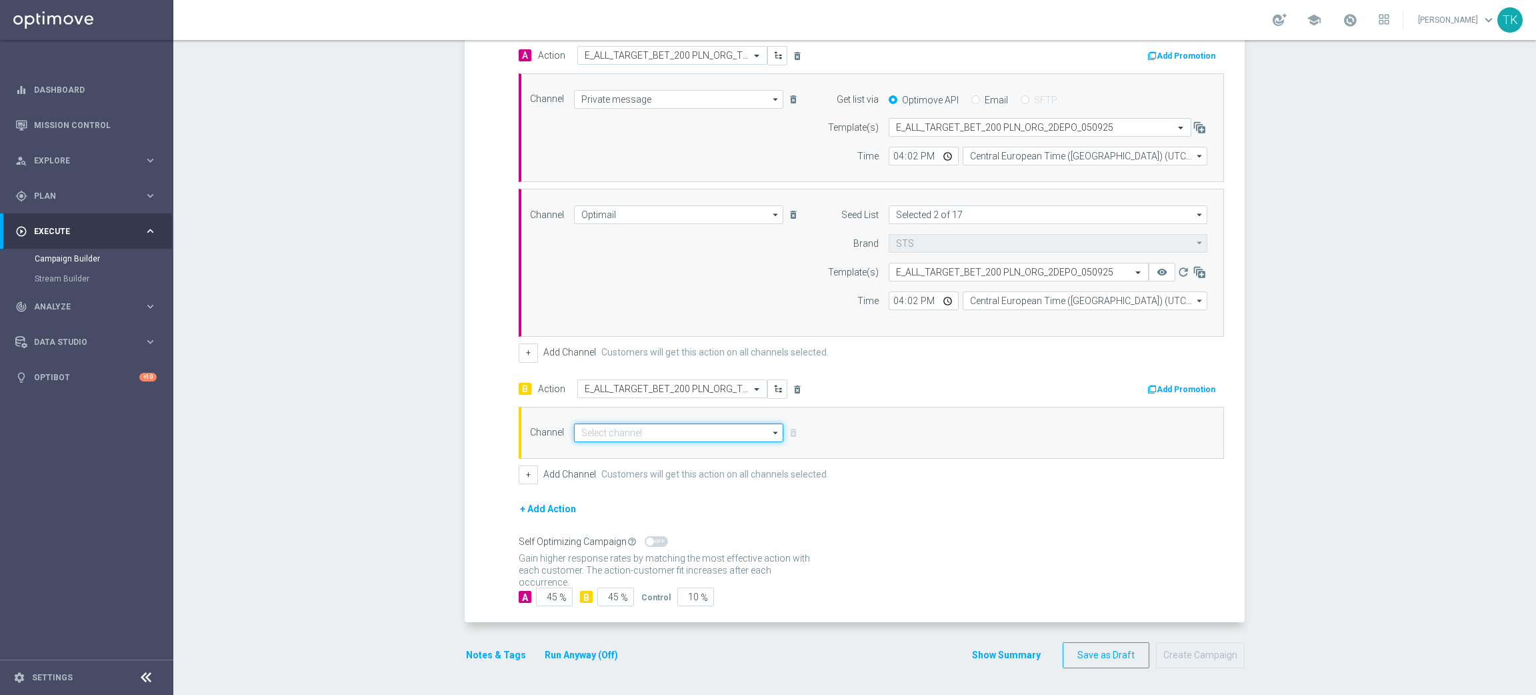
click at [585, 435] on input at bounding box center [678, 432] width 209 height 19
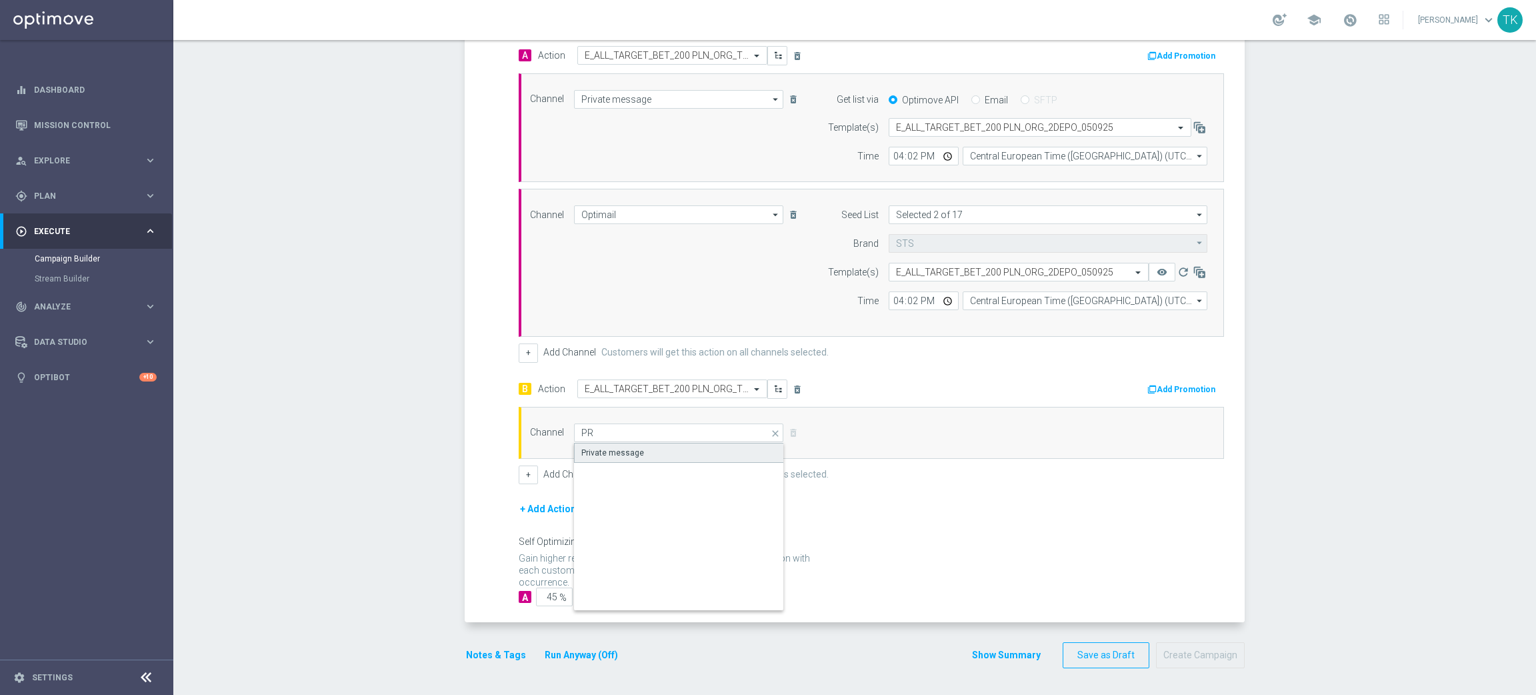
click at [589, 448] on div "Private message" at bounding box center [612, 453] width 63 height 12
type input "Private message"
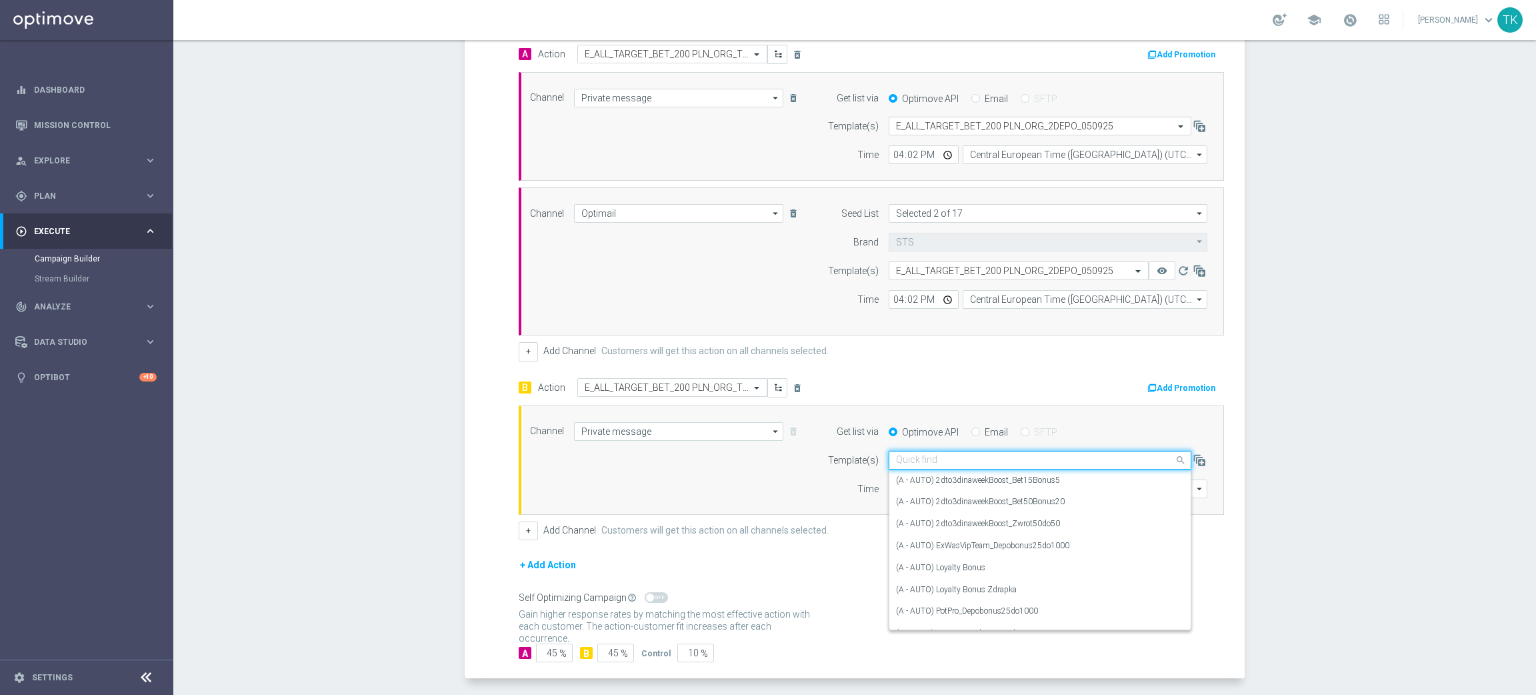
click at [902, 462] on input "text" at bounding box center [1026, 460] width 261 height 11
paste input "E_ALL_TARGET_BET_200 PLN_ORG_2DEPO_050925"
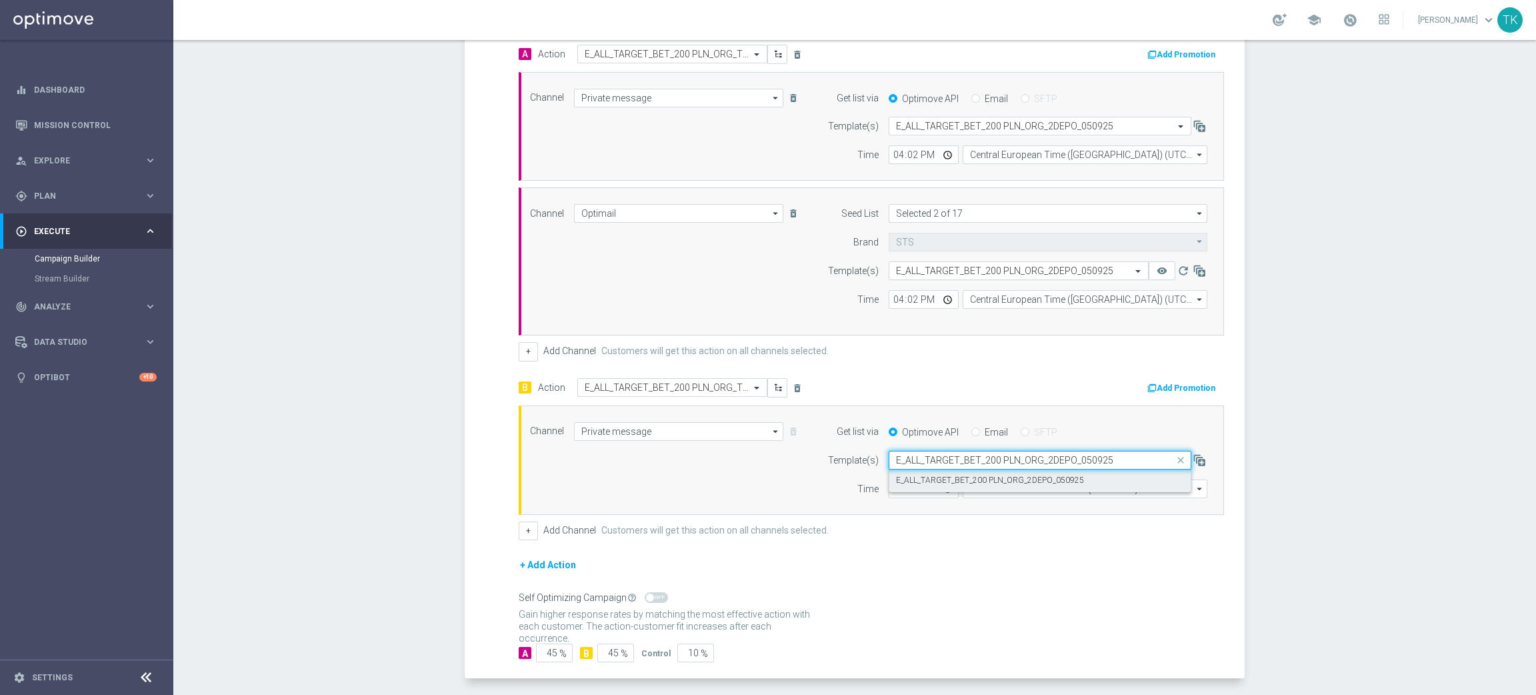
click at [918, 480] on label "E_ALL_TARGET_BET_200 PLN_ORG_2DEPO_050925" at bounding box center [990, 480] width 188 height 11
type input "E_ALL_TARGET_BET_200 PLN_ORG_2DEPO_050925"
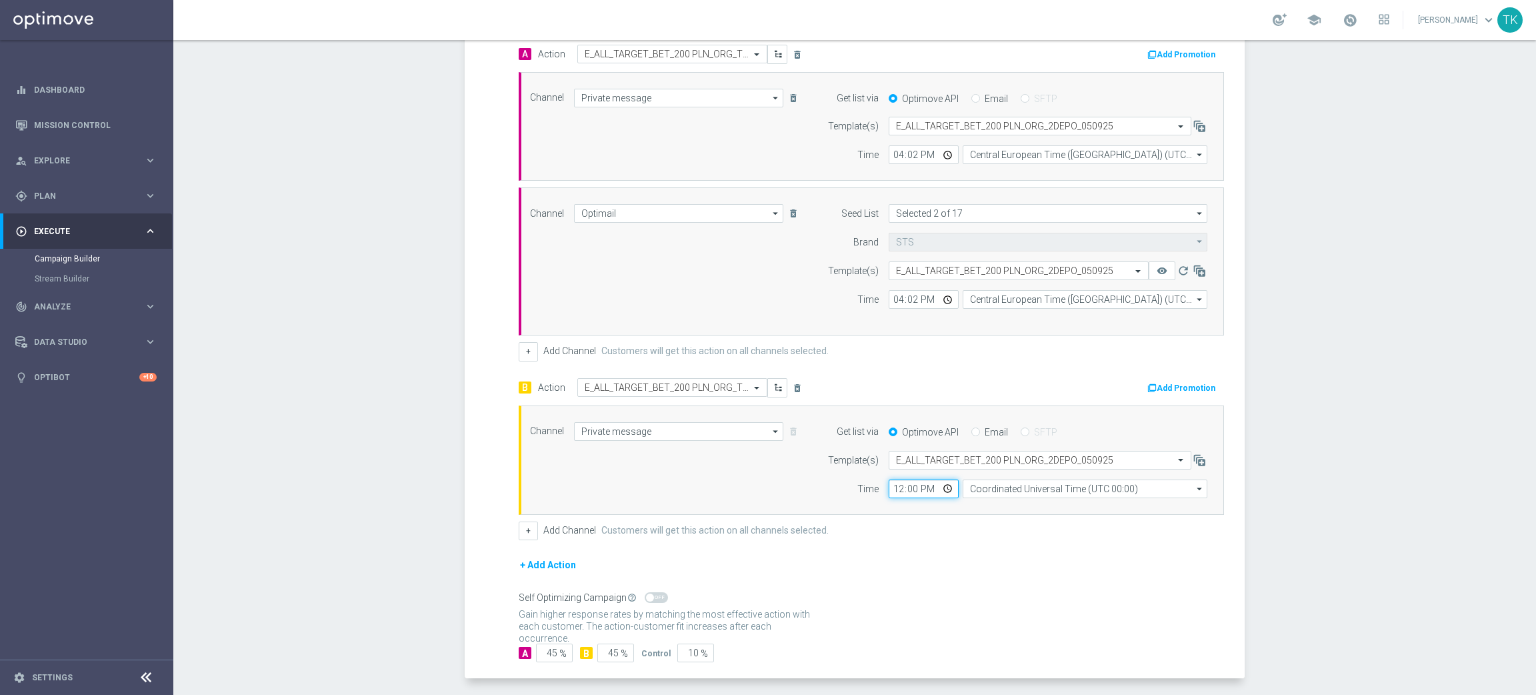
click at [891, 490] on input "12:00" at bounding box center [924, 488] width 70 height 19
type input "16:02"
click at [974, 491] on input "Coordinated Universal Time (UTC 00:00)" at bounding box center [1085, 488] width 245 height 19
click at [989, 516] on div "Central European Time ([GEOGRAPHIC_DATA]) (UTC +02:00)" at bounding box center [1085, 509] width 245 height 20
type input "Central European Time ([GEOGRAPHIC_DATA]) (UTC +02:00)"
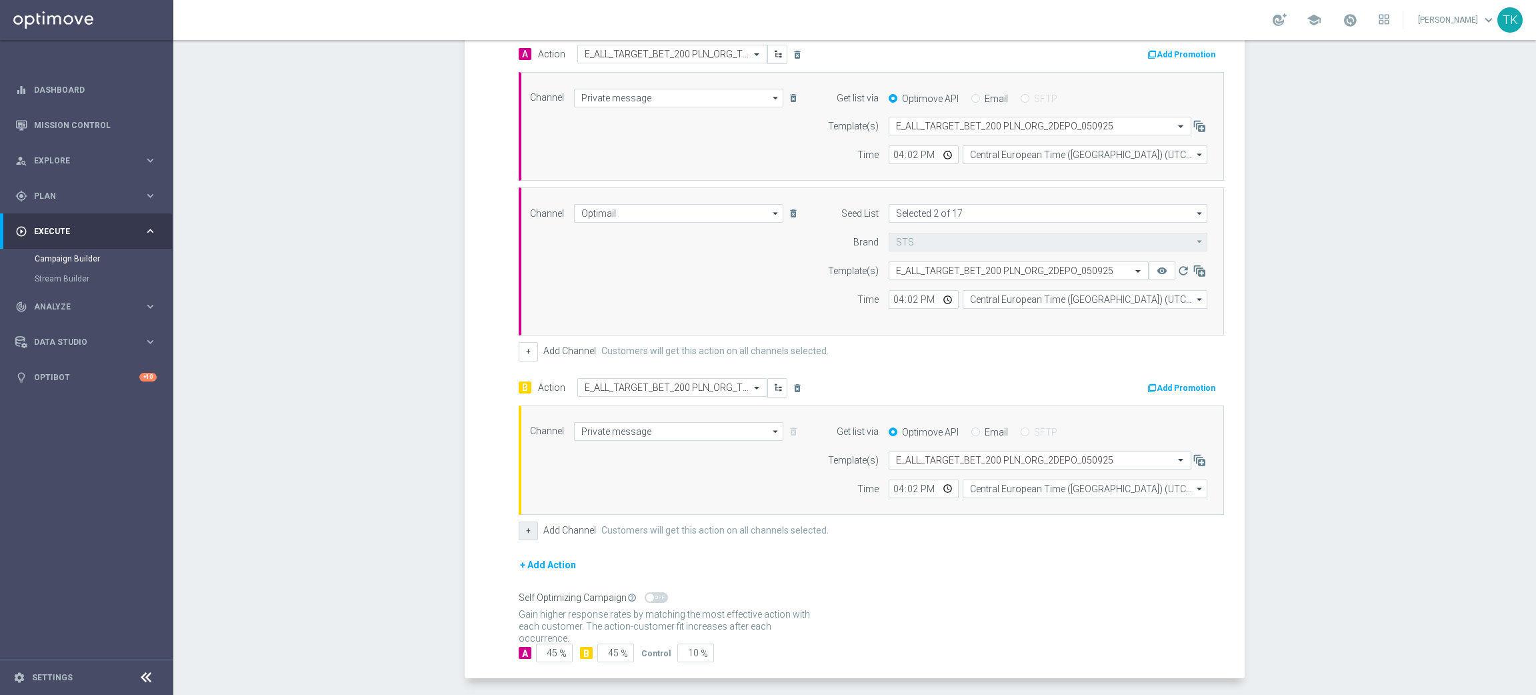
click at [519, 531] on button "+" at bounding box center [528, 530] width 19 height 19
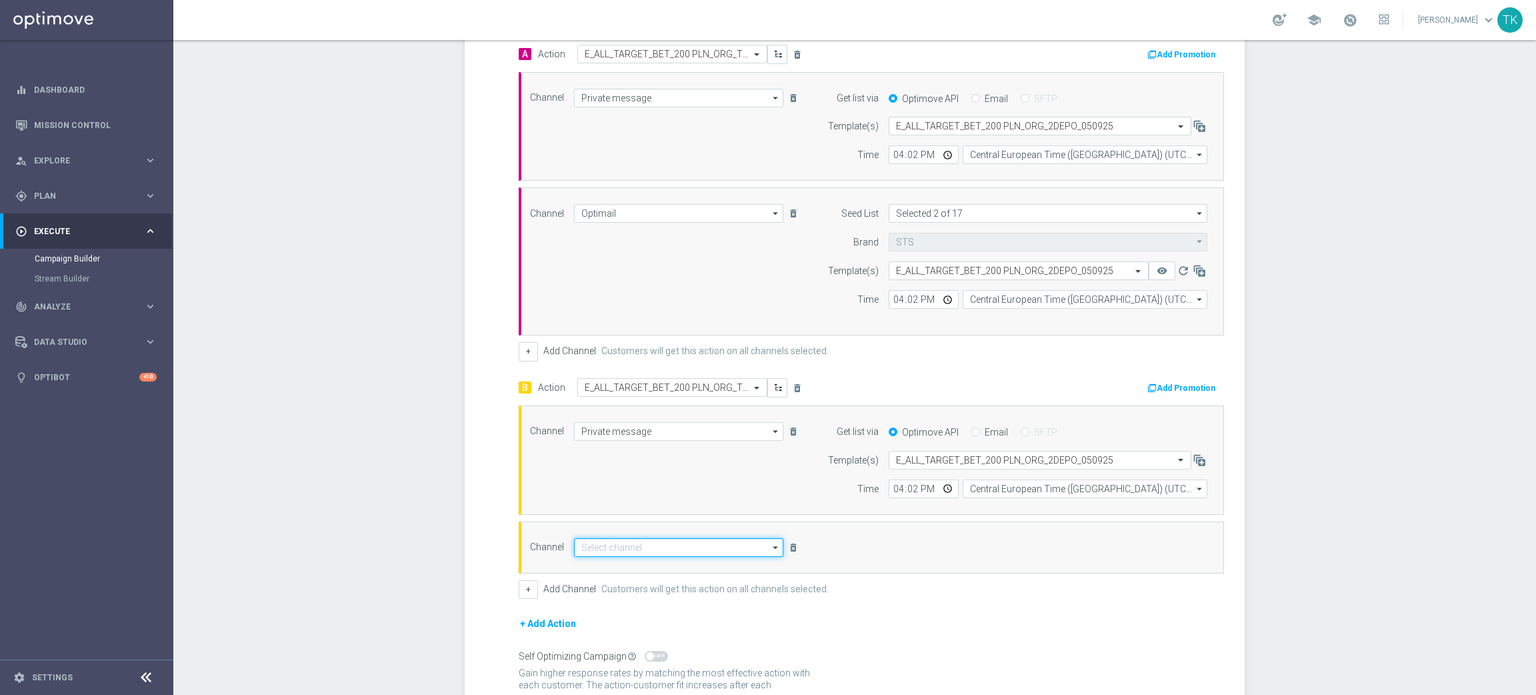
click at [691, 550] on input at bounding box center [678, 547] width 209 height 19
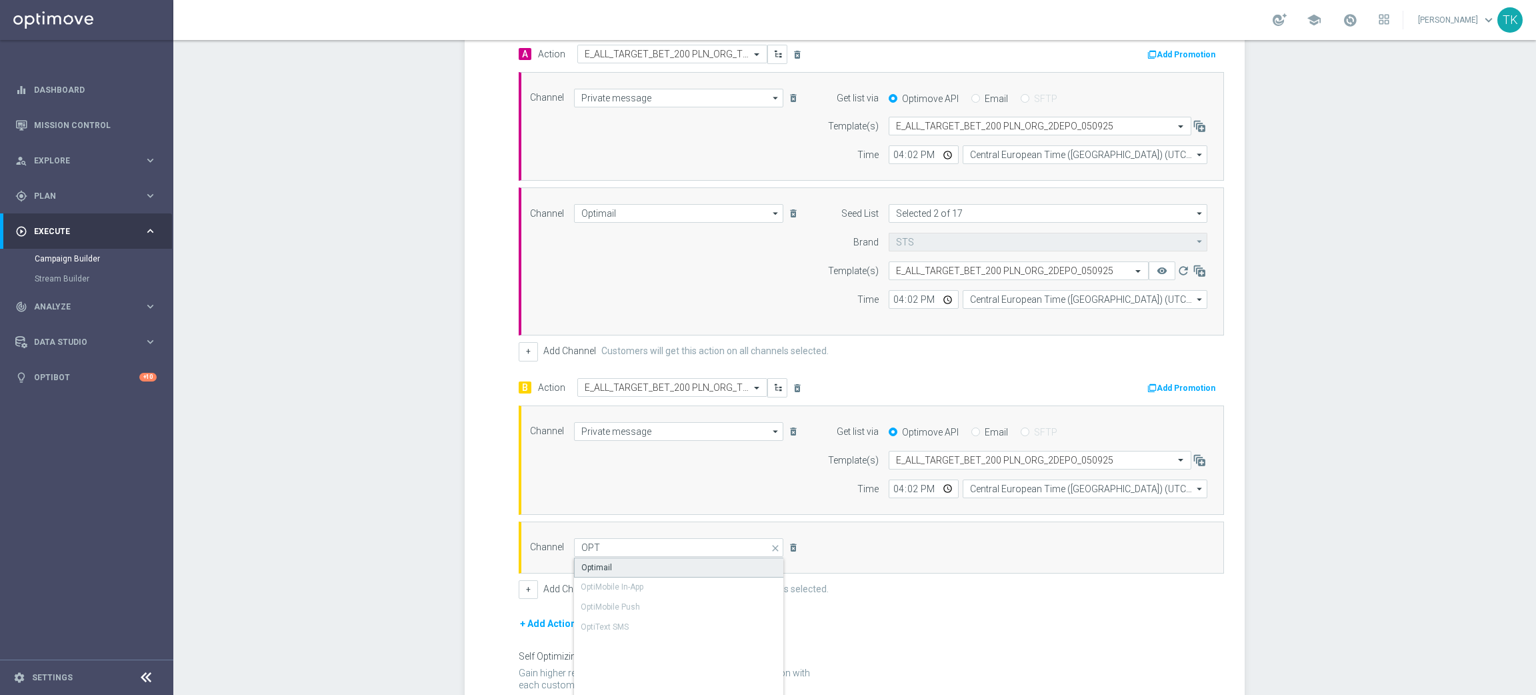
click at [663, 563] on div "Optimail" at bounding box center [679, 567] width 210 height 20
type input "Optimail"
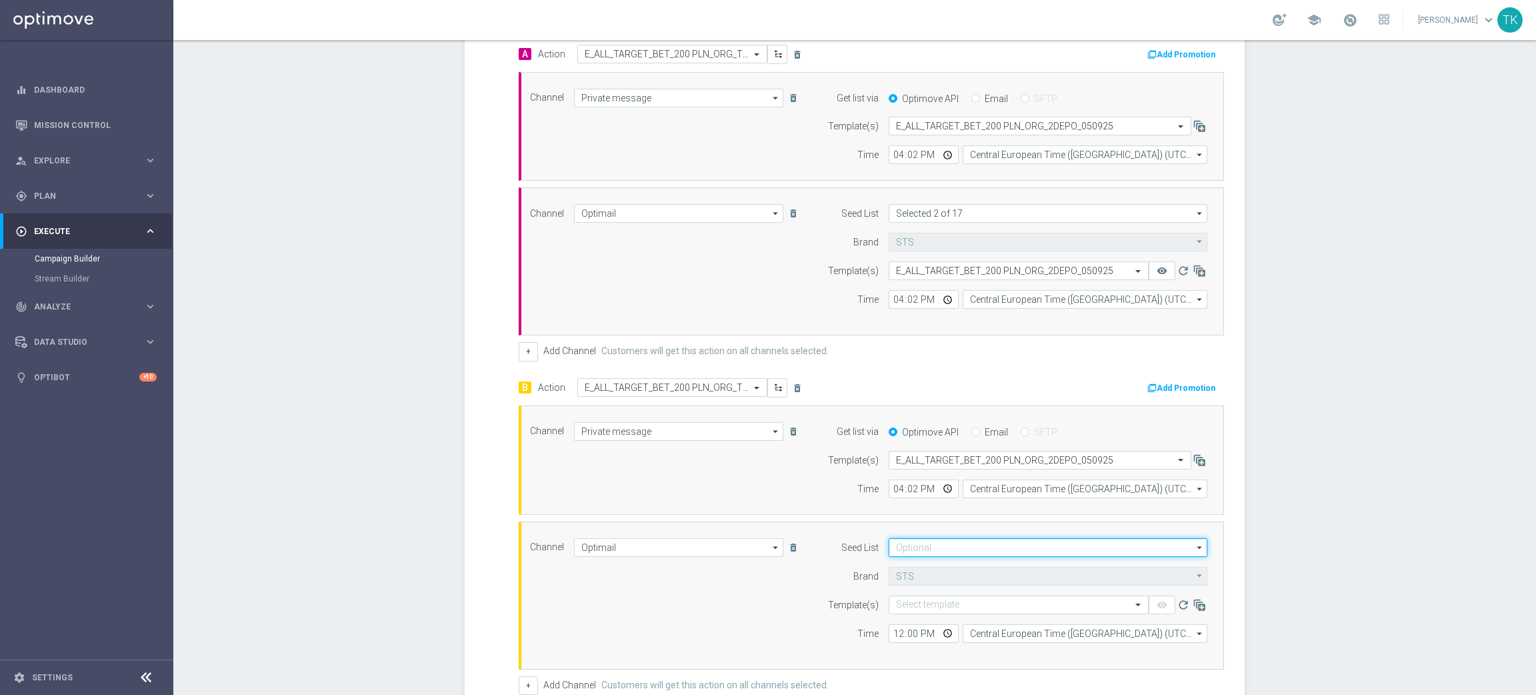
click at [927, 551] on input at bounding box center [1048, 547] width 319 height 19
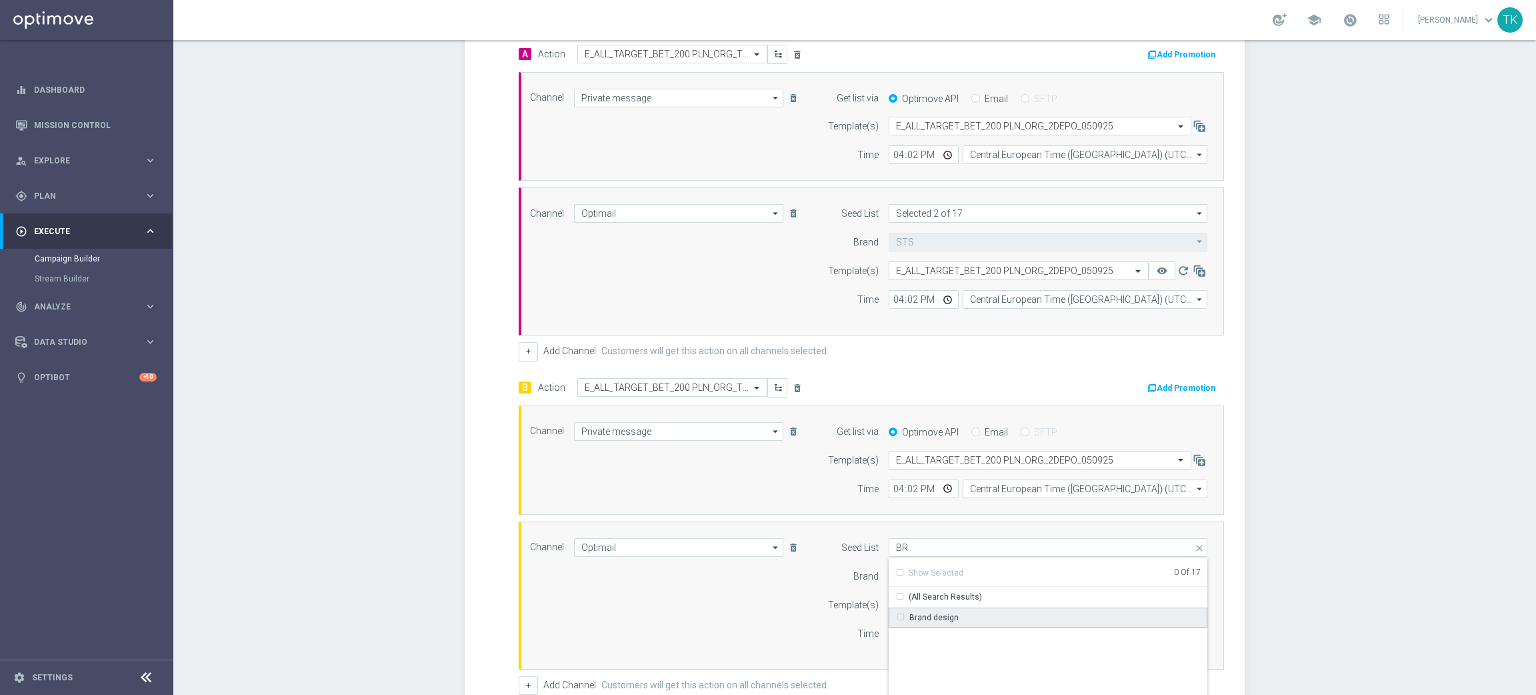
click at [922, 615] on div "Brand design" at bounding box center [934, 617] width 49 height 12
drag, startPoint x: 705, startPoint y: 618, endPoint x: 905, endPoint y: 571, distance: 204.9
click at [705, 615] on div "Channel Optimail Optimail arrow_drop_down Show Selected 1 of 22 Target group on…" at bounding box center [868, 595] width 697 height 115
type input "Brand design"
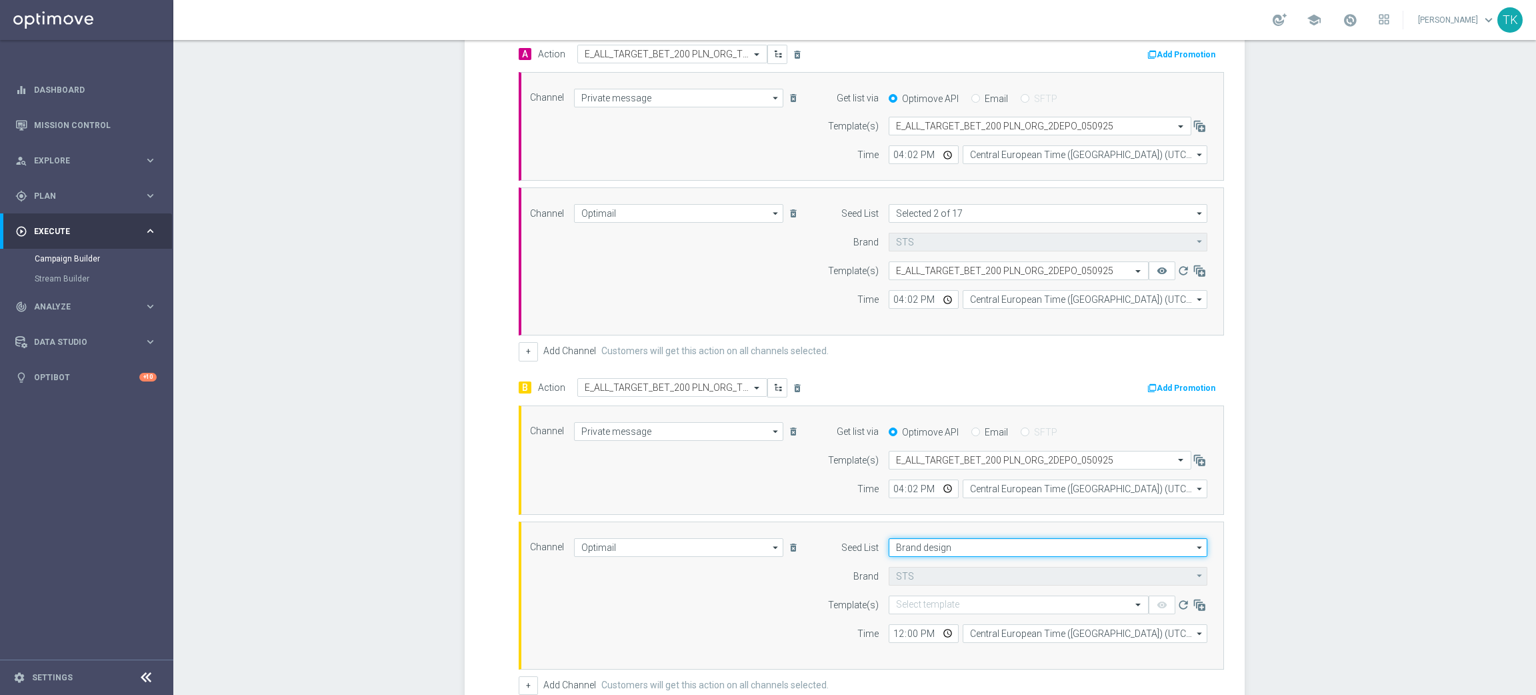
click at [914, 547] on input "Brand design" at bounding box center [1048, 547] width 319 height 19
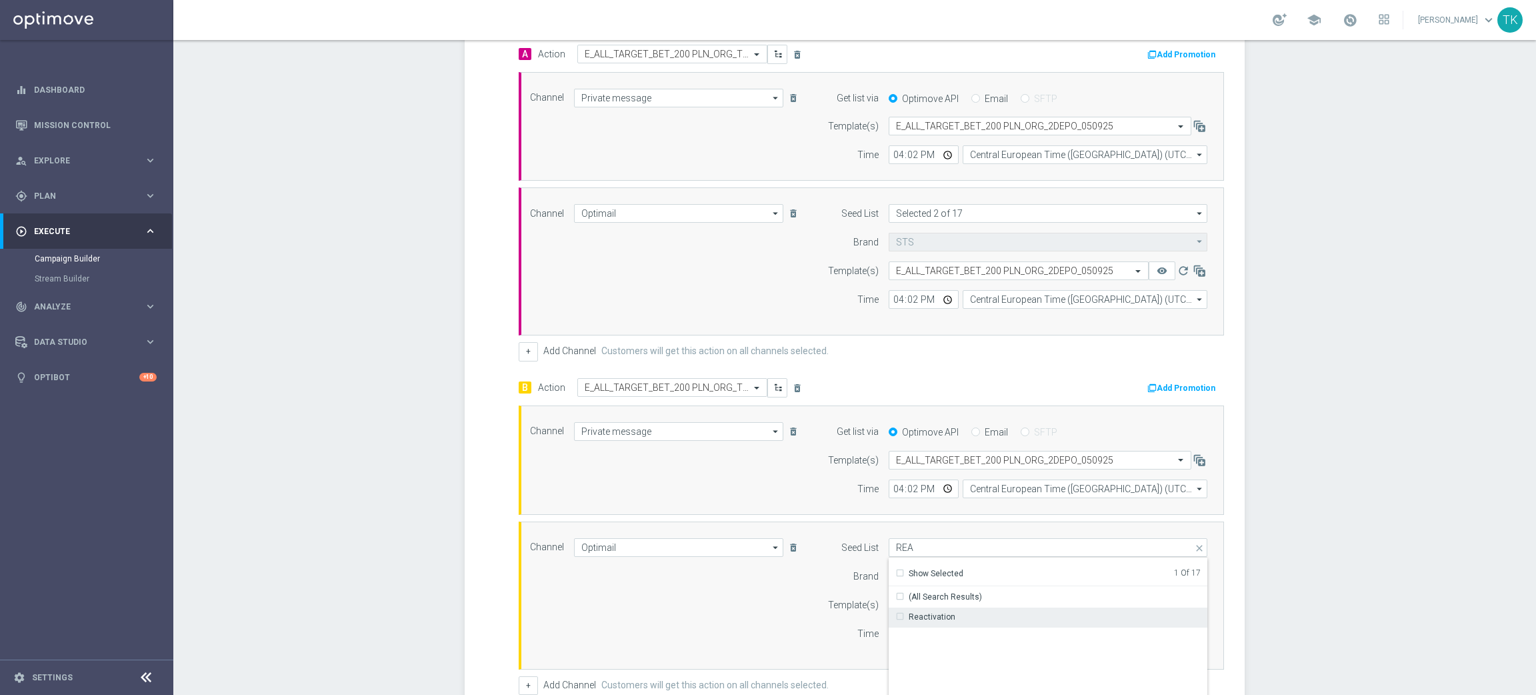
click at [926, 620] on div "Reactivation" at bounding box center [932, 617] width 47 height 12
click at [725, 619] on div "Channel Optimail Optimail arrow_drop_down Show Selected 1 of 22 Target group on…" at bounding box center [868, 595] width 697 height 115
type input "Selected 2 of 17"
click at [914, 609] on input "text" at bounding box center [1005, 604] width 219 height 11
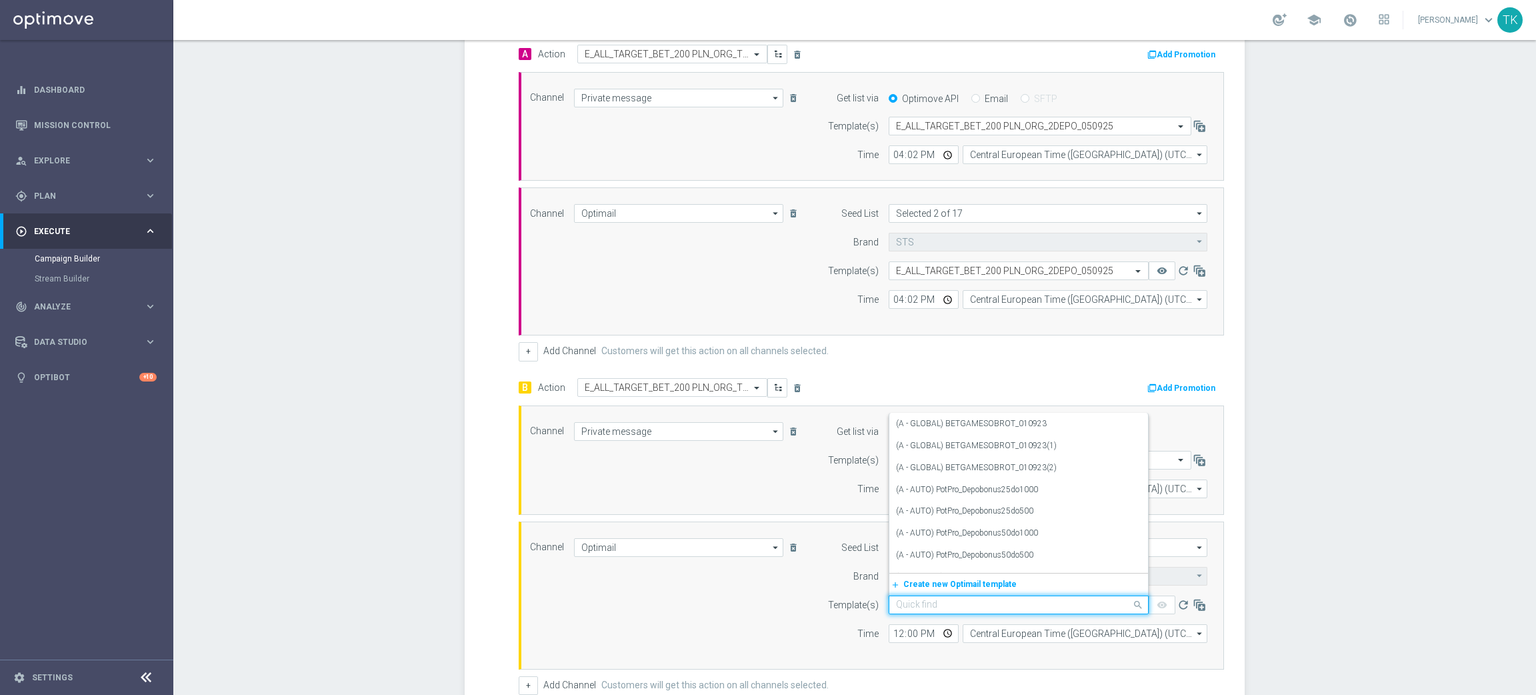
paste input "E_ALL_TARGET_BET_200 PLN_ORG_2DEPO_050925"
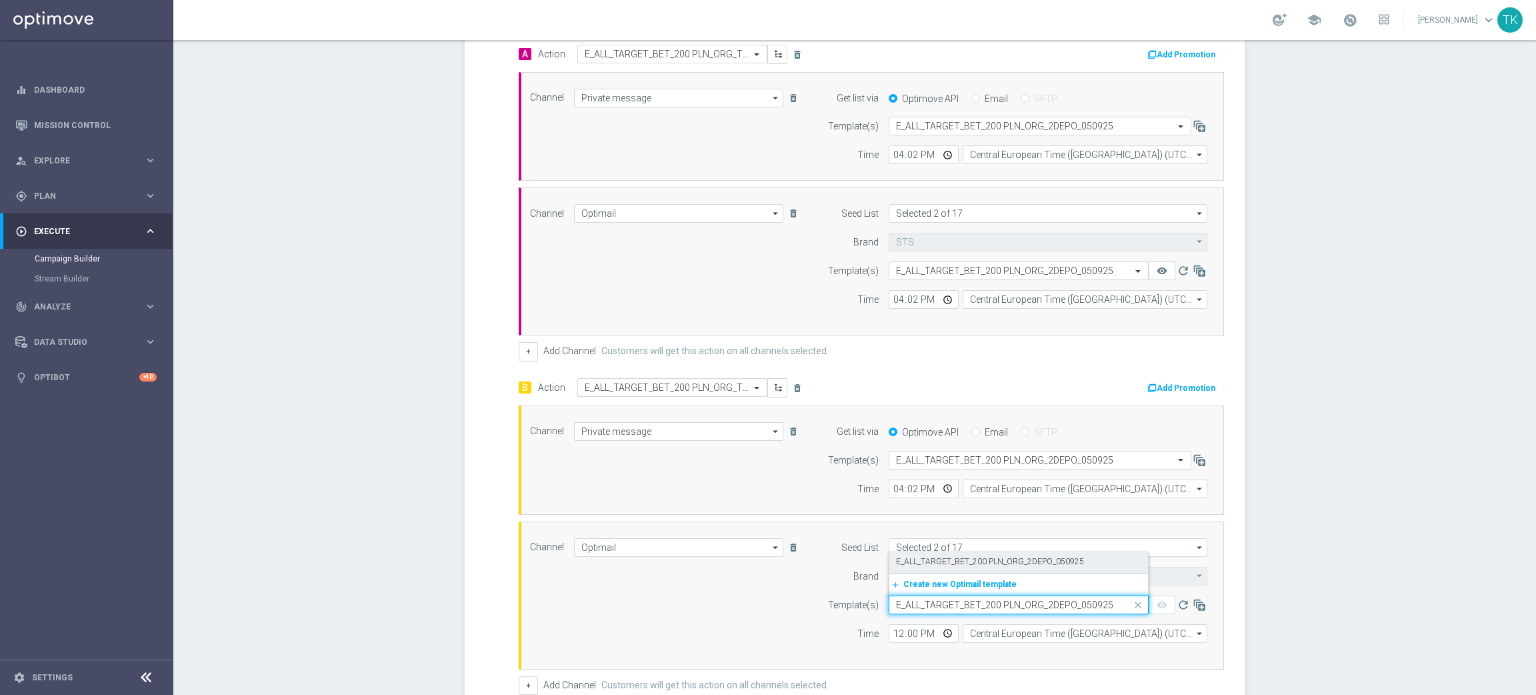
click at [942, 569] on div "E_ALL_TARGET_BET_200 PLN_ORG_2DEPO_050925" at bounding box center [1018, 562] width 245 height 22
type input "E_ALL_TARGET_BET_200 PLN_ORG_2DEPO_050925"
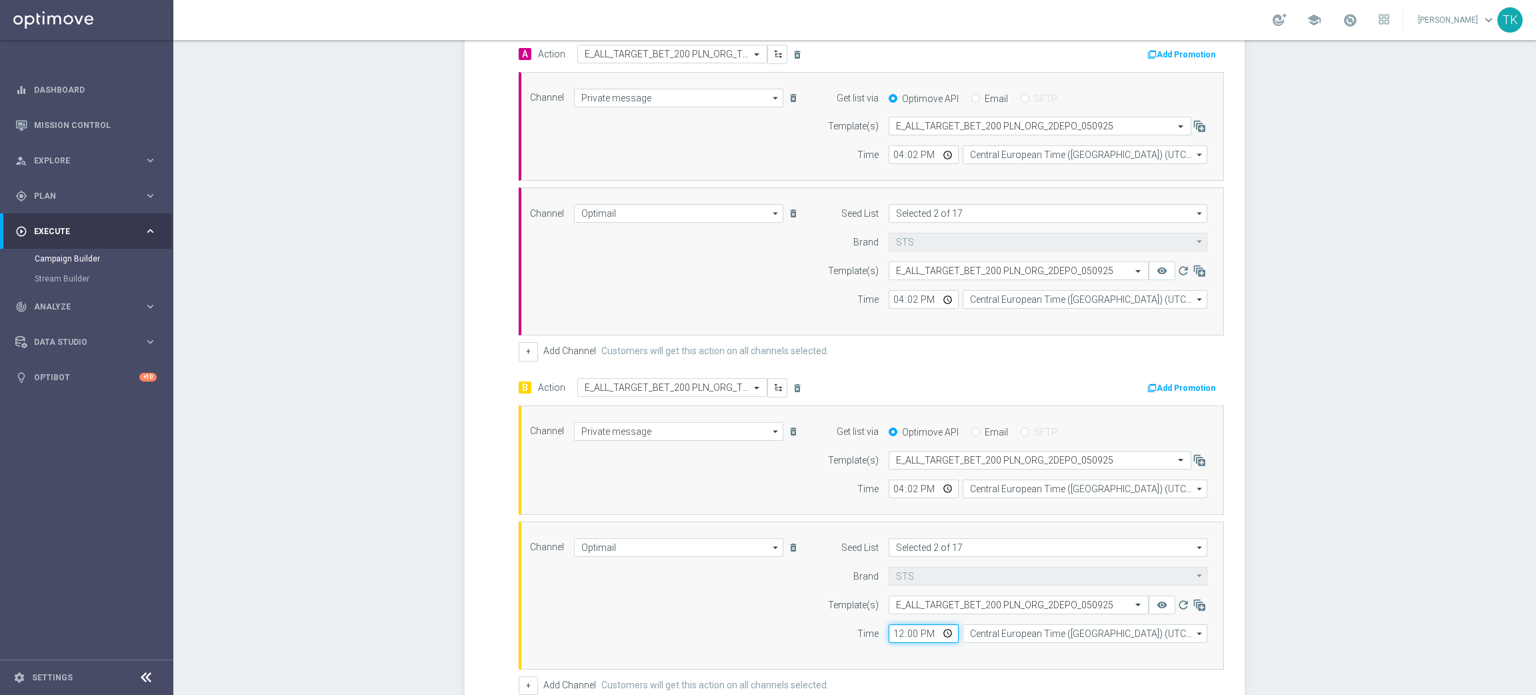
click at [893, 630] on input "12:00" at bounding box center [924, 633] width 70 height 19
type input "16:02"
click at [973, 630] on input "Central European Time ([GEOGRAPHIC_DATA]) (UTC +02:00)" at bounding box center [1085, 633] width 245 height 19
click at [998, 660] on div "Central European Time ([GEOGRAPHIC_DATA]) (UTC +02:00)" at bounding box center [1085, 653] width 245 height 20
type input "Central European Time ([GEOGRAPHIC_DATA]) (UTC +02:00)"
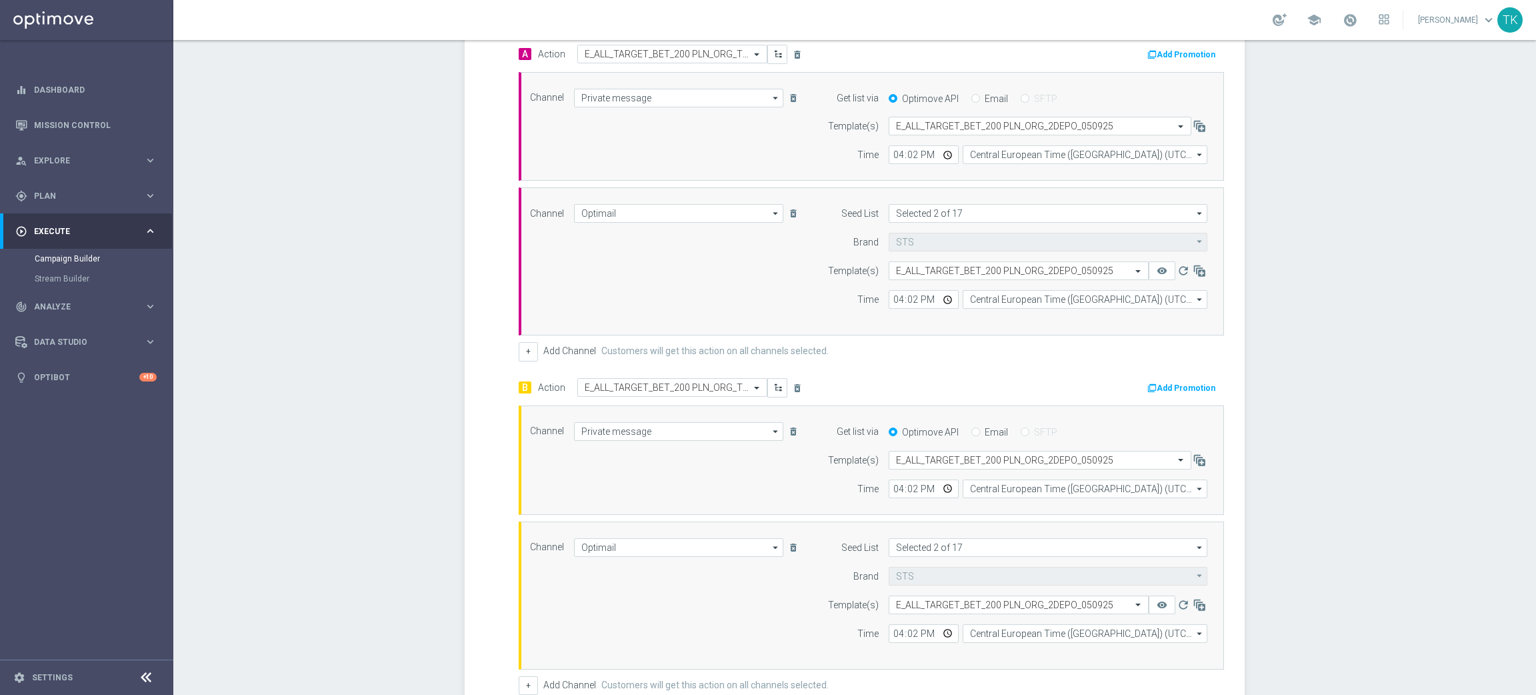
scroll to position [530, 0]
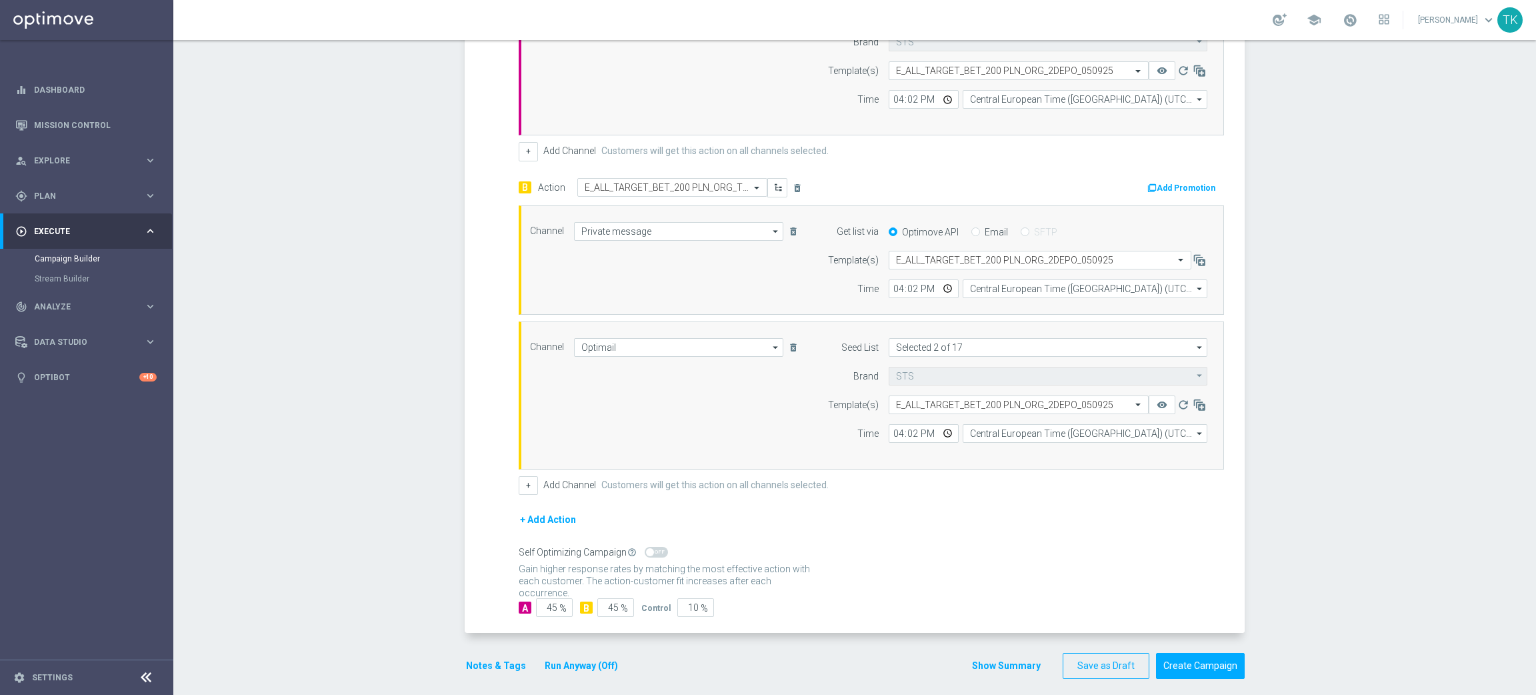
click at [995, 669] on button "Show Summary" at bounding box center [1007, 665] width 70 height 15
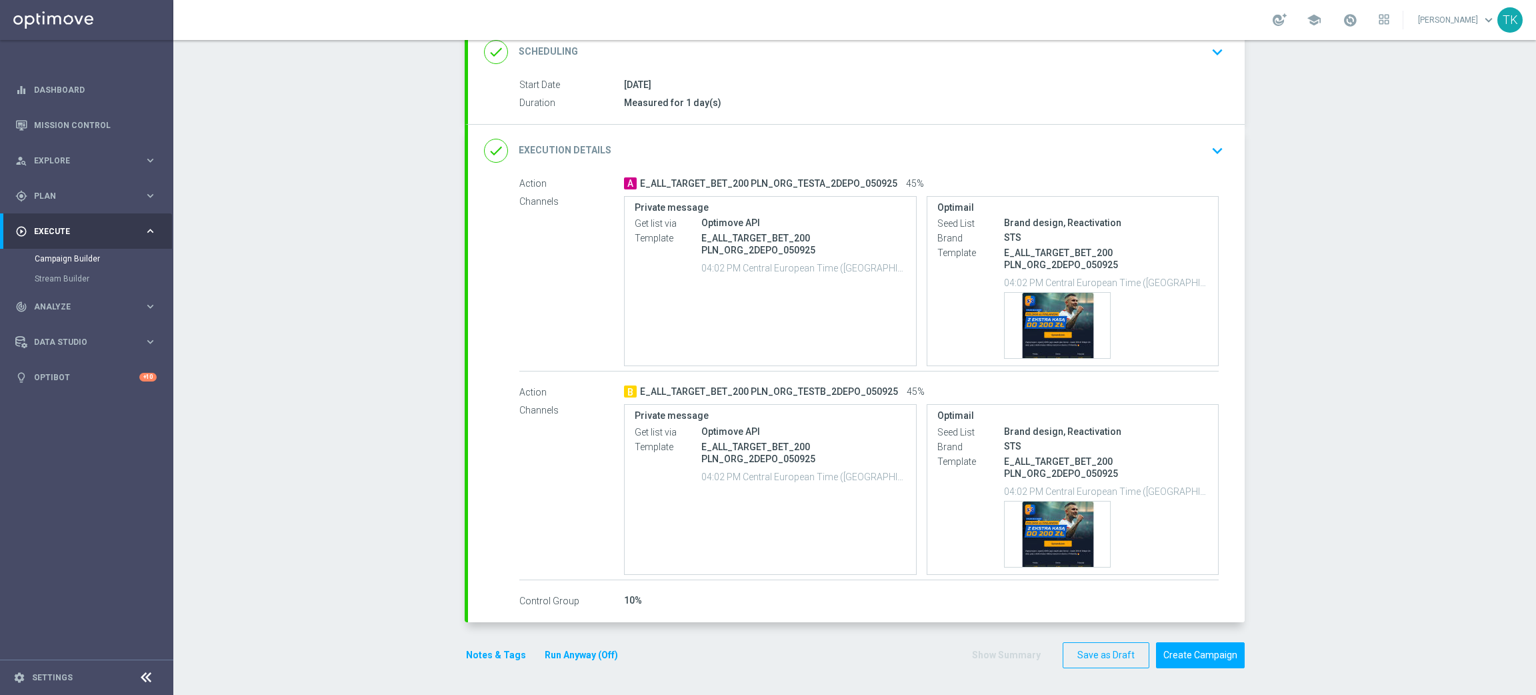
scroll to position [191, 0]
click at [1070, 147] on div "done Execution Details keyboard_arrow_down" at bounding box center [856, 151] width 745 height 25
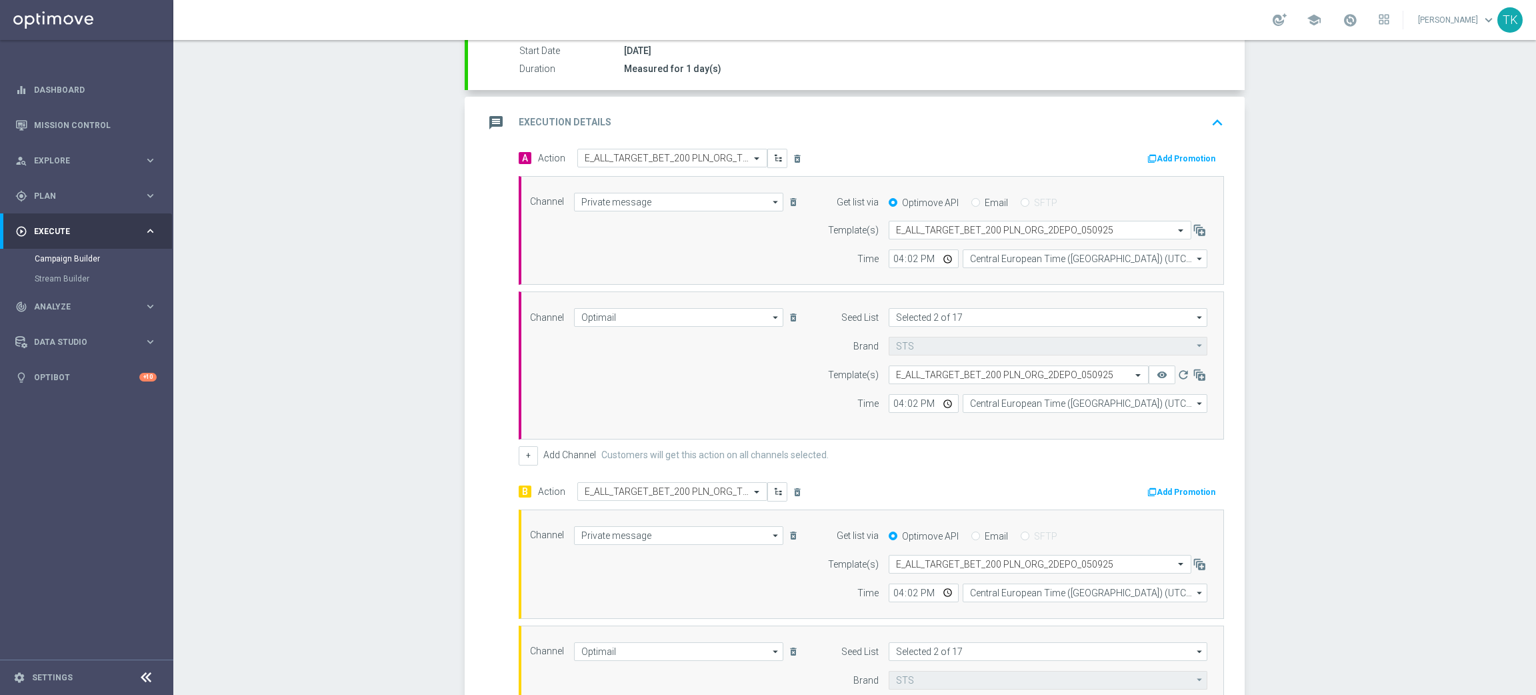
scroll to position [269, 0]
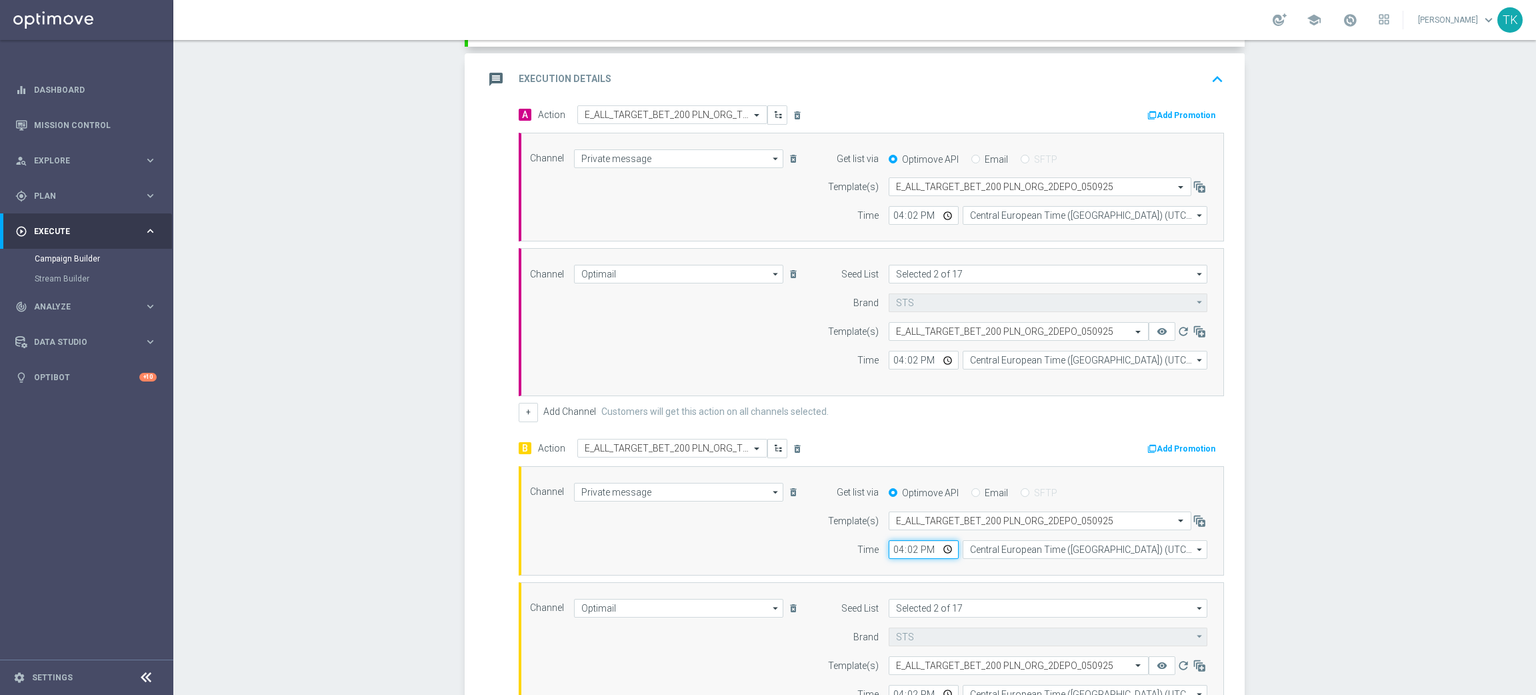
click at [891, 552] on input "16:02" at bounding box center [924, 549] width 70 height 19
type input "19:02"
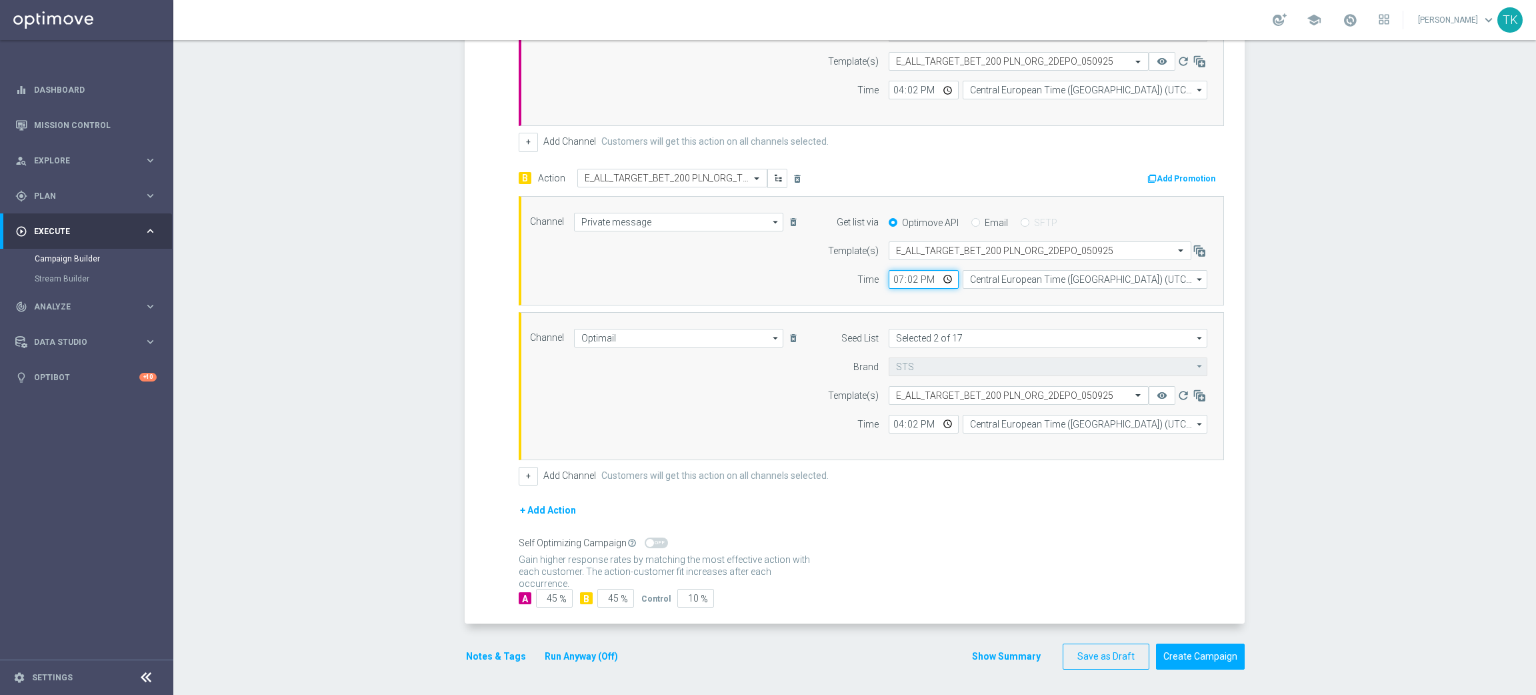
scroll to position [543, 0]
click at [997, 655] on button "Show Summary" at bounding box center [1007, 654] width 70 height 15
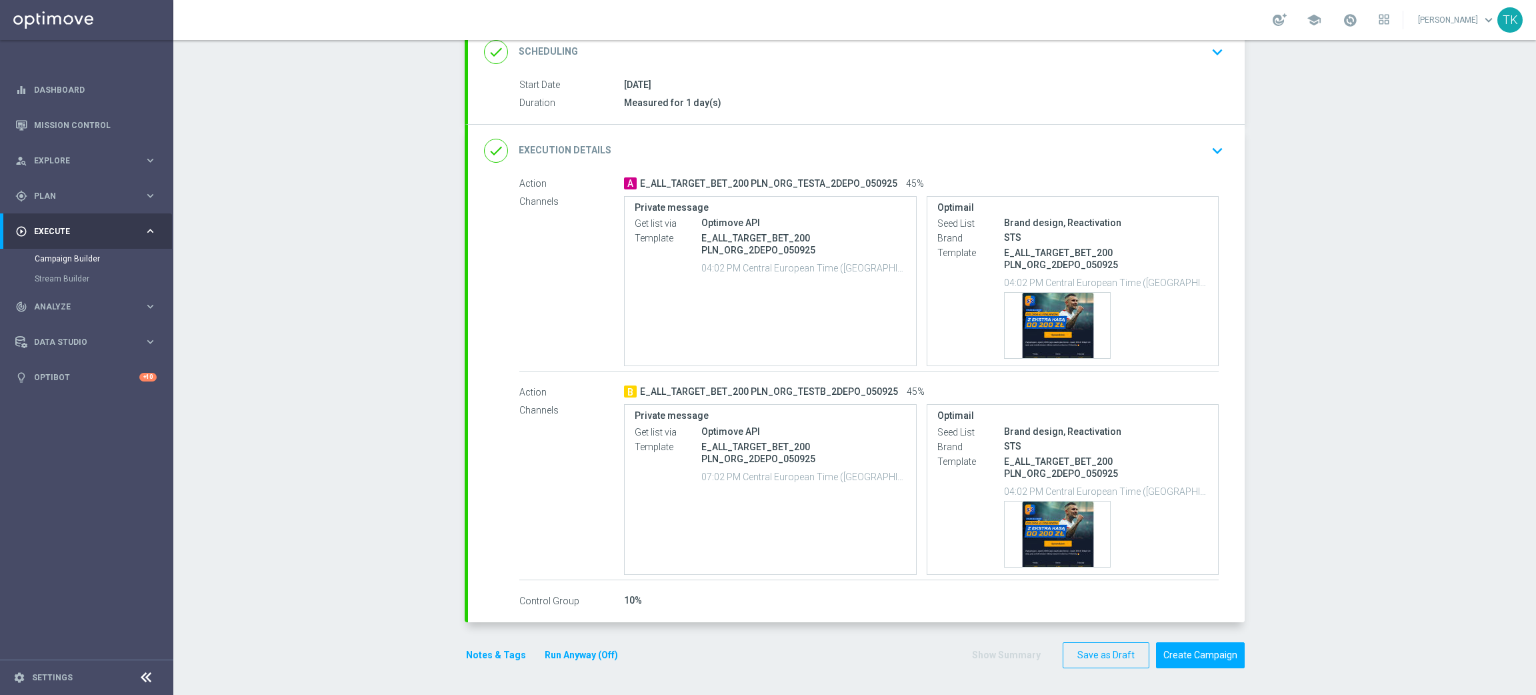
scroll to position [191, 0]
click at [487, 652] on button "Notes & Tags" at bounding box center [496, 655] width 63 height 17
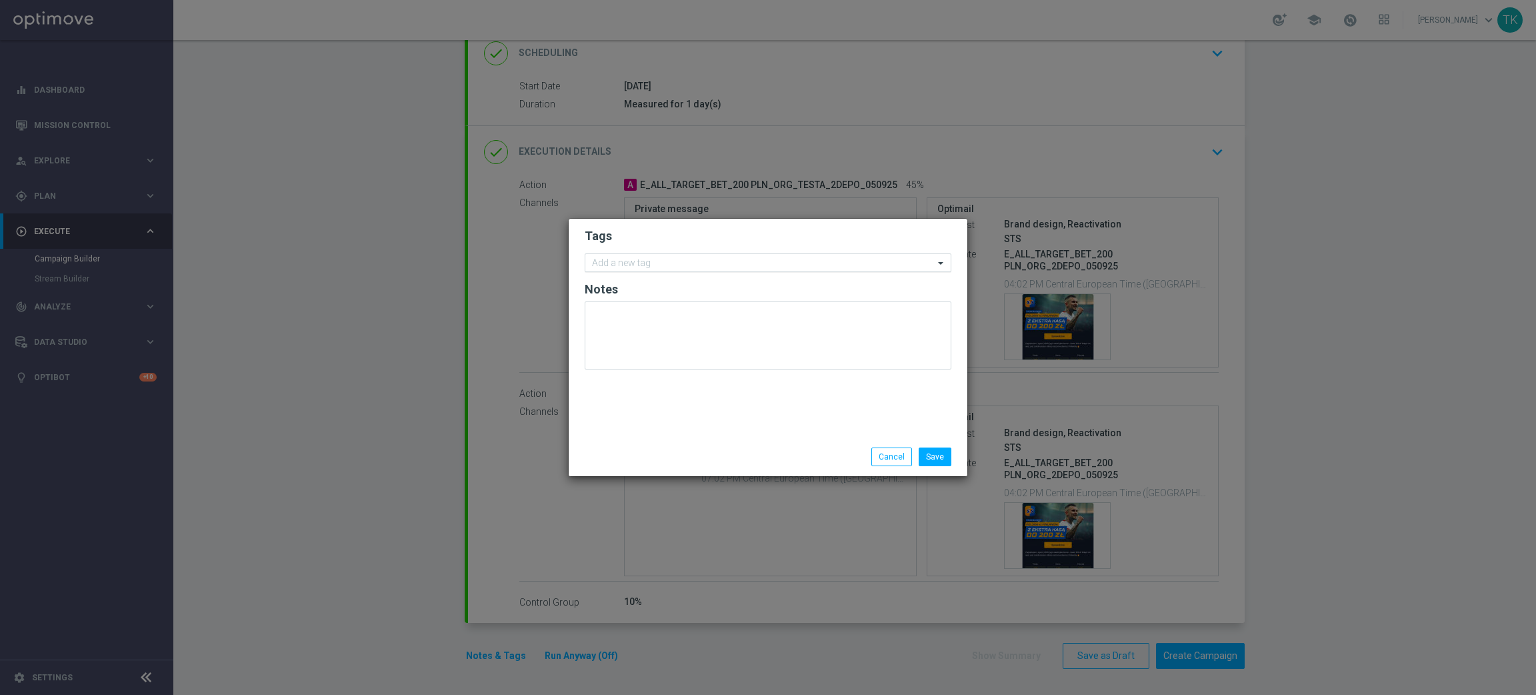
click at [618, 263] on input "text" at bounding box center [763, 263] width 342 height 11
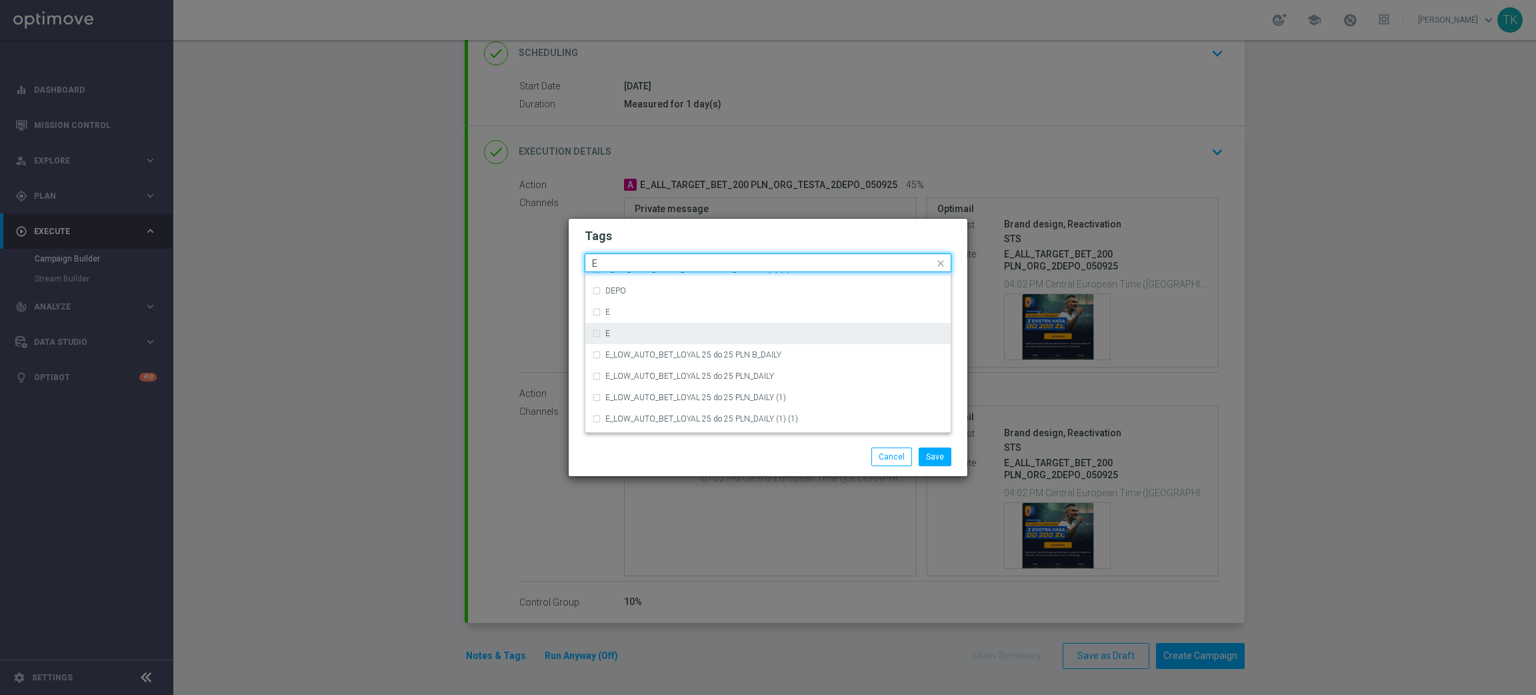
scroll to position [1900, 0]
click at [655, 323] on div "E" at bounding box center [774, 325] width 339 height 8
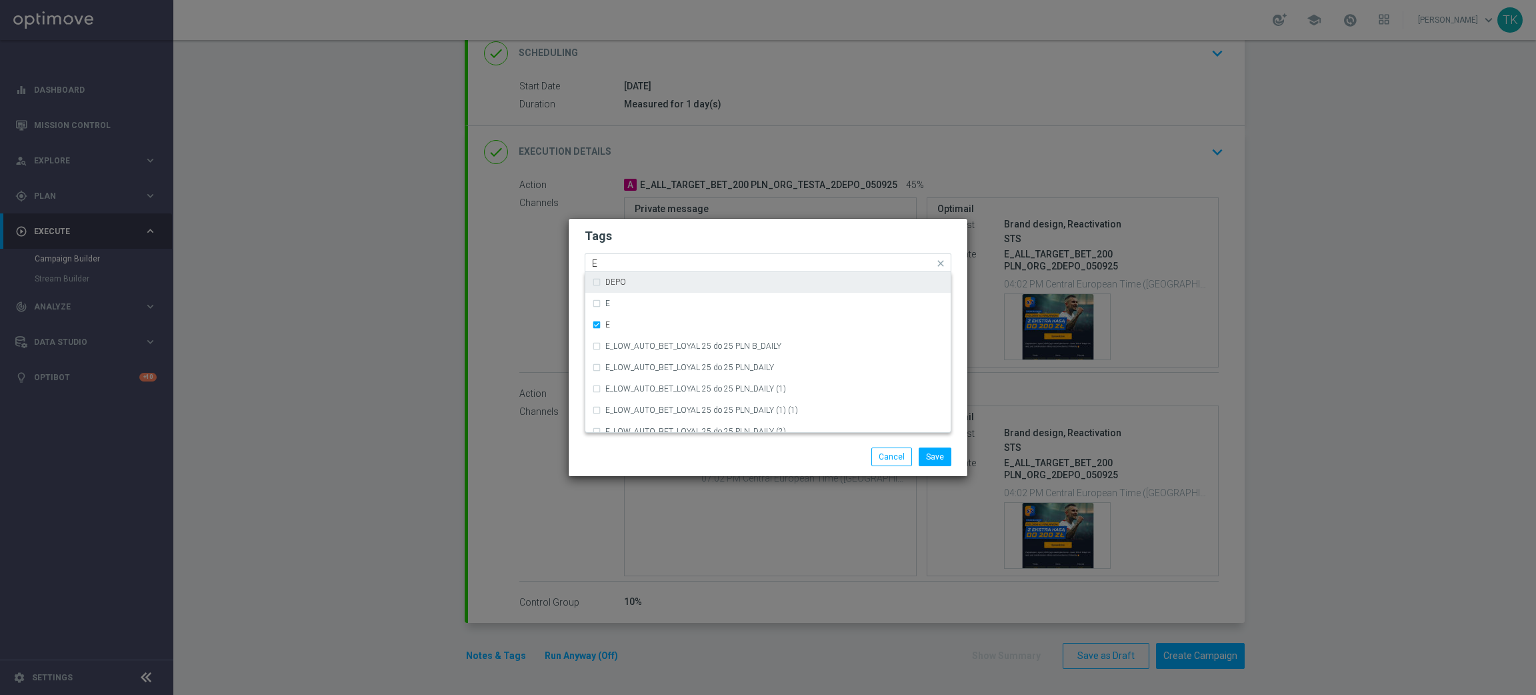
click at [617, 267] on input "E" at bounding box center [763, 263] width 342 height 11
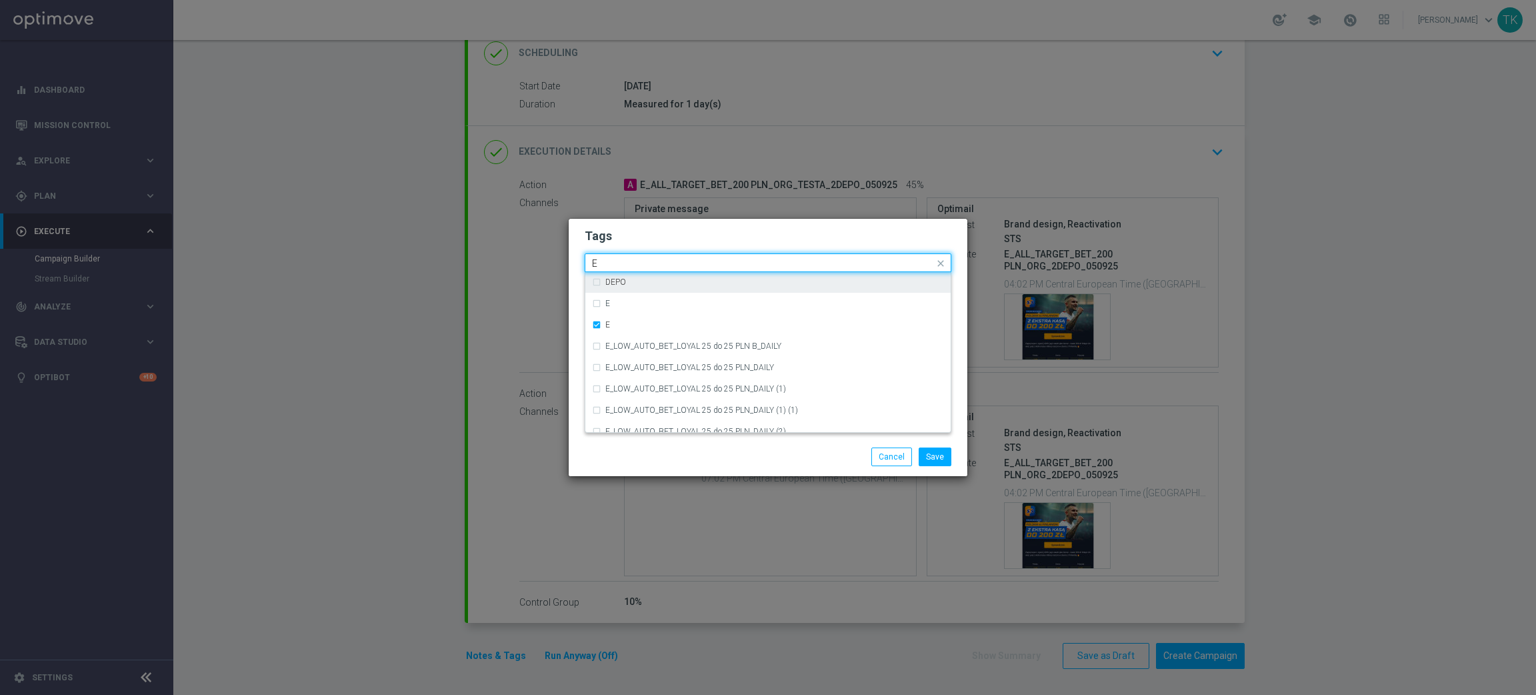
click at [617, 267] on input "E" at bounding box center [763, 263] width 342 height 11
click at [617, 284] on label "ALL" at bounding box center [611, 283] width 13 height 8
click at [615, 260] on input "ALL" at bounding box center [763, 263] width 342 height 11
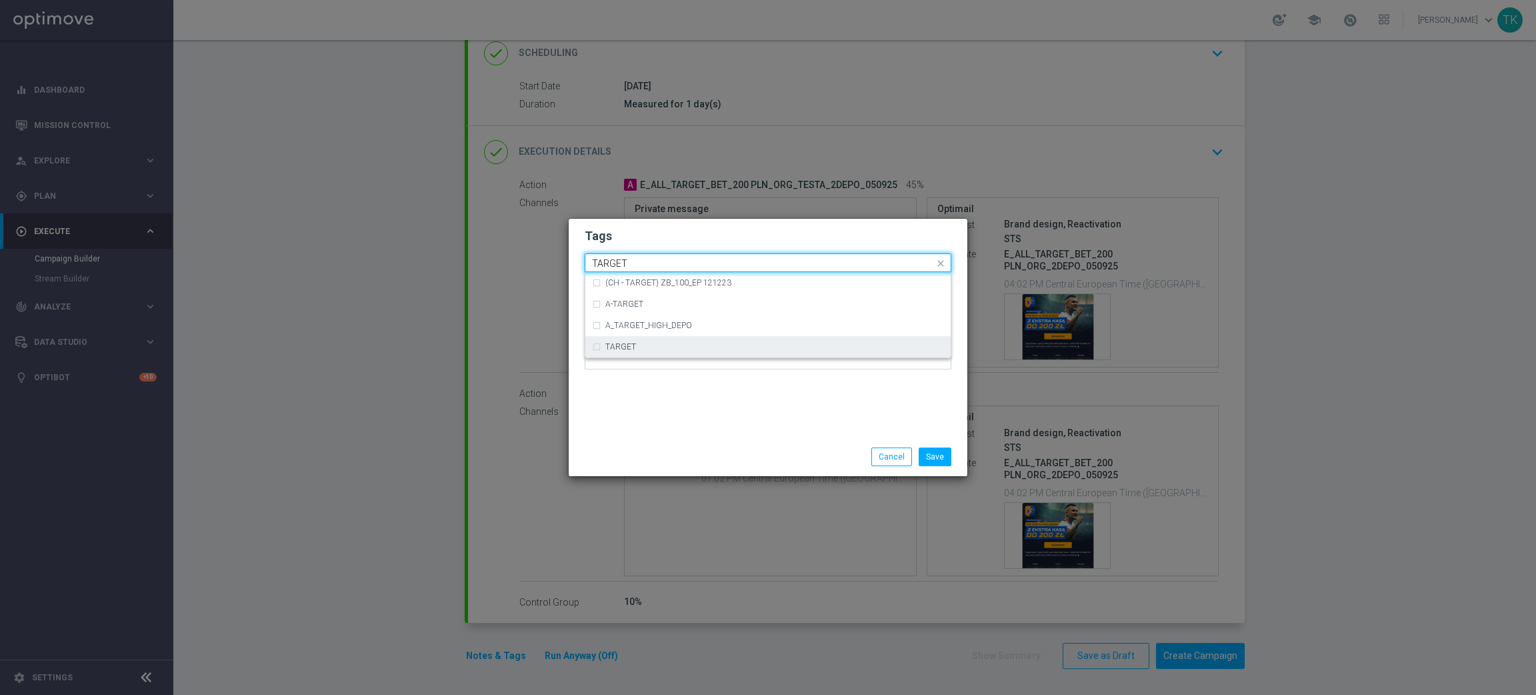
click at [633, 347] on label "TARGET" at bounding box center [620, 347] width 31 height 8
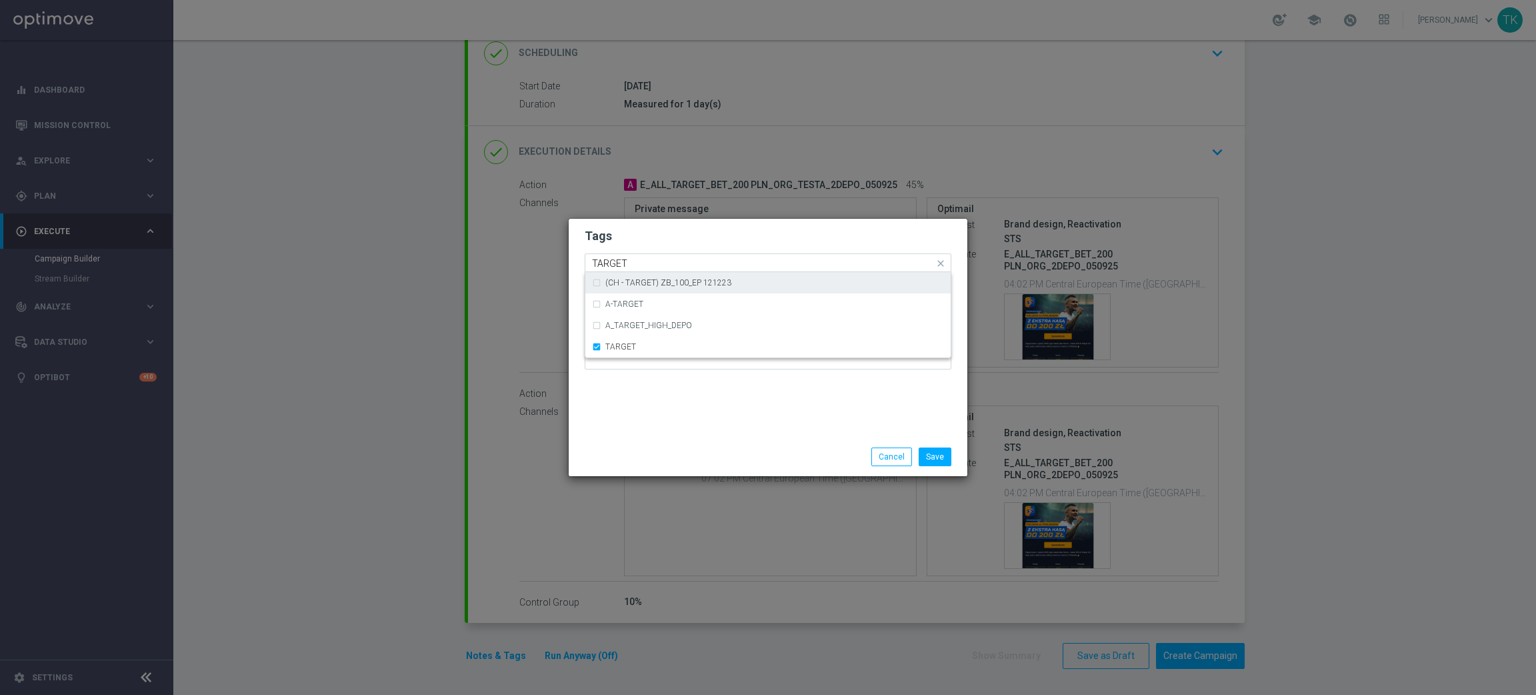
click at [618, 256] on div "Quick find × E × ALL × TARGET TARGET" at bounding box center [759, 263] width 349 height 17
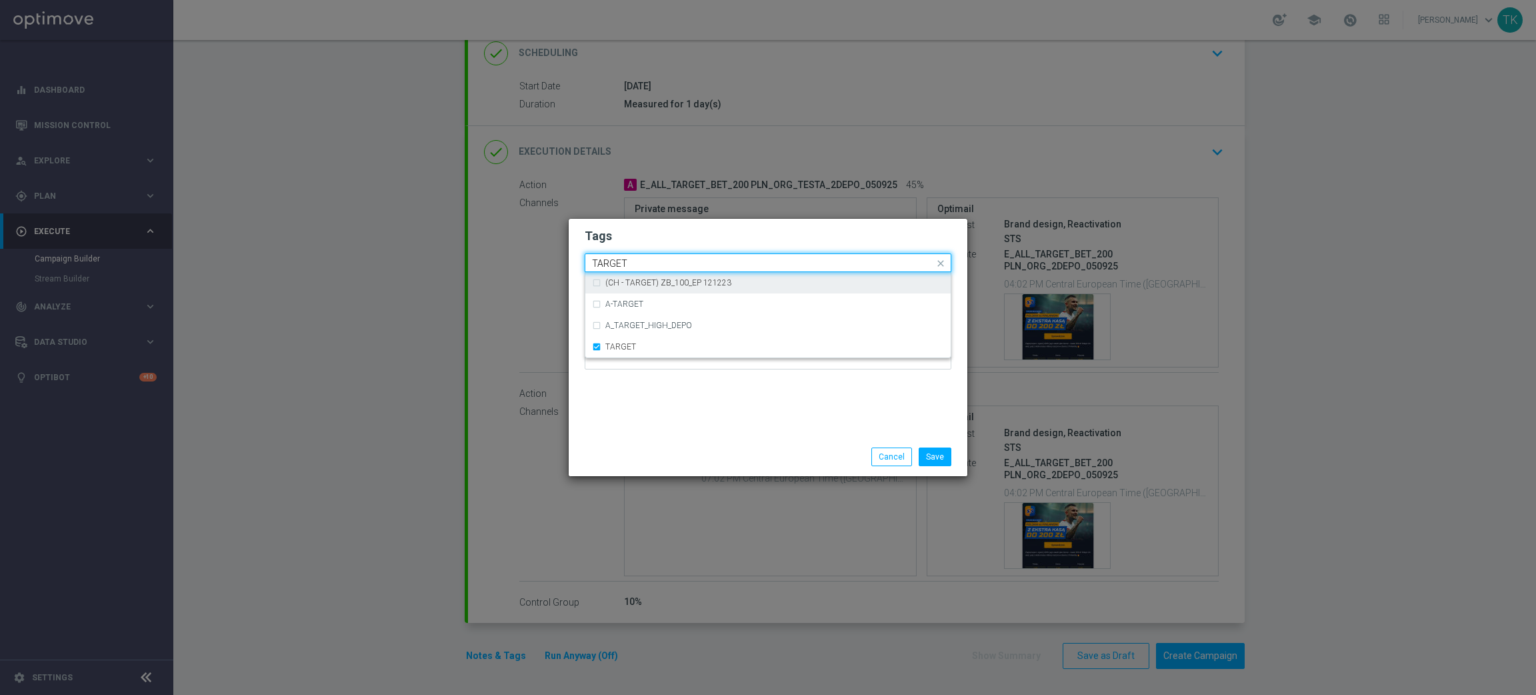
click at [618, 256] on div "Quick find × E × ALL × TARGET TARGET" at bounding box center [759, 263] width 349 height 17
click at [630, 261] on input "TARGETBET" at bounding box center [763, 263] width 342 height 11
click at [631, 288] on div "BET" at bounding box center [768, 282] width 352 height 21
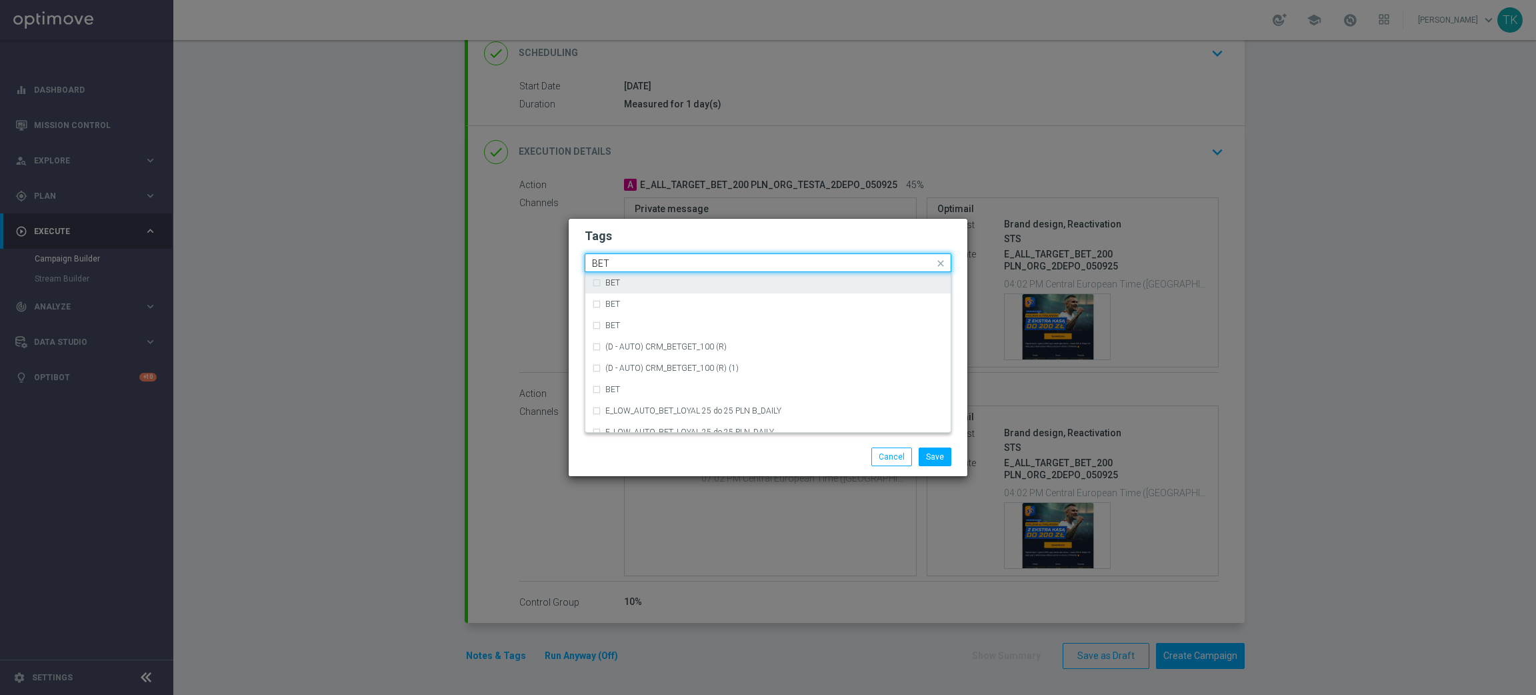
type input "BET"
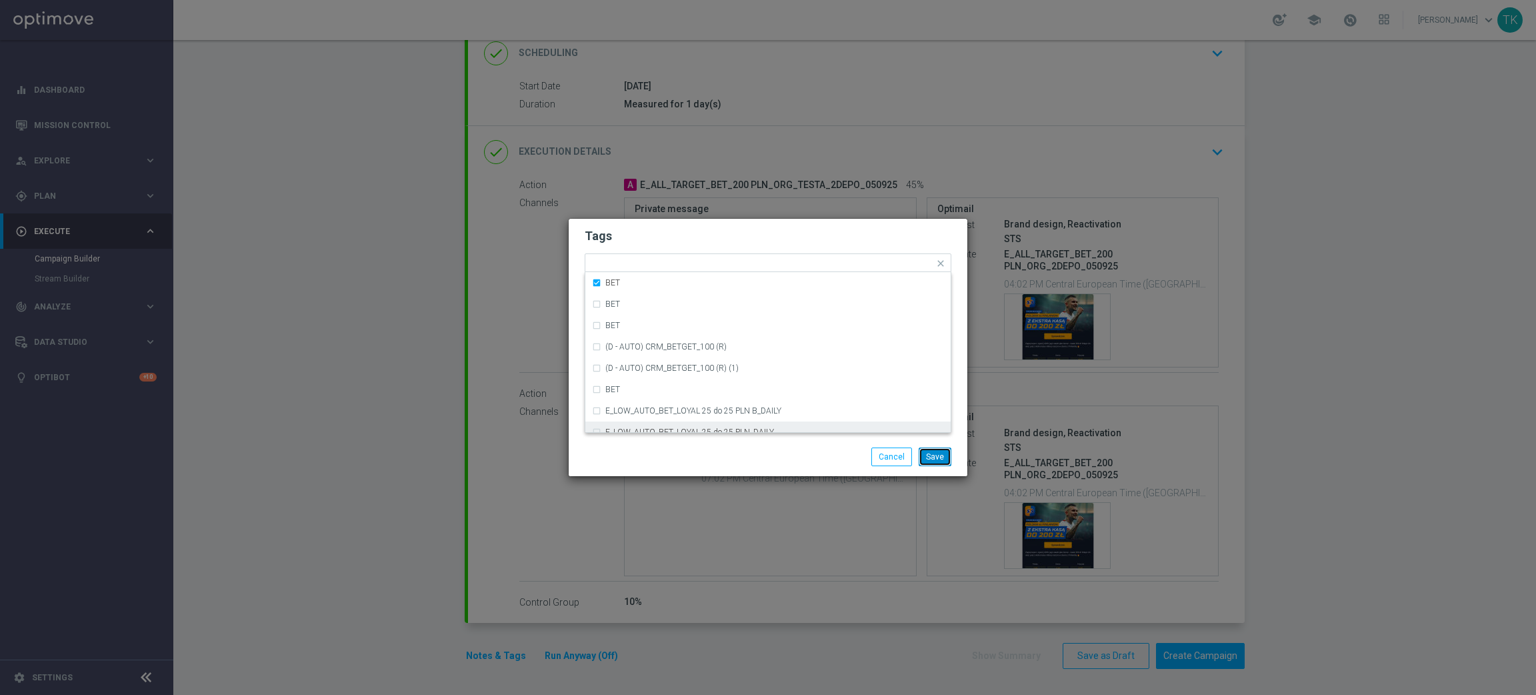
click at [940, 461] on button "Save" at bounding box center [935, 456] width 33 height 19
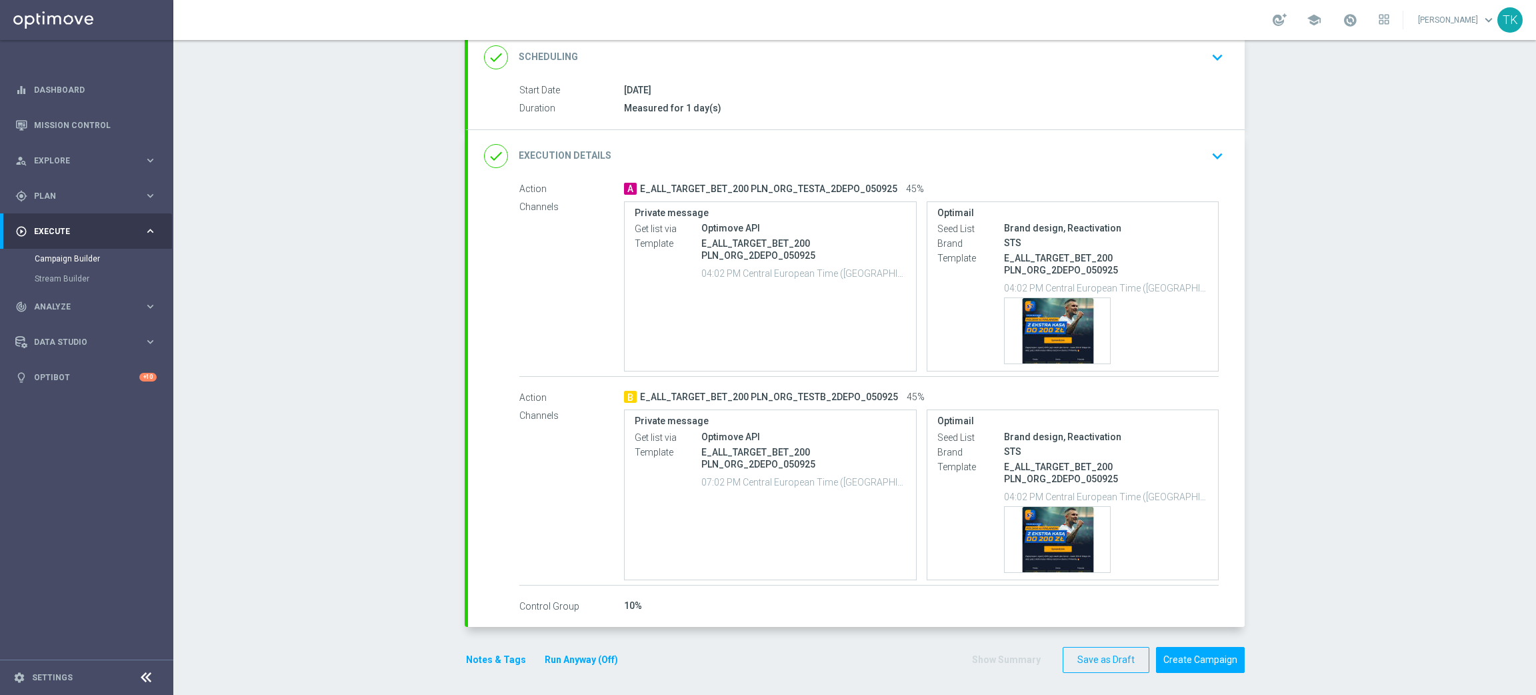
scroll to position [191, 0]
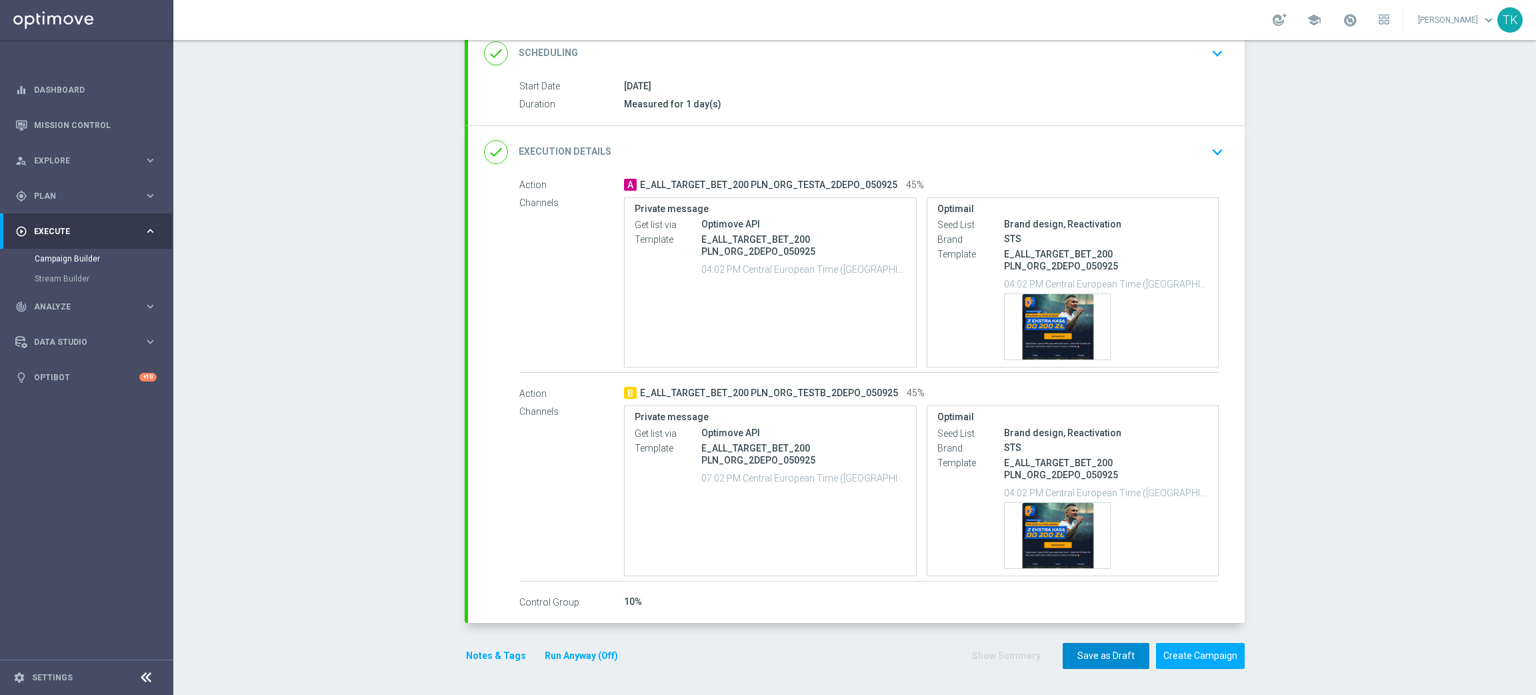
click at [1090, 659] on button "Save as Draft" at bounding box center [1106, 656] width 87 height 26
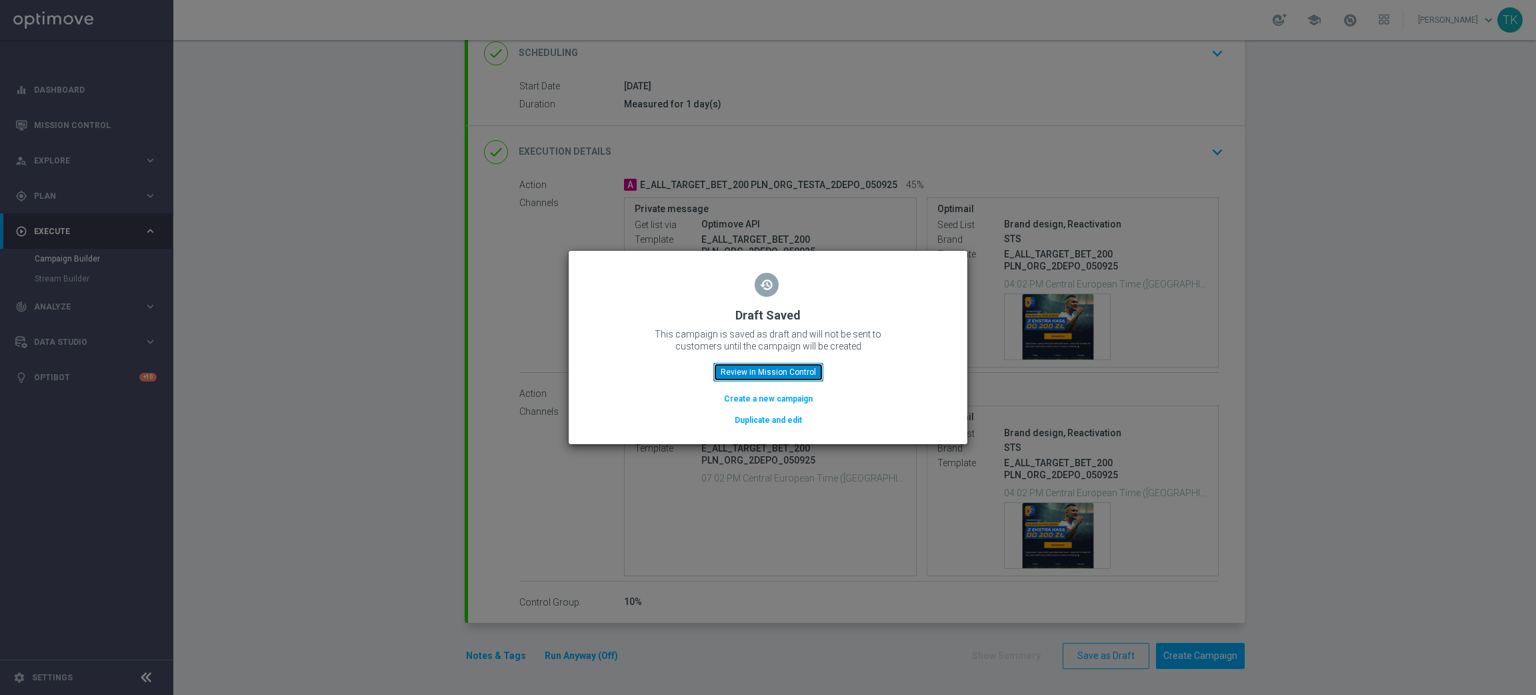
click at [756, 376] on button "Review in Mission Control" at bounding box center [769, 372] width 110 height 19
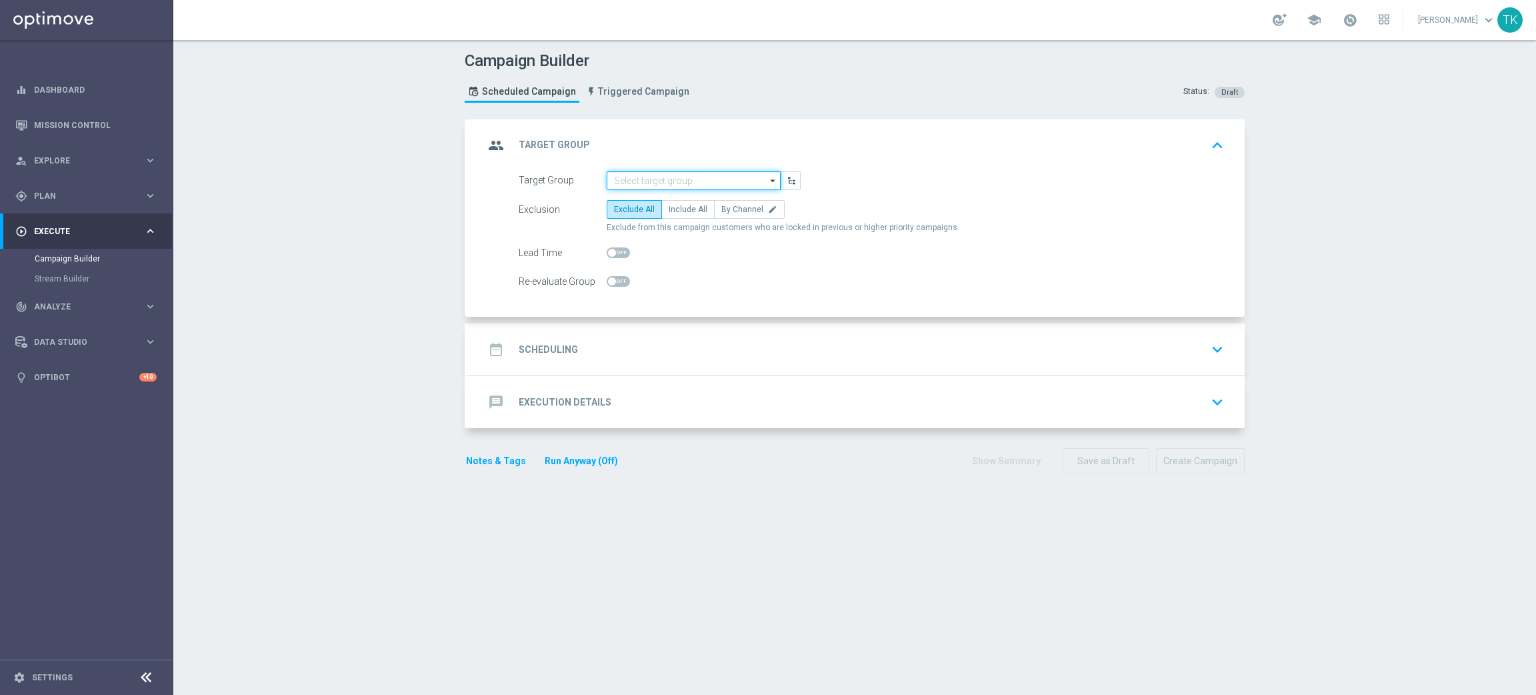
click at [622, 171] on input at bounding box center [694, 180] width 174 height 19
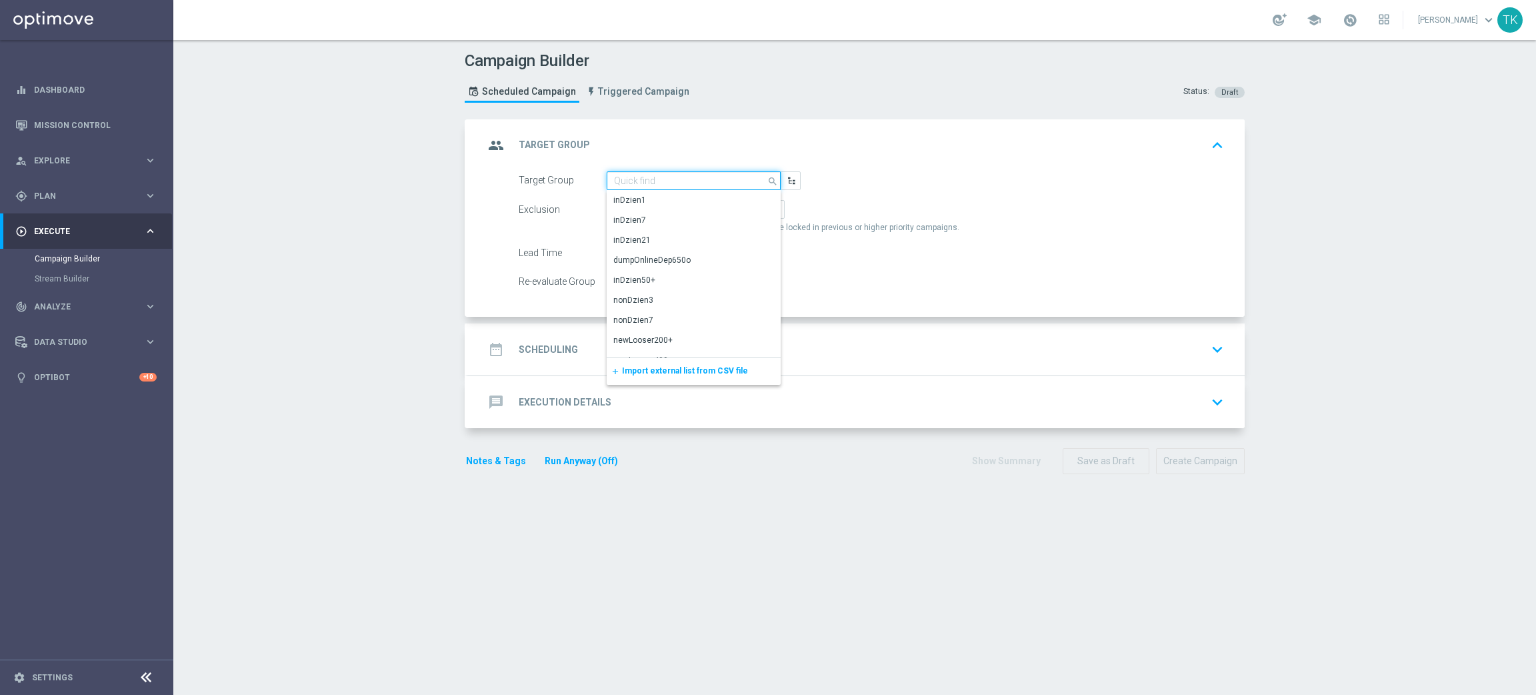
paste input "E_ALL_TARGET_BET_200 PLN_ORG_3DEPO_050925"
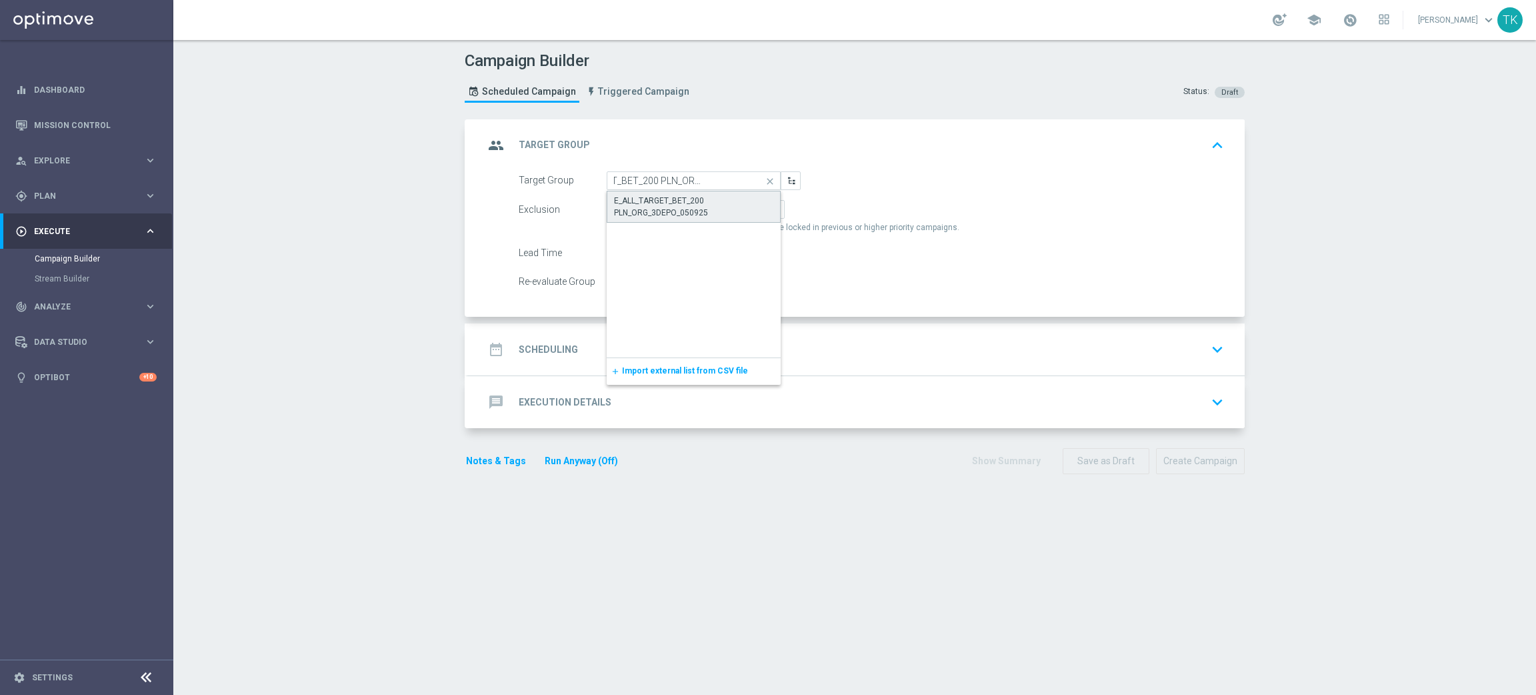
click at [641, 207] on div "E_ALL_TARGET_BET_200 PLN_ORG_3DEPO_050925" at bounding box center [693, 207] width 159 height 24
type input "E_ALL_TARGET_BET_200 PLN_ORG_3DEPO_050925"
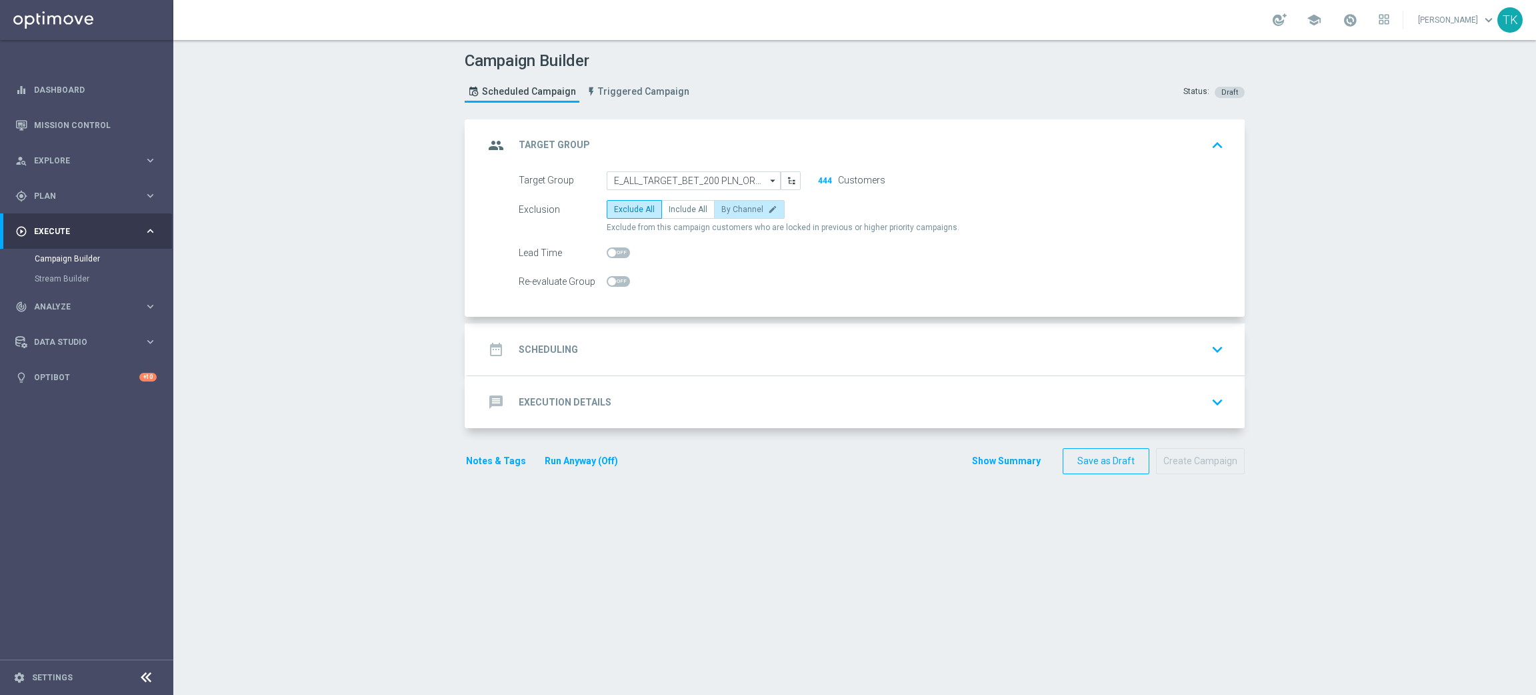
click at [735, 211] on span "By Channel" at bounding box center [743, 209] width 42 height 9
click at [730, 211] on input "By Channel edit" at bounding box center [726, 211] width 9 height 9
radio input "true"
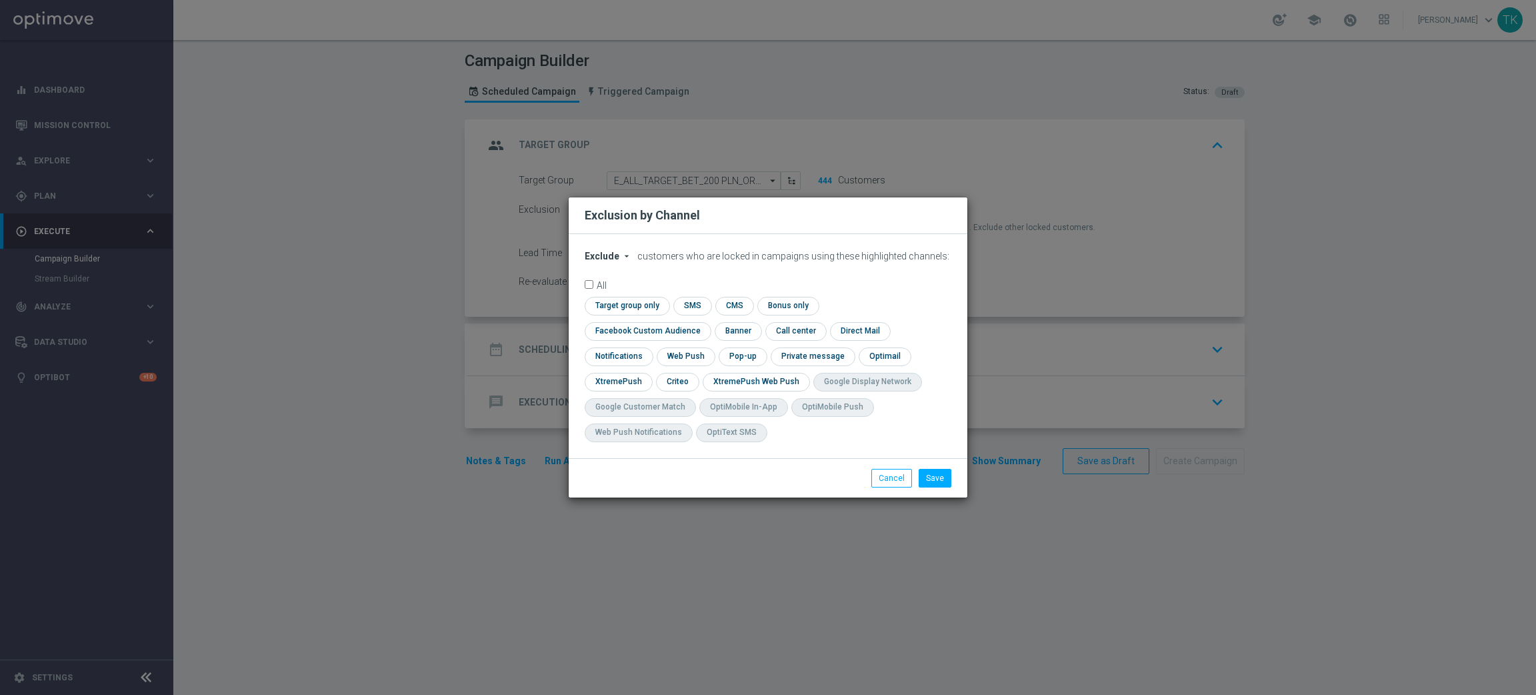
click at [595, 261] on span "Exclude" at bounding box center [602, 256] width 35 height 11
click at [607, 294] on div "Include" at bounding box center [609, 287] width 49 height 16
click at [705, 323] on input "checkbox" at bounding box center [645, 331] width 121 height 18
checkbox input "true"
click at [671, 374] on input "checkbox" at bounding box center [676, 382] width 41 height 18
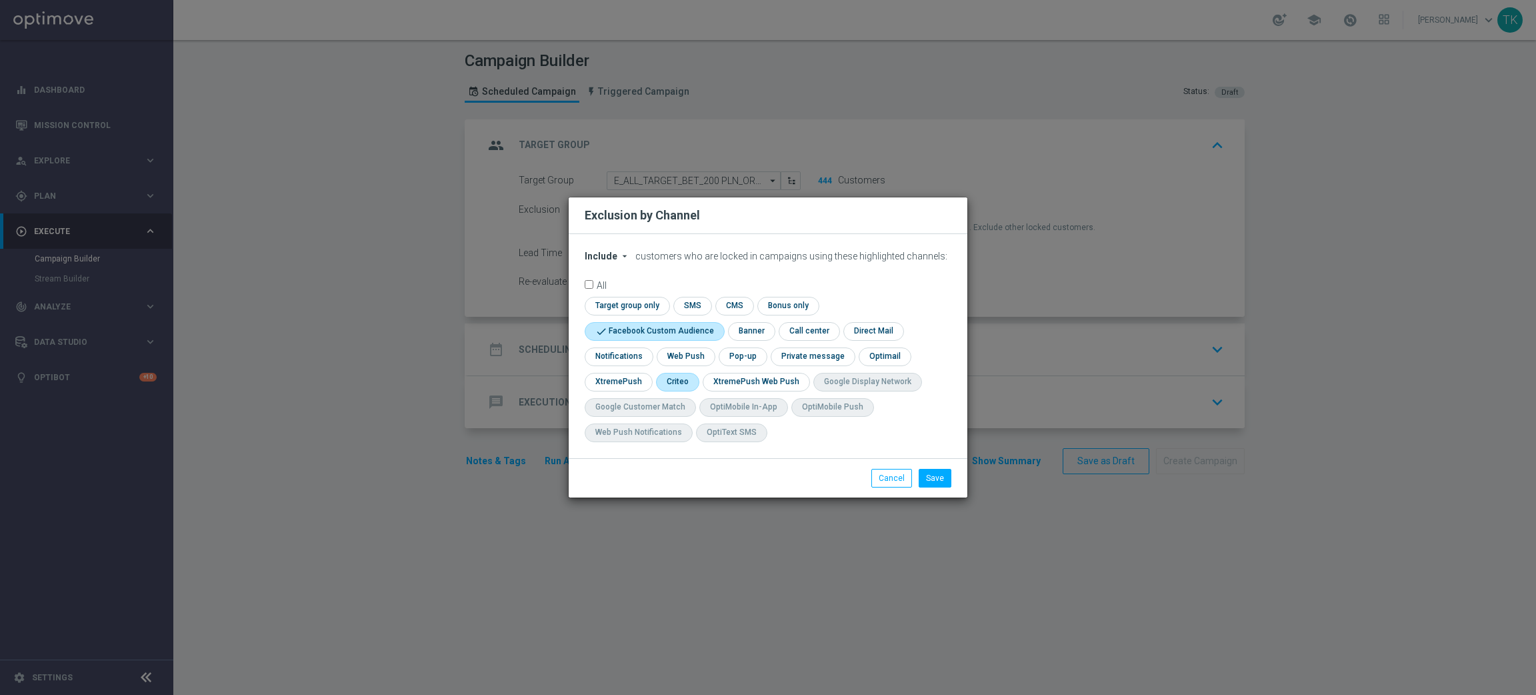
checkbox input "true"
click at [742, 358] on input "checkbox" at bounding box center [742, 356] width 46 height 18
checkbox input "true"
click at [933, 483] on button "Save" at bounding box center [935, 478] width 33 height 19
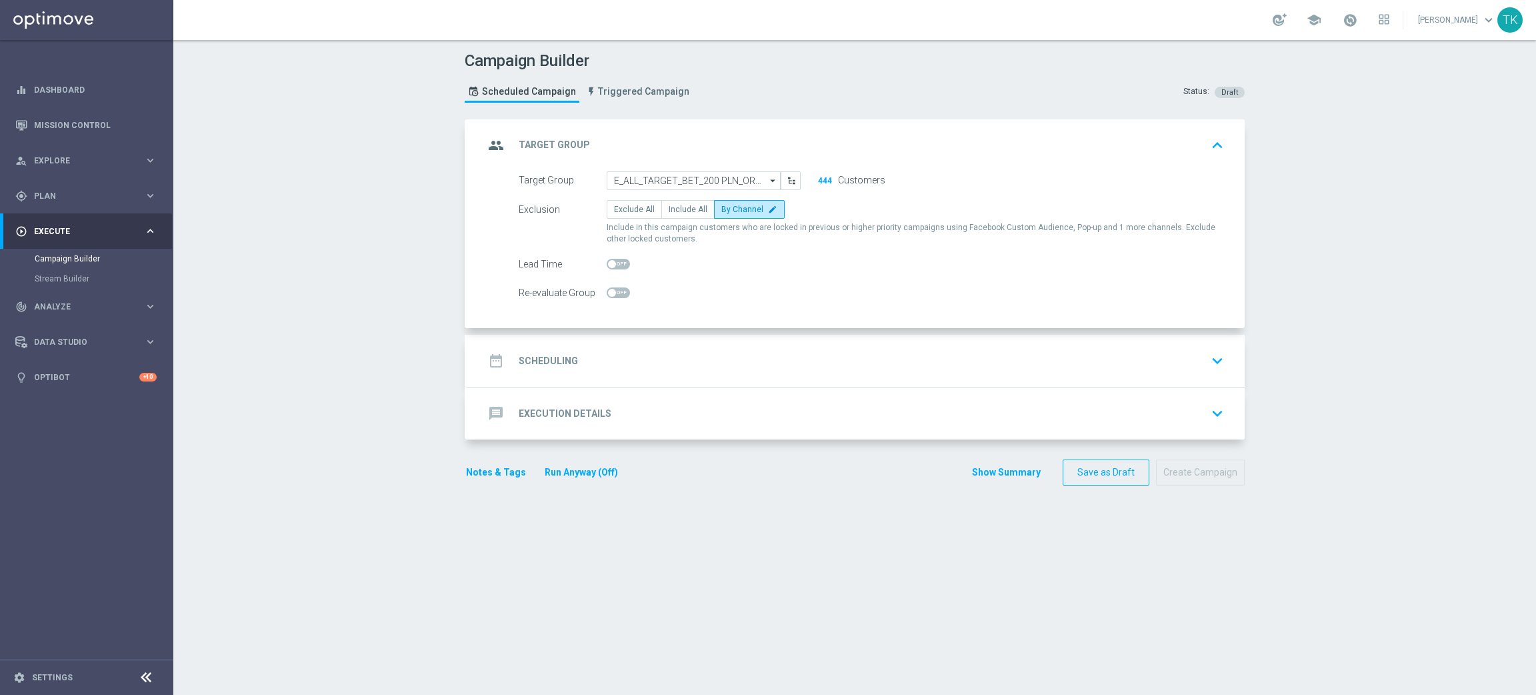
click at [642, 348] on div "date_range Scheduling keyboard_arrow_down" at bounding box center [856, 360] width 745 height 25
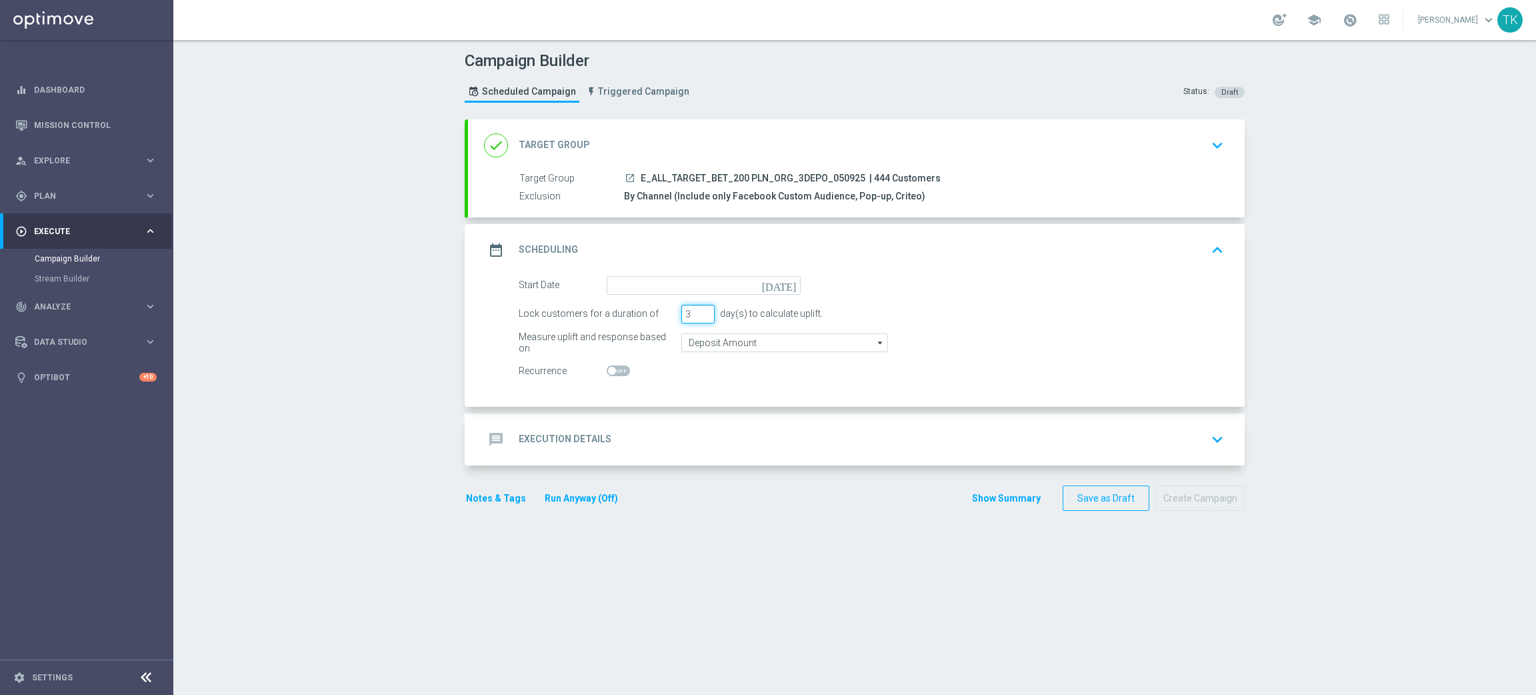
click at [698, 320] on input "3" at bounding box center [697, 314] width 33 height 19
click at [698, 316] on input "2" at bounding box center [697, 314] width 33 height 19
type input "1"
click at [698, 316] on input "1" at bounding box center [697, 314] width 33 height 19
click at [613, 280] on input at bounding box center [704, 285] width 194 height 19
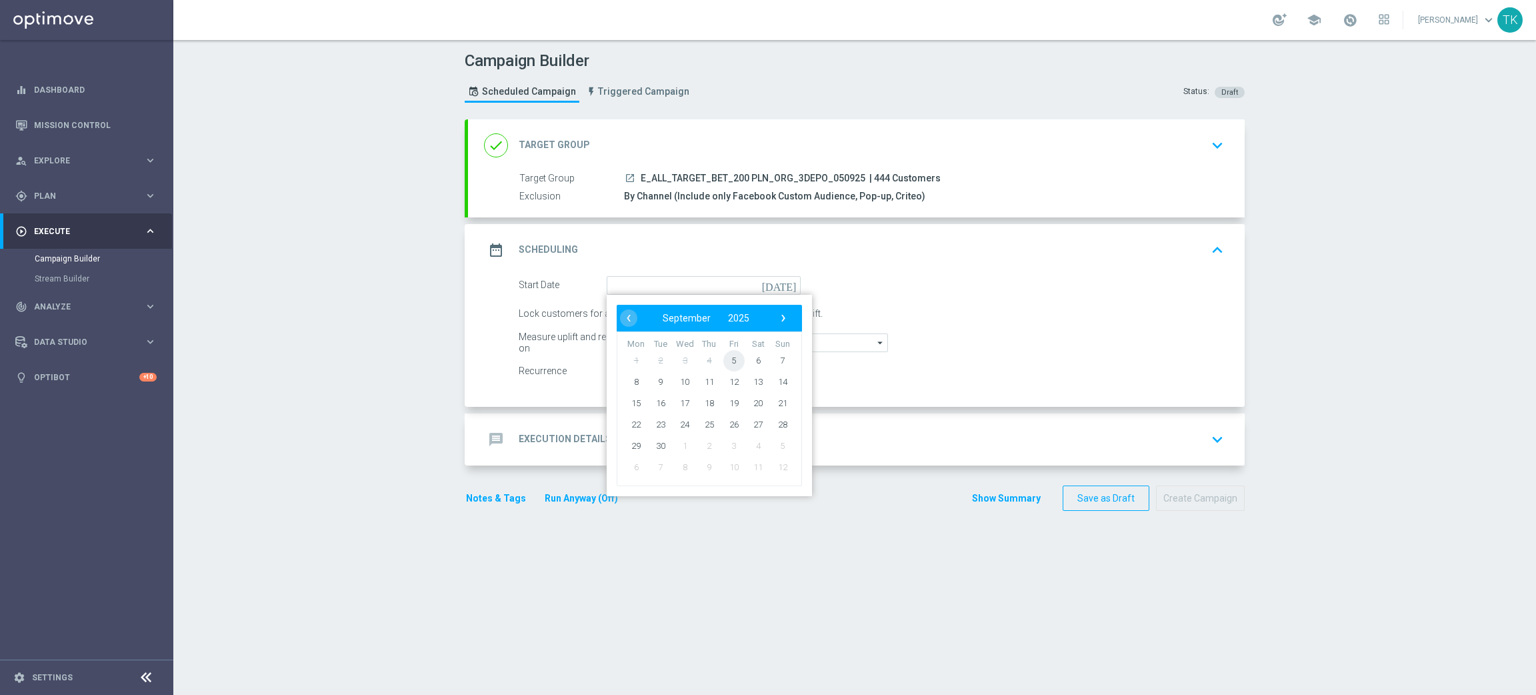
click at [726, 356] on span "5" at bounding box center [734, 359] width 21 height 21
type input "[DATE]"
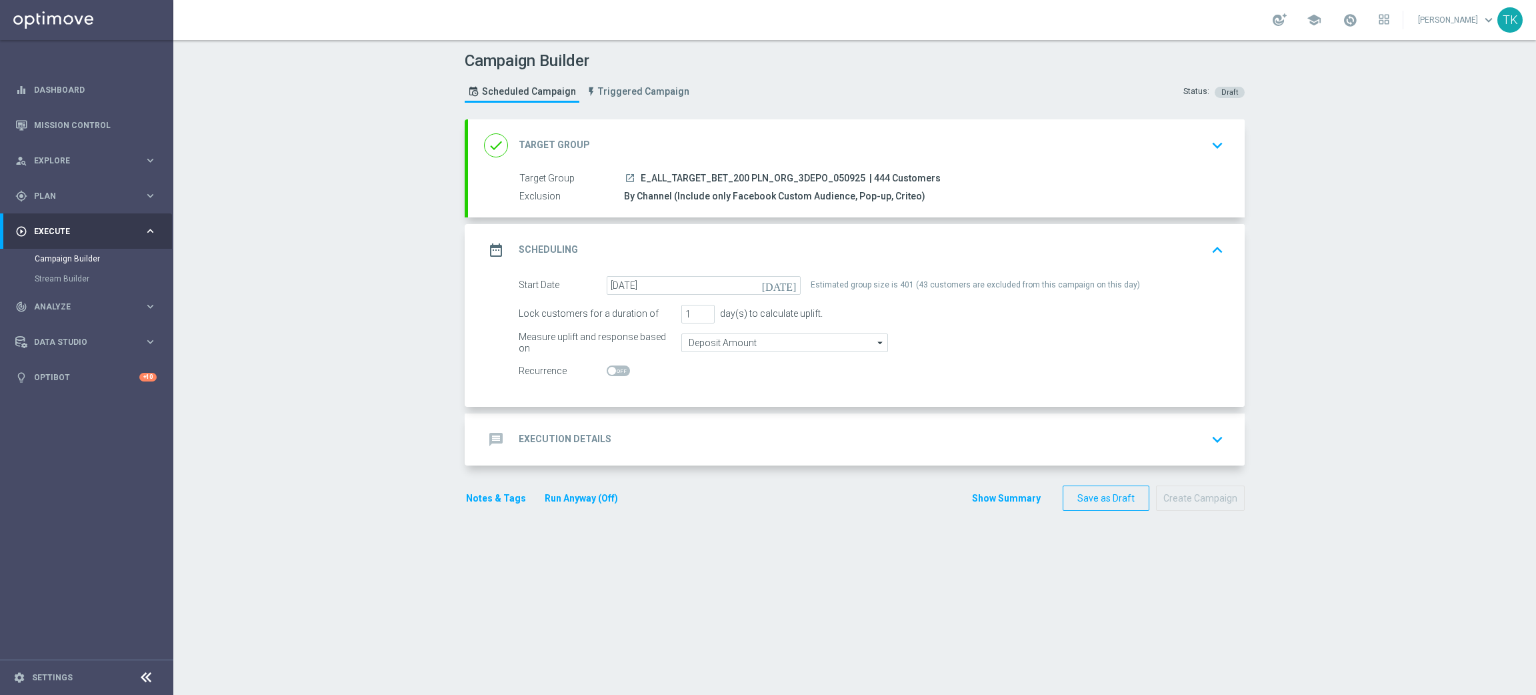
click at [722, 175] on span "E_ALL_TARGET_BET_200 PLN_ORG_3DEPO_050925" at bounding box center [753, 179] width 225 height 12
click at [639, 450] on div "message Execution Details keyboard_arrow_down" at bounding box center [856, 439] width 745 height 25
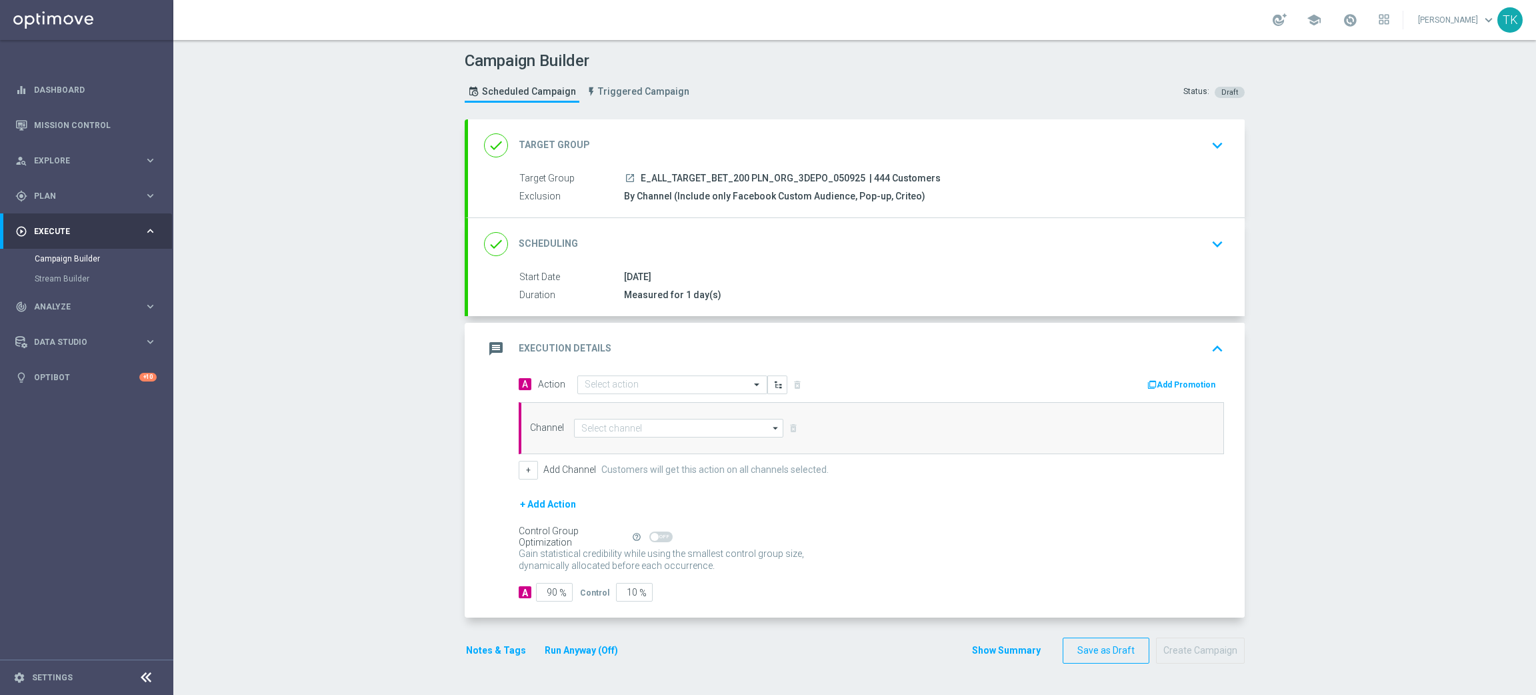
drag, startPoint x: 1376, startPoint y: 368, endPoint x: 1151, endPoint y: 325, distance: 228.7
click at [1376, 368] on div "Campaign Builder Scheduled Campaign Triggered Campaign Status: Draft done Targe…" at bounding box center [854, 367] width 1363 height 655
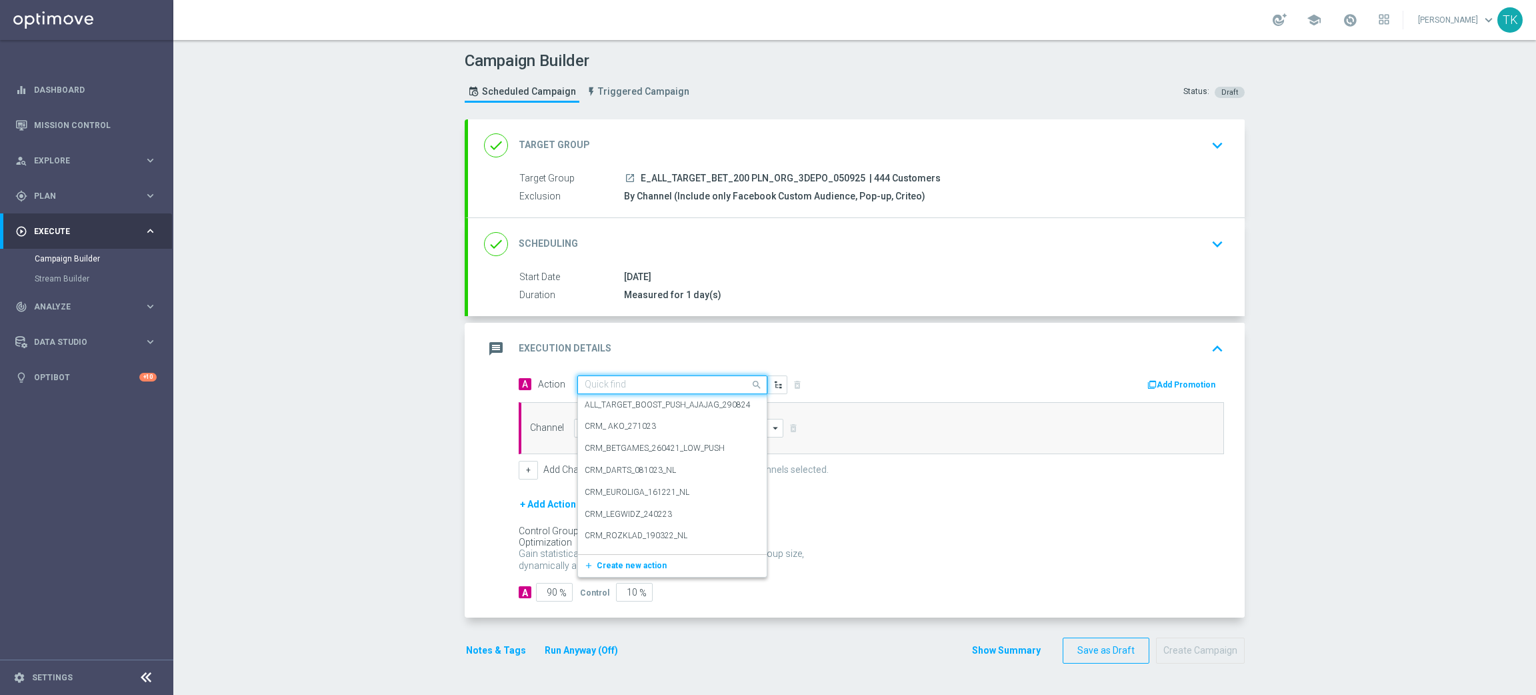
click at [609, 383] on input "text" at bounding box center [659, 384] width 149 height 11
paste input "E_ALL_TARGET_BET_200 PLN_ORG_TESTA_3DEPO_050925"
type input "E_ALL_TARGET_BET_200 PLN_ORG_TESTA_3DEPO_050925"
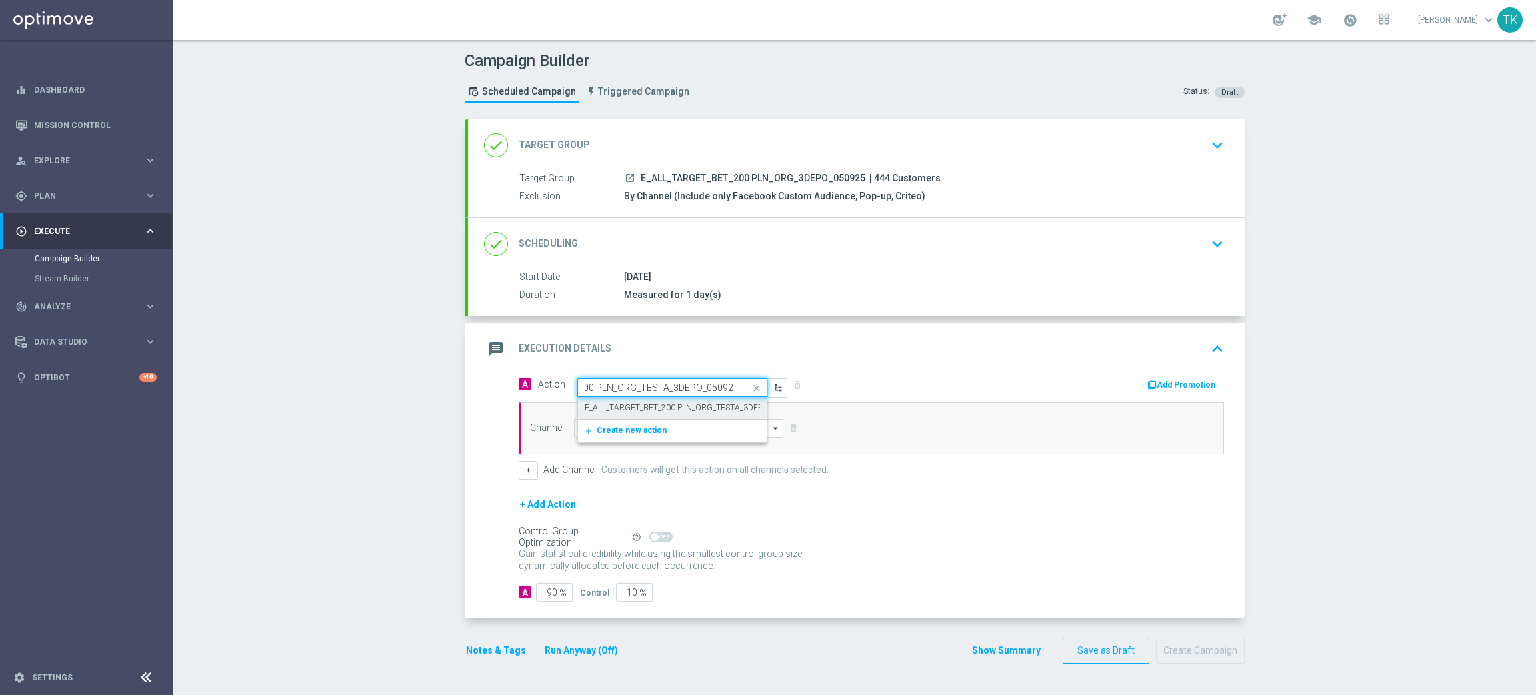
click at [627, 408] on label "E_ALL_TARGET_BET_200 PLN_ORG_TESTA_3DEPO_050925" at bounding box center [692, 407] width 215 height 11
click at [529, 497] on button "+ Add Action" at bounding box center [548, 504] width 59 height 17
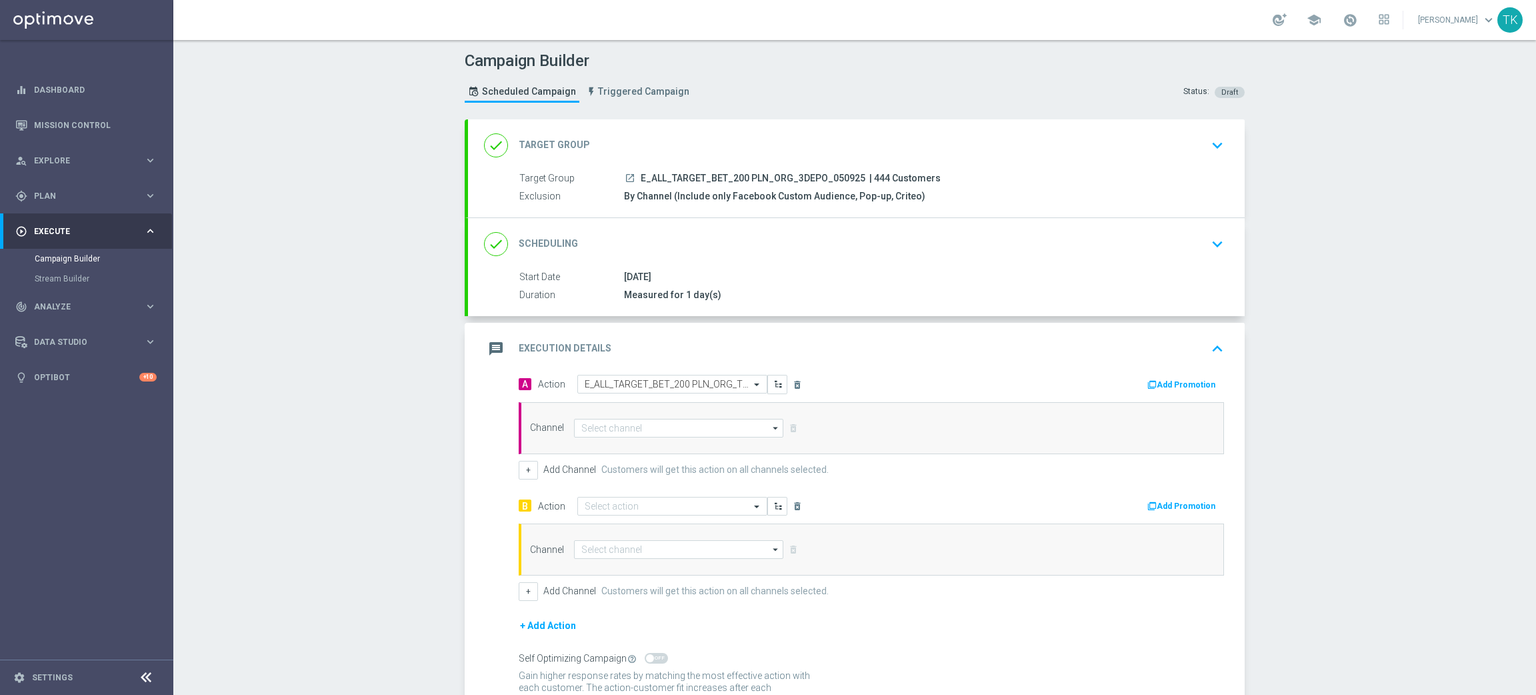
drag, startPoint x: 1395, startPoint y: 612, endPoint x: 1386, endPoint y: 603, distance: 12.7
click at [1395, 612] on div "Campaign Builder Scheduled Campaign Triggered Campaign Status: Draft done Targe…" at bounding box center [854, 367] width 1363 height 655
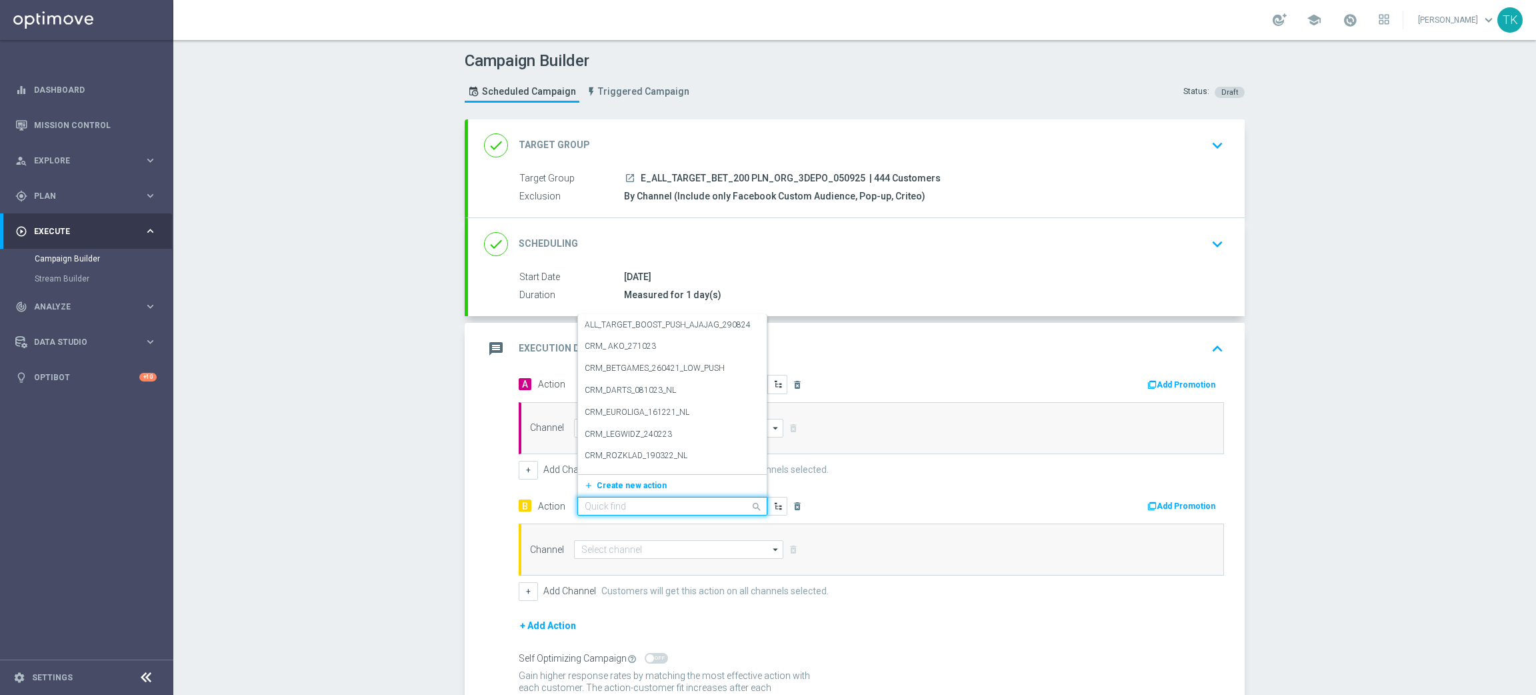
click at [587, 505] on input "text" at bounding box center [659, 506] width 149 height 11
paste input "E_ALL_TARGET_BET_200 PLN_ORG_TESTB_3DEPO_050925"
type input "E_ALL_TARGET_BET_200 PLN_ORG_TESTB_3DEPO_050925"
click at [634, 467] on label "E_ALL_TARGET_BET_200 PLN_ORG_TESTB_3DEPO_050925" at bounding box center [692, 465] width 215 height 11
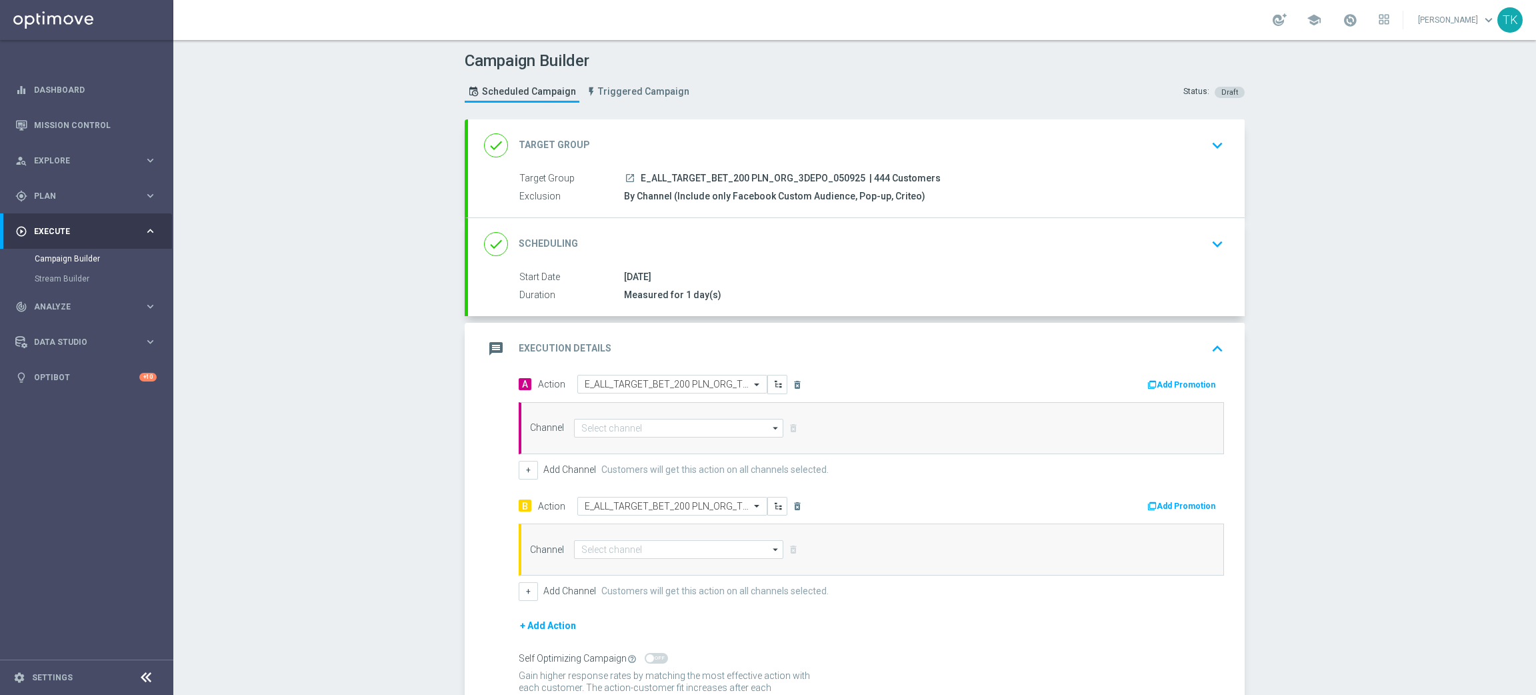
scroll to position [0, 0]
click at [602, 428] on input at bounding box center [678, 428] width 209 height 19
click at [601, 446] on div "Private message" at bounding box center [612, 448] width 63 height 12
type input "Private message"
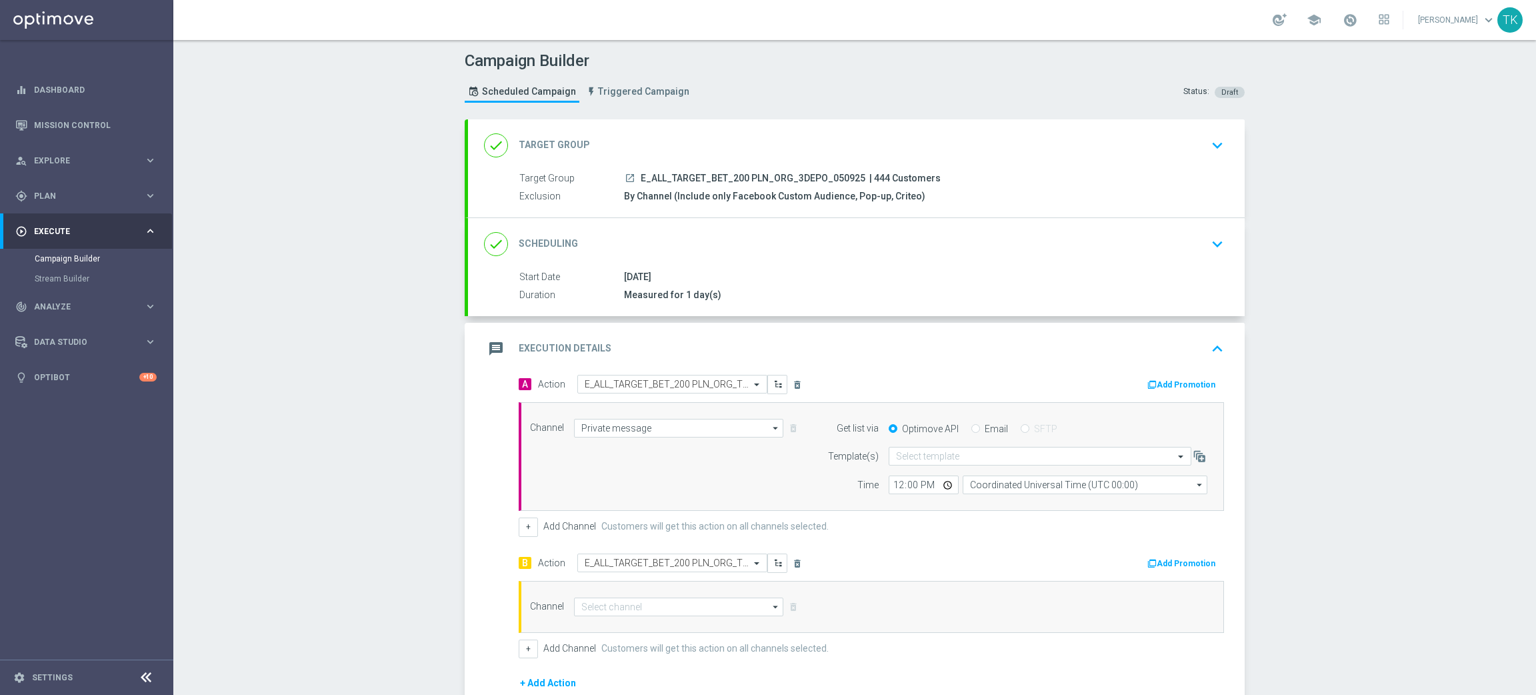
click at [739, 174] on span "E_ALL_TARGET_BET_200 PLN_ORG_3DEPO_050925" at bounding box center [753, 179] width 225 height 12
copy div "E_ALL_TARGET_BET_200 PLN_ORG_3DEPO_050925"
click at [897, 459] on input "text" at bounding box center [1026, 456] width 261 height 11
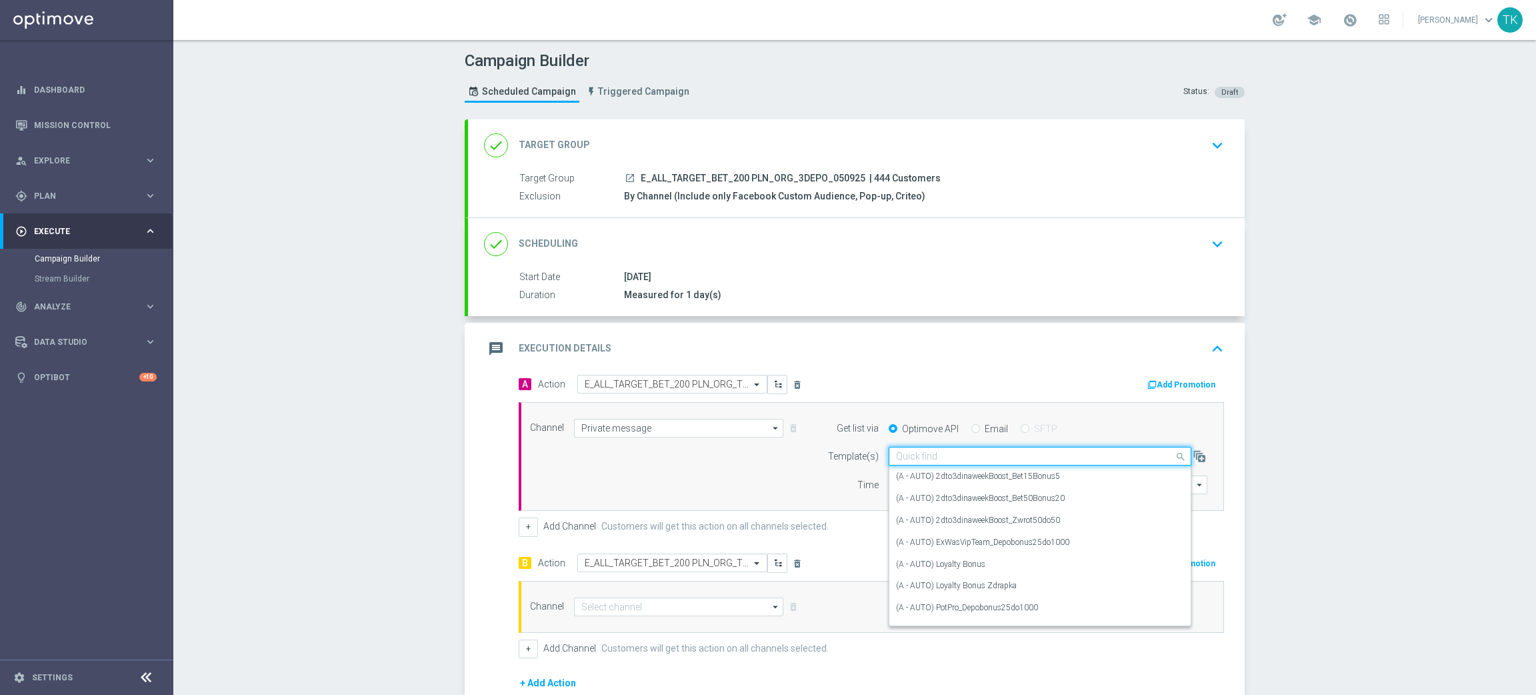
paste input "E_ALL_TARGET_BET_200 PLN_ORG_3DEPO_050925"
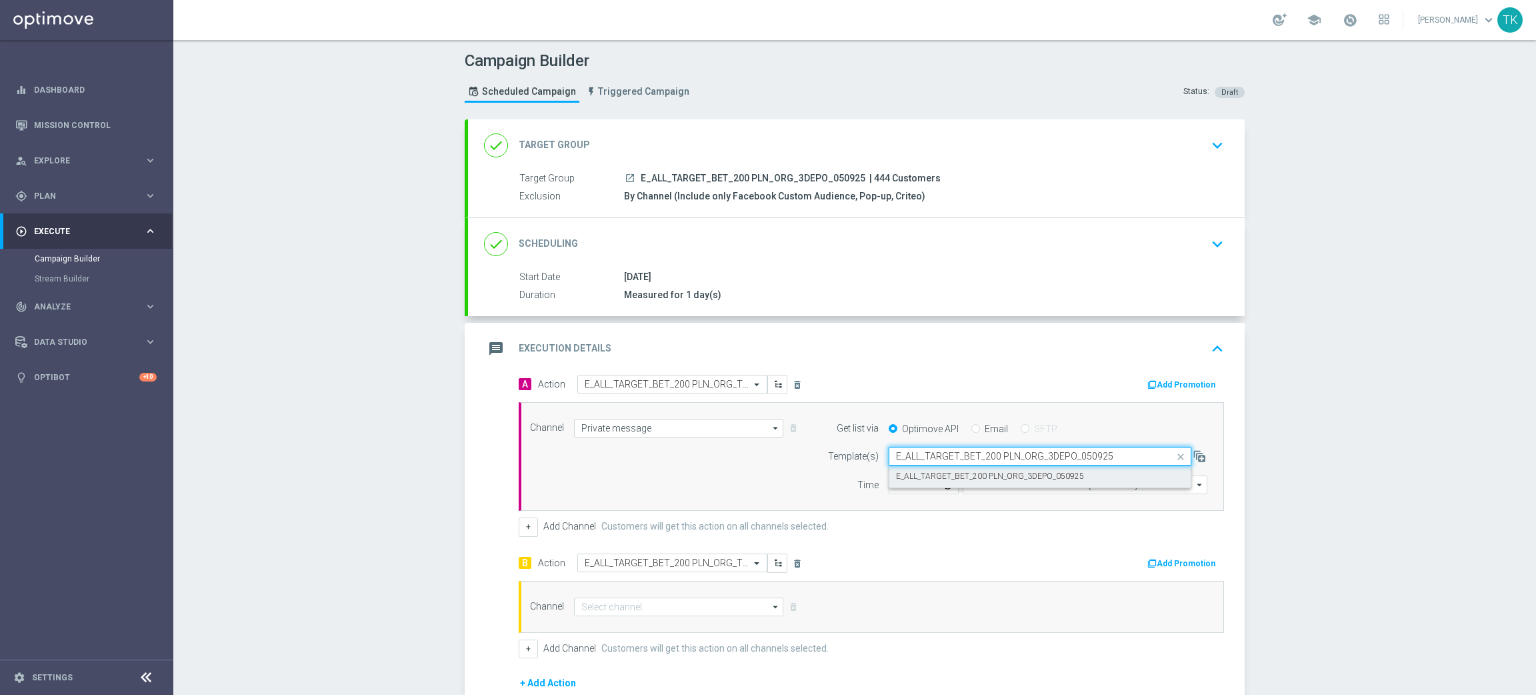
click at [918, 479] on label "E_ALL_TARGET_BET_200 PLN_ORG_3DEPO_050925" at bounding box center [990, 476] width 188 height 11
type input "E_ALL_TARGET_BET_200 PLN_ORG_3DEPO_050925"
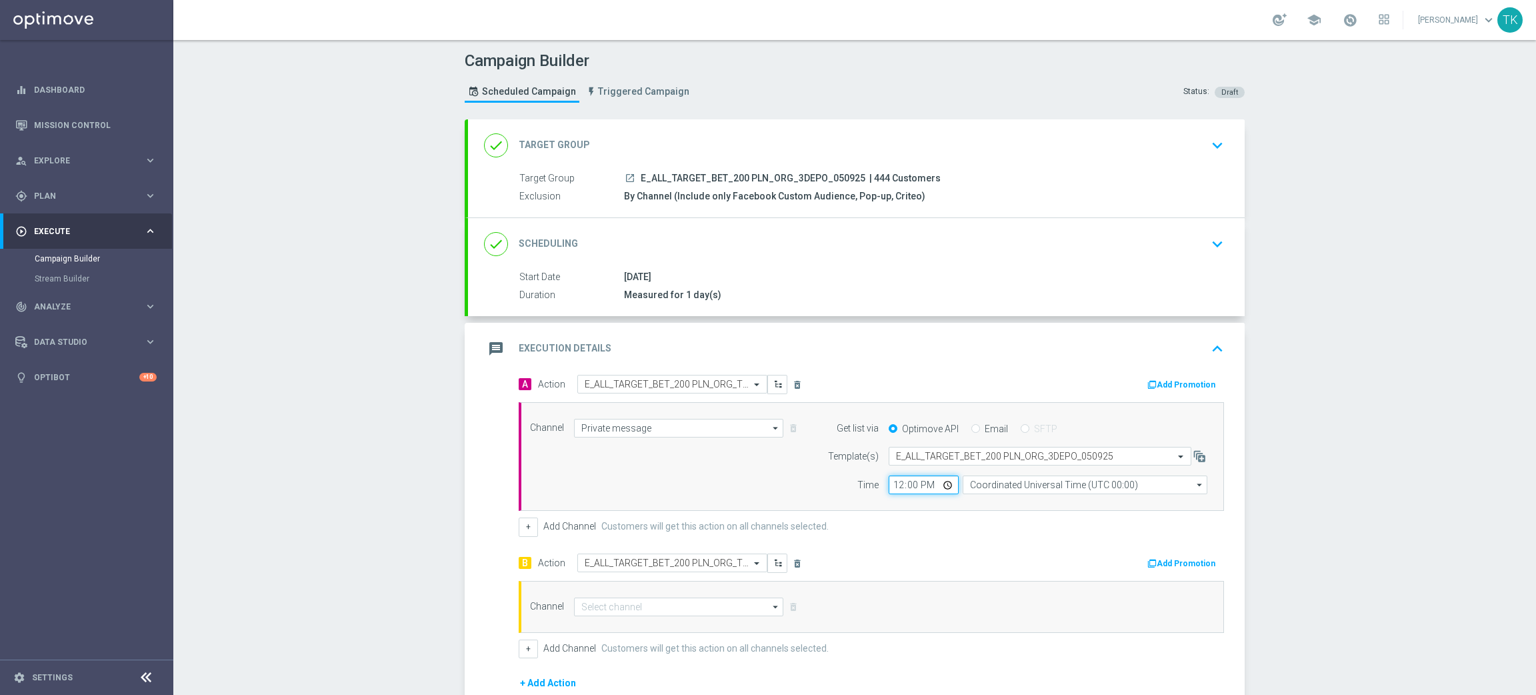
click at [894, 483] on input "12:00" at bounding box center [924, 484] width 70 height 19
type input "16:02"
click at [990, 485] on input "Coordinated Universal Time (UTC 00:00)" at bounding box center [1085, 484] width 245 height 19
click at [990, 502] on div "Central European Time ([GEOGRAPHIC_DATA]) (UTC +02:00)" at bounding box center [1079, 504] width 218 height 12
type input "Central European Time ([GEOGRAPHIC_DATA]) (UTC +02:00)"
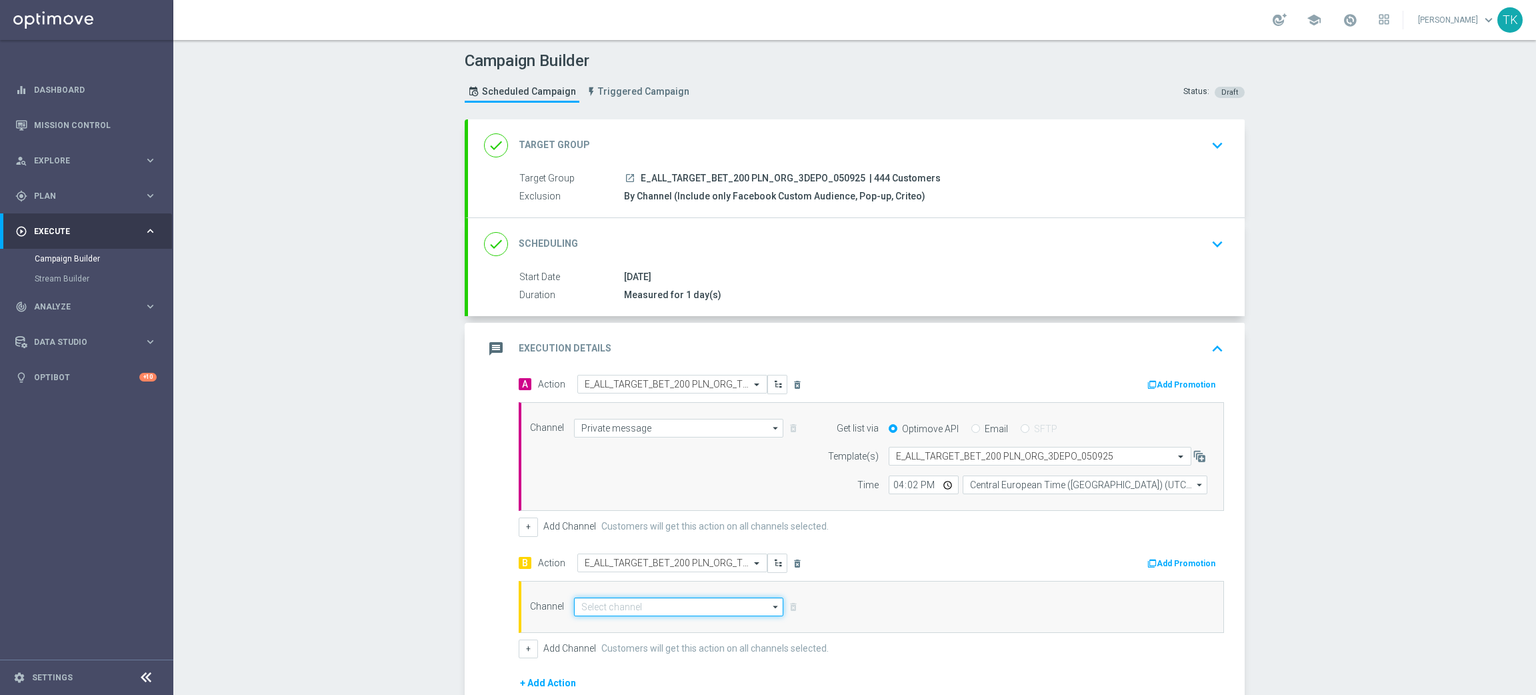
click at [598, 609] on input at bounding box center [678, 606] width 209 height 19
click at [523, 530] on button "+" at bounding box center [528, 526] width 19 height 19
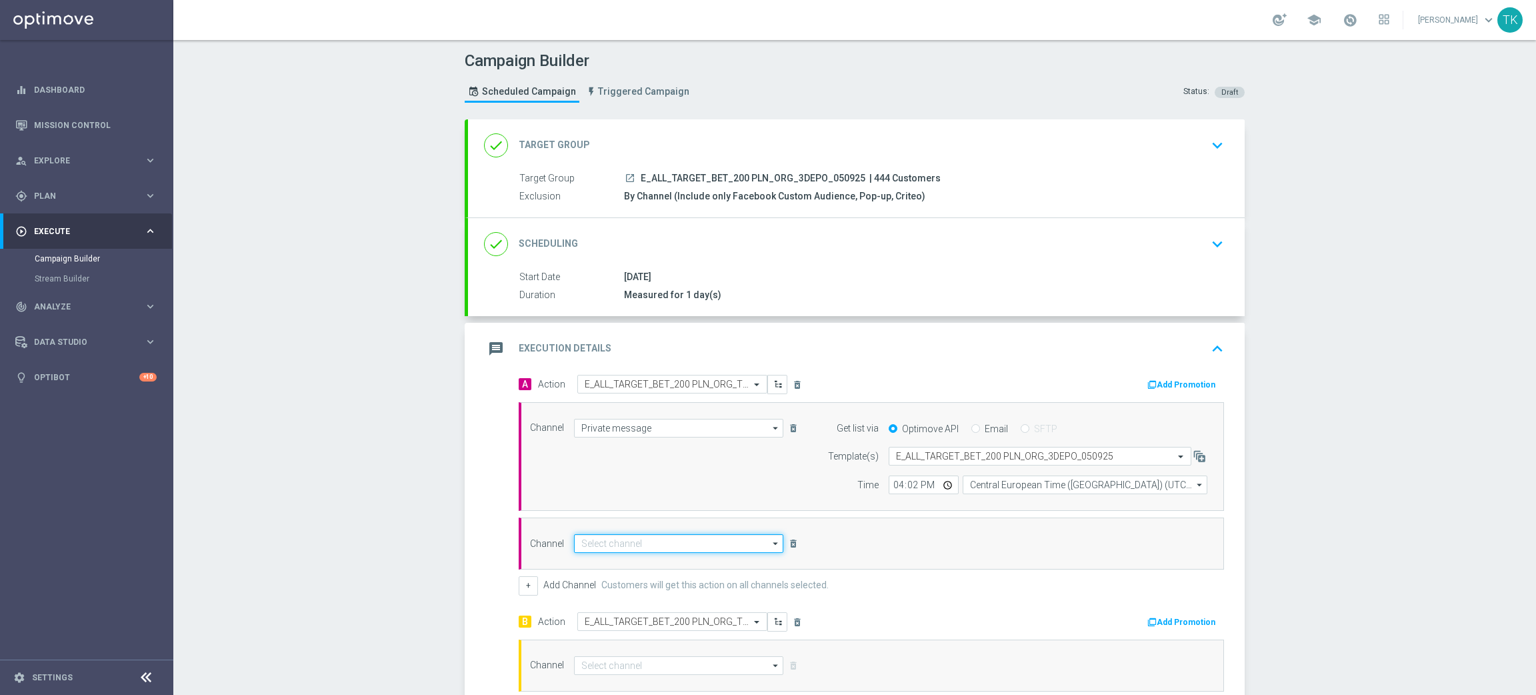
click at [602, 549] on input at bounding box center [678, 543] width 209 height 19
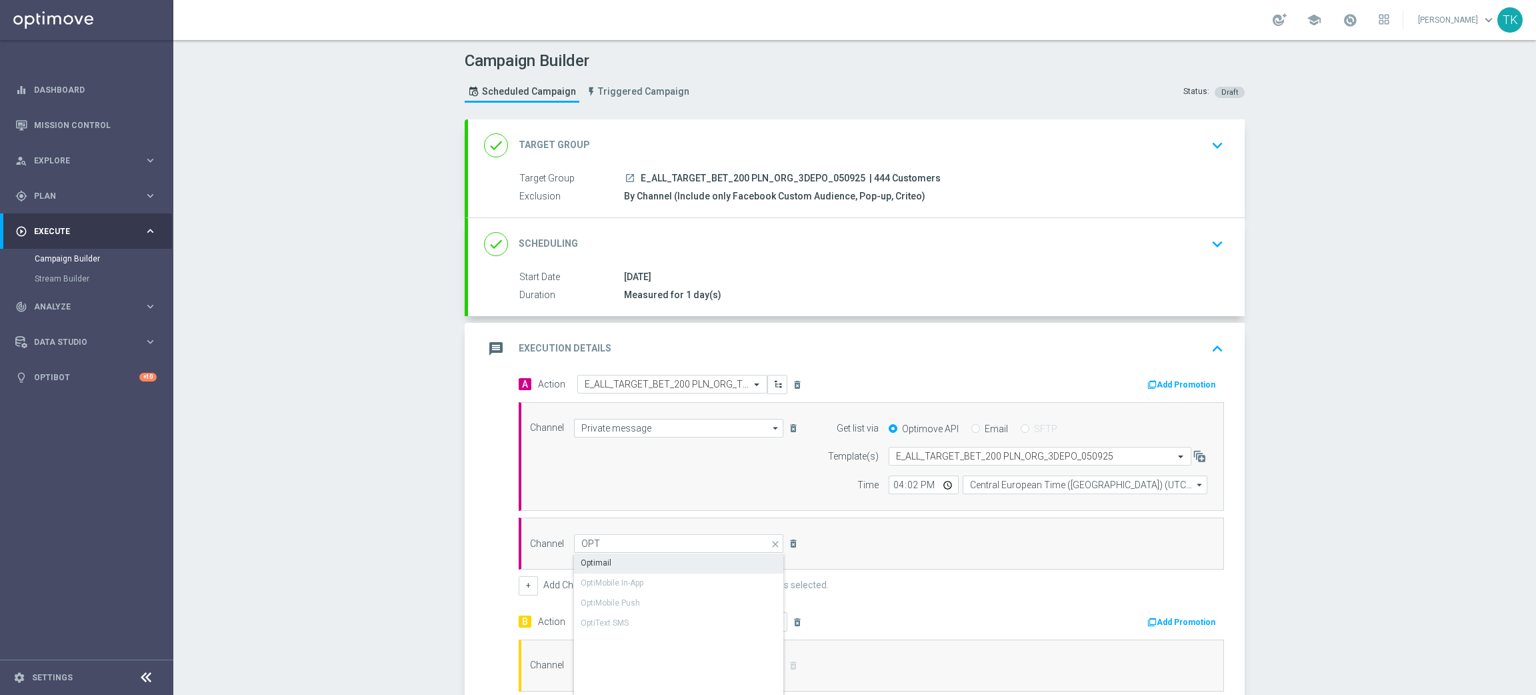
click at [621, 562] on div "Optimail" at bounding box center [679, 562] width 210 height 19
type input "Optimail"
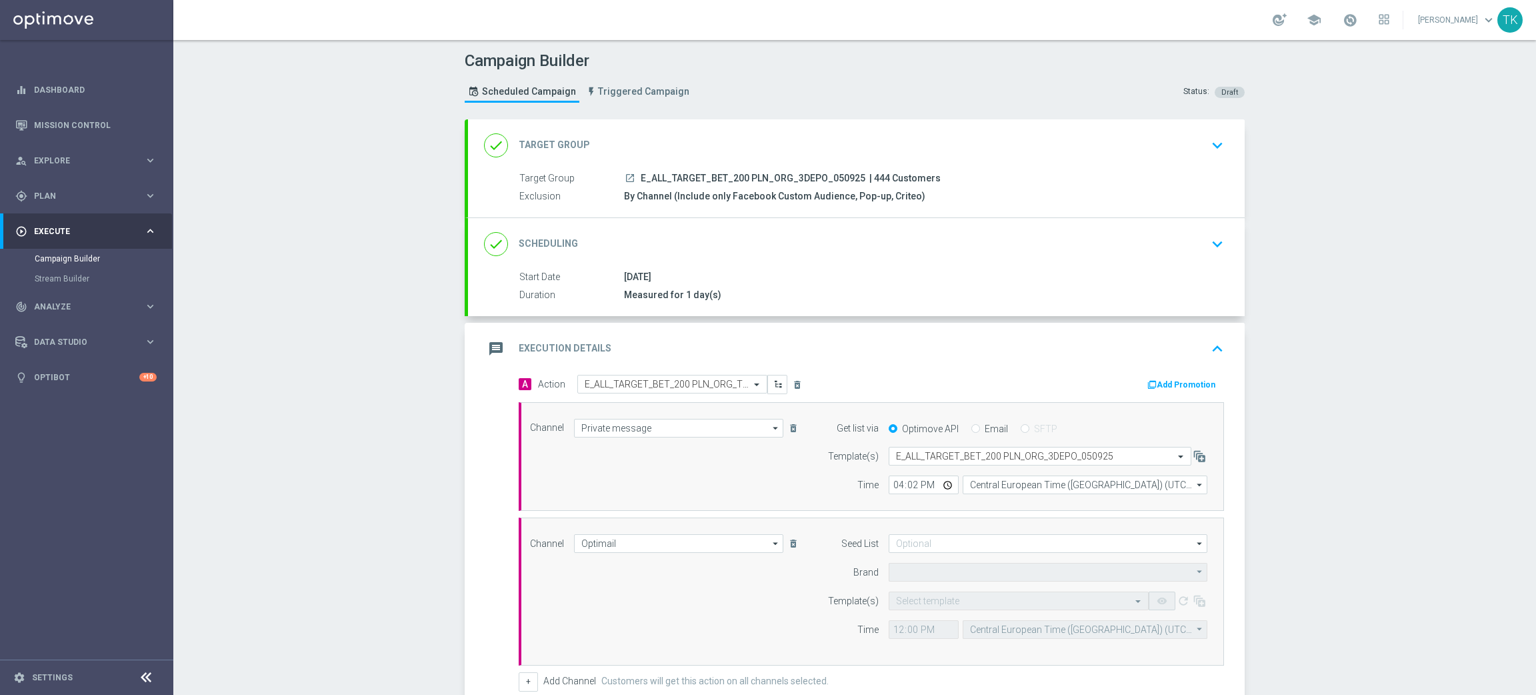
type input "STS"
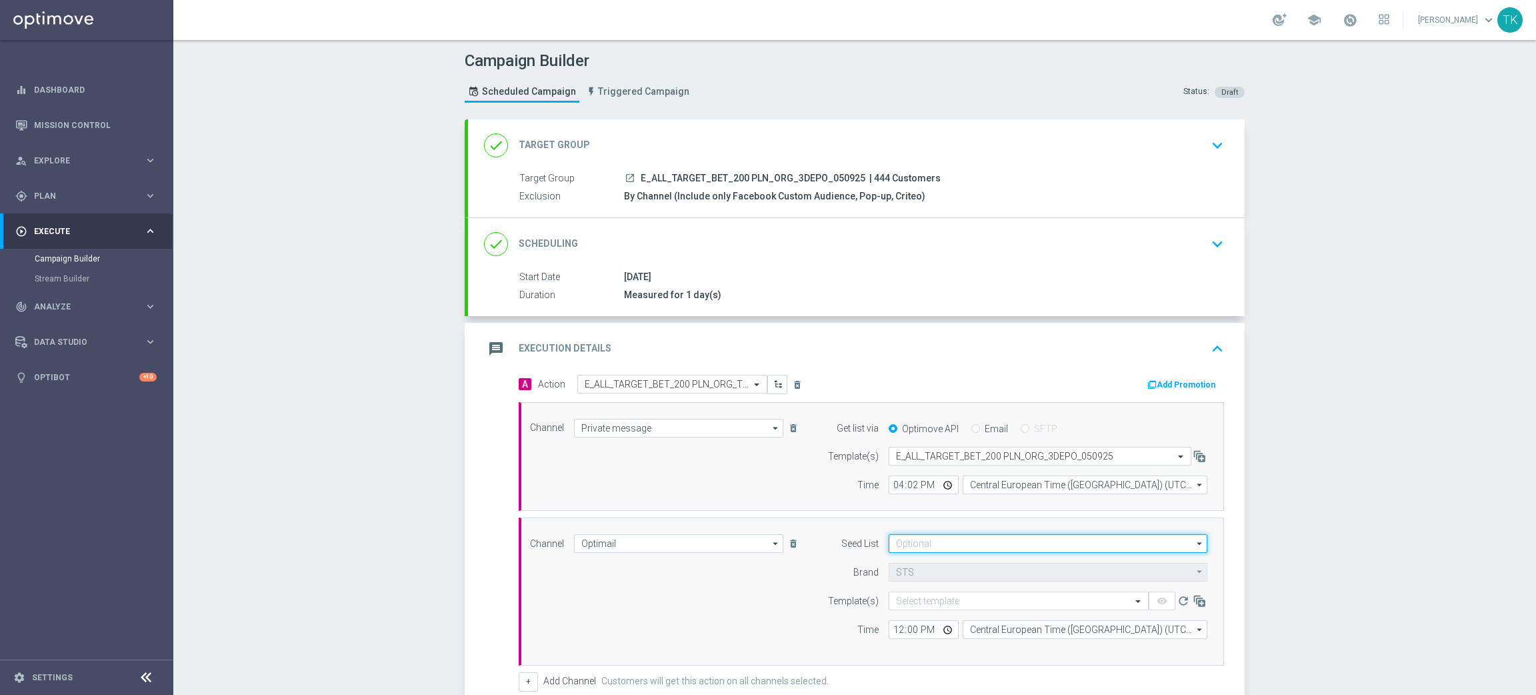
click at [900, 543] on input at bounding box center [1048, 543] width 319 height 19
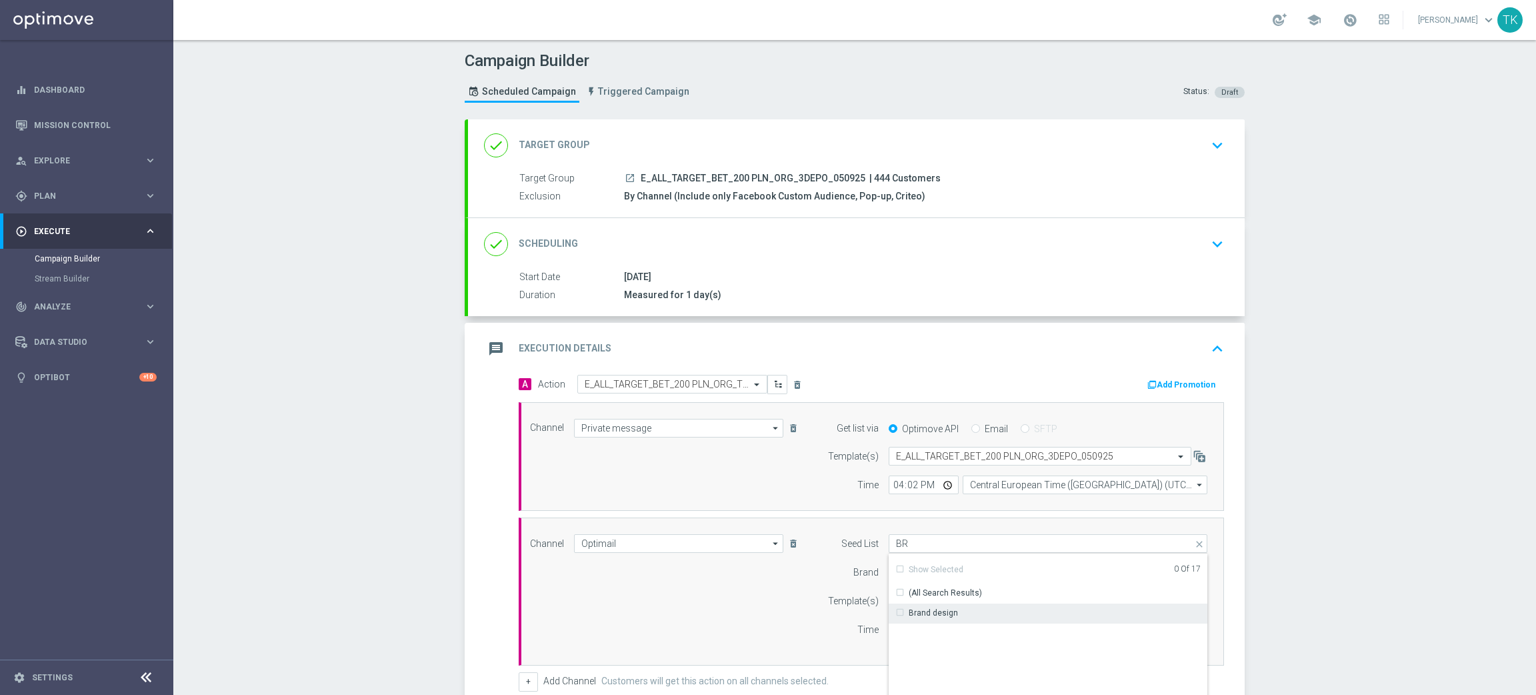
click at [926, 607] on div "Brand design" at bounding box center [1048, 612] width 319 height 19
drag, startPoint x: 683, startPoint y: 610, endPoint x: 864, endPoint y: 586, distance: 181.6
click at [687, 607] on div "Channel Optimail Optimail arrow_drop_down Show Selected 1 of 22 Target group on…" at bounding box center [868, 591] width 697 height 115
type input "Brand design"
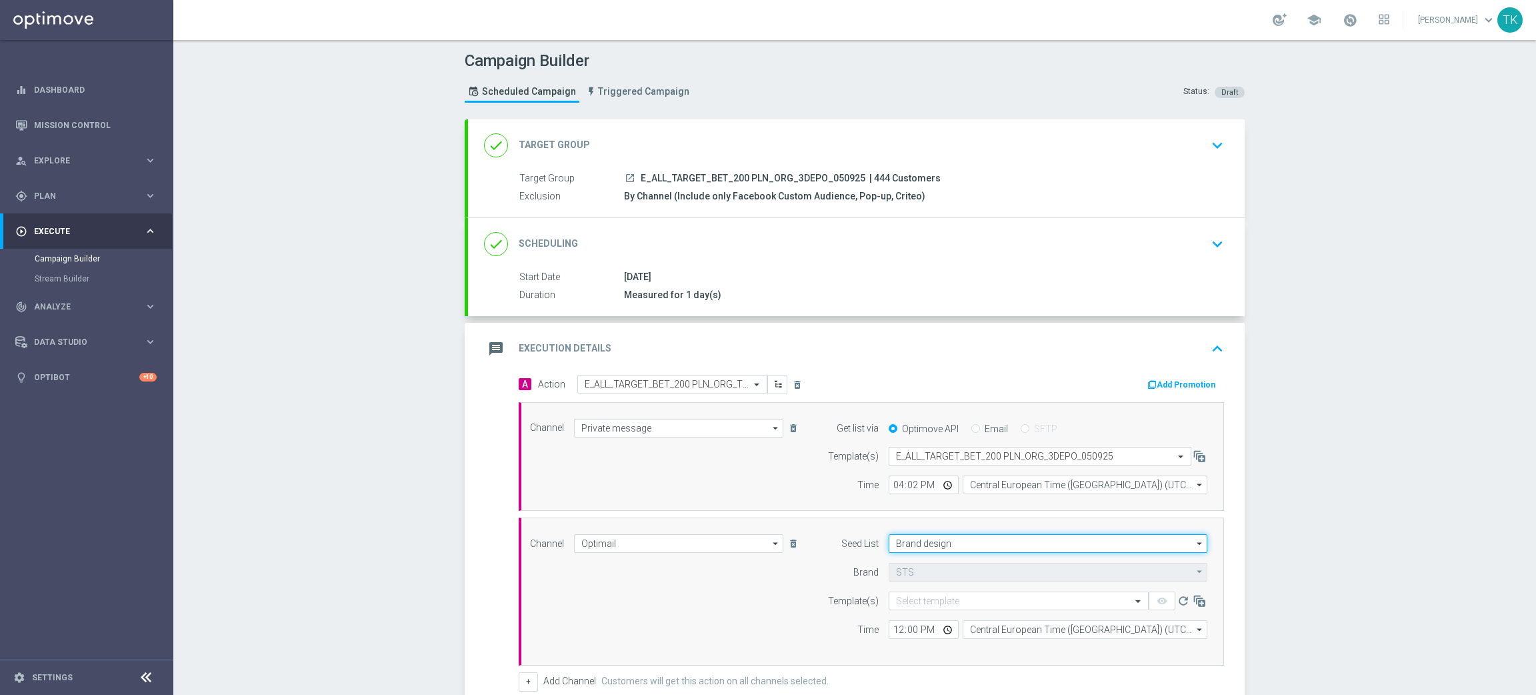
click at [923, 542] on input "Brand design" at bounding box center [1048, 543] width 319 height 19
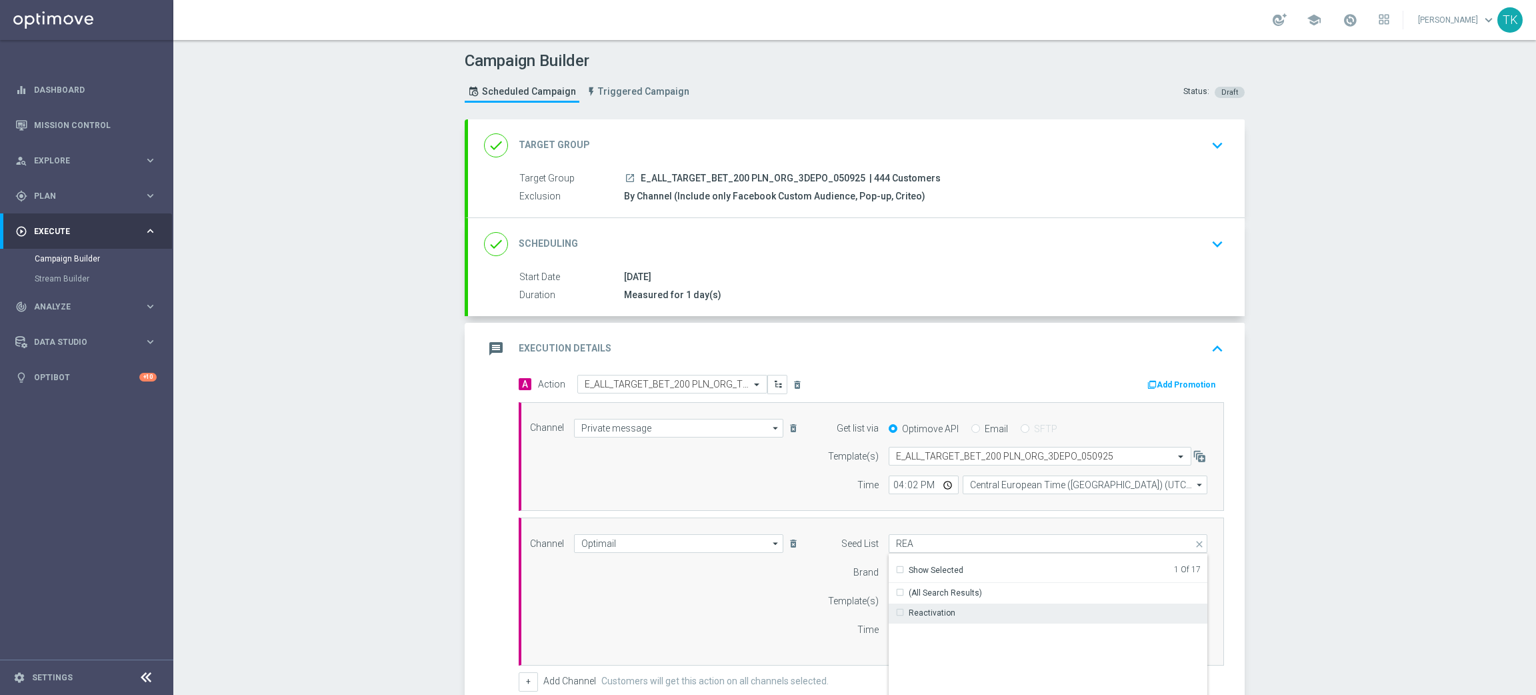
click at [921, 615] on div "Reactivation" at bounding box center [932, 613] width 47 height 12
click at [678, 616] on div "Channel Optimail Optimail arrow_drop_down Show Selected 1 of 22 Target group on…" at bounding box center [868, 591] width 697 height 115
type input "Selected 2 of 17"
click at [922, 593] on div "Select template" at bounding box center [1019, 600] width 260 height 19
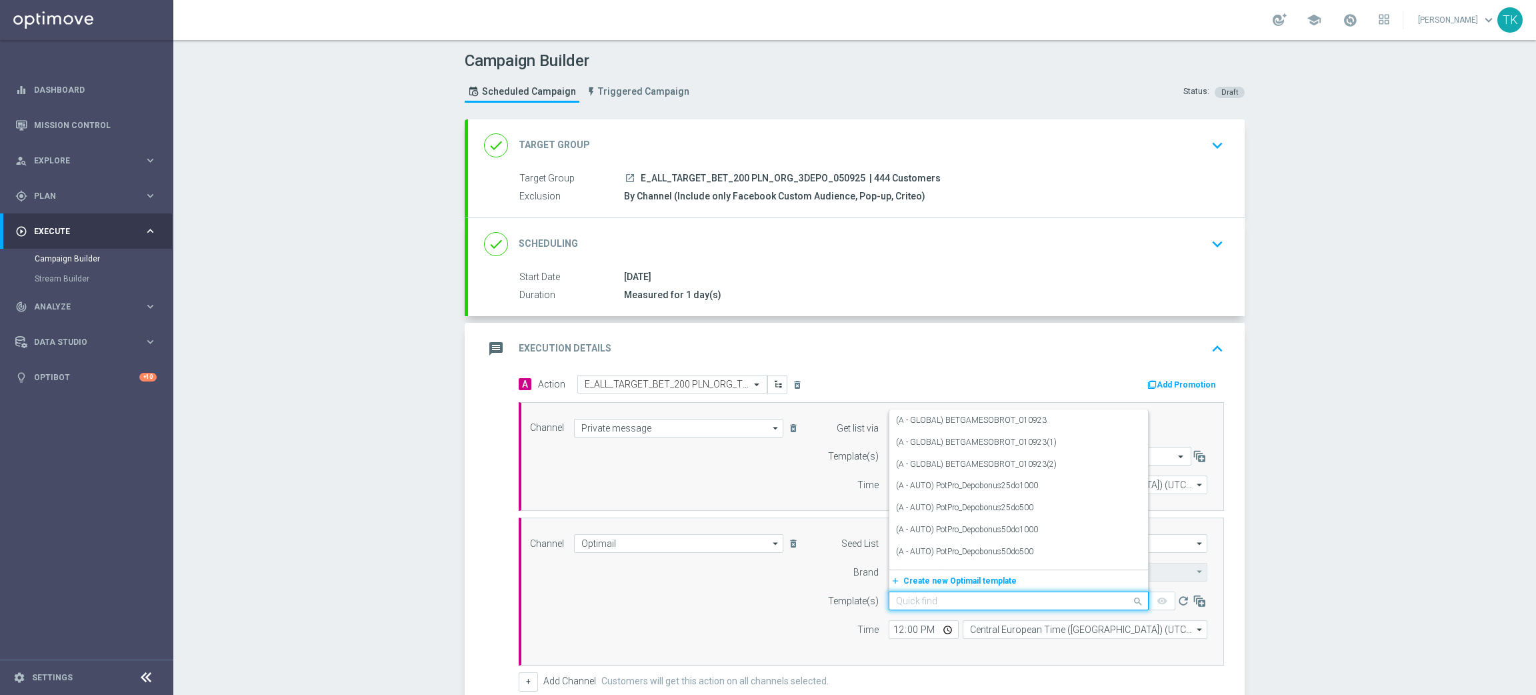
paste input "E_ALL_TARGET_BET_200 PLN_ORG_3DEPO_050925"
click at [944, 556] on label "E_ALL_TARGET_BET_200 PLN_ORG_3DEPO_050925" at bounding box center [990, 558] width 188 height 11
type input "E_ALL_TARGET_BET_200 PLN_ORG_3DEPO_050925"
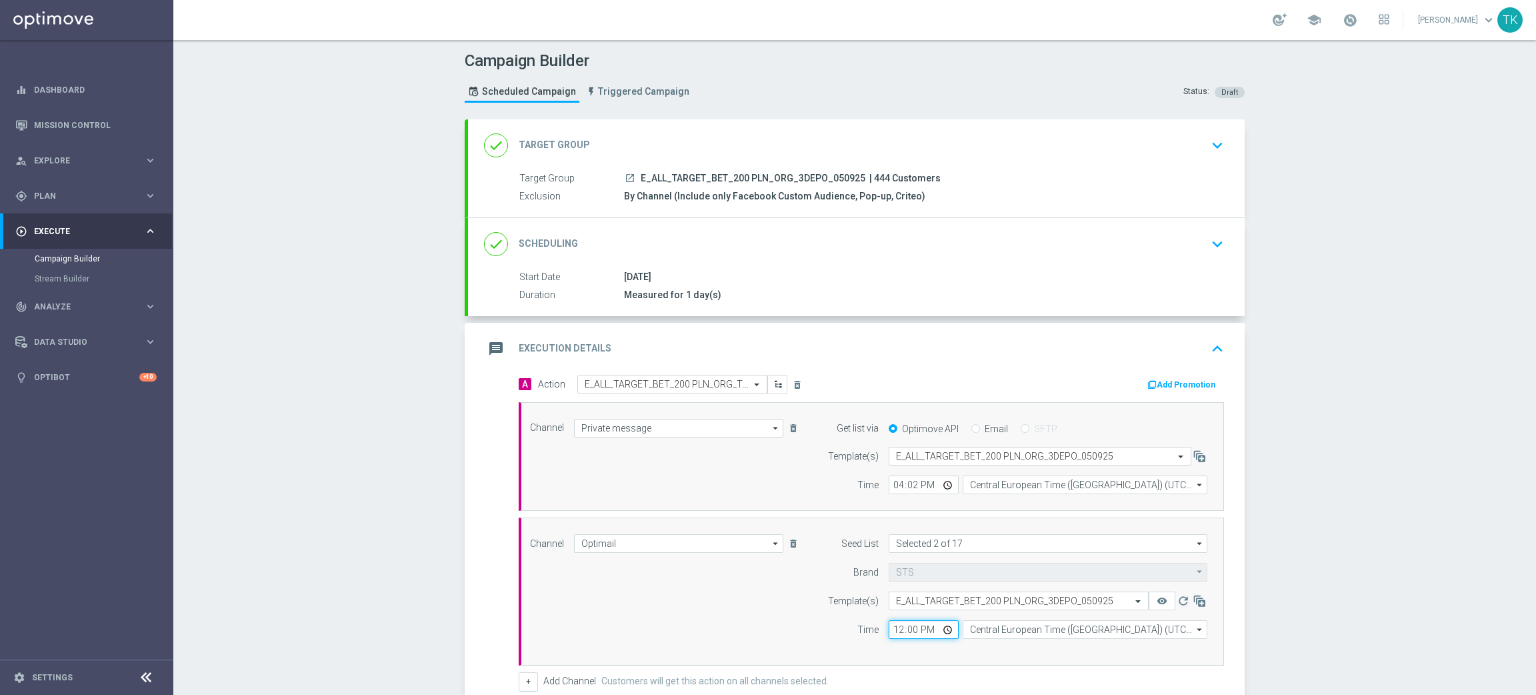
click at [896, 627] on input "12:00" at bounding box center [924, 629] width 70 height 19
type input "16:02"
click at [983, 625] on input "Central European Time ([GEOGRAPHIC_DATA]) (UTC +02:00)" at bounding box center [1085, 629] width 245 height 19
click at [989, 647] on div "Central European Time ([GEOGRAPHIC_DATA]) (UTC +02:00)" at bounding box center [1079, 649] width 218 height 12
type input "Central European Time ([GEOGRAPHIC_DATA]) (UTC +02:00)"
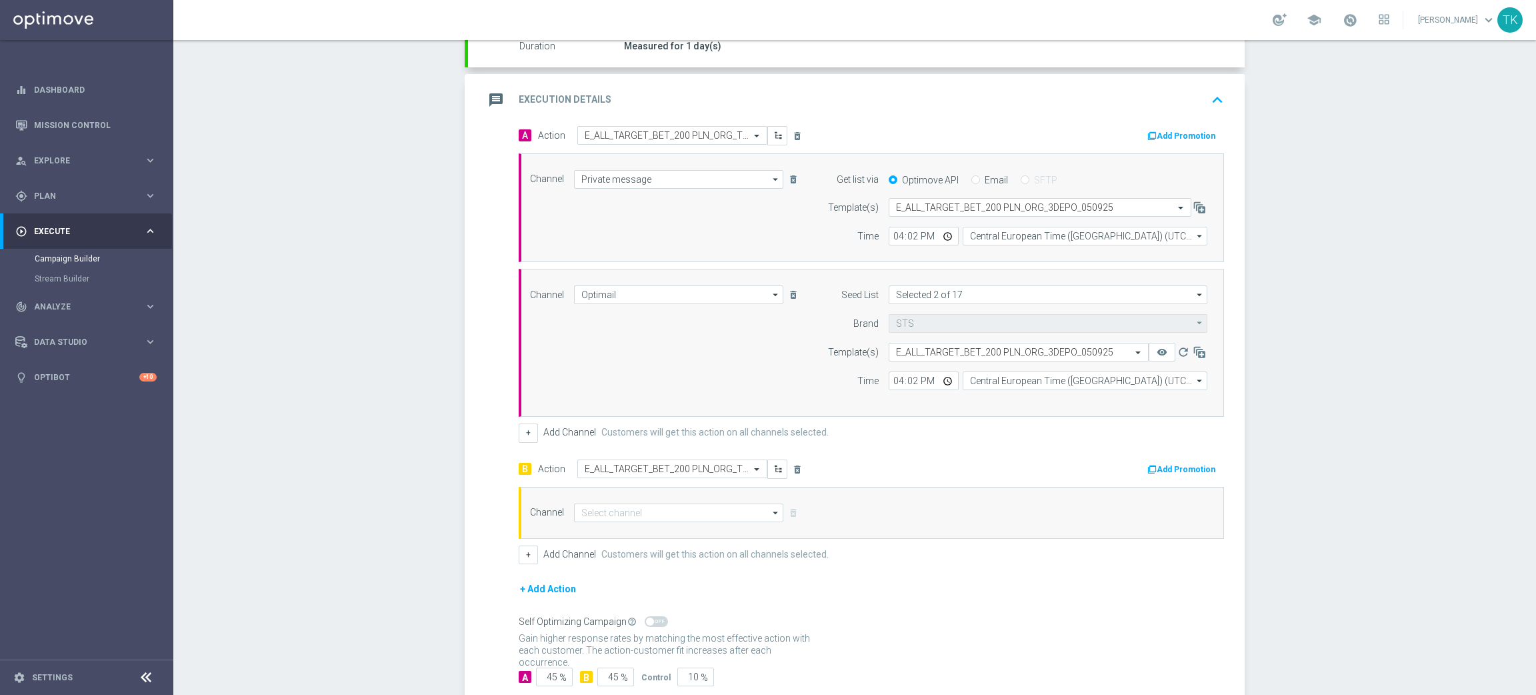
scroll to position [299, 0]
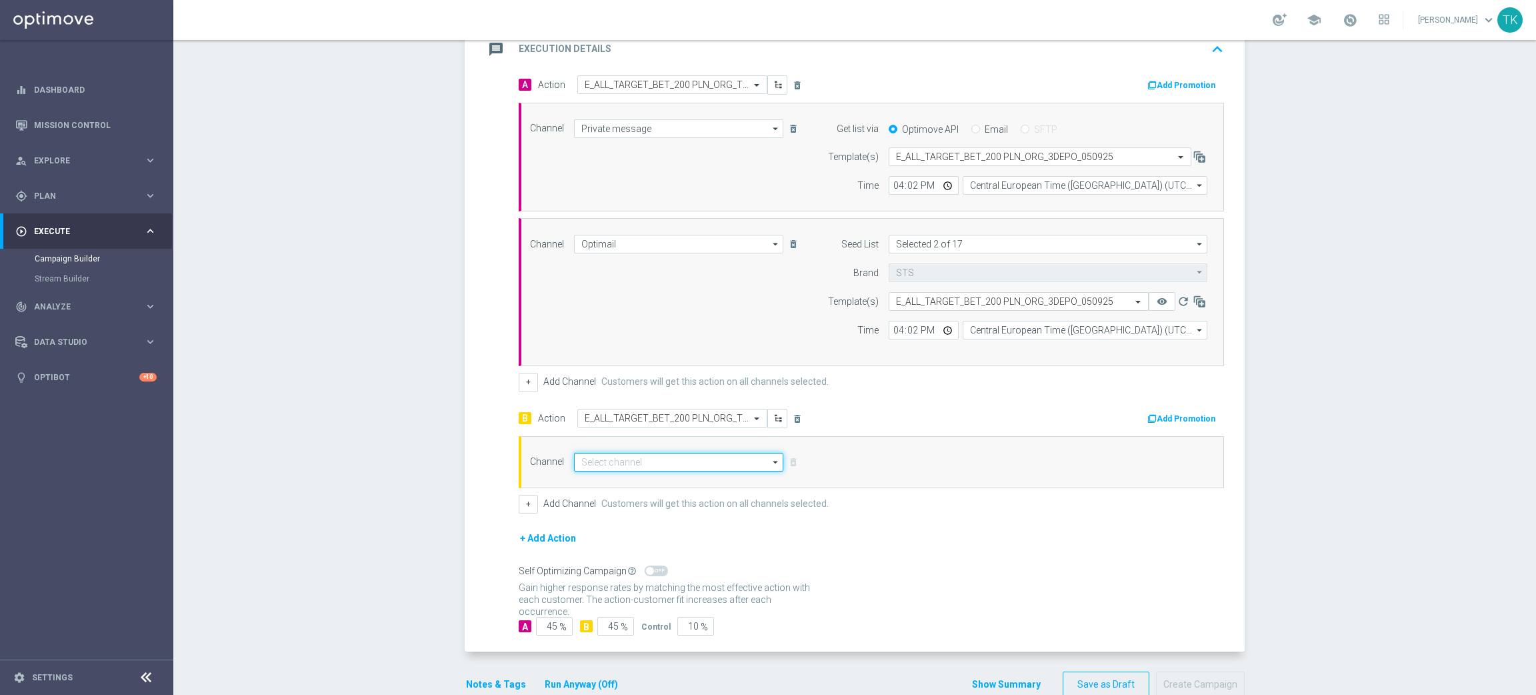
click at [594, 467] on input at bounding box center [678, 462] width 209 height 19
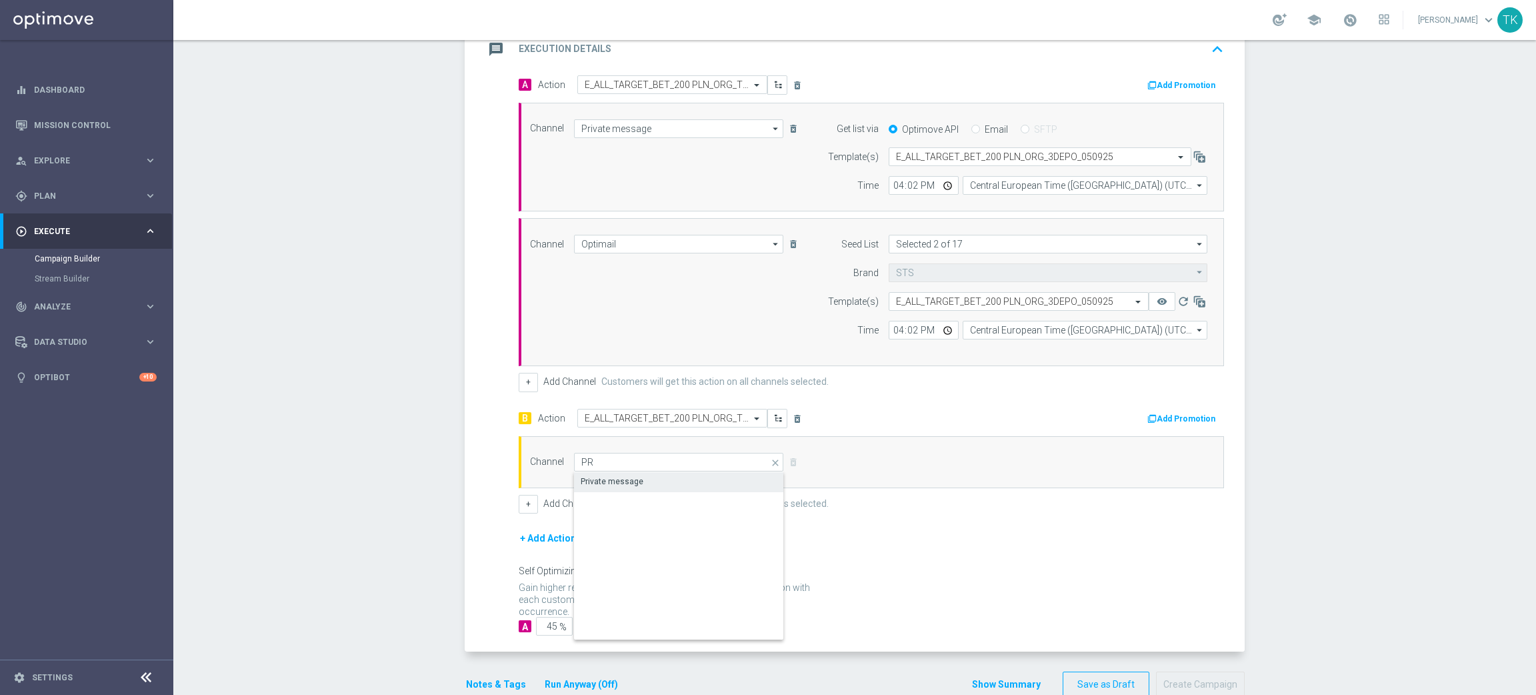
click at [595, 475] on div "Private message" at bounding box center [679, 481] width 210 height 19
type input "Private message"
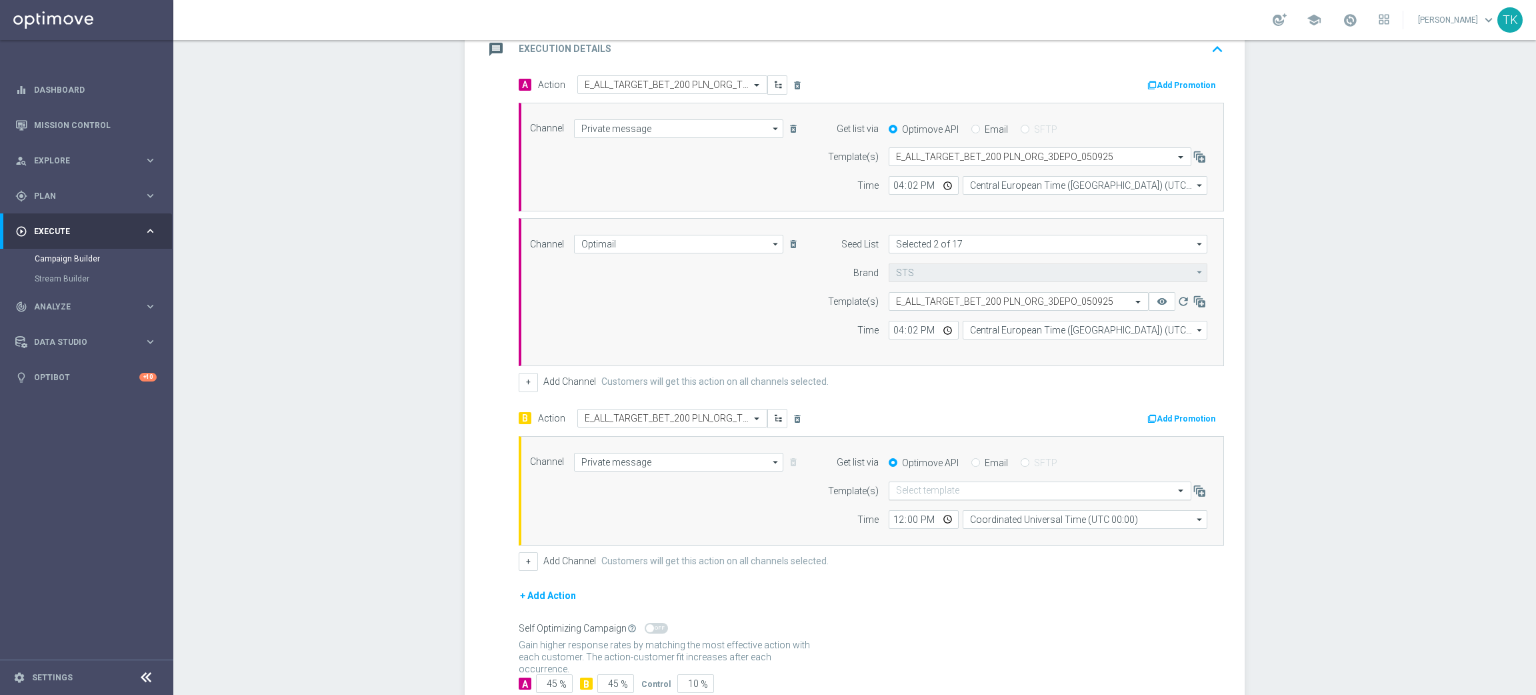
click at [914, 495] on input "text" at bounding box center [1026, 490] width 261 height 11
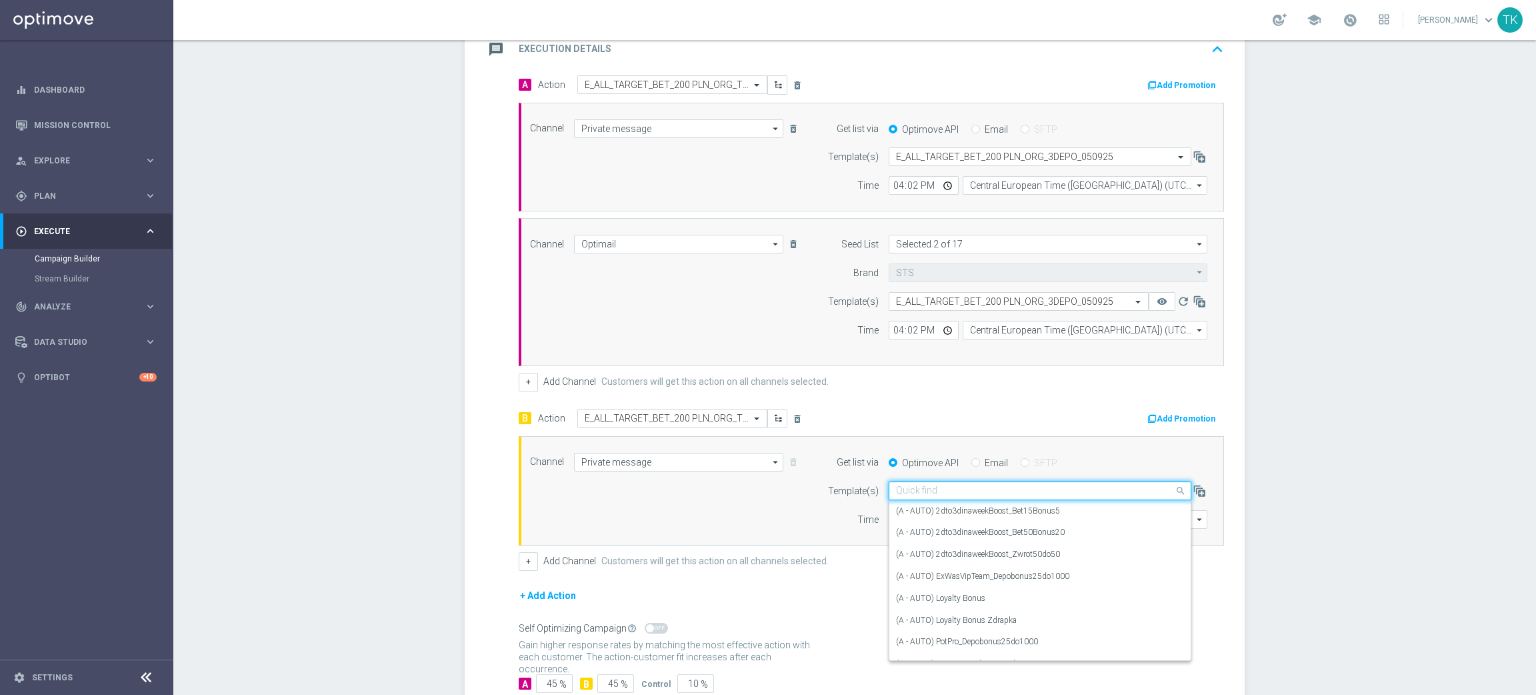
paste input "E_ALL_TARGET_BET_200 PLN_ORG_3DEPO_050925"
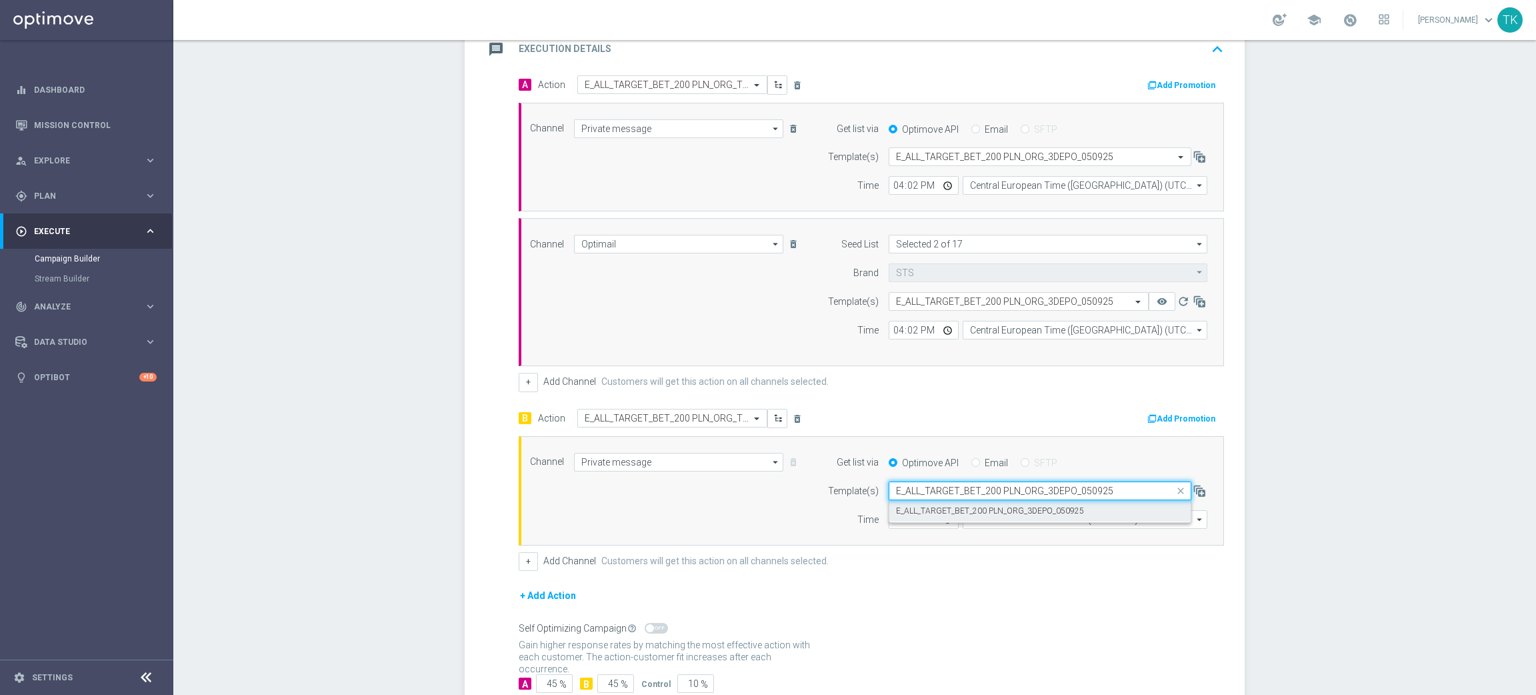
click at [920, 512] on label "E_ALL_TARGET_BET_200 PLN_ORG_3DEPO_050925" at bounding box center [990, 510] width 188 height 11
type input "E_ALL_TARGET_BET_200 PLN_ORG_3DEPO_050925"
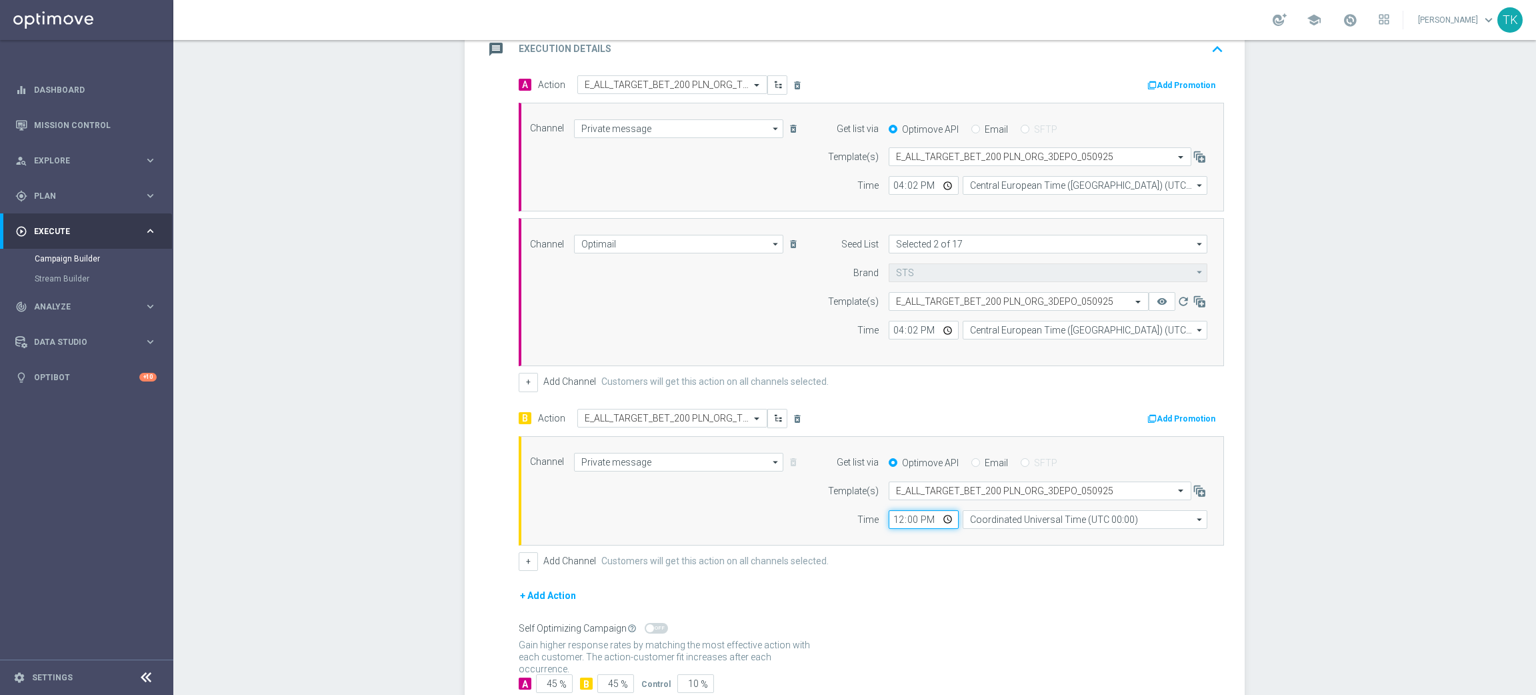
click at [892, 523] on input "12:00" at bounding box center [924, 519] width 70 height 19
type input "16:02"
click at [980, 523] on input "Coordinated Universal Time (UTC 00:00)" at bounding box center [1085, 519] width 245 height 19
click at [982, 529] on div "Show Selected 0 of NaN" at bounding box center [1085, 529] width 245 height 1
click at [979, 547] on div "Central European Time ([GEOGRAPHIC_DATA]) (UTC +02:00)" at bounding box center [1085, 539] width 245 height 20
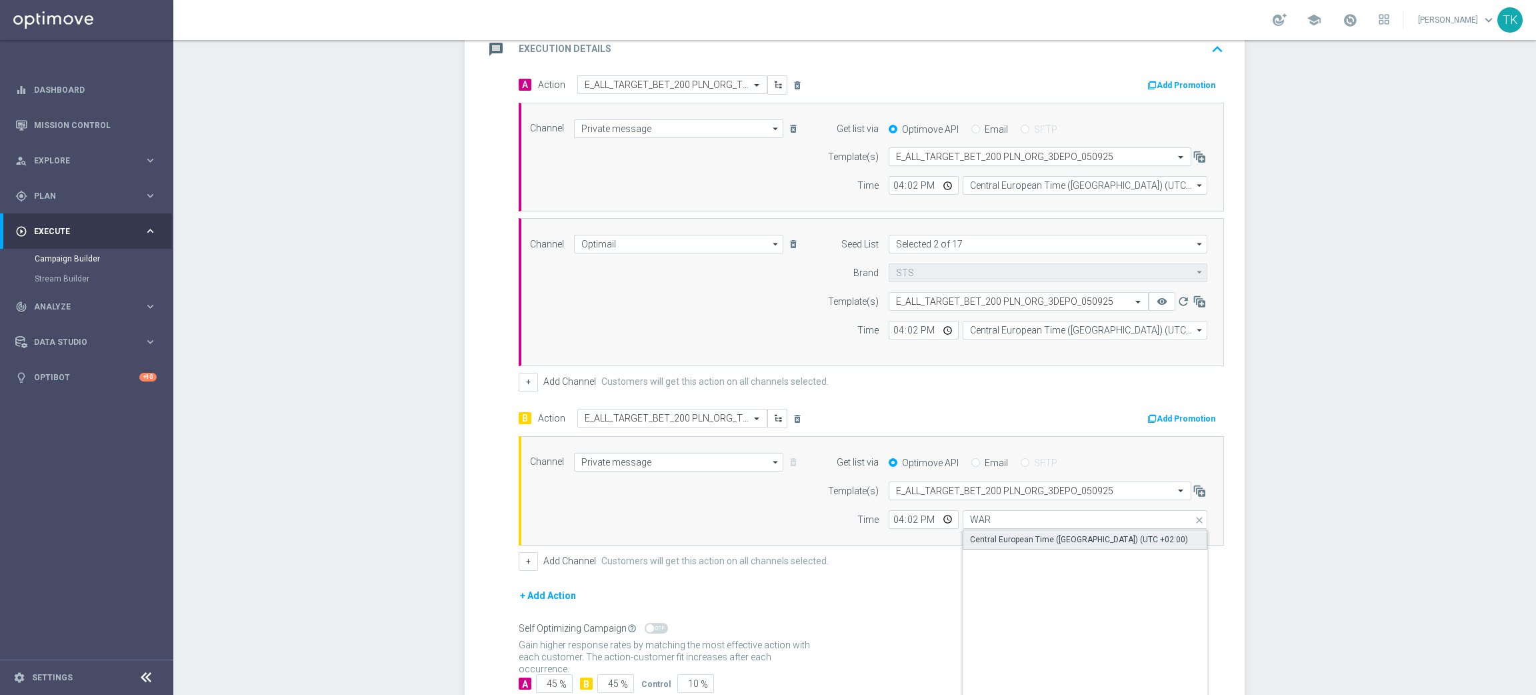
type input "Central European Time ([GEOGRAPHIC_DATA]) (UTC +02:00)"
click at [522, 551] on div "B Action Select action E_ALL_TARGET_BET_200 PLN_ORG_TESTB_3DEPO_050925 delete_f…" at bounding box center [872, 490] width 726 height 162
click at [521, 567] on button "+" at bounding box center [528, 561] width 19 height 19
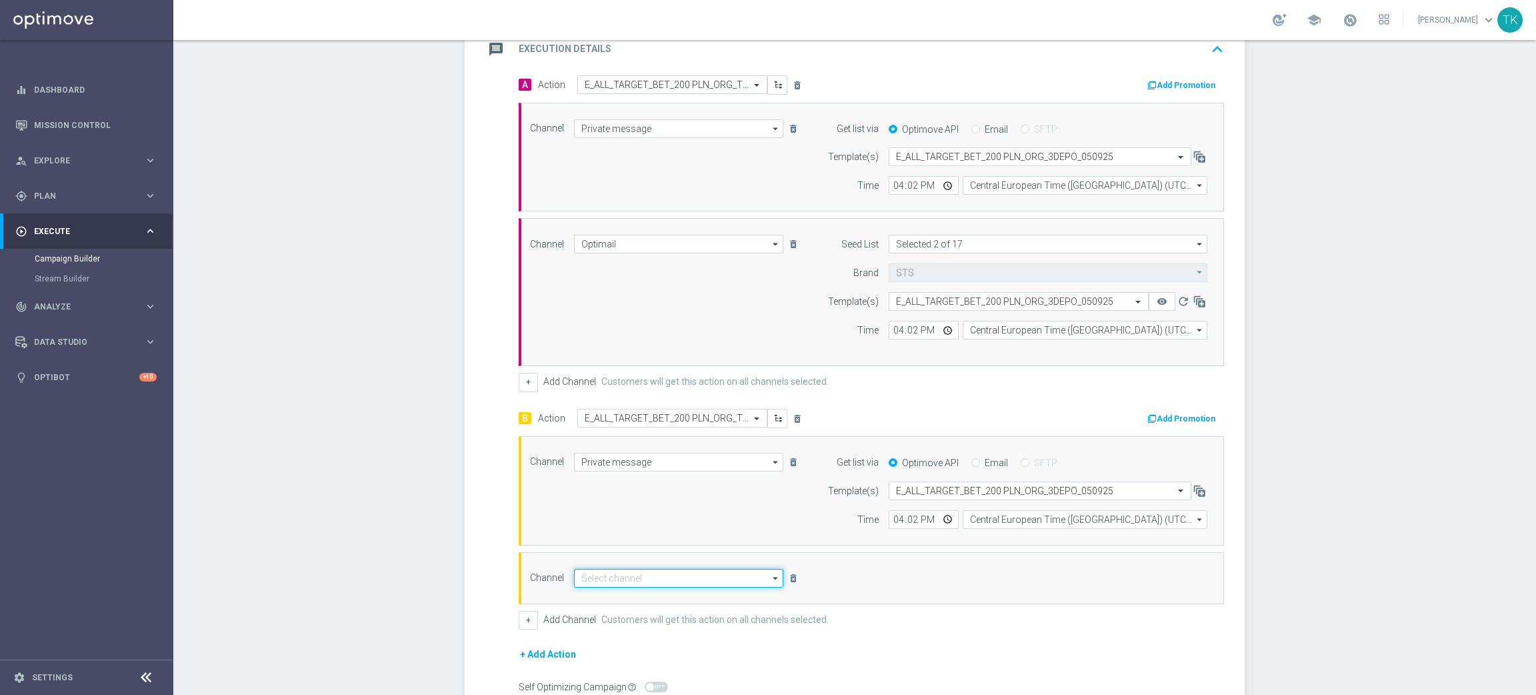
click at [583, 583] on input at bounding box center [678, 578] width 209 height 19
click at [589, 589] on div "Optimail" at bounding box center [679, 597] width 210 height 19
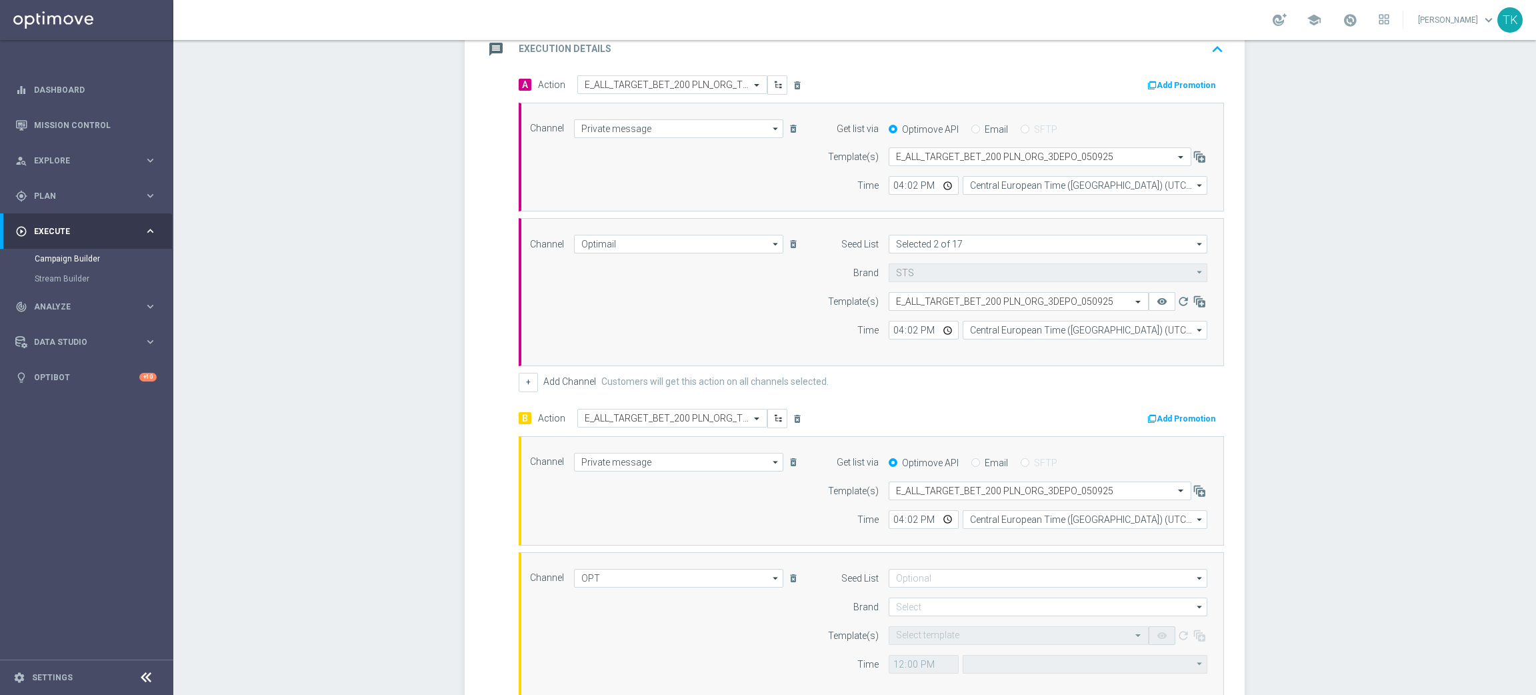
type input "Optimail"
type input "Central European Time ([GEOGRAPHIC_DATA]) (UTC +02:00)"
type input "STS"
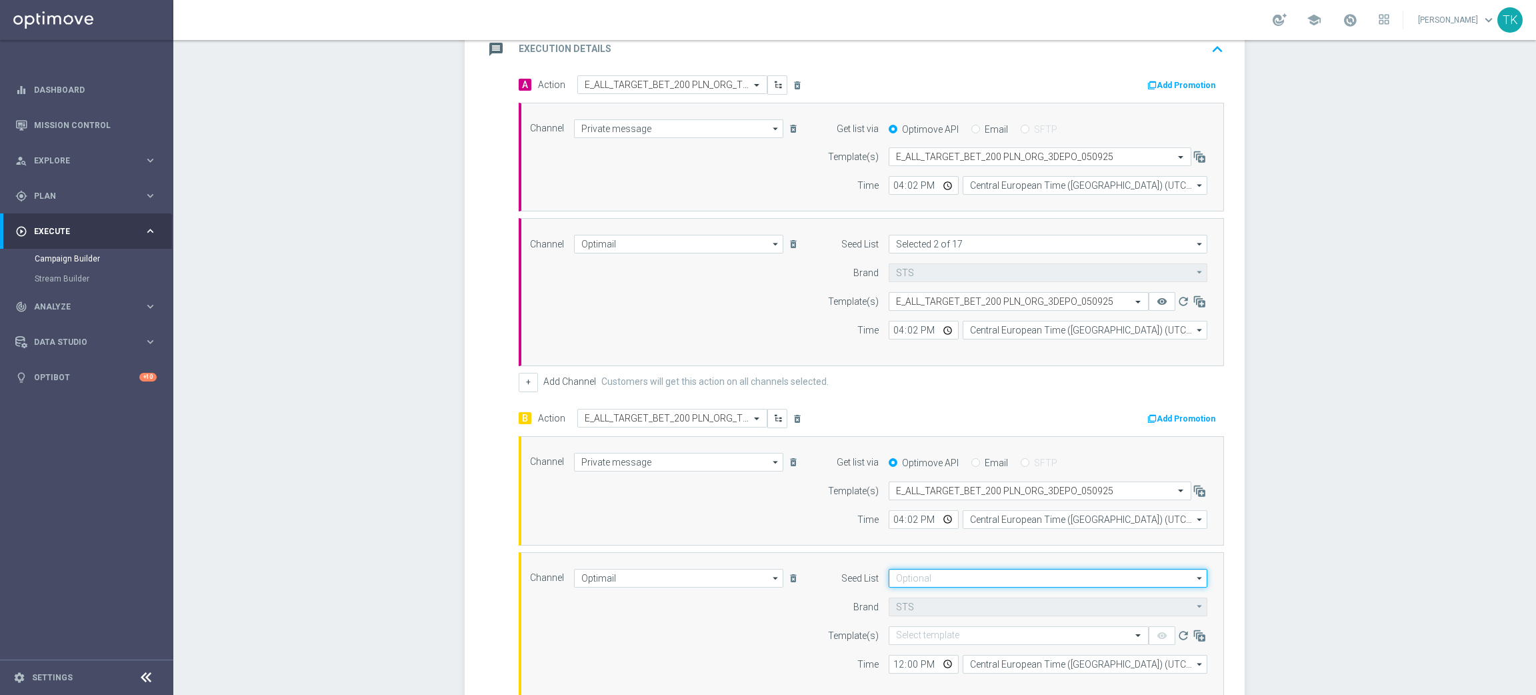
click at [898, 583] on input at bounding box center [1048, 578] width 319 height 19
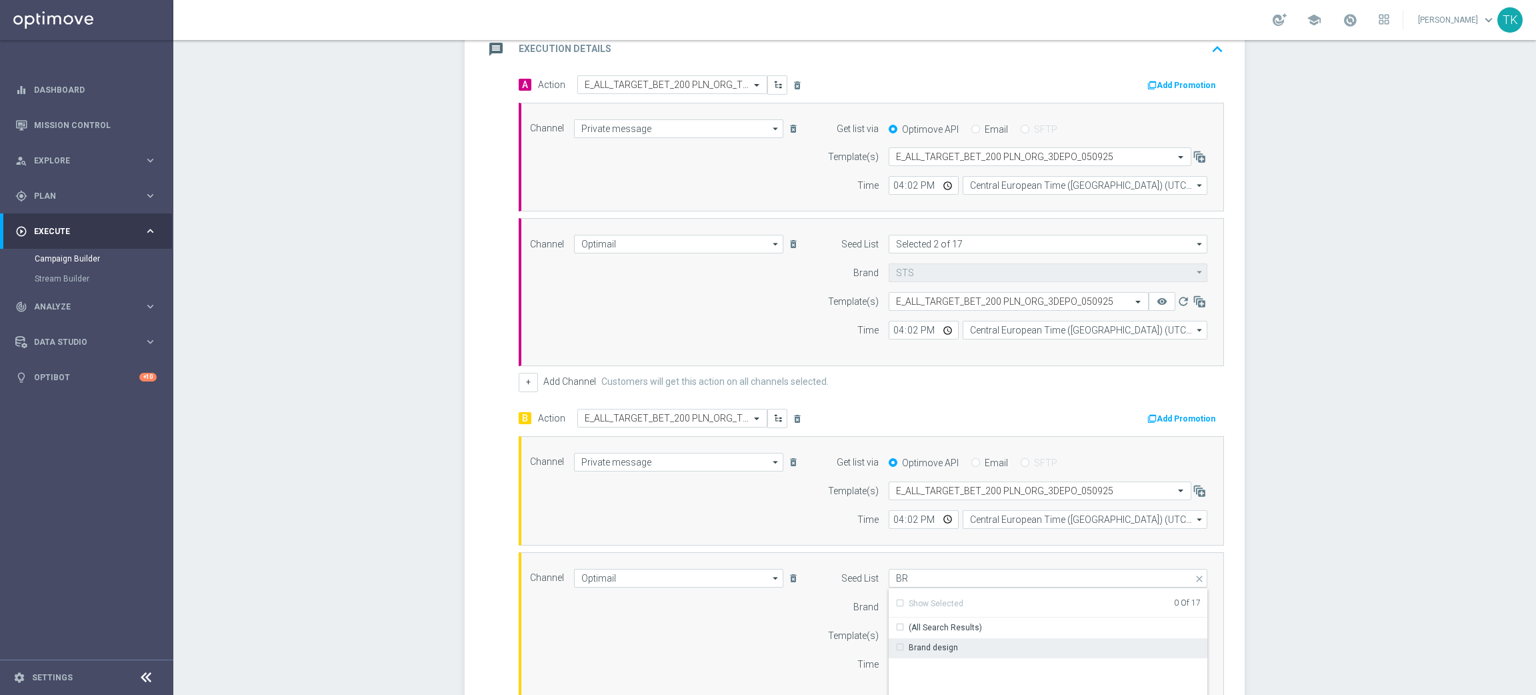
click at [950, 651] on div "Brand design" at bounding box center [1048, 647] width 319 height 19
drag, startPoint x: 730, startPoint y: 642, endPoint x: 857, endPoint y: 610, distance: 131.3
click at [739, 638] on div "Channel Optimail Optimail arrow_drop_down Show Selected 1 of 22 Target group on…" at bounding box center [868, 626] width 697 height 115
type input "Brand design"
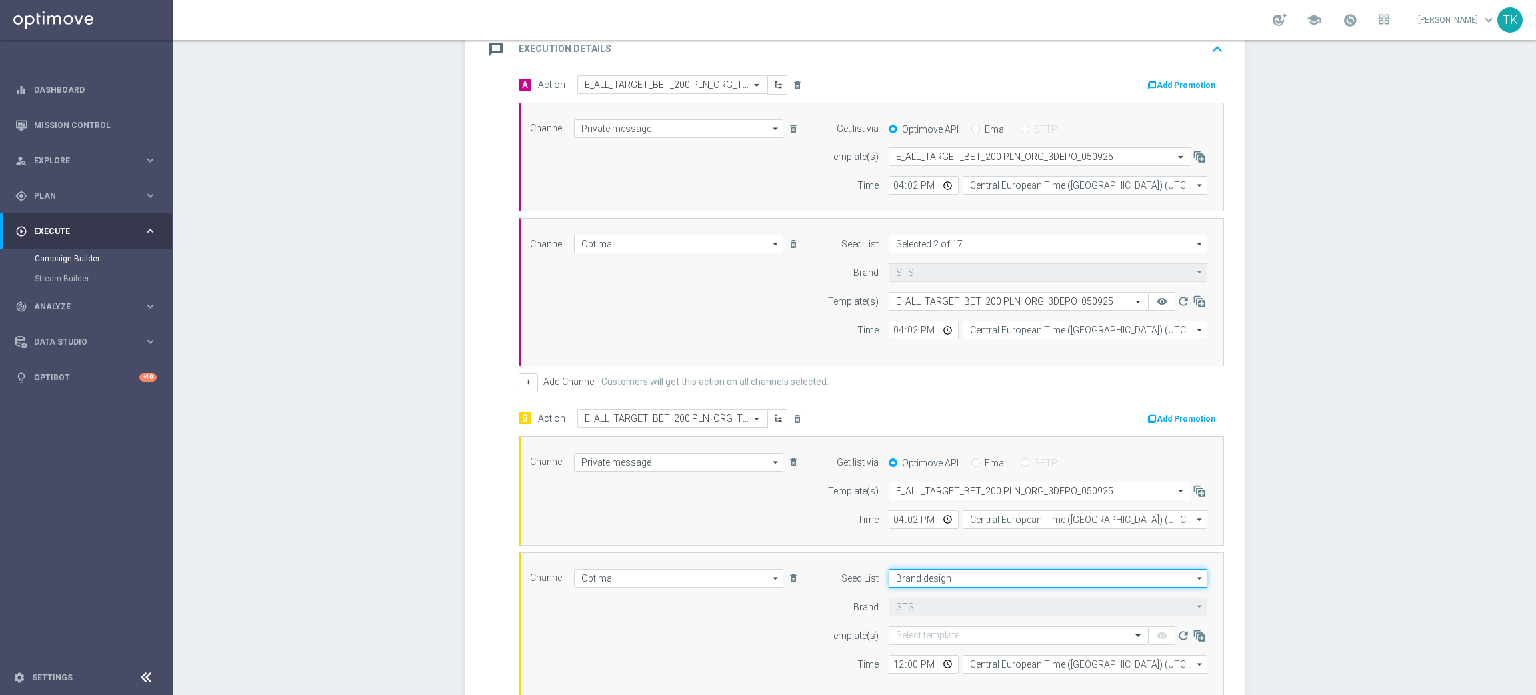
click at [897, 583] on input "Brand design" at bounding box center [1048, 578] width 319 height 19
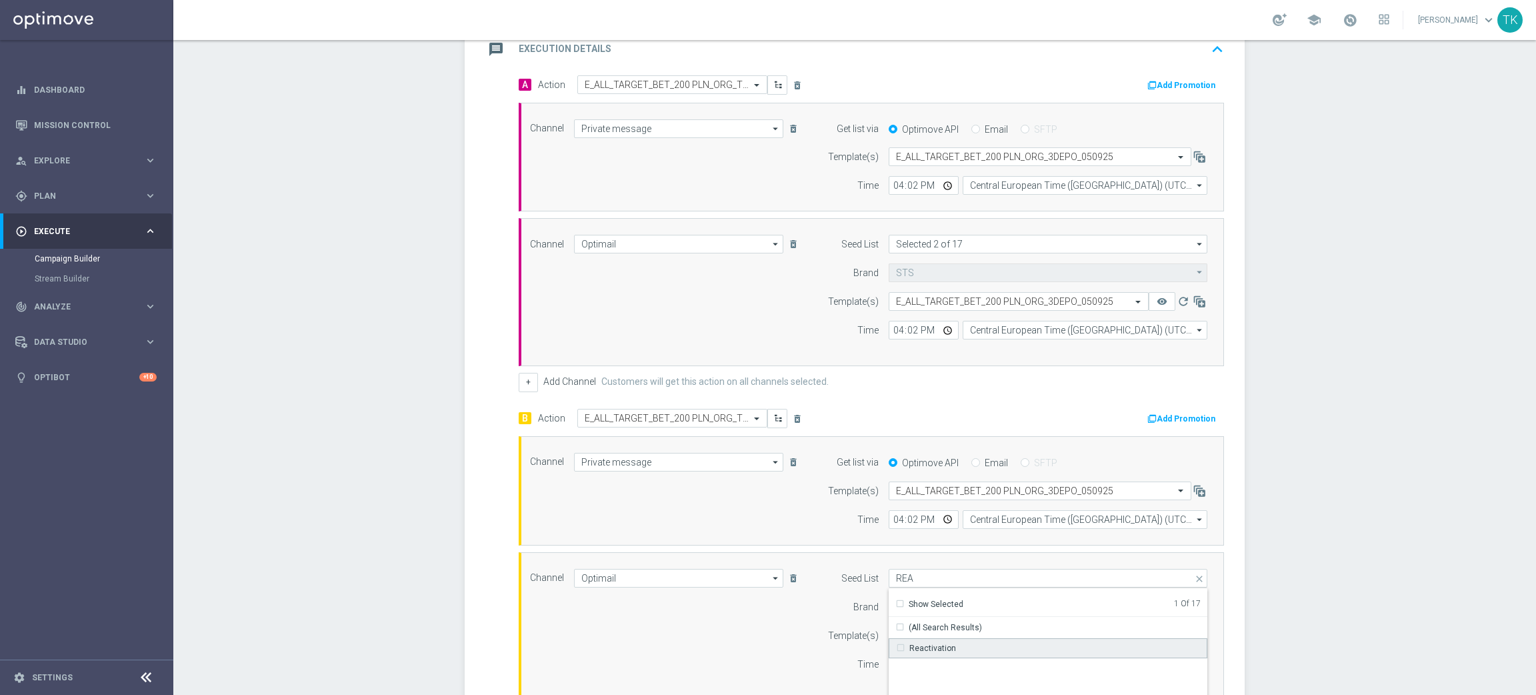
click at [910, 649] on div "Reactivation" at bounding box center [933, 648] width 47 height 12
click at [717, 650] on div "Channel Optimail Optimail arrow_drop_down Show Selected 1 of 22 Target group on…" at bounding box center [868, 626] width 697 height 115
type input "Selected 2 of 17"
click at [896, 635] on input "text" at bounding box center [1005, 635] width 219 height 11
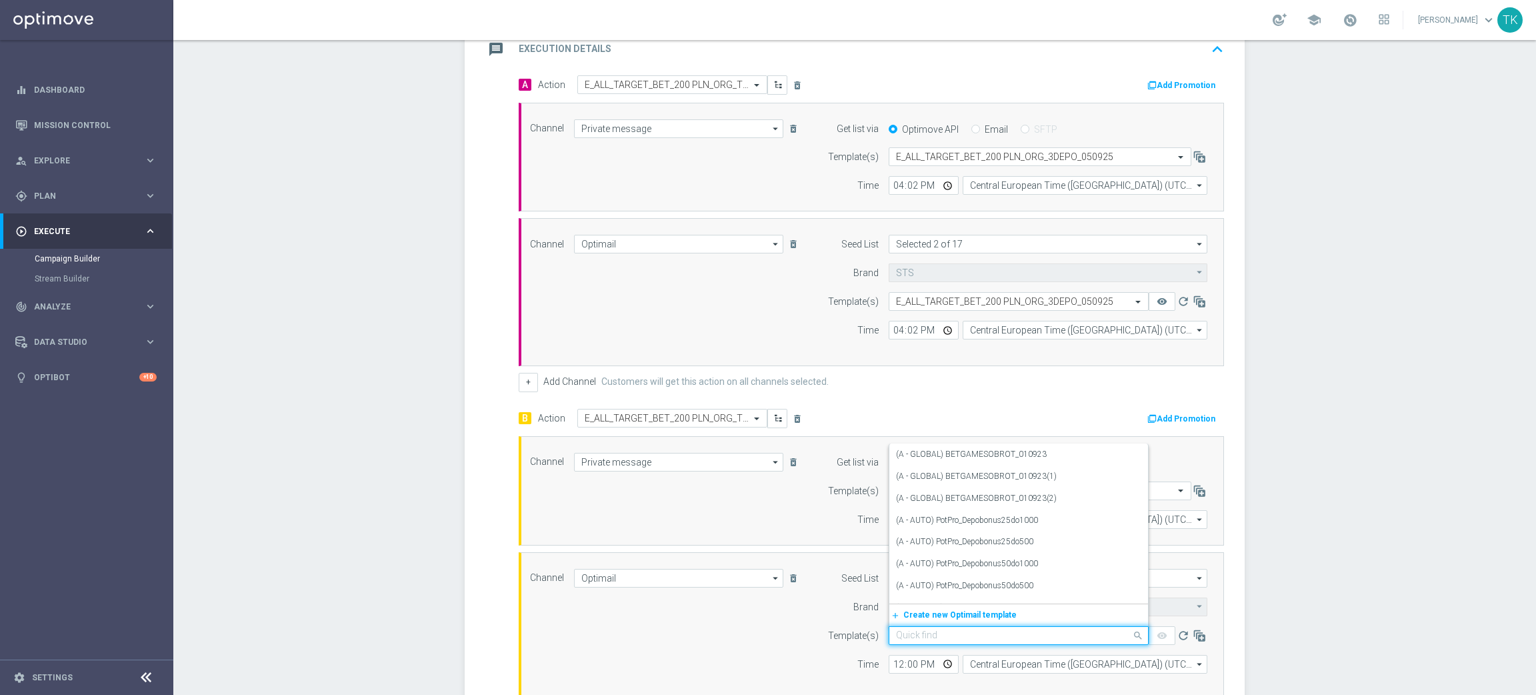
paste input "E_ALL_TARGET_BET_200 PLN_ORG_3DEPO_050925"
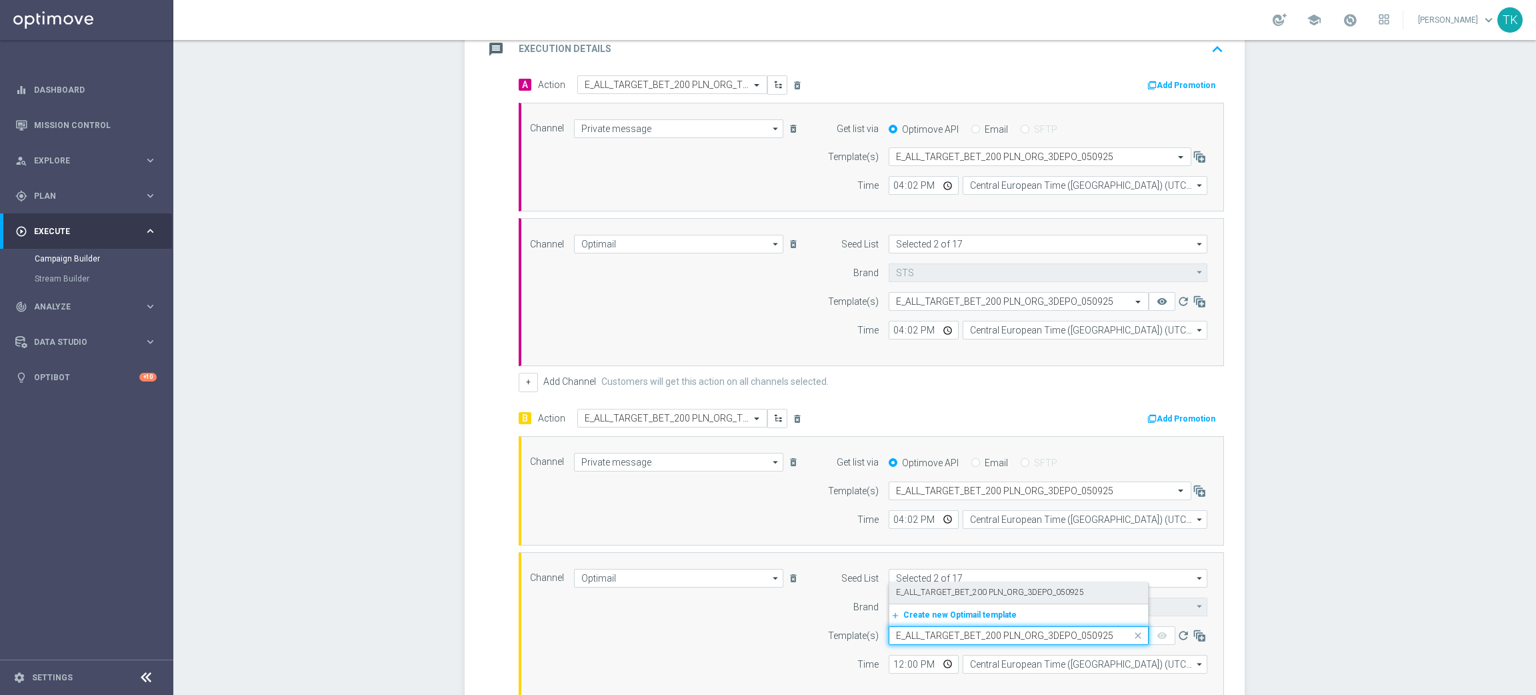
click at [921, 594] on label "E_ALL_TARGET_BET_200 PLN_ORG_3DEPO_050925" at bounding box center [990, 592] width 188 height 11
type input "E_ALL_TARGET_BET_200 PLN_ORG_3DEPO_050925"
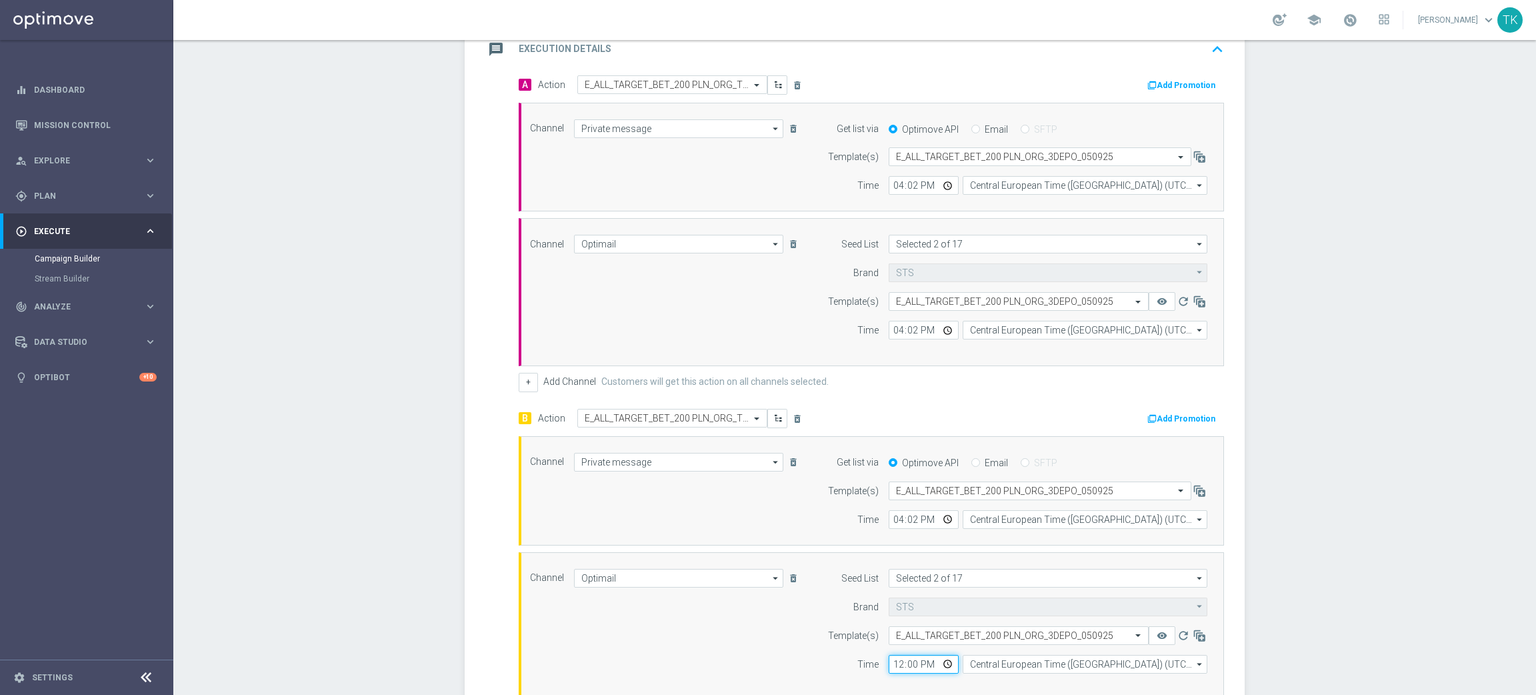
click at [896, 659] on input "12:00" at bounding box center [924, 664] width 70 height 19
type input "16:02"
click at [986, 671] on input "Central European Time ([GEOGRAPHIC_DATA]) (UTC +02:00)" at bounding box center [1085, 664] width 245 height 19
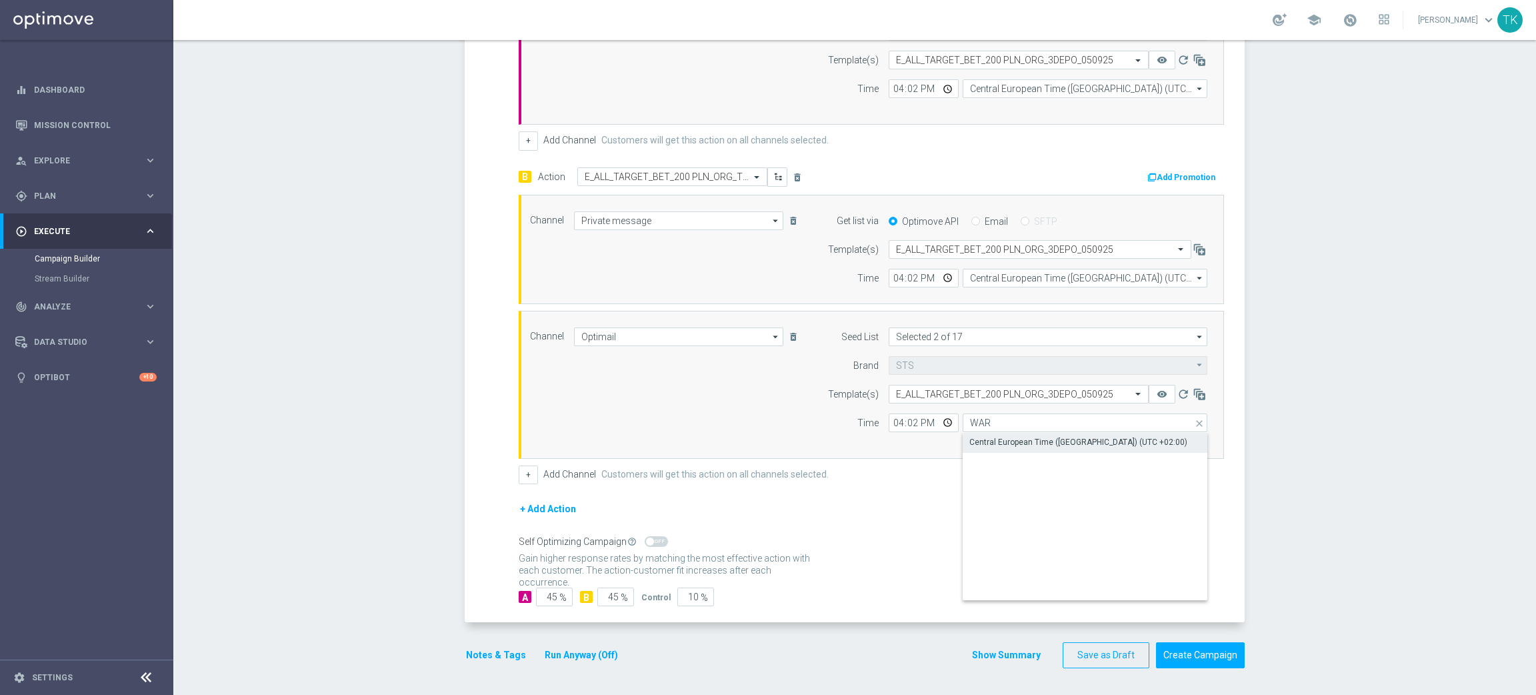
click at [1018, 436] on div "Central European Time ([GEOGRAPHIC_DATA]) (UTC +02:00)" at bounding box center [1079, 442] width 218 height 12
type input "Central European Time ([GEOGRAPHIC_DATA]) (UTC +02:00)"
click at [986, 656] on button "Show Summary" at bounding box center [1007, 654] width 70 height 15
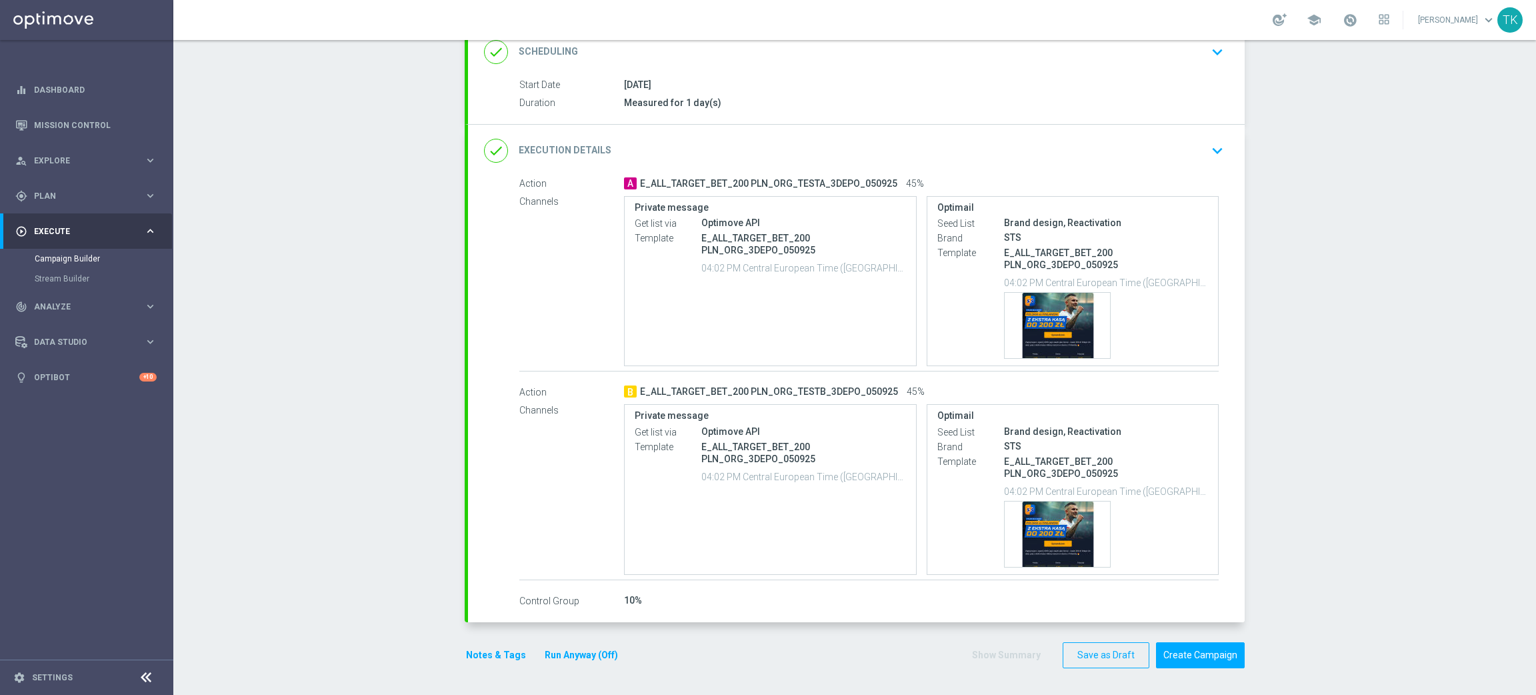
scroll to position [191, 0]
click at [470, 659] on button "Notes & Tags" at bounding box center [496, 655] width 63 height 17
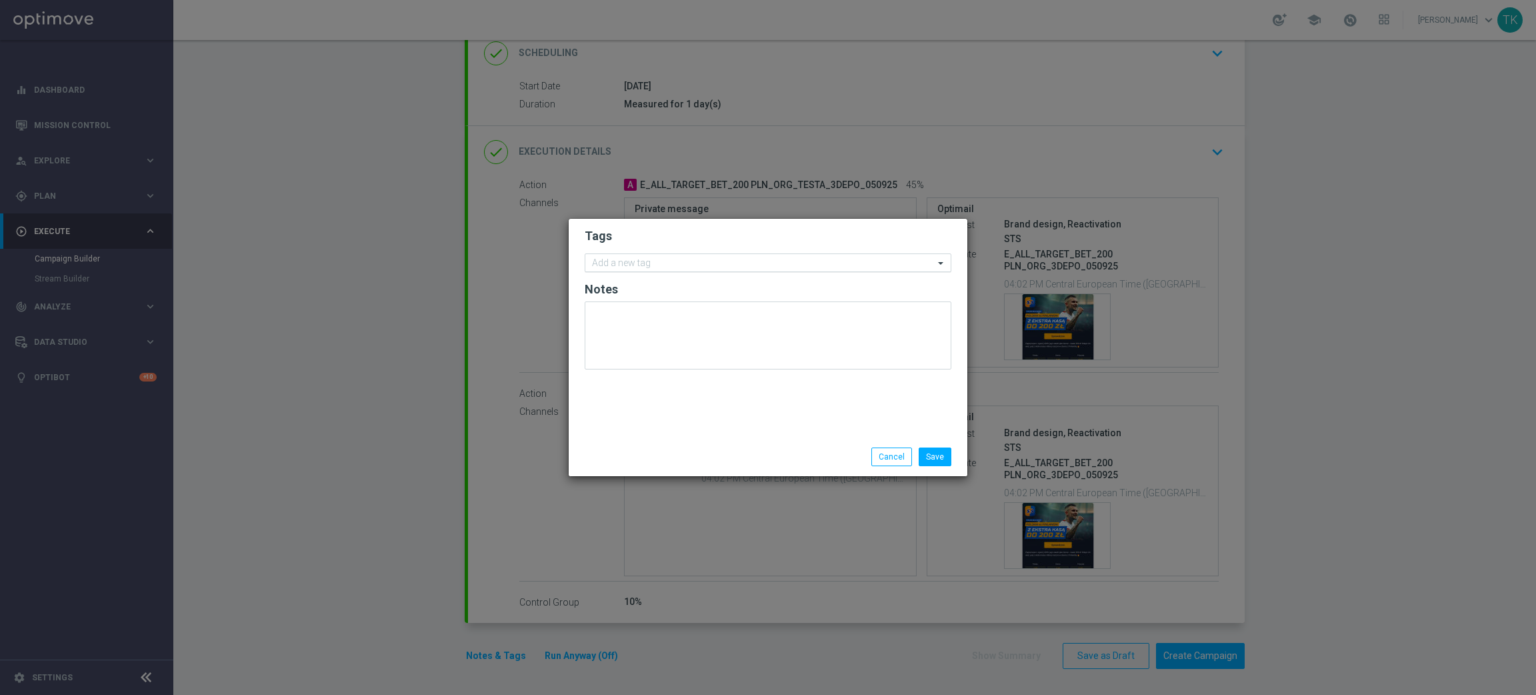
click at [610, 263] on input "text" at bounding box center [763, 263] width 342 height 11
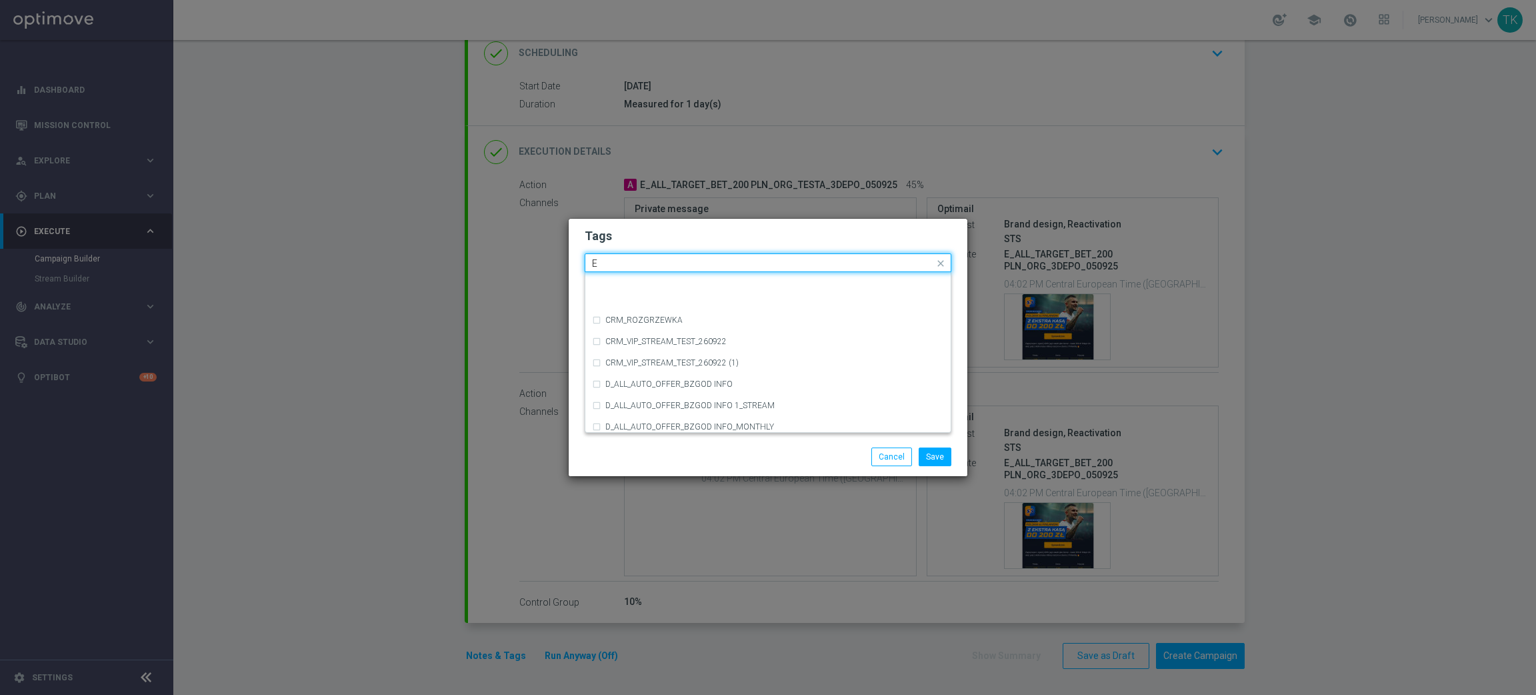
scroll to position [1800, 0]
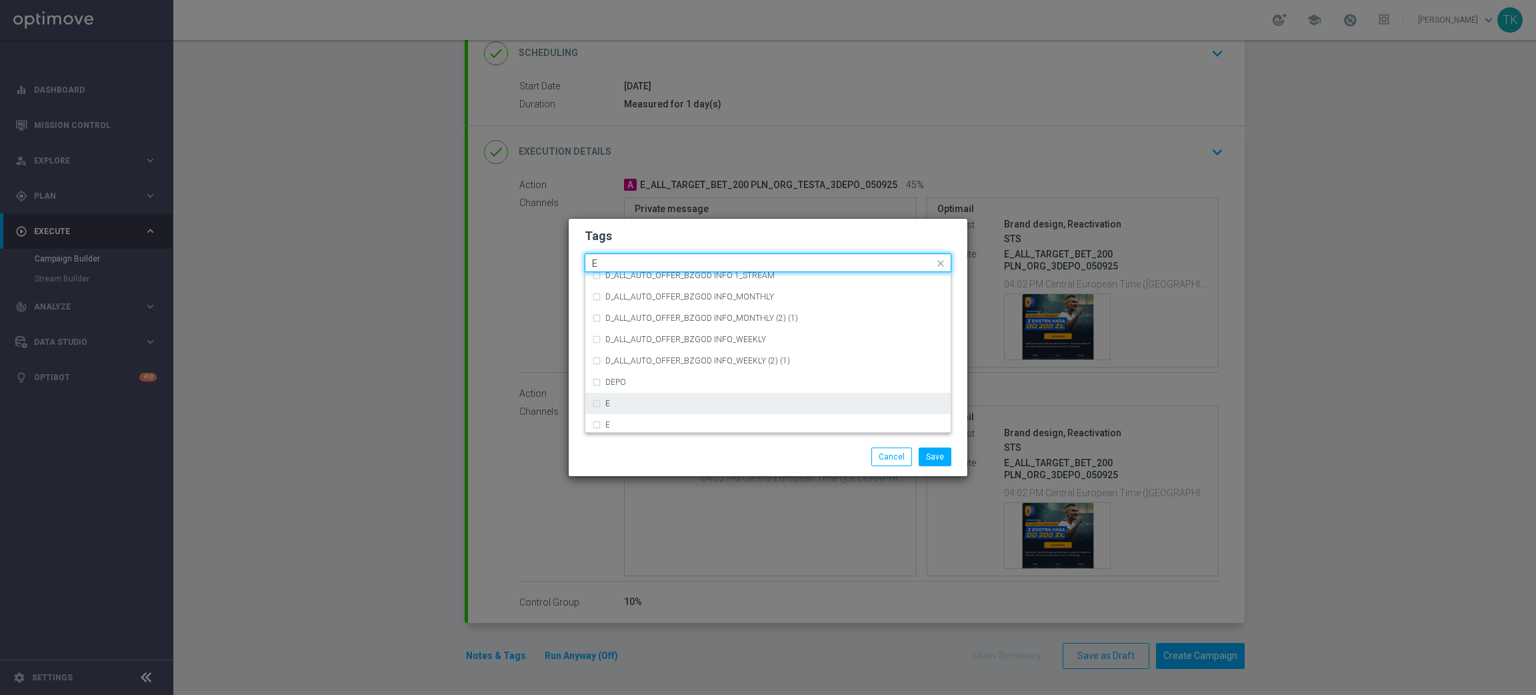
click at [649, 405] on div "E" at bounding box center [774, 403] width 339 height 8
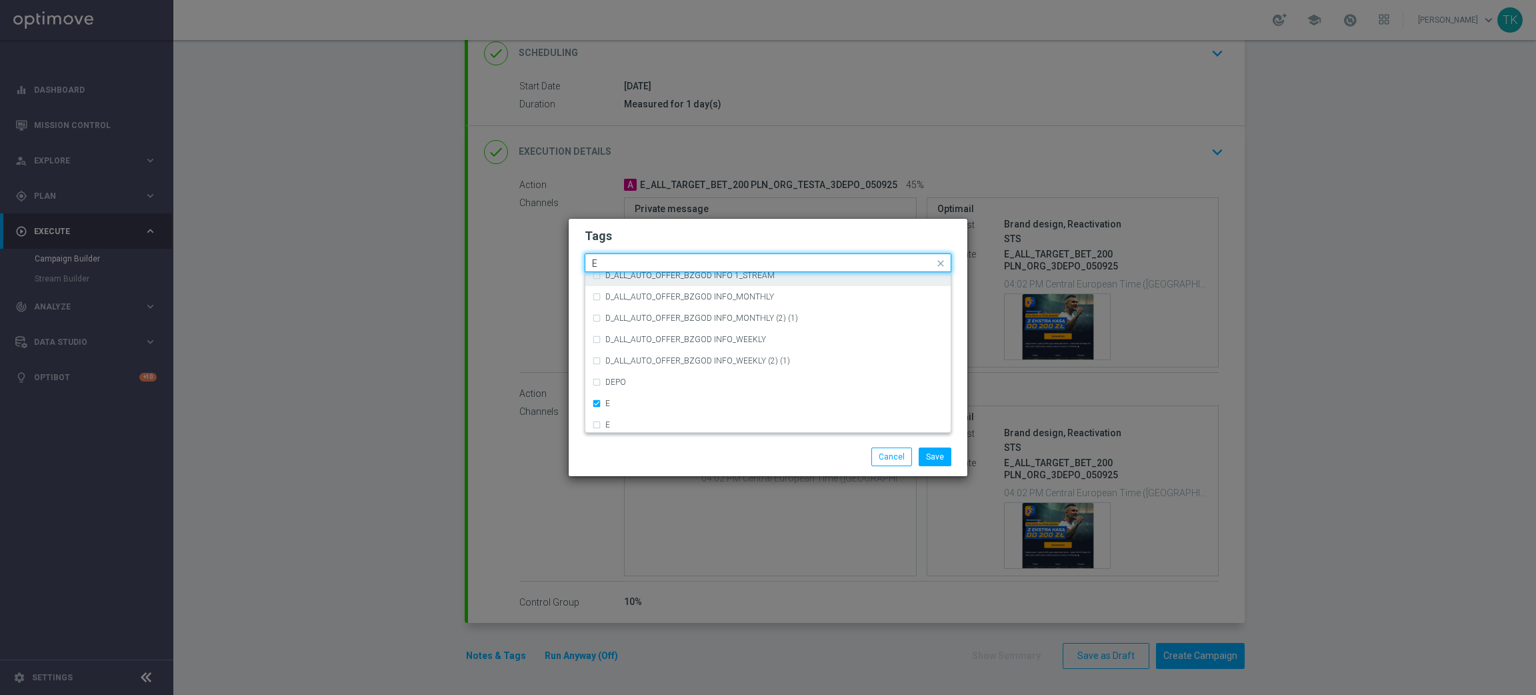
click at [607, 259] on input "E" at bounding box center [763, 263] width 342 height 11
click at [629, 279] on div "ALL" at bounding box center [774, 283] width 339 height 8
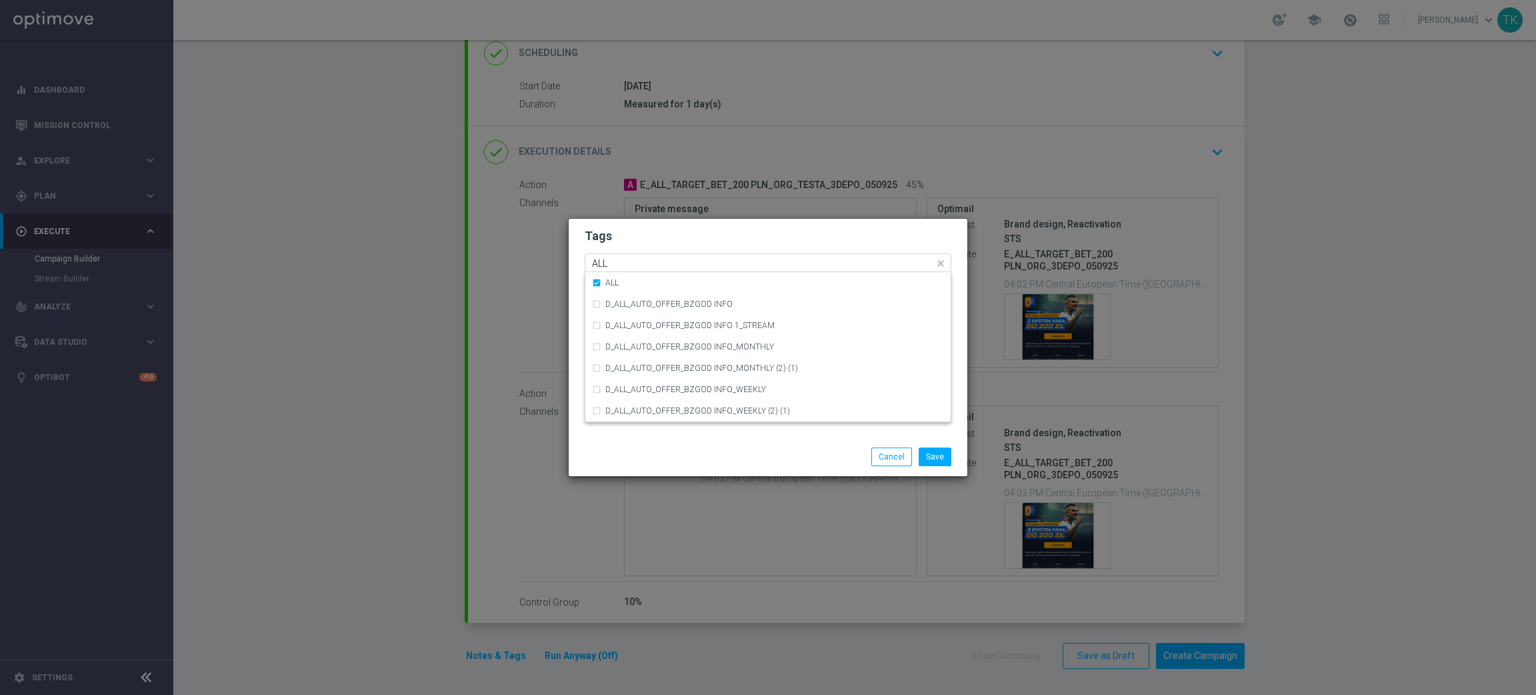
click at [613, 262] on input "ALL" at bounding box center [763, 263] width 342 height 11
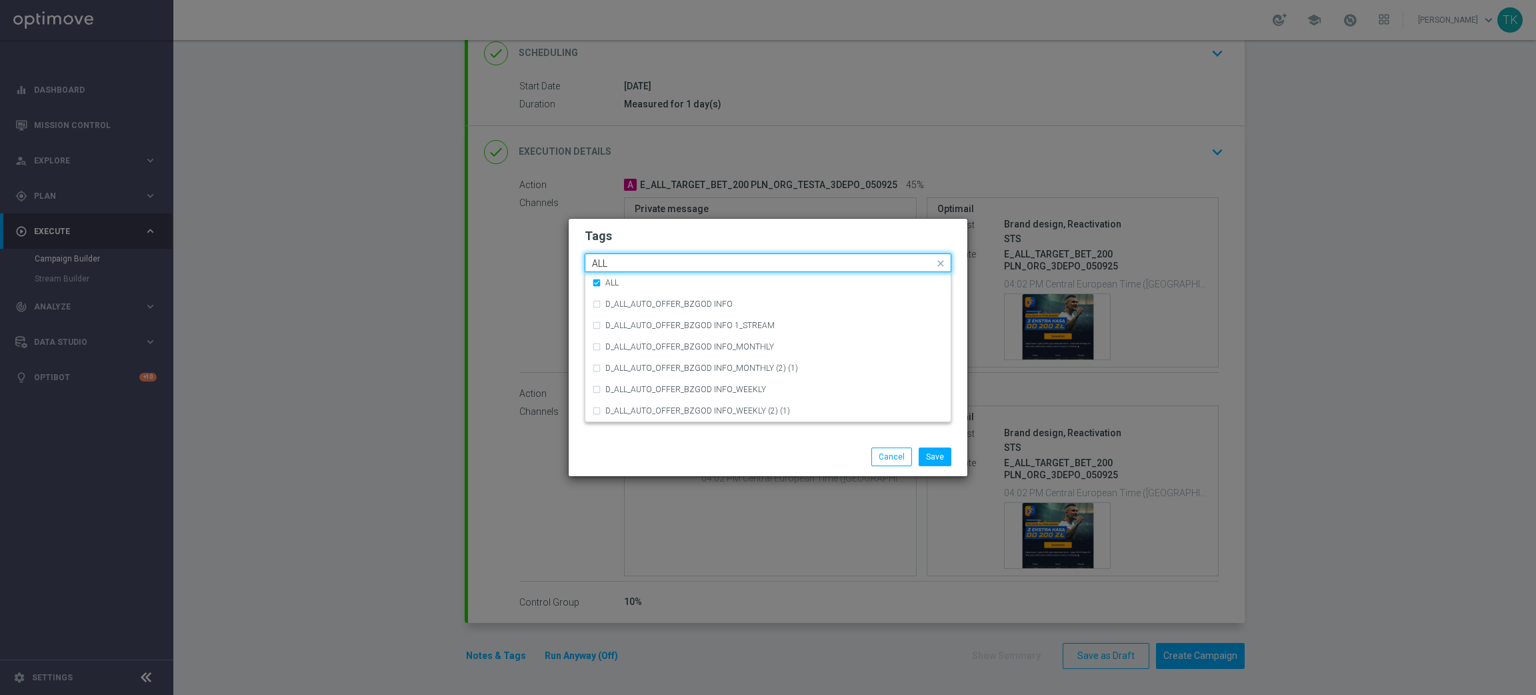
click at [613, 262] on input "ALL" at bounding box center [763, 263] width 342 height 11
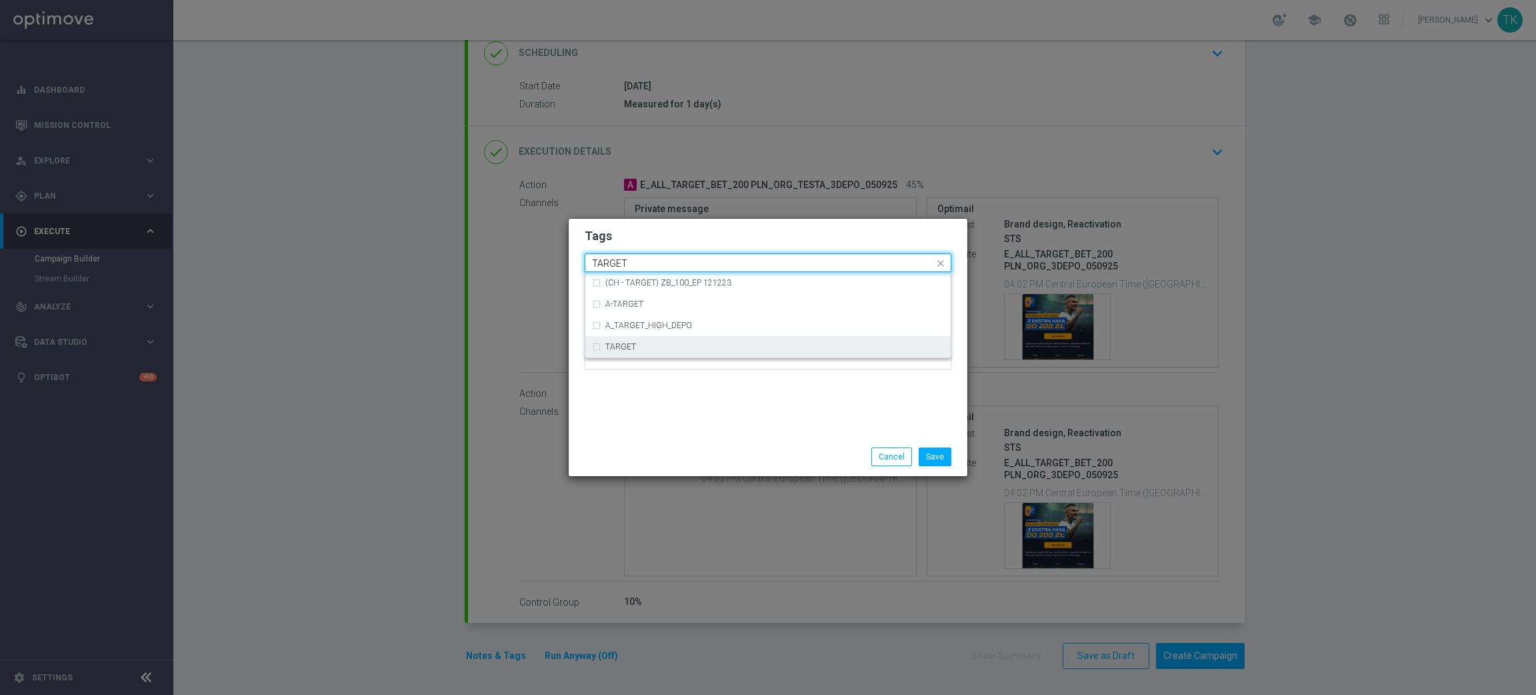
click at [617, 340] on div "TARGET" at bounding box center [768, 346] width 352 height 21
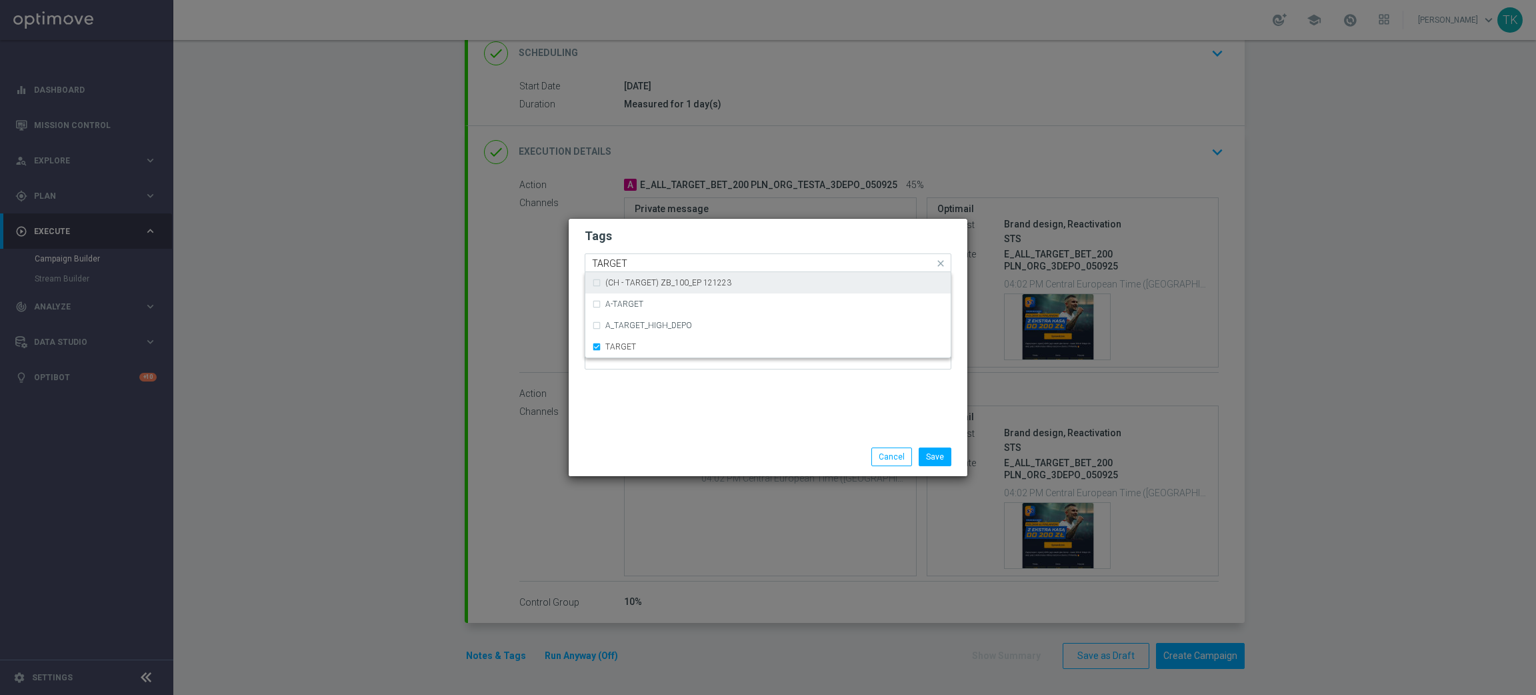
click at [619, 266] on input "TARGET" at bounding box center [763, 263] width 342 height 11
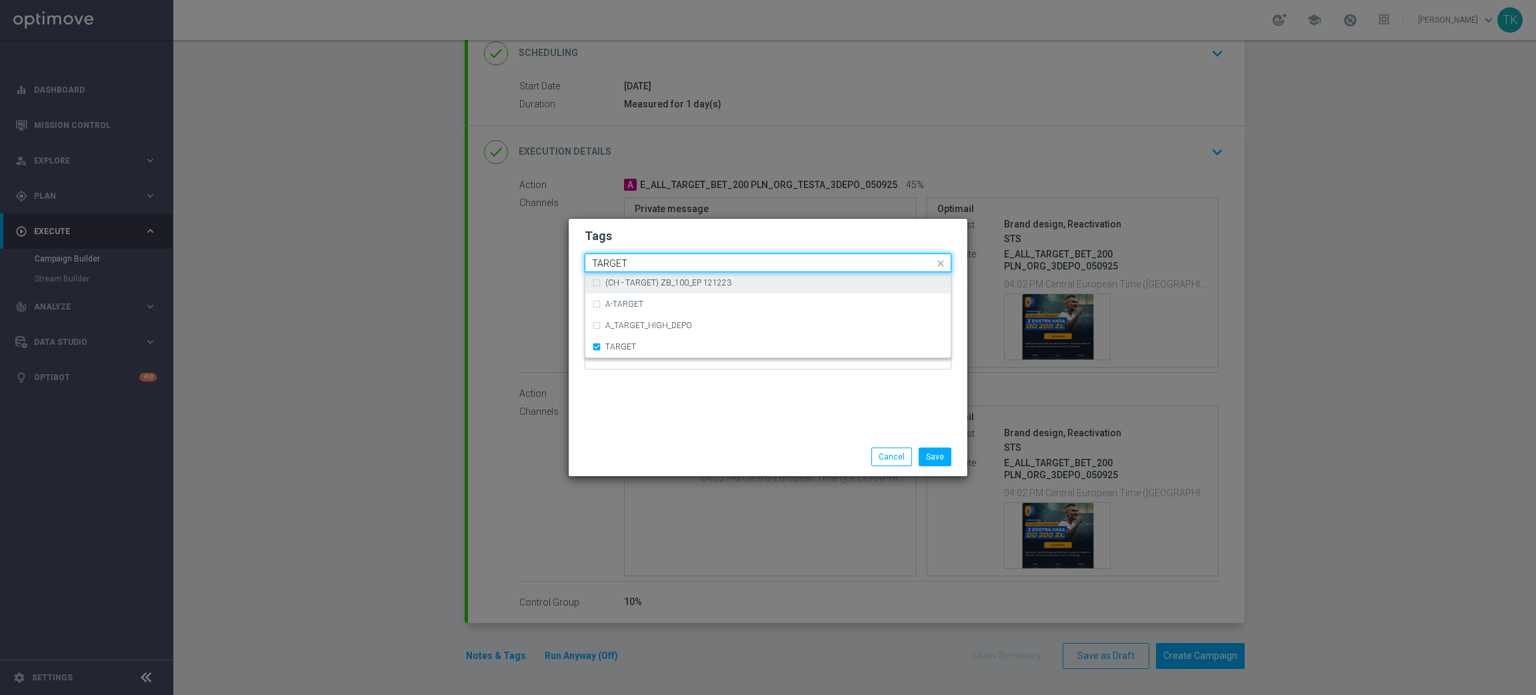
click at [619, 266] on input "TARGET" at bounding box center [763, 263] width 342 height 11
click at [618, 288] on div "BET" at bounding box center [768, 282] width 352 height 21
type input "BET"
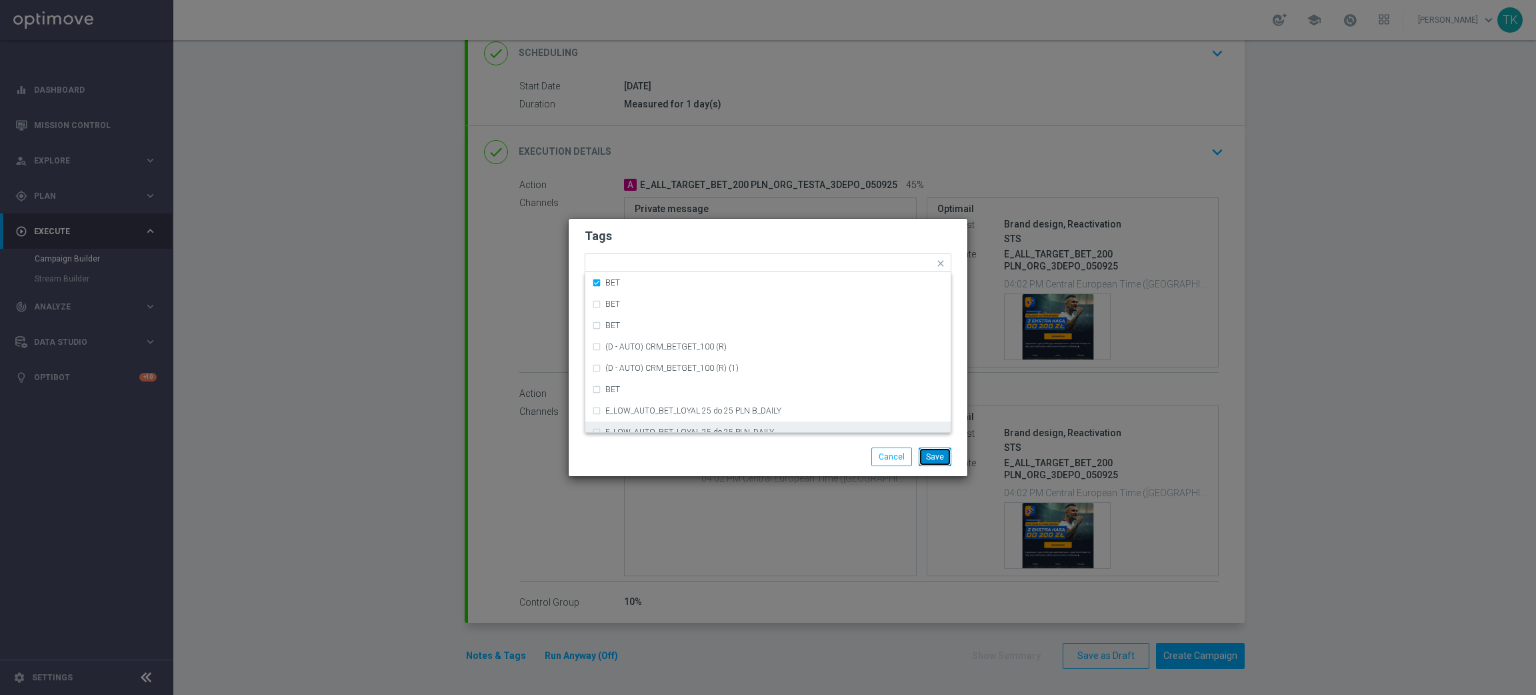
click at [937, 455] on button "Save" at bounding box center [935, 456] width 33 height 19
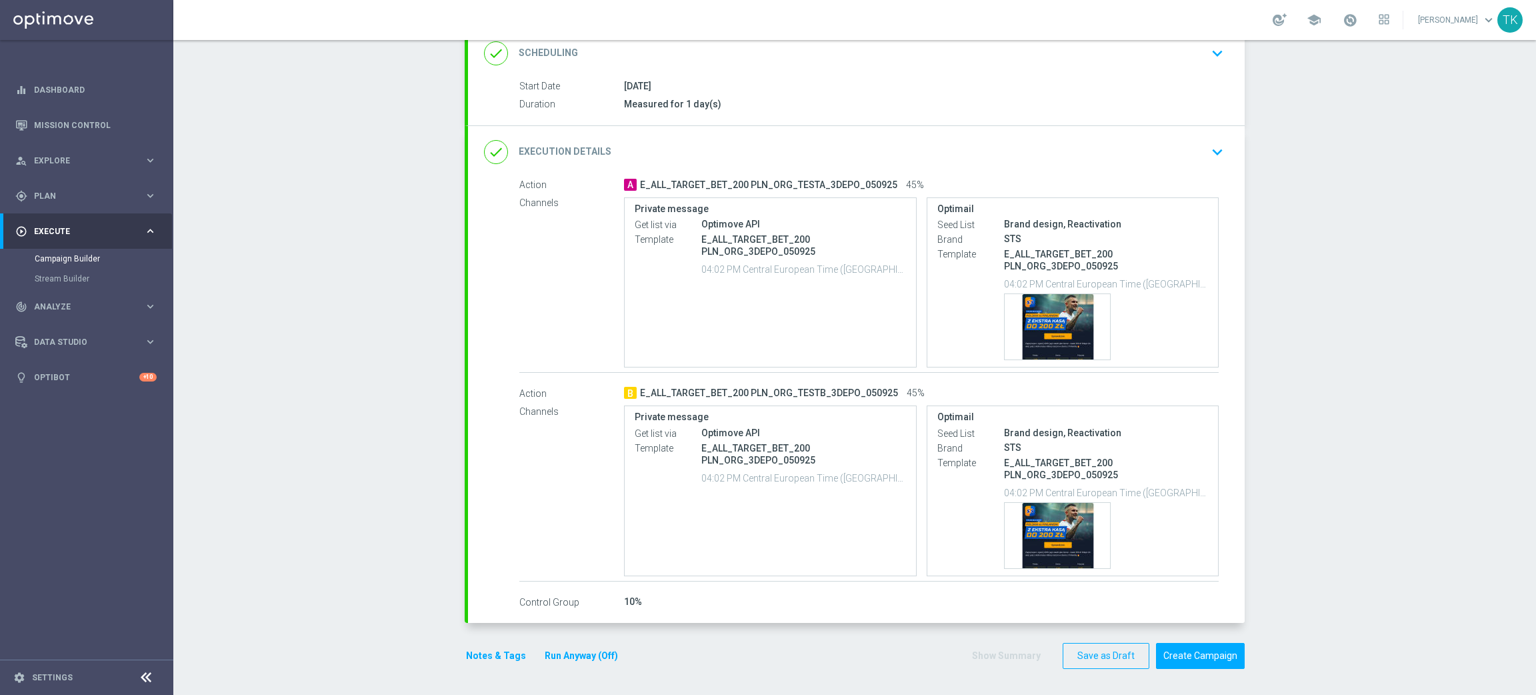
click at [1103, 143] on div "done Execution Details keyboard_arrow_down" at bounding box center [856, 151] width 745 height 25
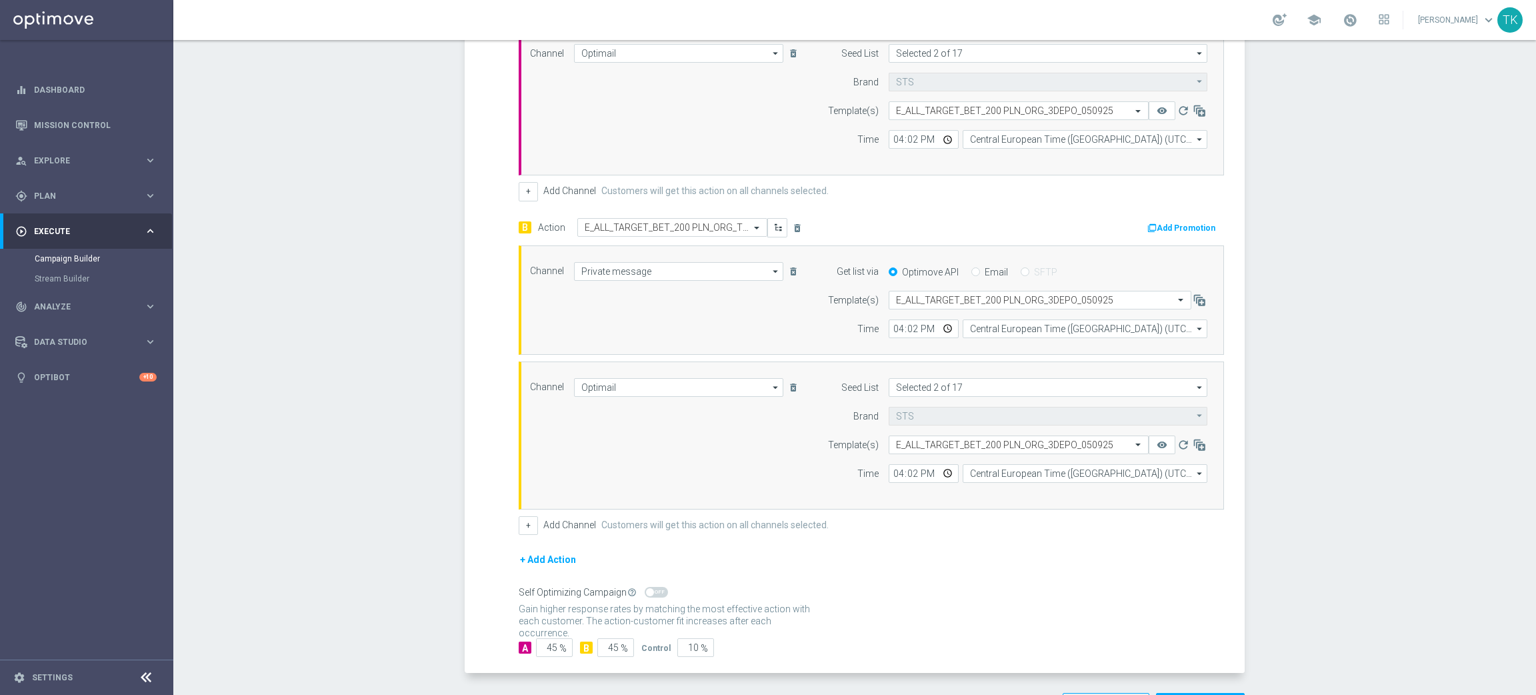
scroll to position [491, 0]
click at [893, 327] on input "16:02" at bounding box center [924, 328] width 70 height 19
type input "19:02"
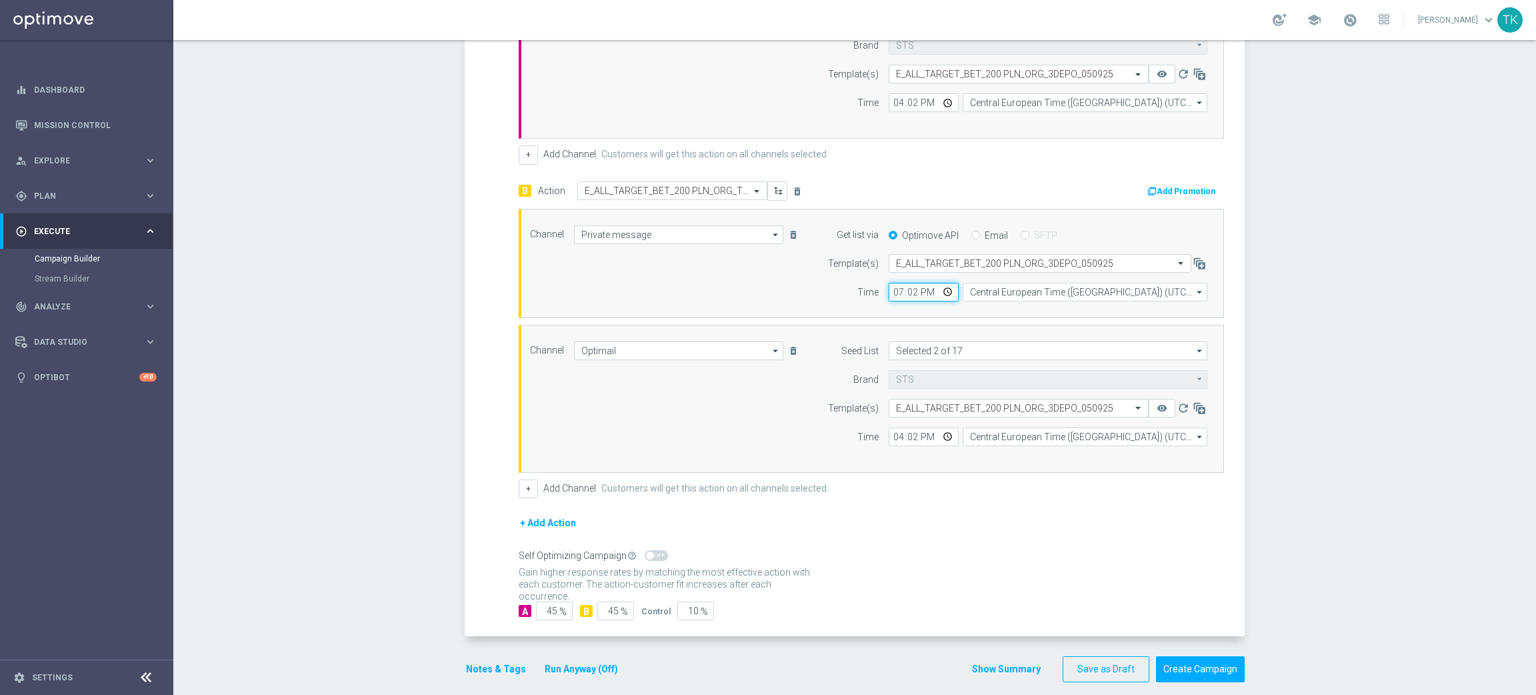
scroll to position [543, 0]
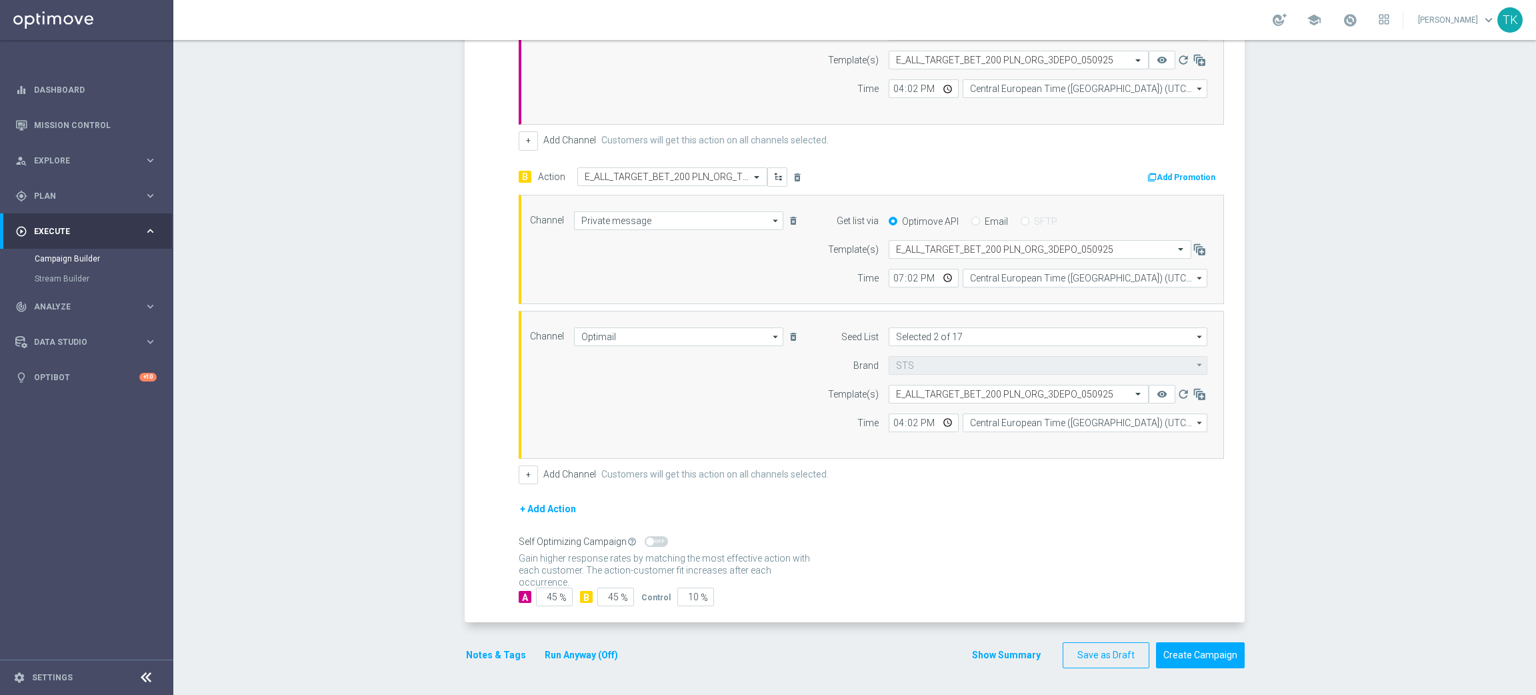
click at [996, 665] on div "Show Summary Save as Draft Create Campaign" at bounding box center [1108, 655] width 273 height 26
click at [998, 655] on button "Show Summary" at bounding box center [1007, 654] width 70 height 15
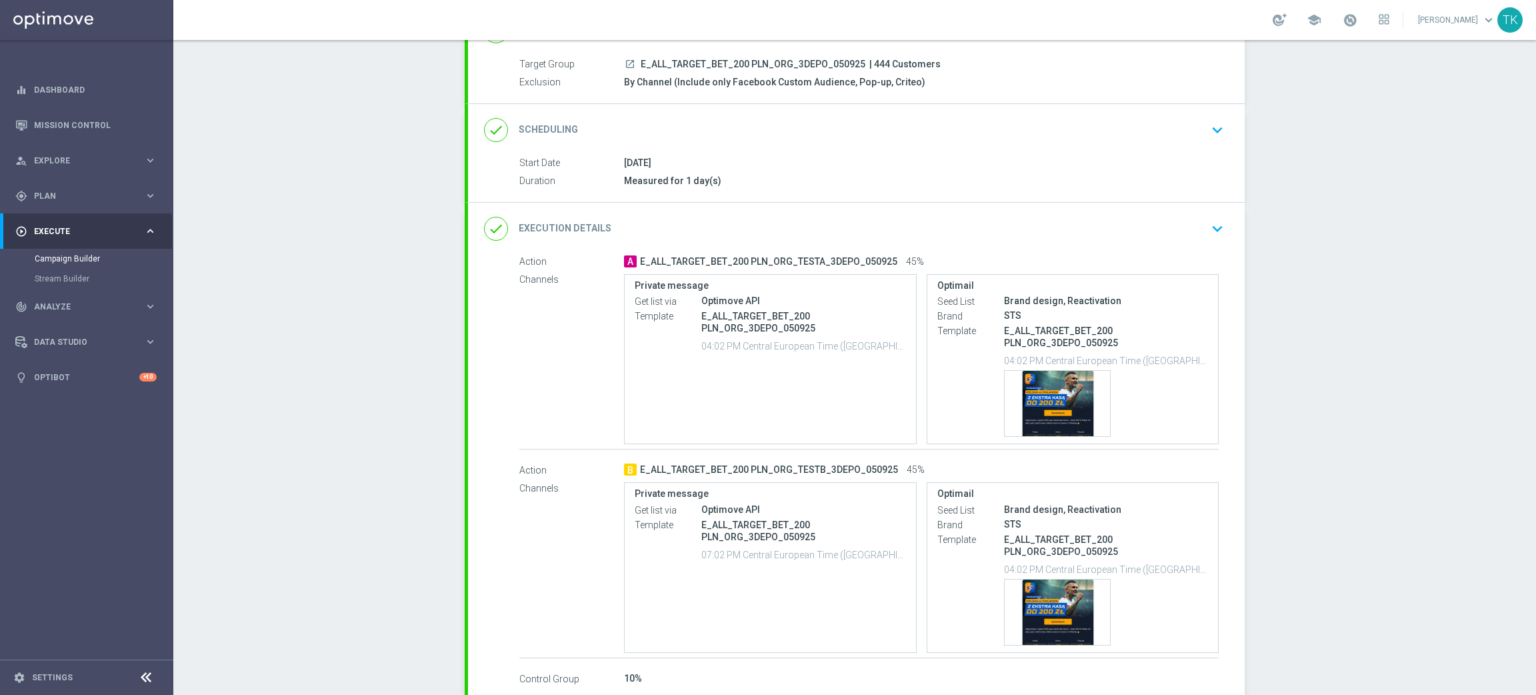
scroll to position [191, 0]
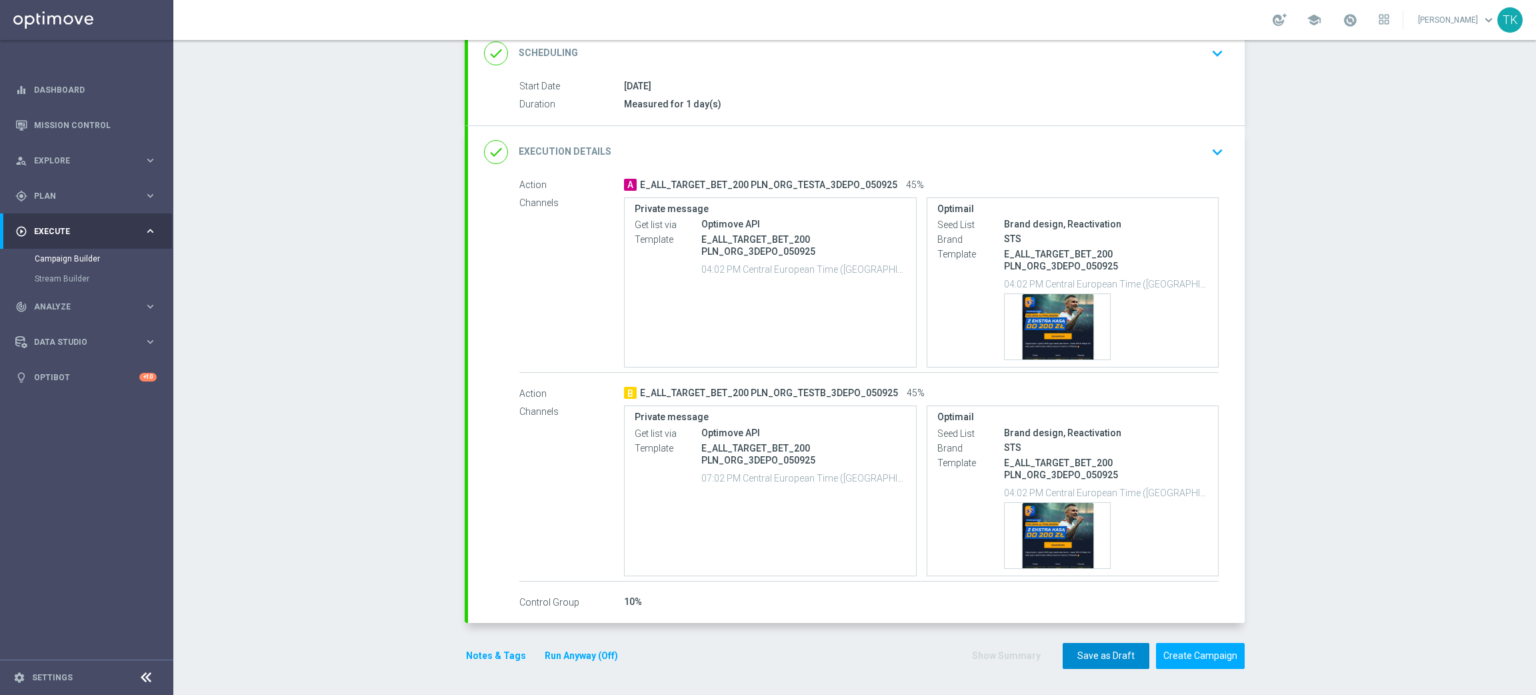
click at [1078, 661] on button "Save as Draft" at bounding box center [1106, 656] width 87 height 26
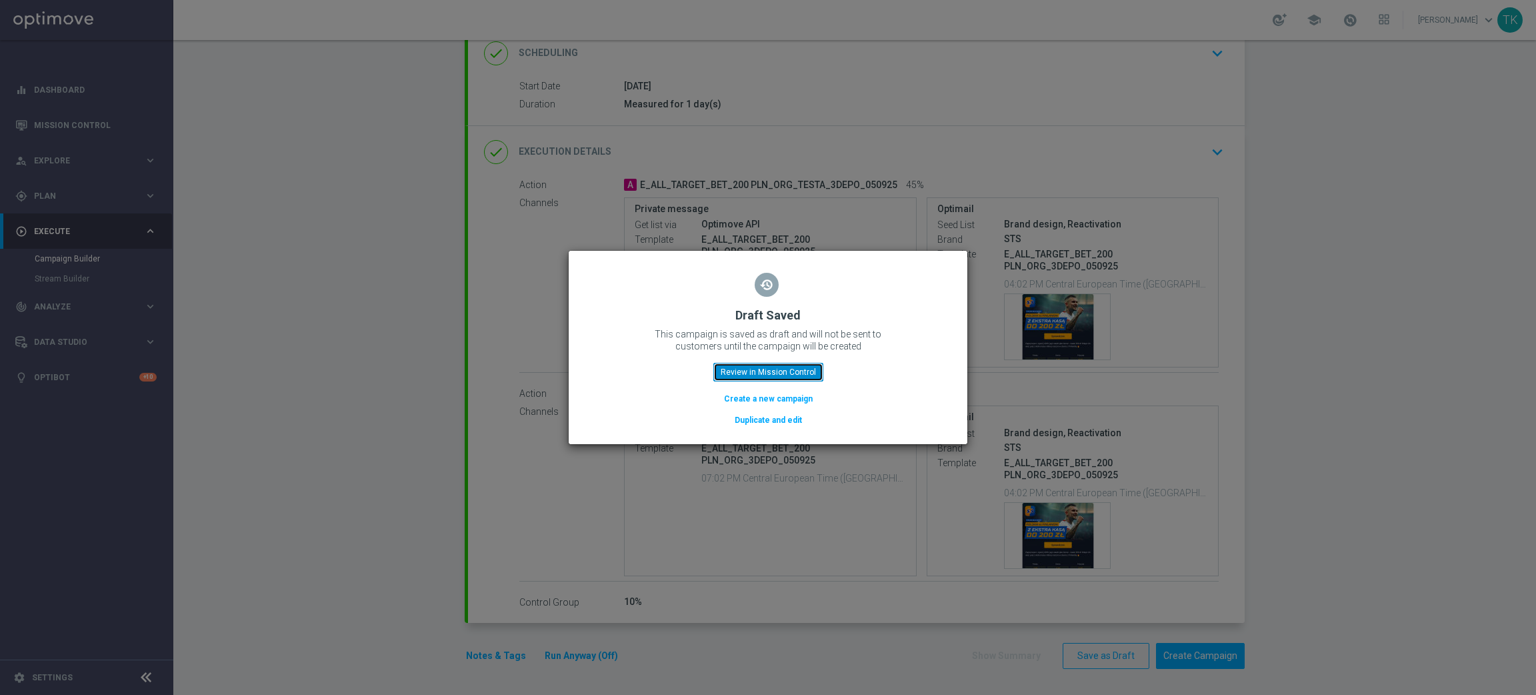
click at [765, 371] on button "Review in Mission Control" at bounding box center [769, 372] width 110 height 19
